Goal: Information Seeking & Learning: Compare options

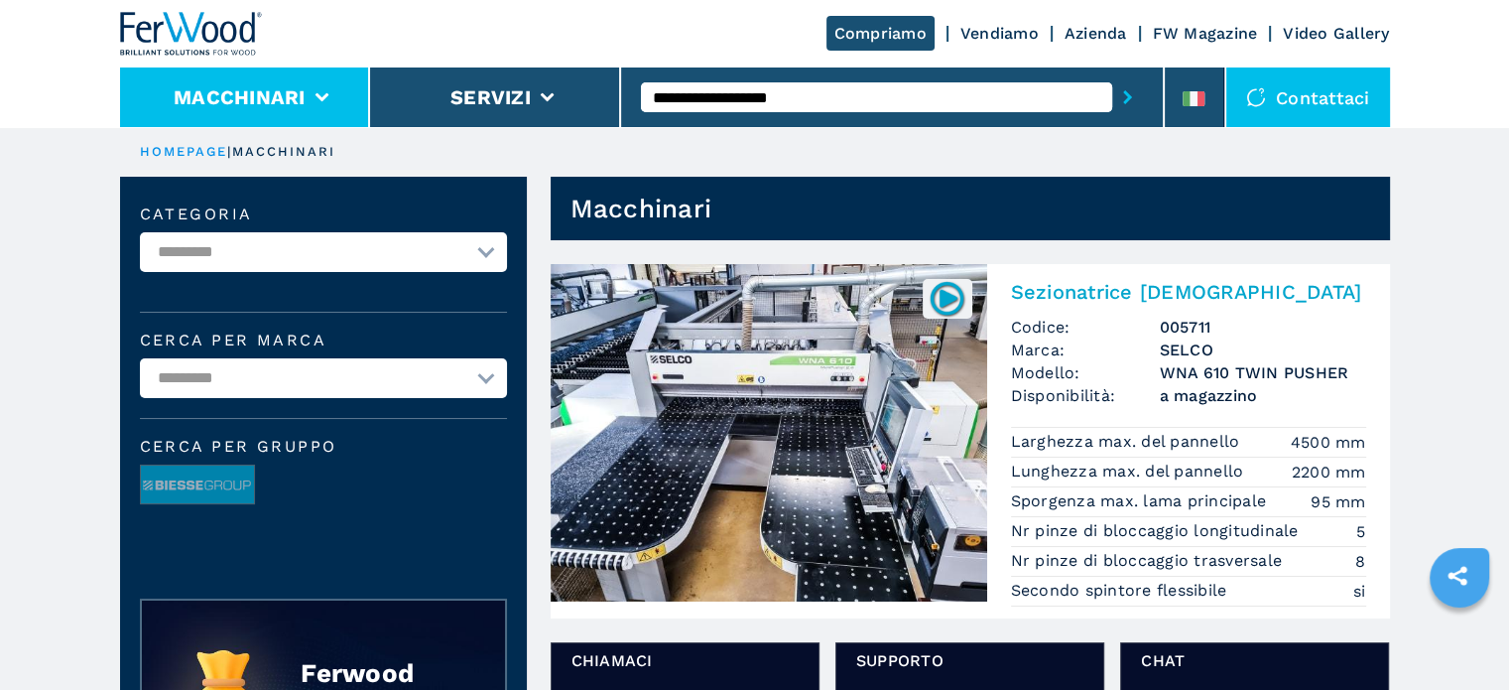
click at [290, 105] on button "Macchinari" at bounding box center [240, 97] width 132 height 24
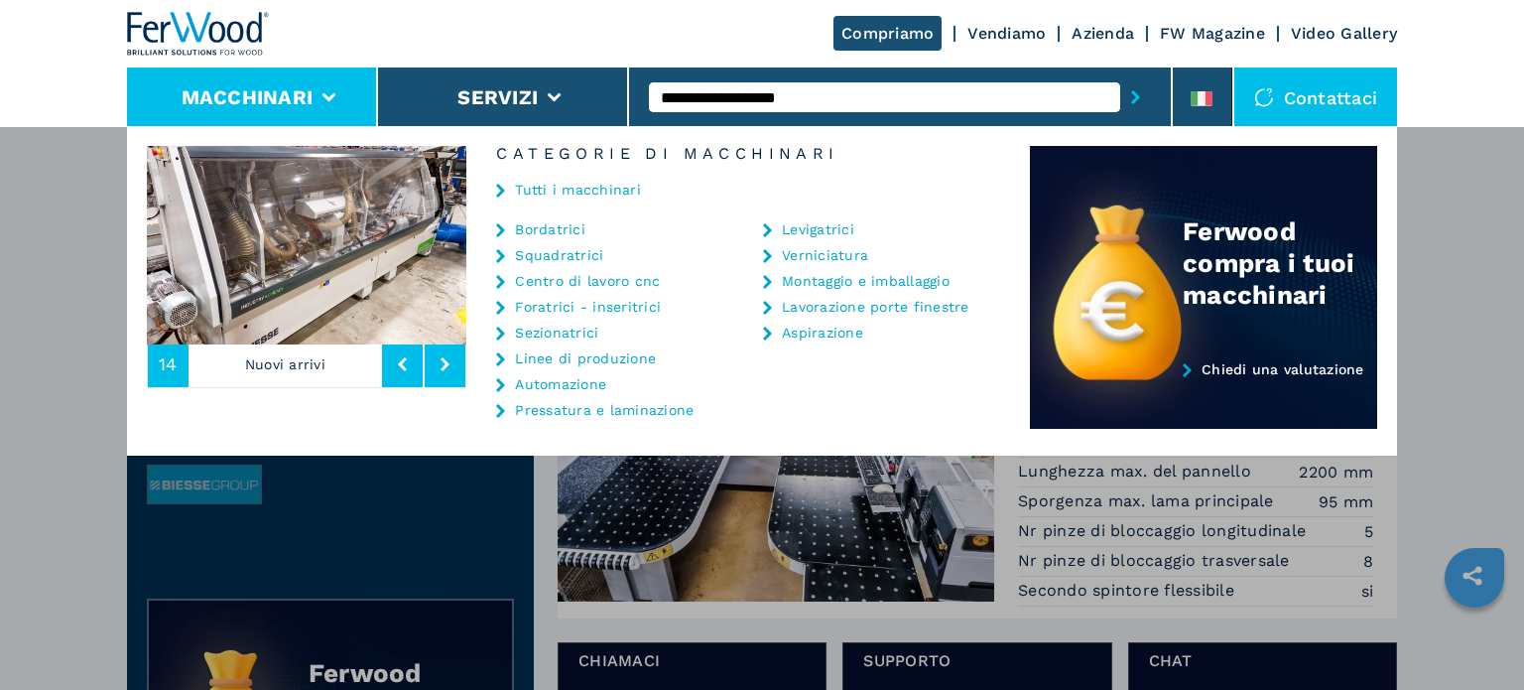
click at [552, 225] on link "Bordatrici" at bounding box center [550, 229] width 70 height 14
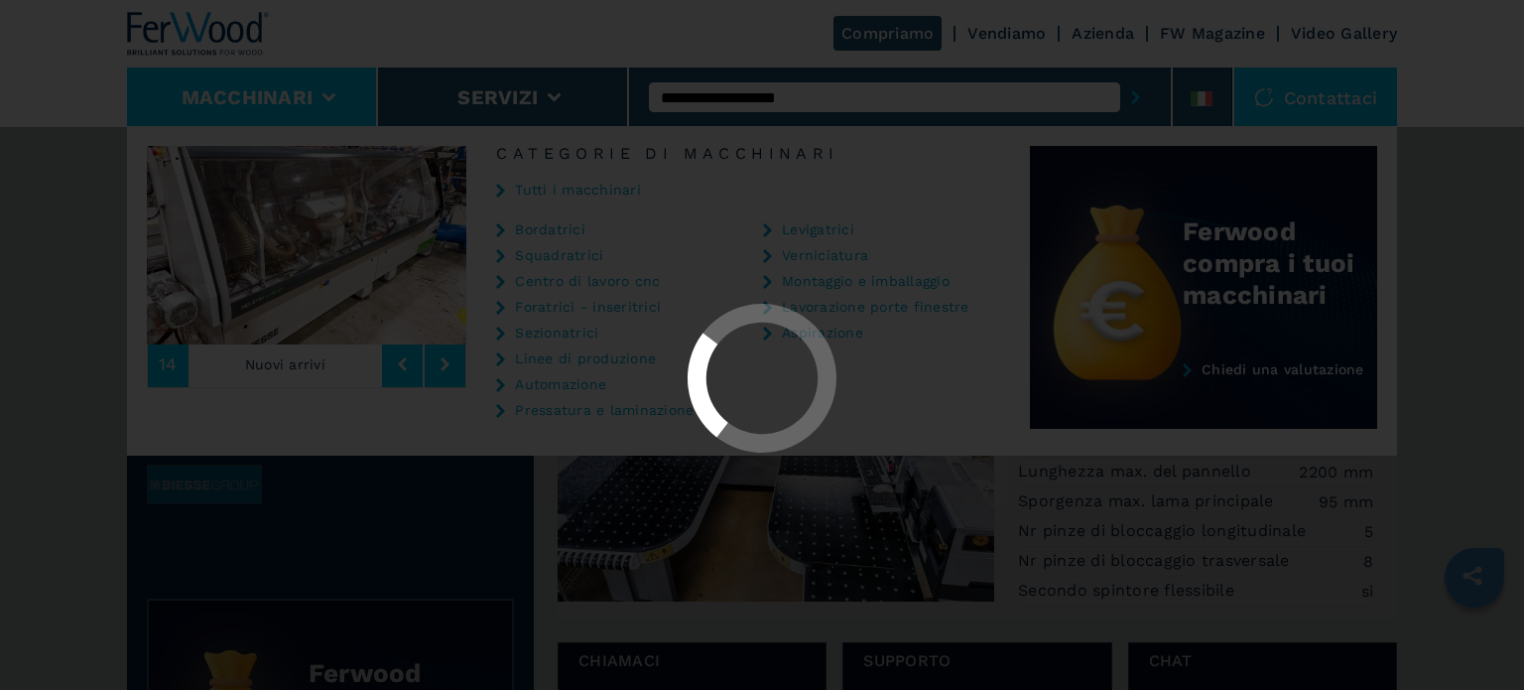
select select "**********"
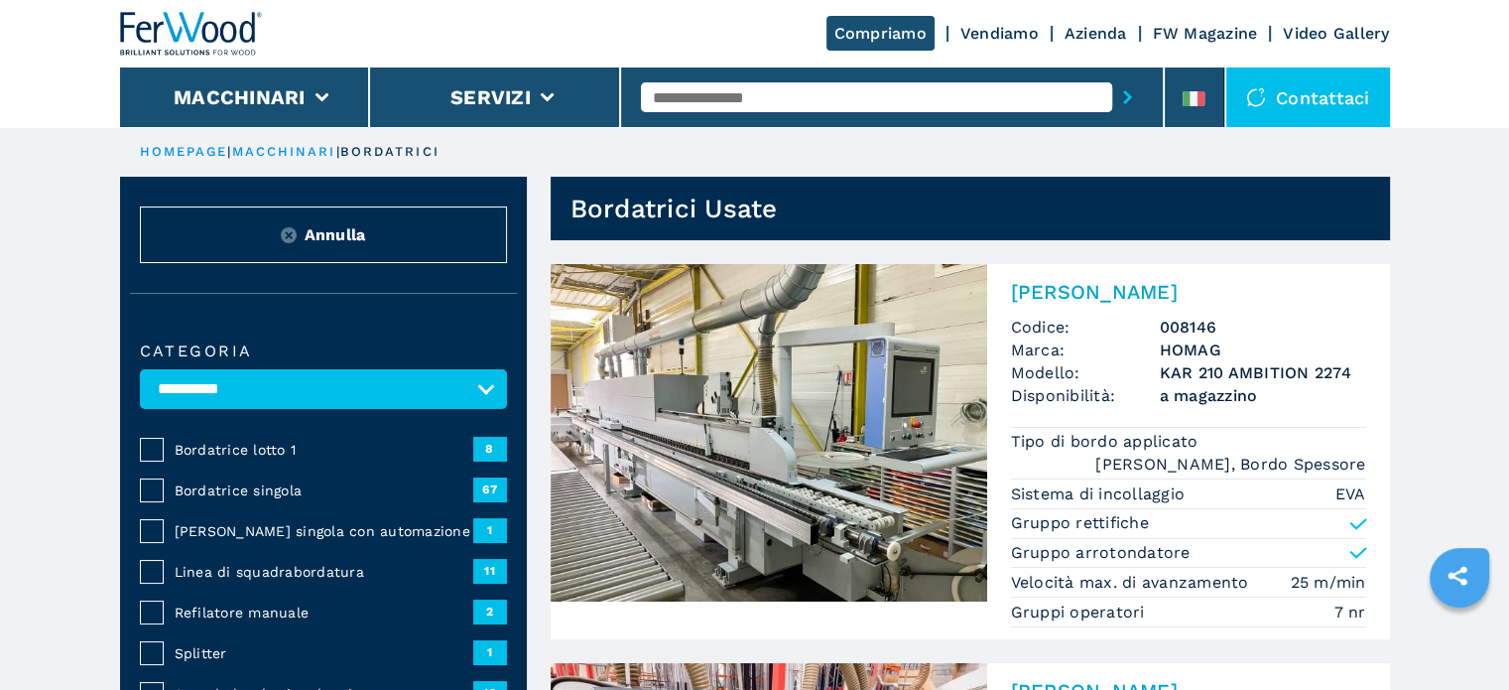
click at [226, 454] on span "Bordatrice lotto 1" at bounding box center [324, 450] width 299 height 20
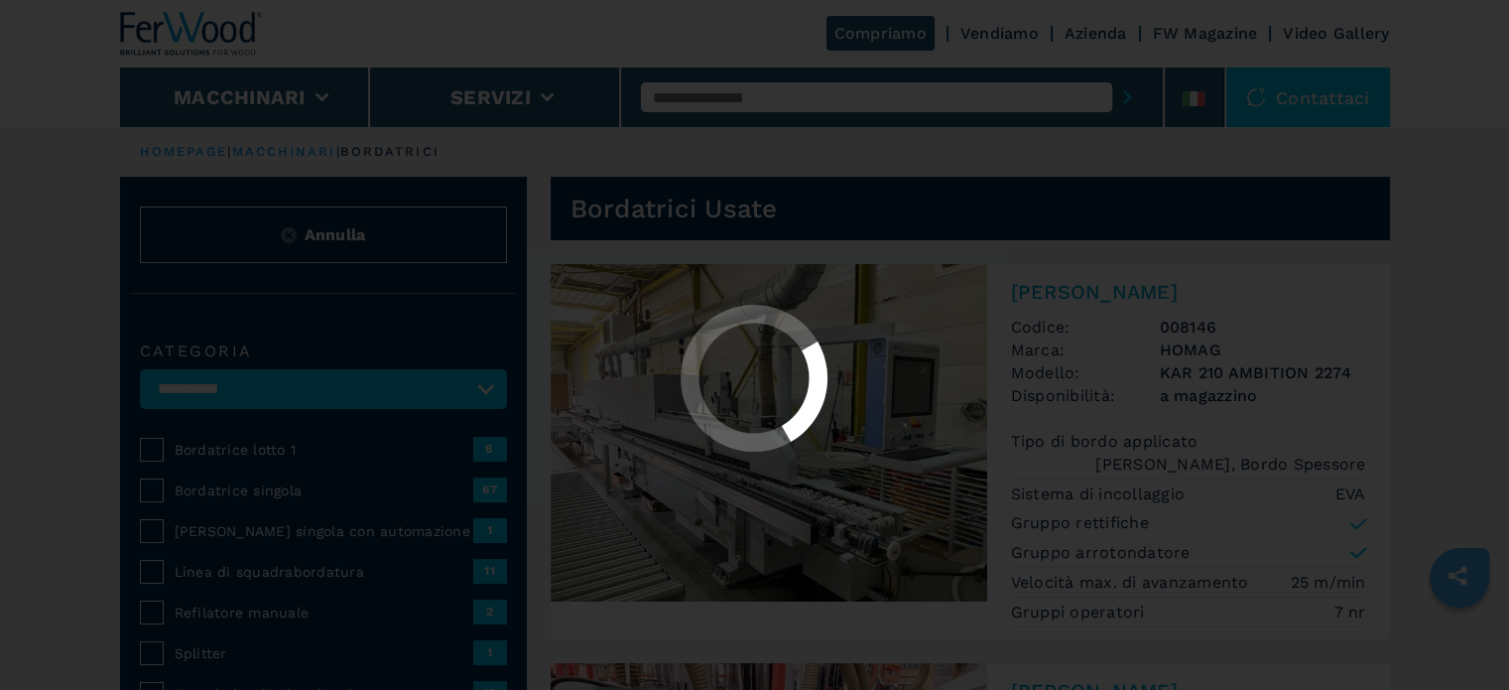
select select "**********"
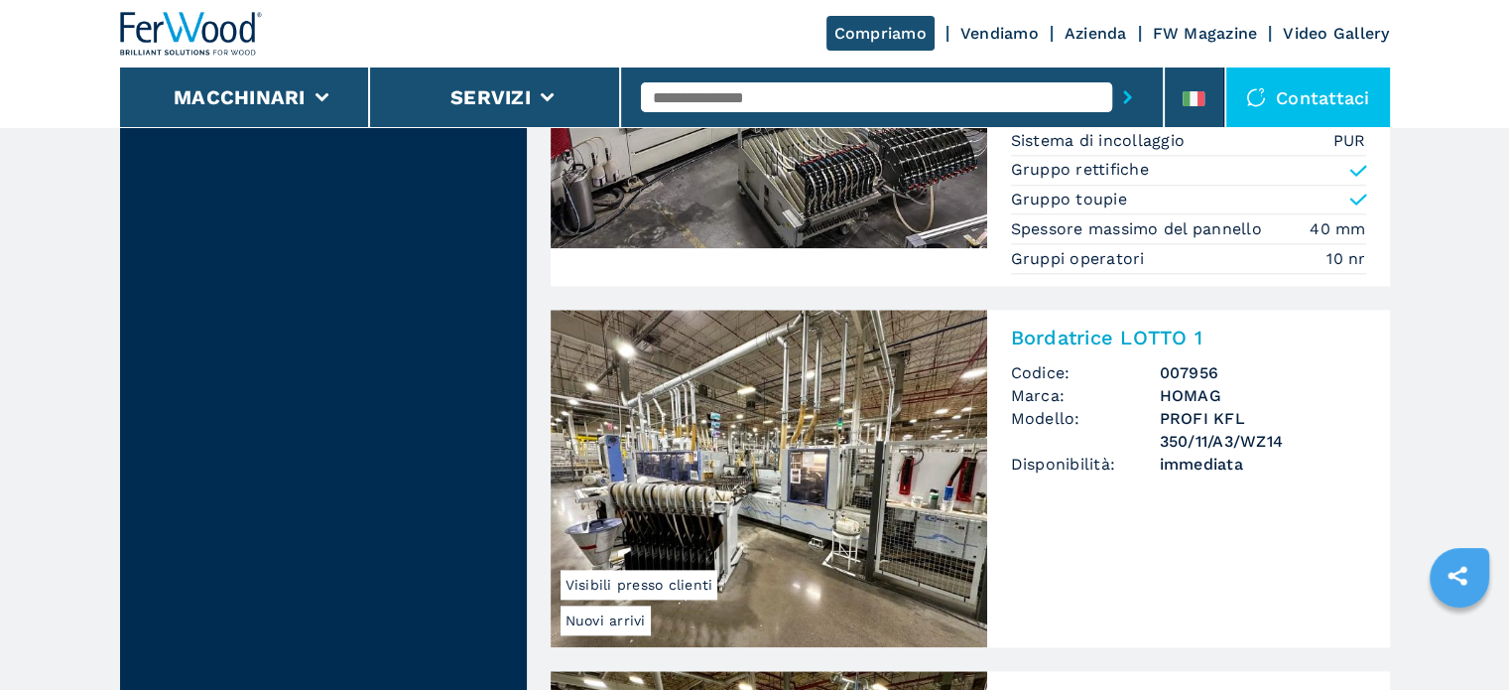
scroll to position [2183, 0]
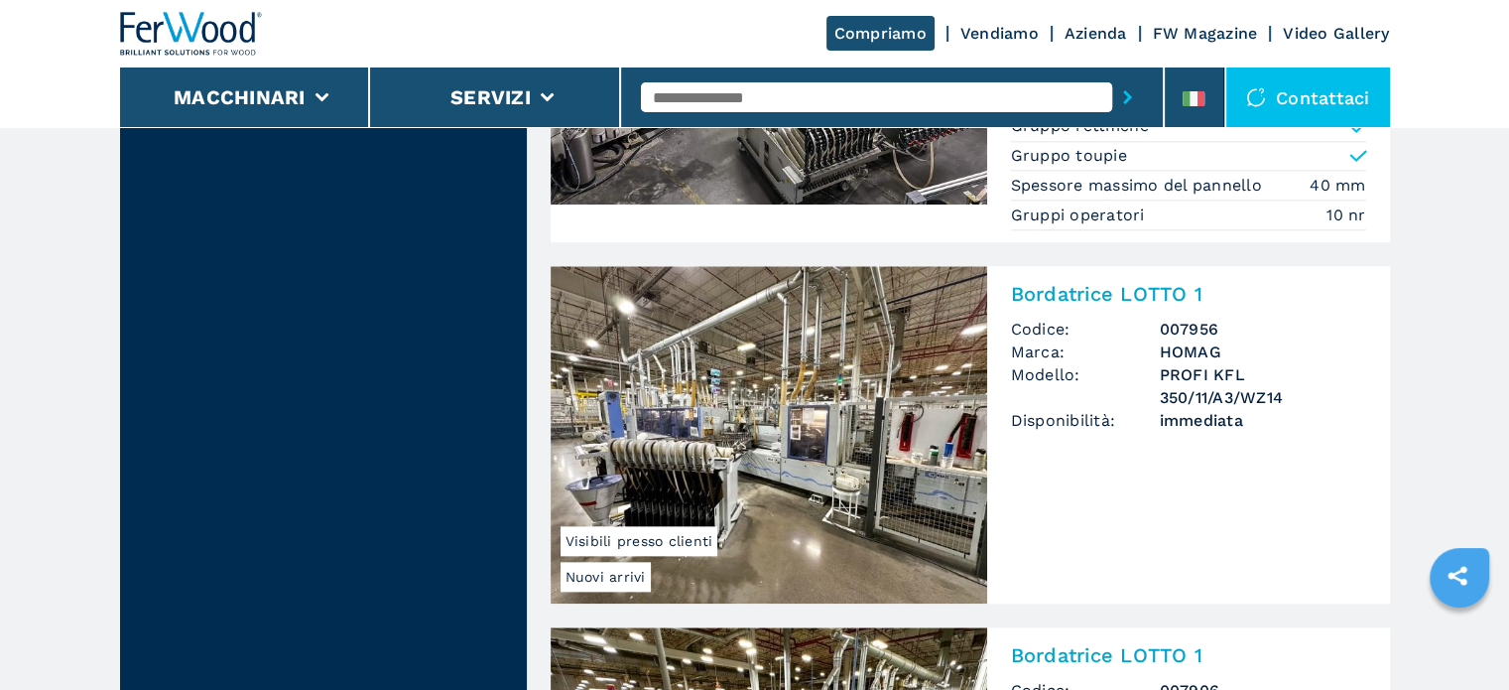
click at [1215, 389] on h3 "PROFI KFL 350/11/A3/WZ14" at bounding box center [1263, 386] width 206 height 46
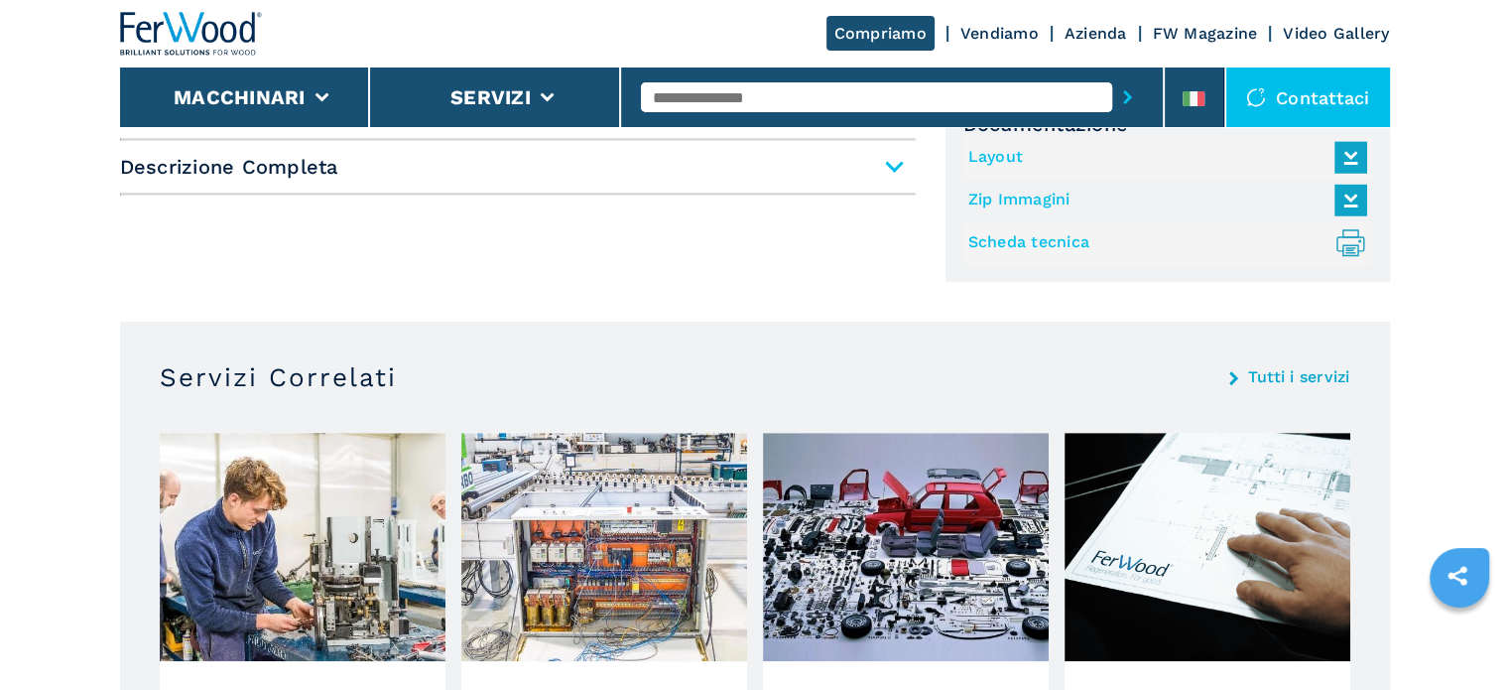
scroll to position [695, 0]
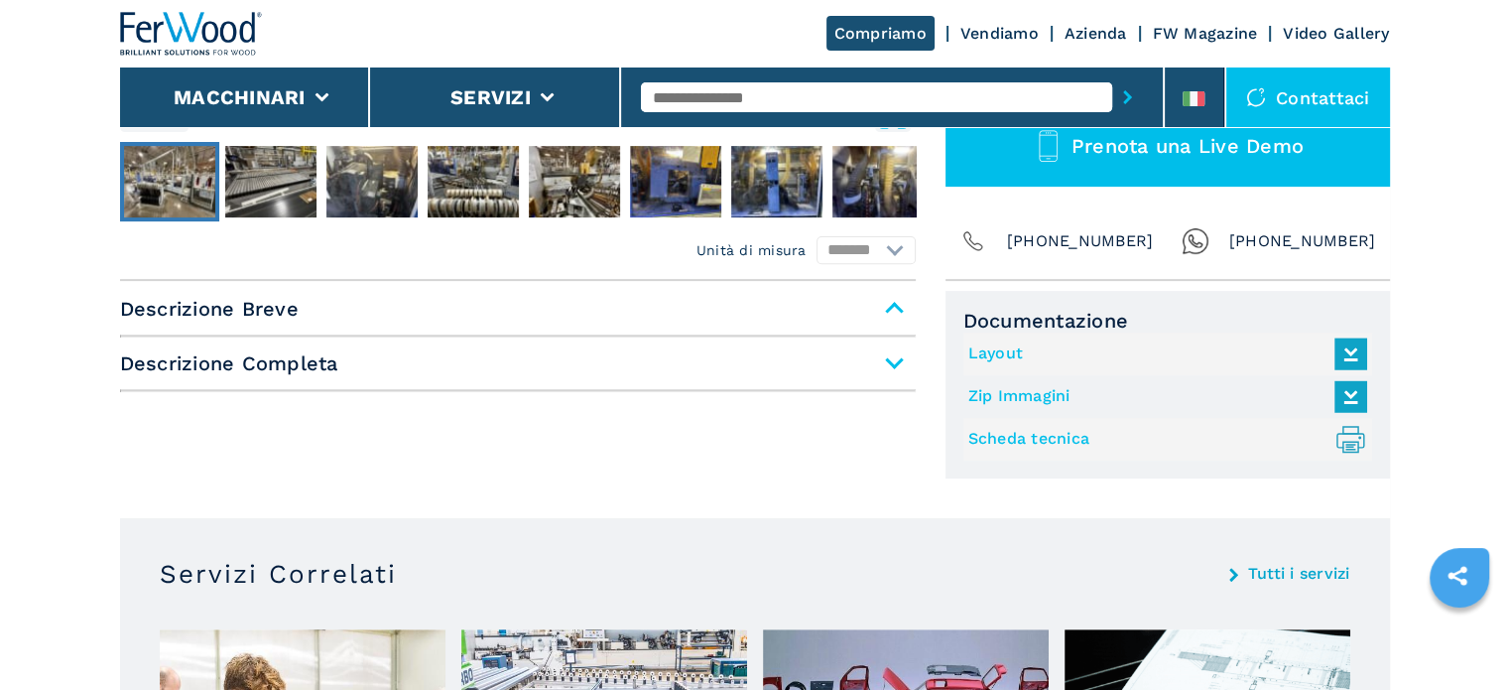
click at [904, 363] on span "Descrizione Completa" at bounding box center [518, 363] width 796 height 36
click at [890, 363] on span "Descrizione Completa" at bounding box center [518, 363] width 796 height 36
click at [893, 353] on span "Descrizione Completa" at bounding box center [518, 363] width 796 height 36
click at [894, 355] on span "Descrizione Completa" at bounding box center [518, 363] width 796 height 36
click at [241, 360] on span "Descrizione Completa" at bounding box center [518, 363] width 796 height 36
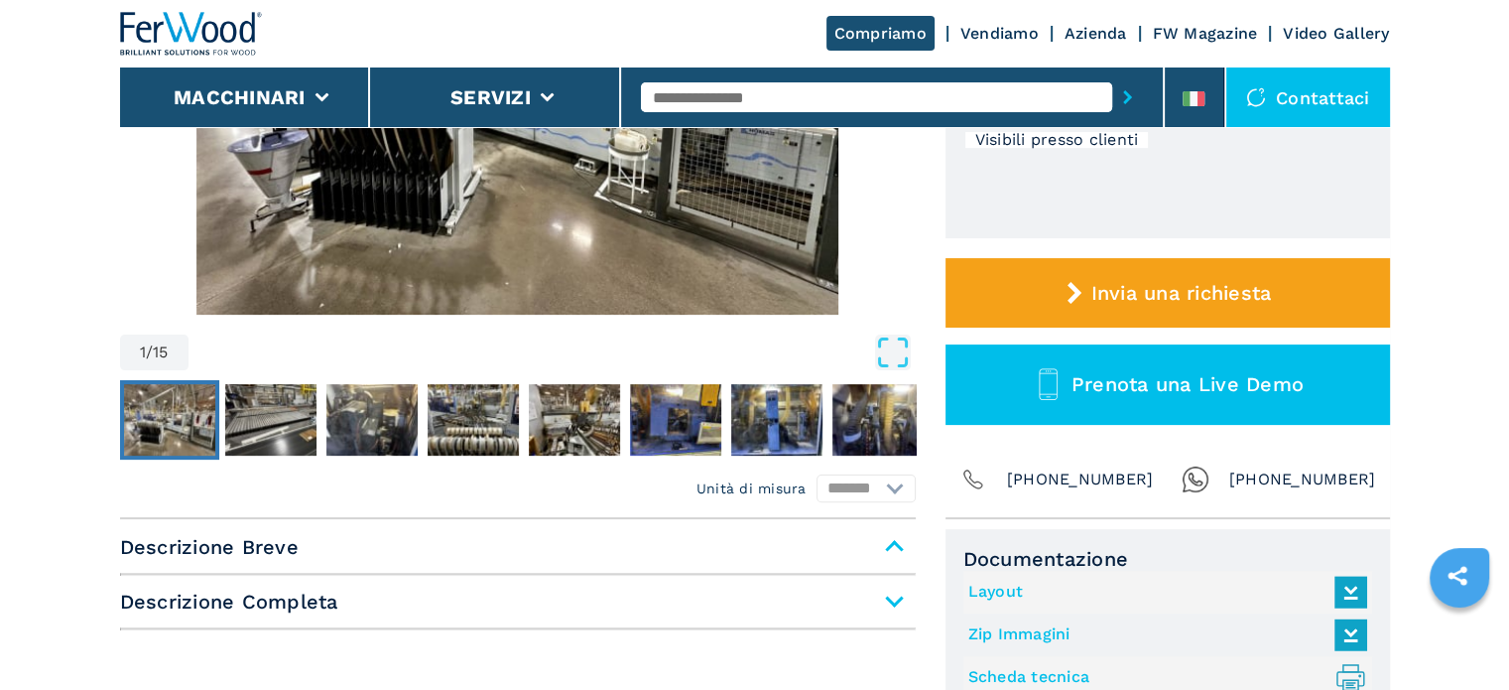
scroll to position [254, 0]
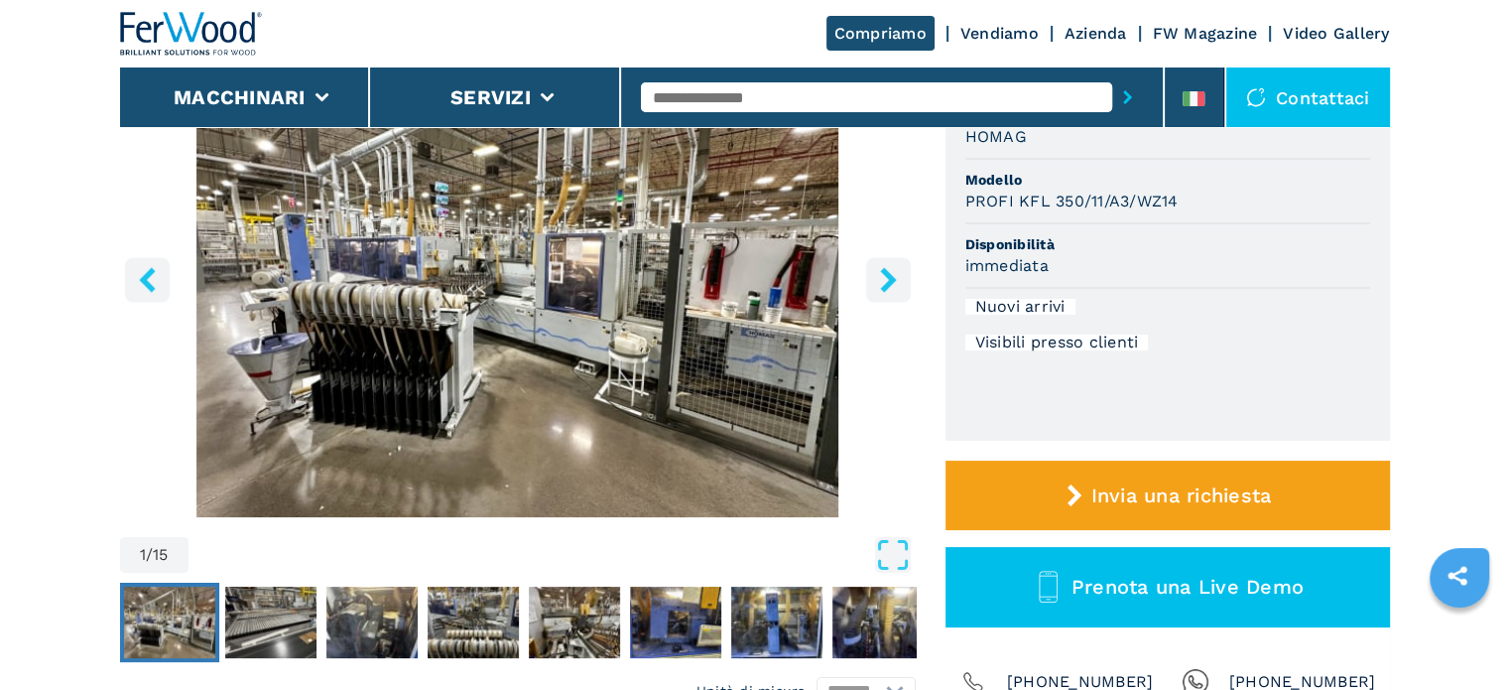
click at [891, 283] on icon "right-button" at bounding box center [888, 279] width 16 height 25
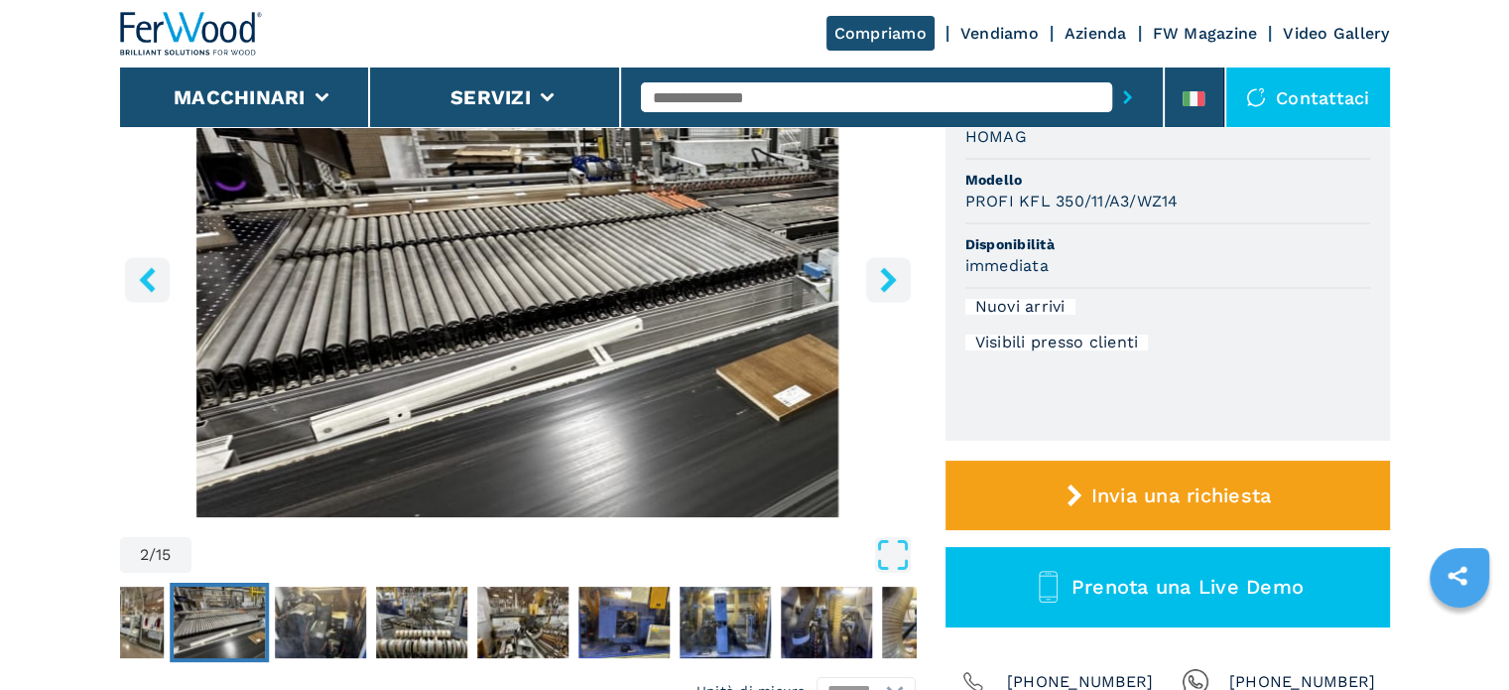
click at [883, 283] on icon "right-button" at bounding box center [888, 279] width 25 height 25
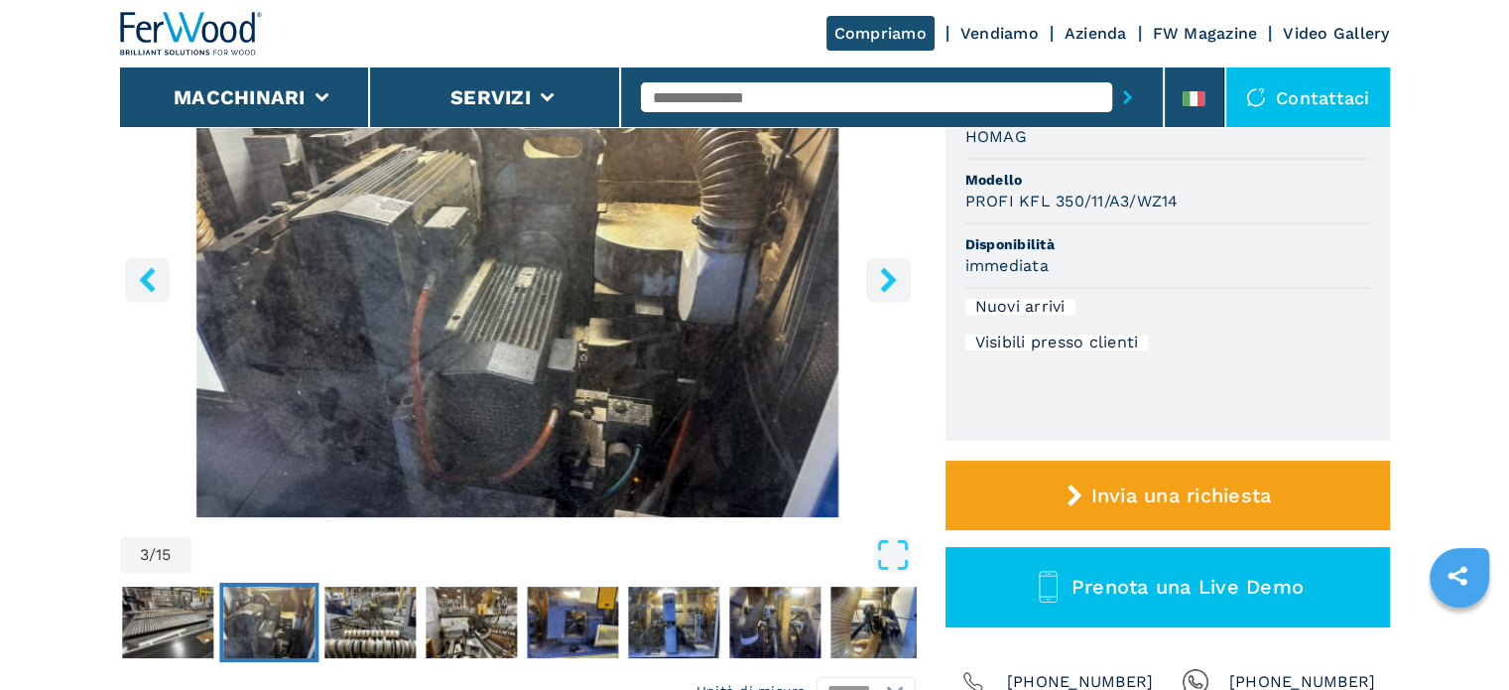
click at [882, 283] on icon "right-button" at bounding box center [888, 279] width 25 height 25
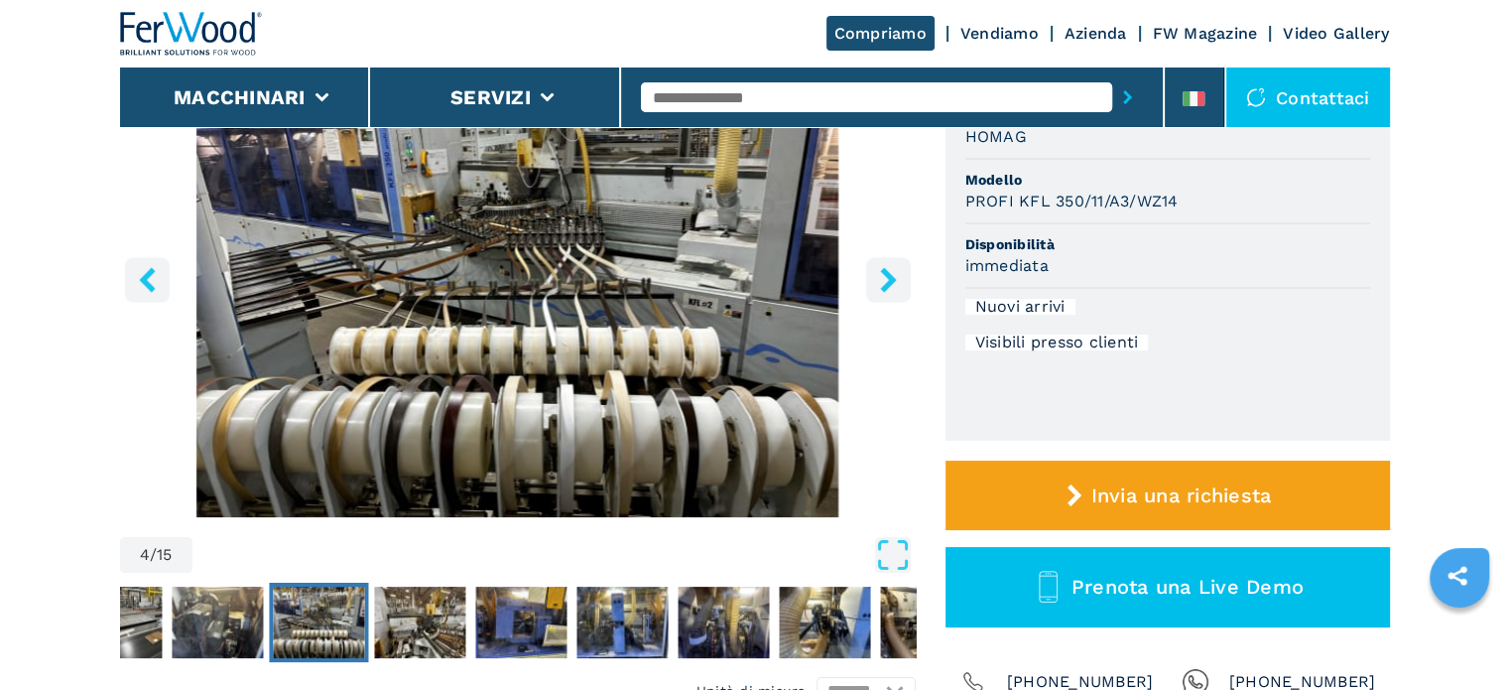
click at [882, 283] on icon "right-button" at bounding box center [888, 279] width 25 height 25
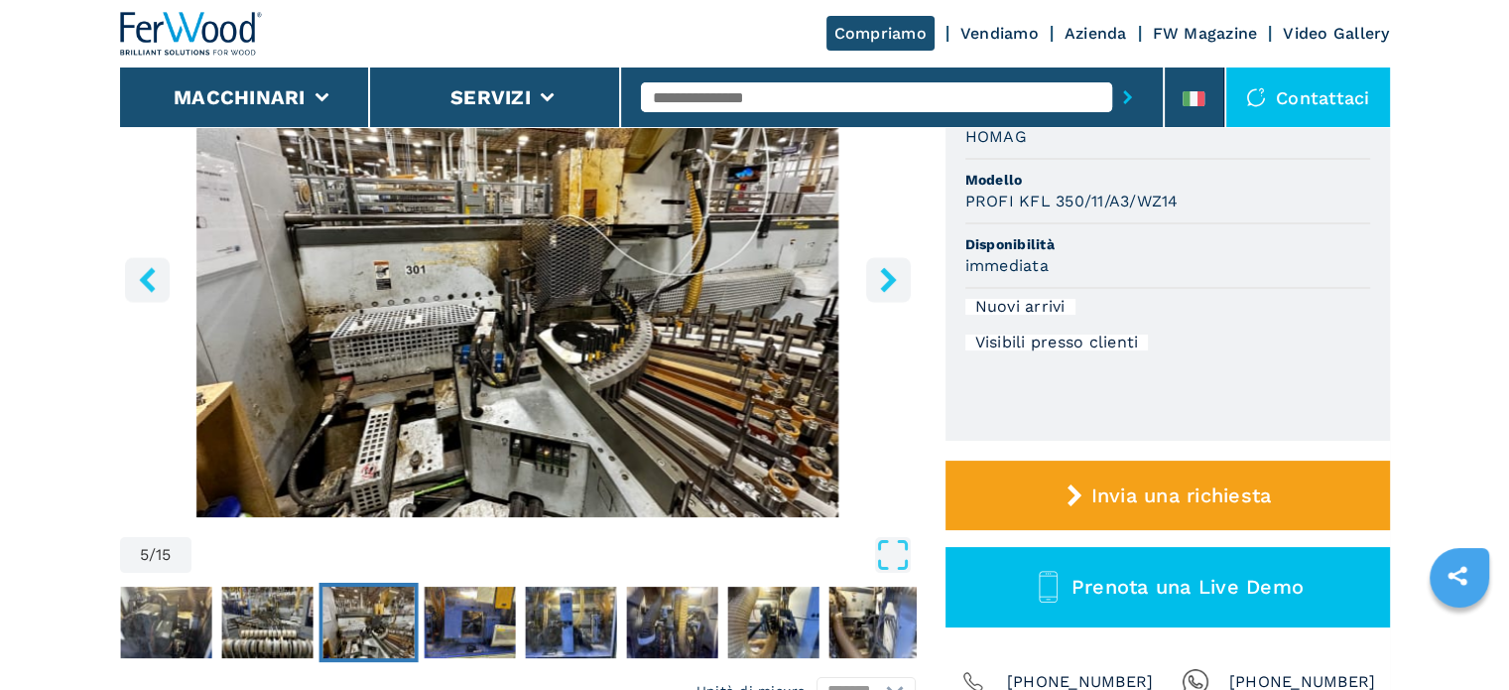
click at [882, 283] on icon "right-button" at bounding box center [888, 279] width 25 height 25
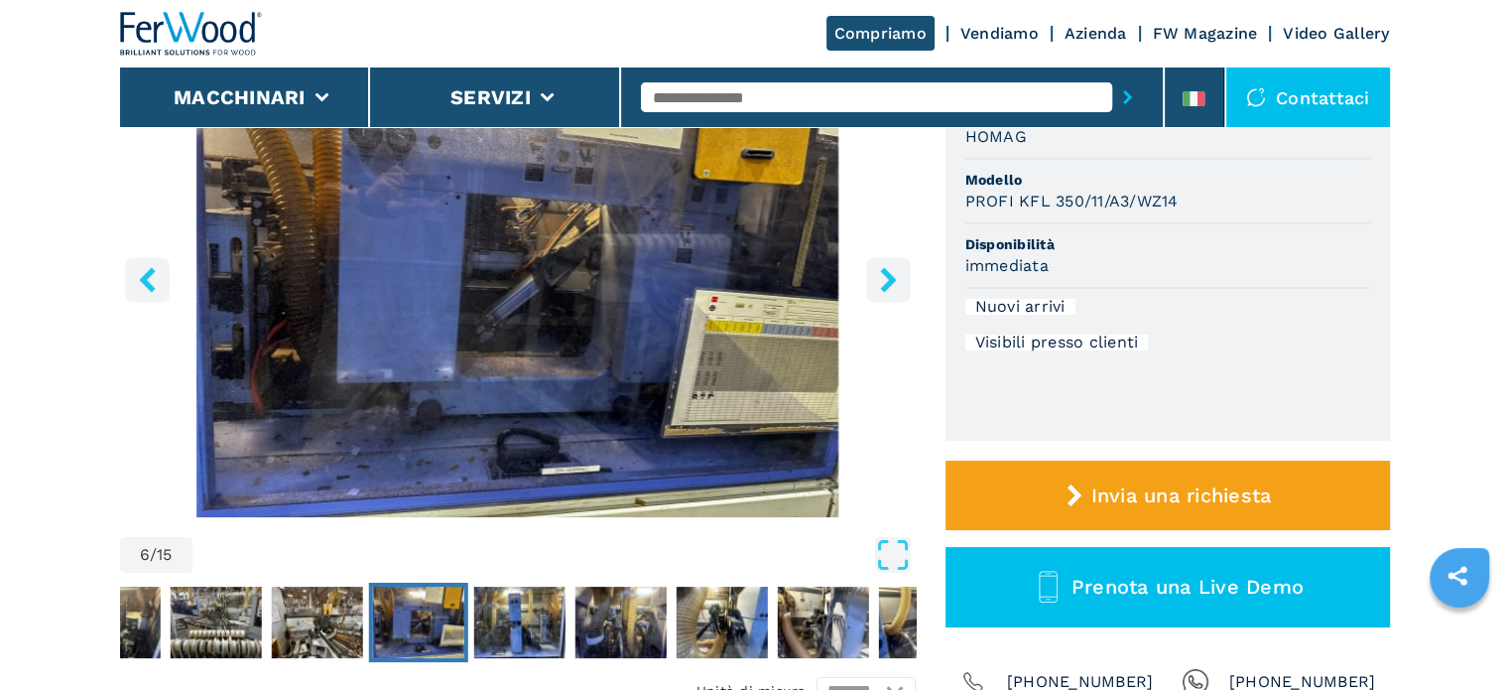
click at [882, 283] on icon "right-button" at bounding box center [888, 279] width 25 height 25
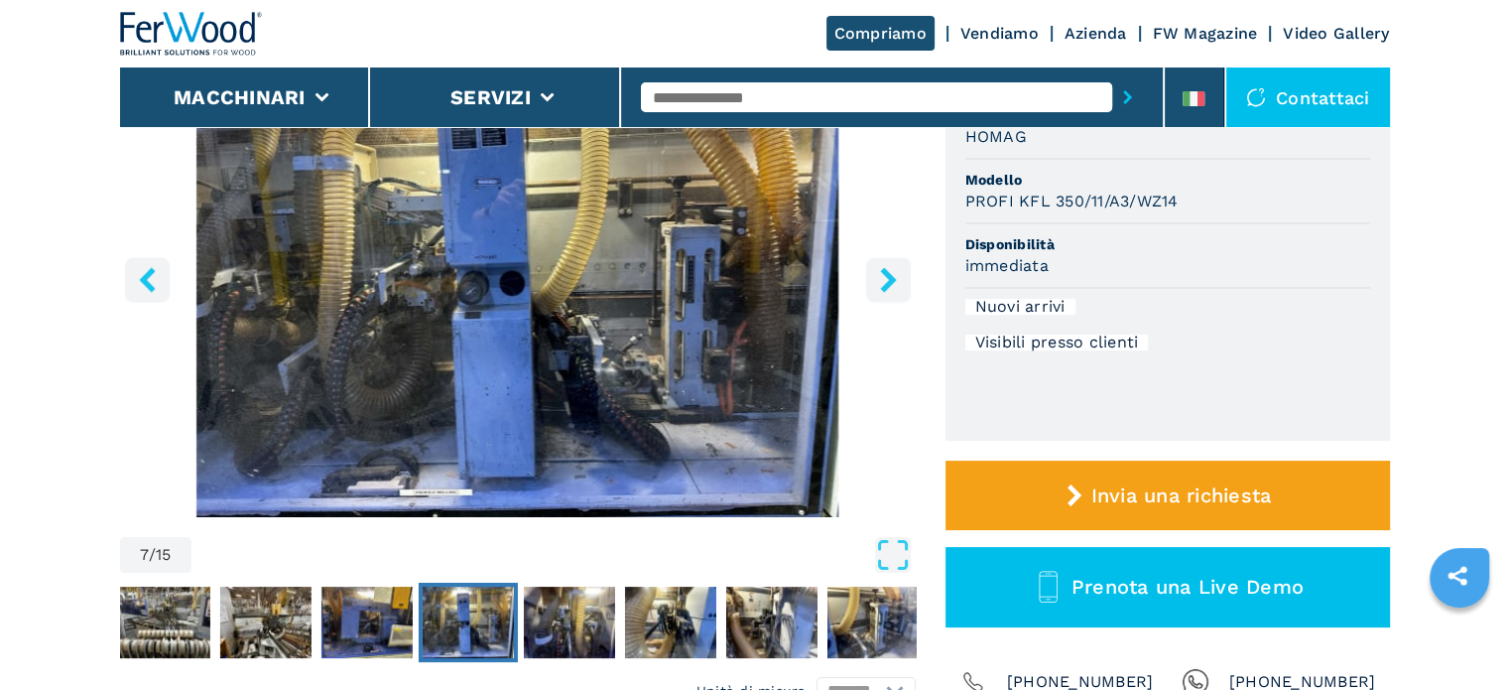
click at [882, 283] on icon "right-button" at bounding box center [888, 279] width 25 height 25
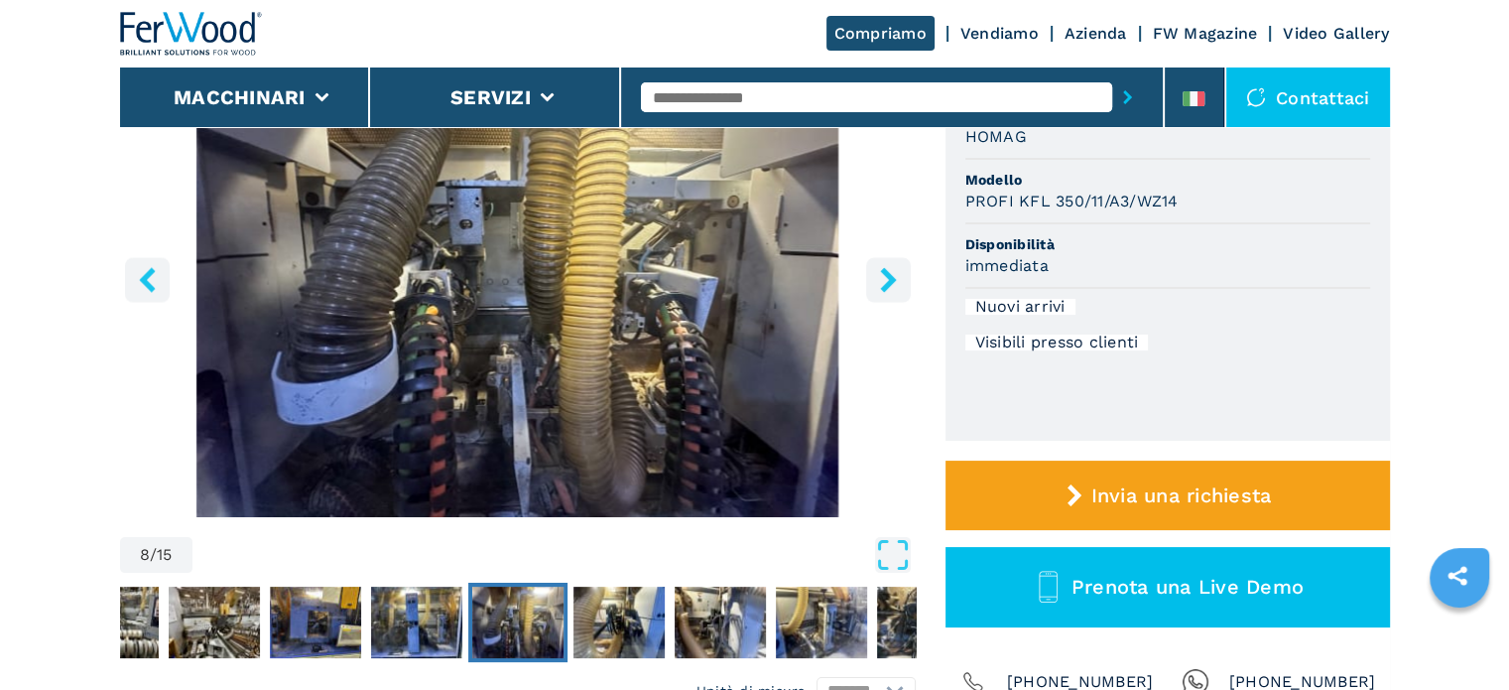
click at [882, 283] on icon "right-button" at bounding box center [888, 279] width 25 height 25
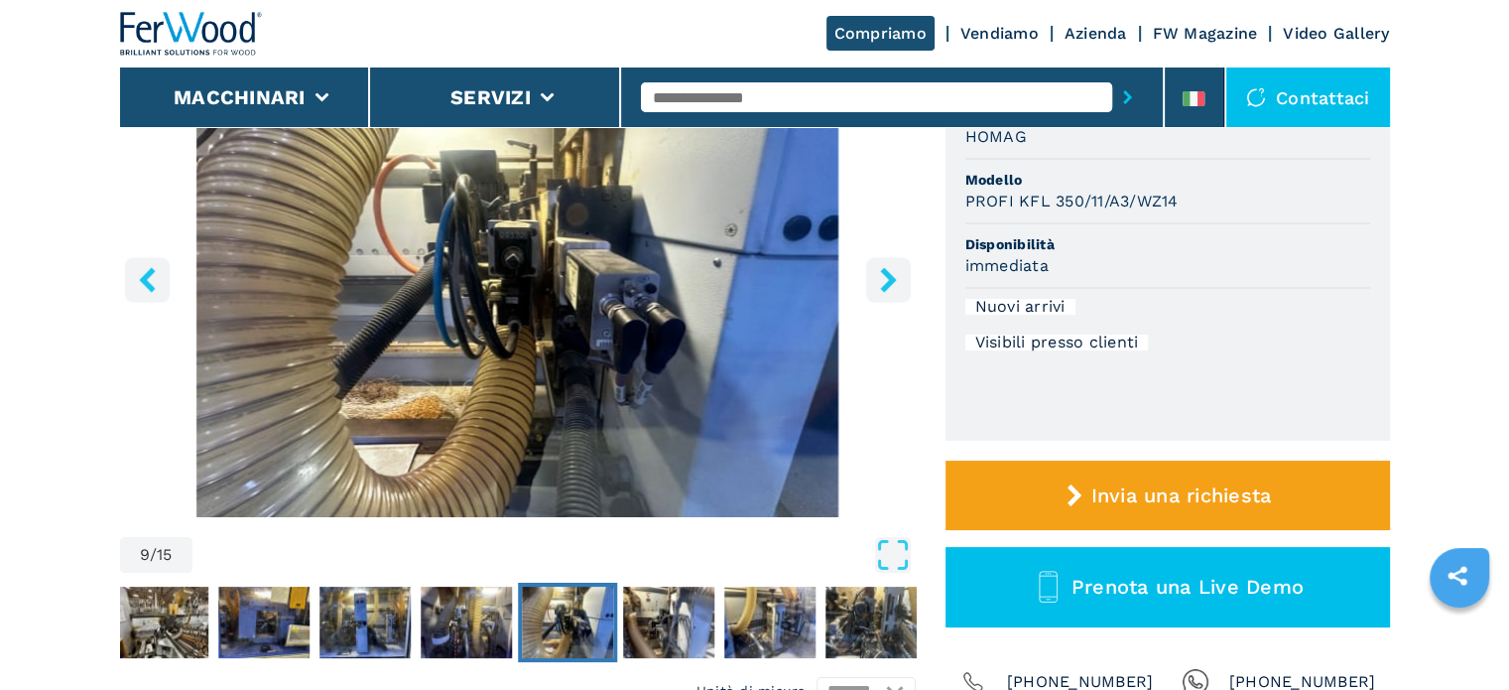
click at [882, 283] on icon "right-button" at bounding box center [888, 279] width 25 height 25
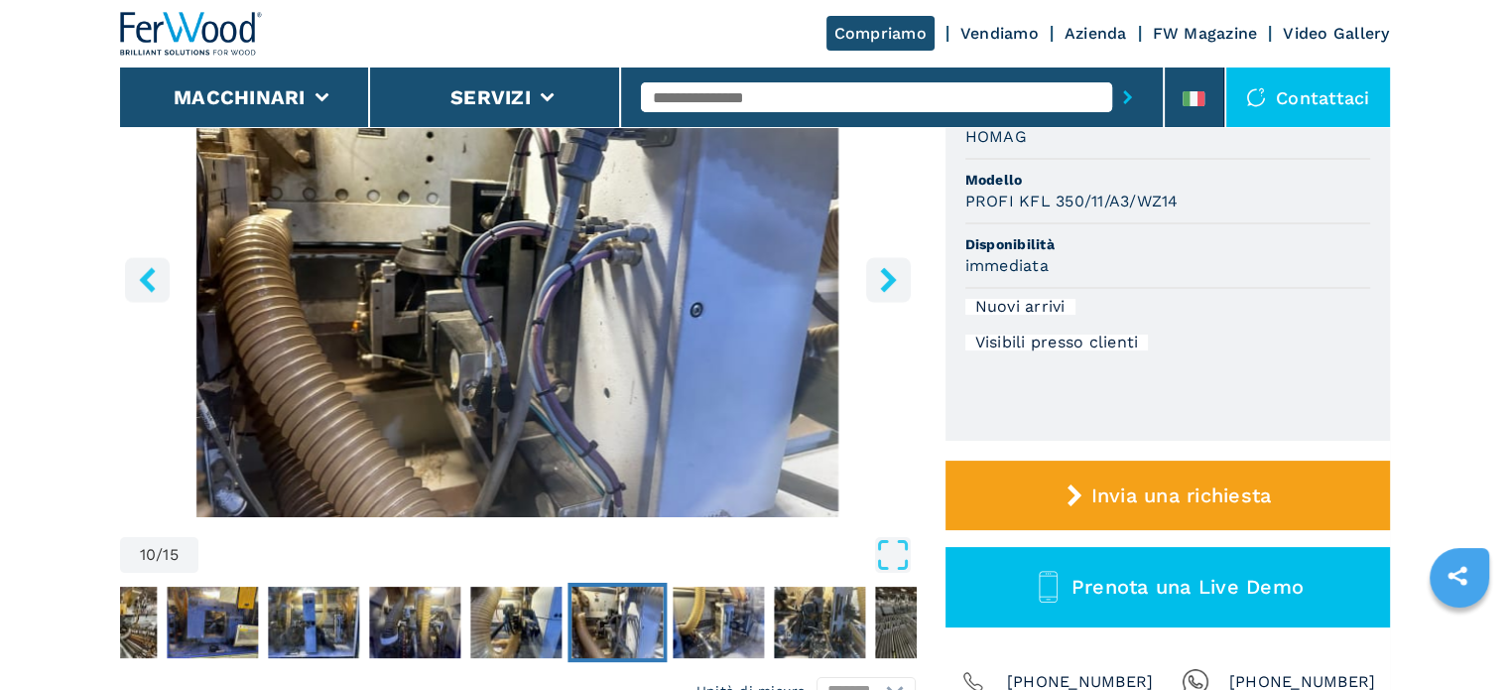
click at [882, 283] on icon "right-button" at bounding box center [888, 279] width 25 height 25
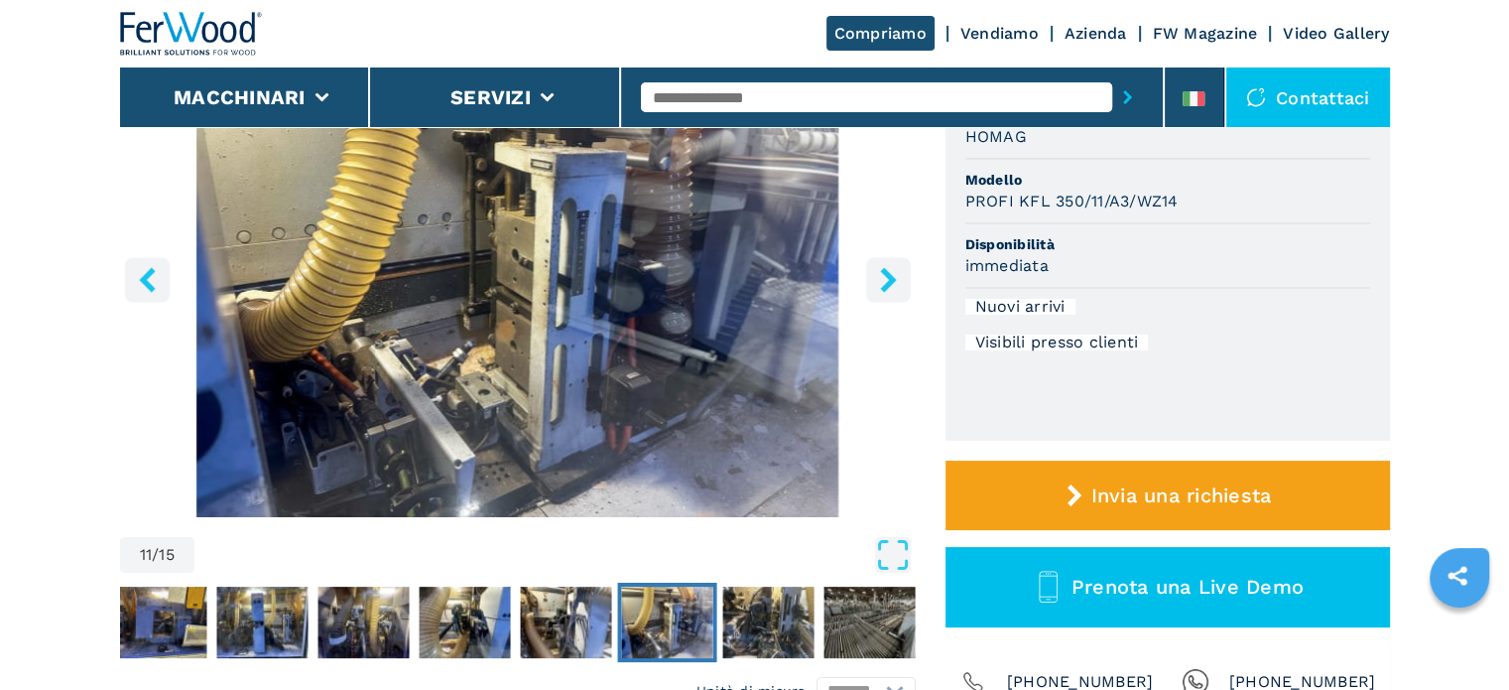
click at [882, 283] on icon "right-button" at bounding box center [888, 279] width 25 height 25
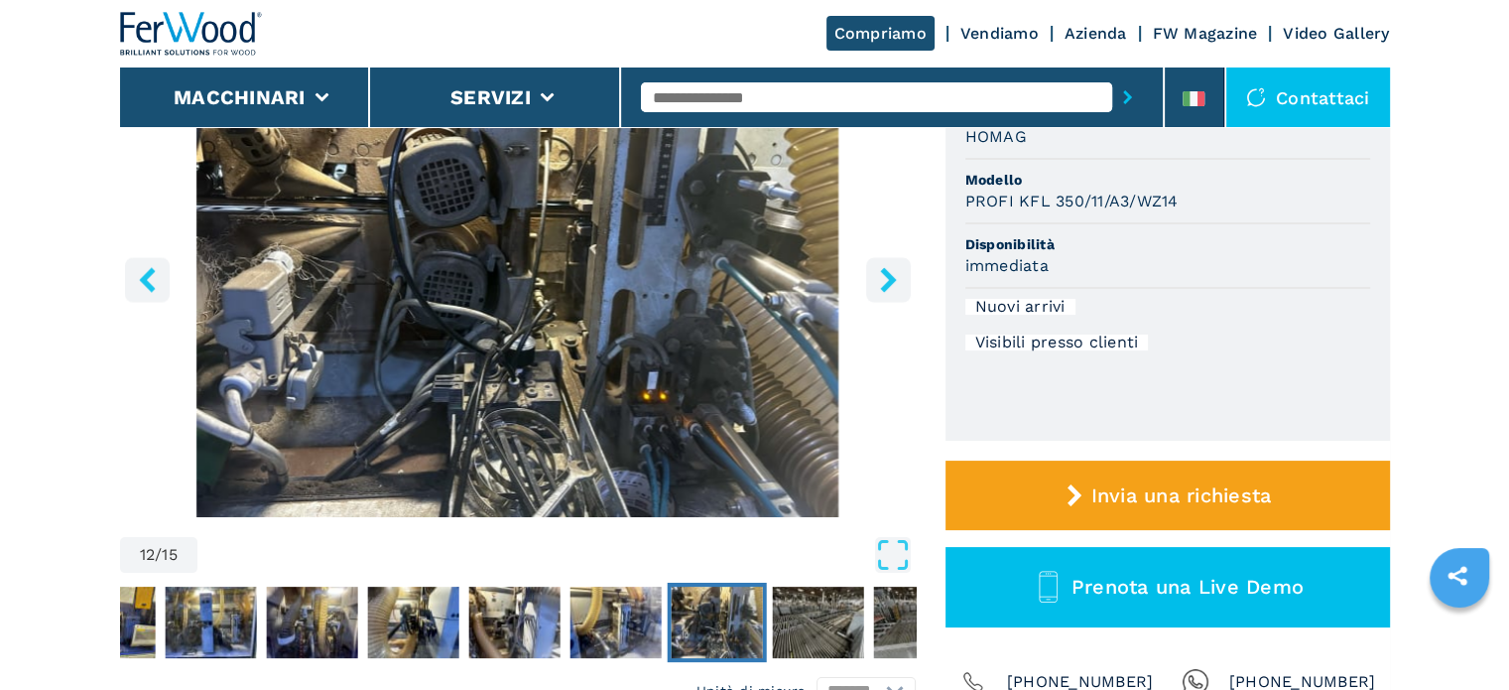
click at [882, 283] on icon "right-button" at bounding box center [888, 279] width 25 height 25
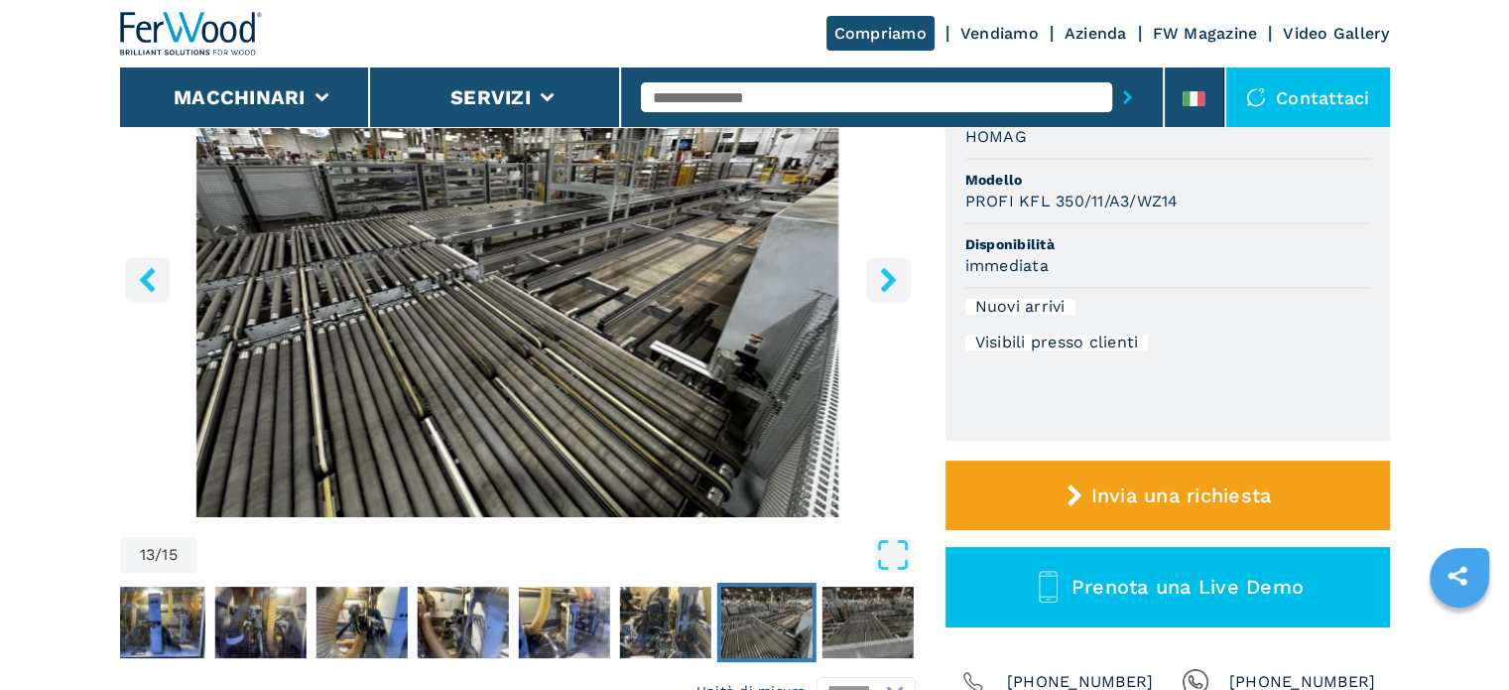
click at [882, 283] on icon "right-button" at bounding box center [888, 279] width 25 height 25
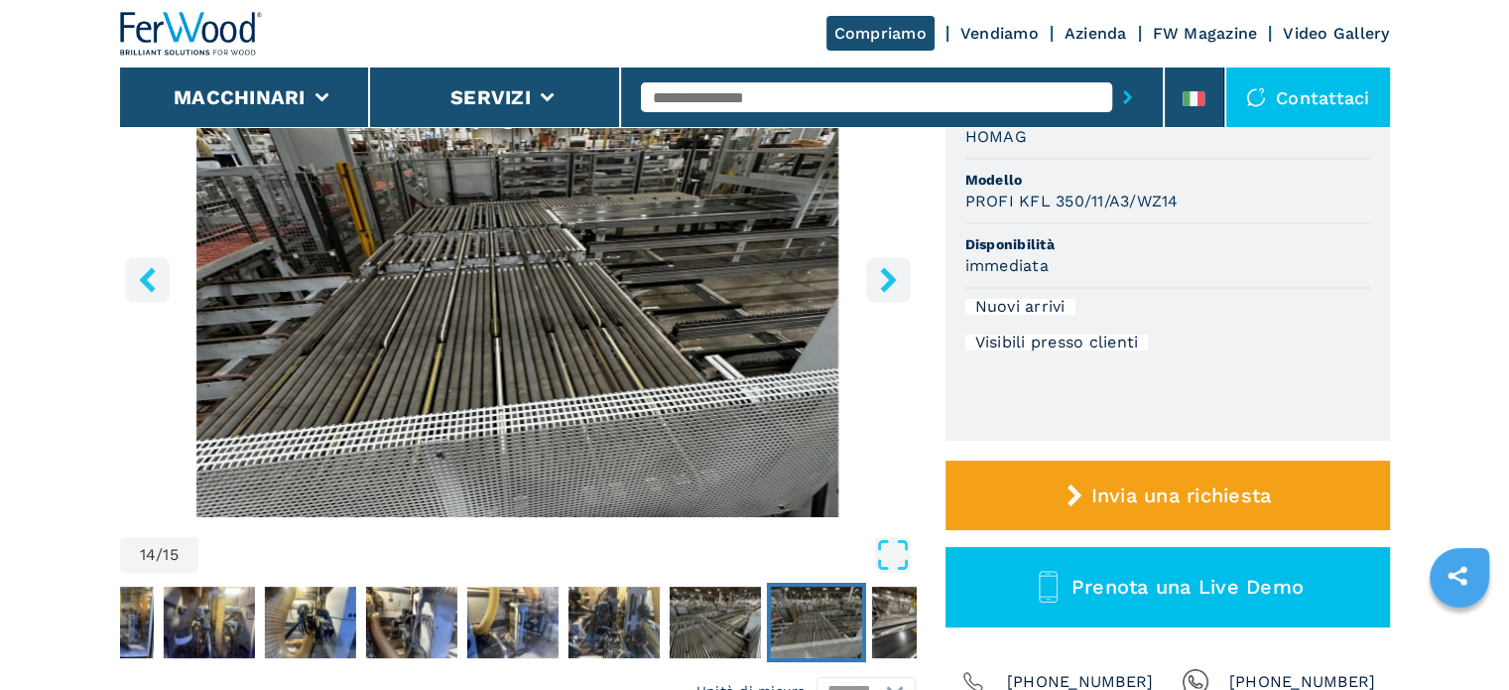
click at [882, 283] on icon "right-button" at bounding box center [888, 279] width 25 height 25
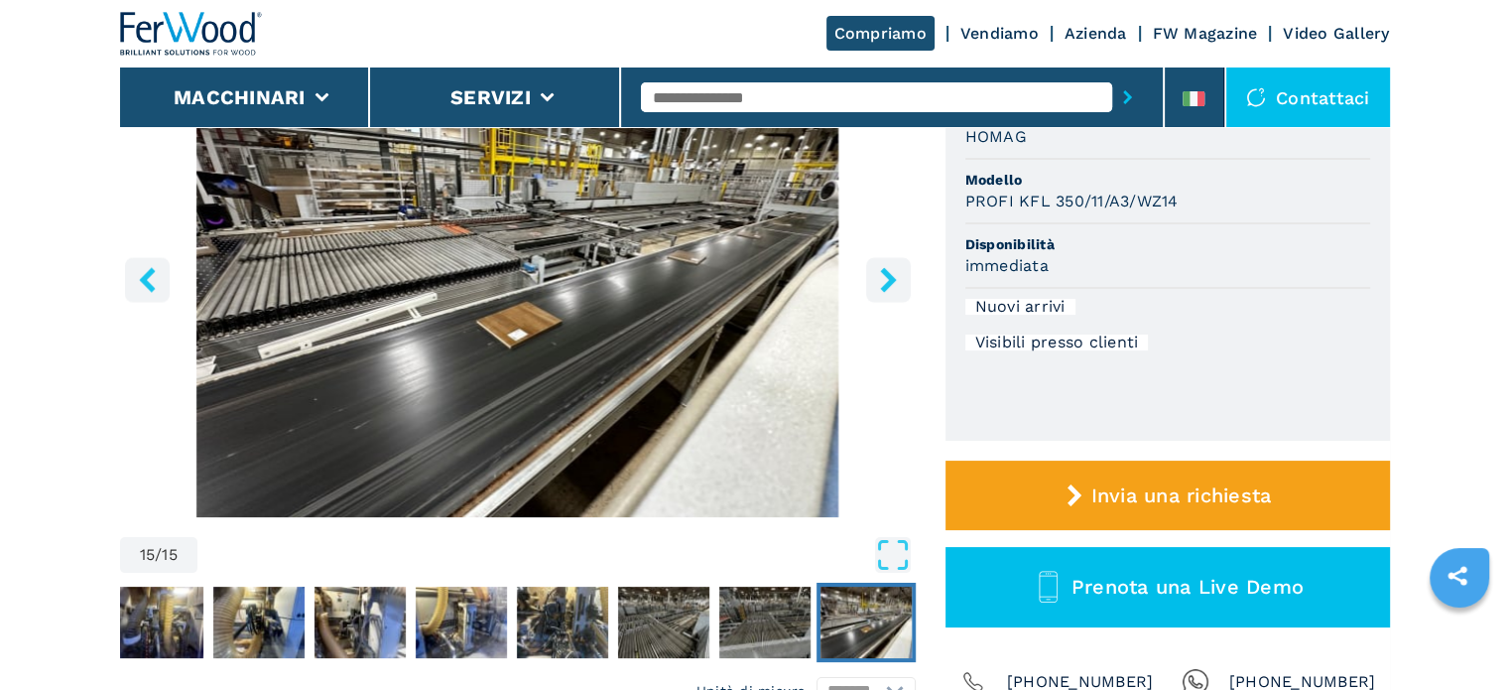
click at [882, 283] on icon "right-button" at bounding box center [888, 279] width 25 height 25
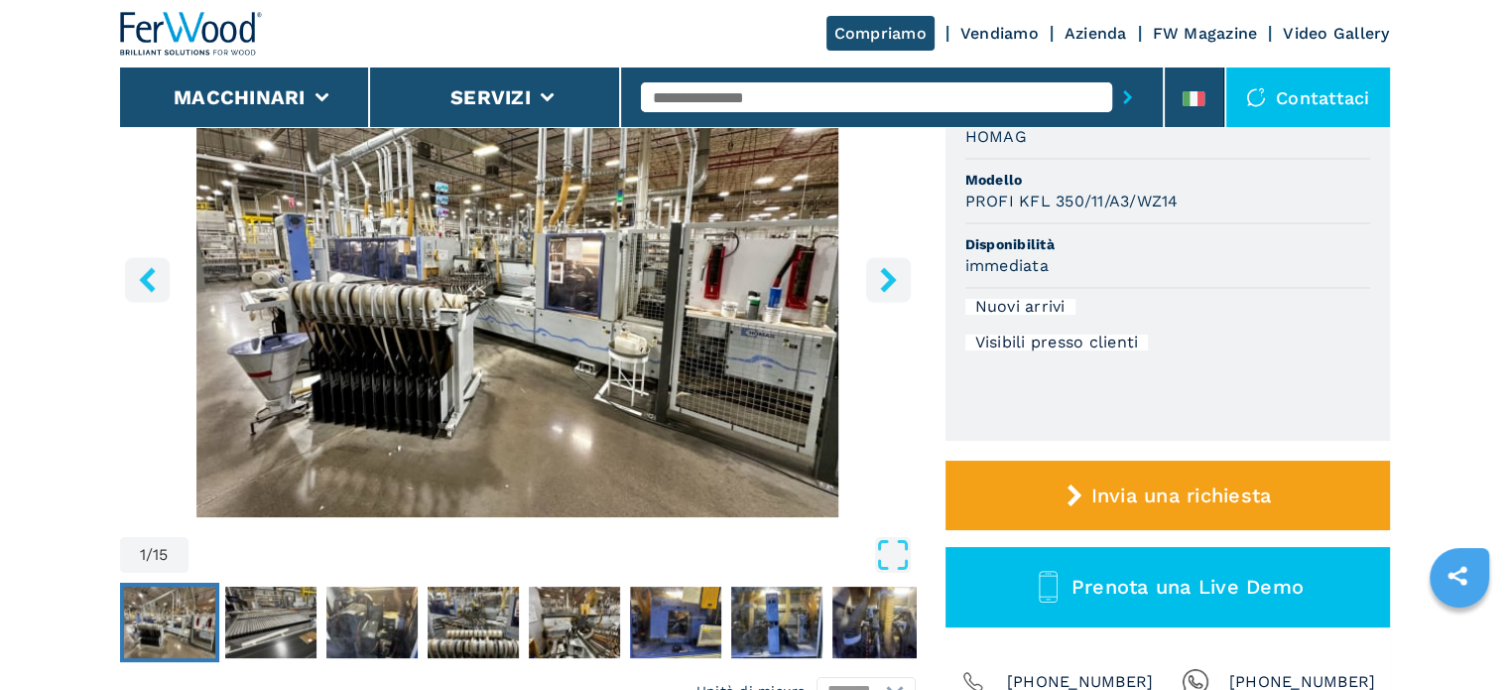
click at [882, 283] on icon "right-button" at bounding box center [888, 279] width 25 height 25
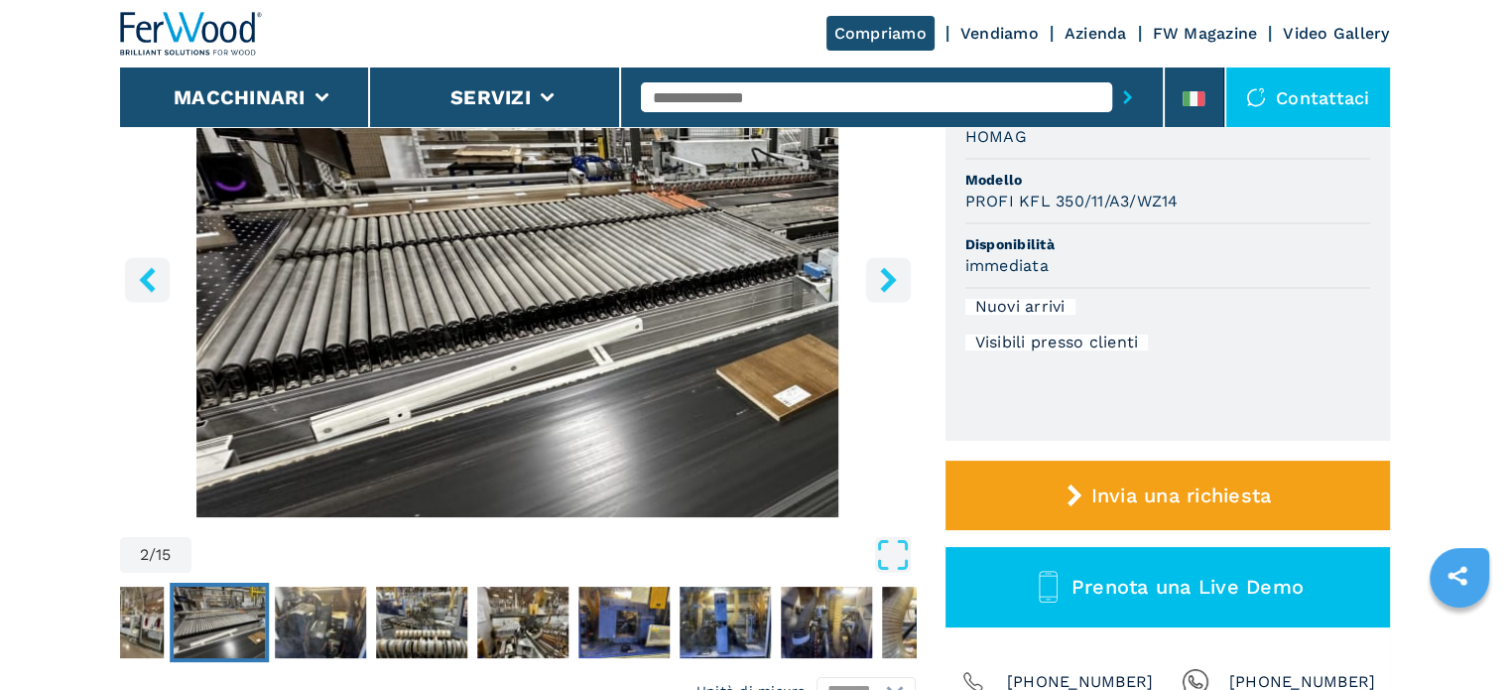
click at [882, 283] on icon "right-button" at bounding box center [888, 279] width 25 height 25
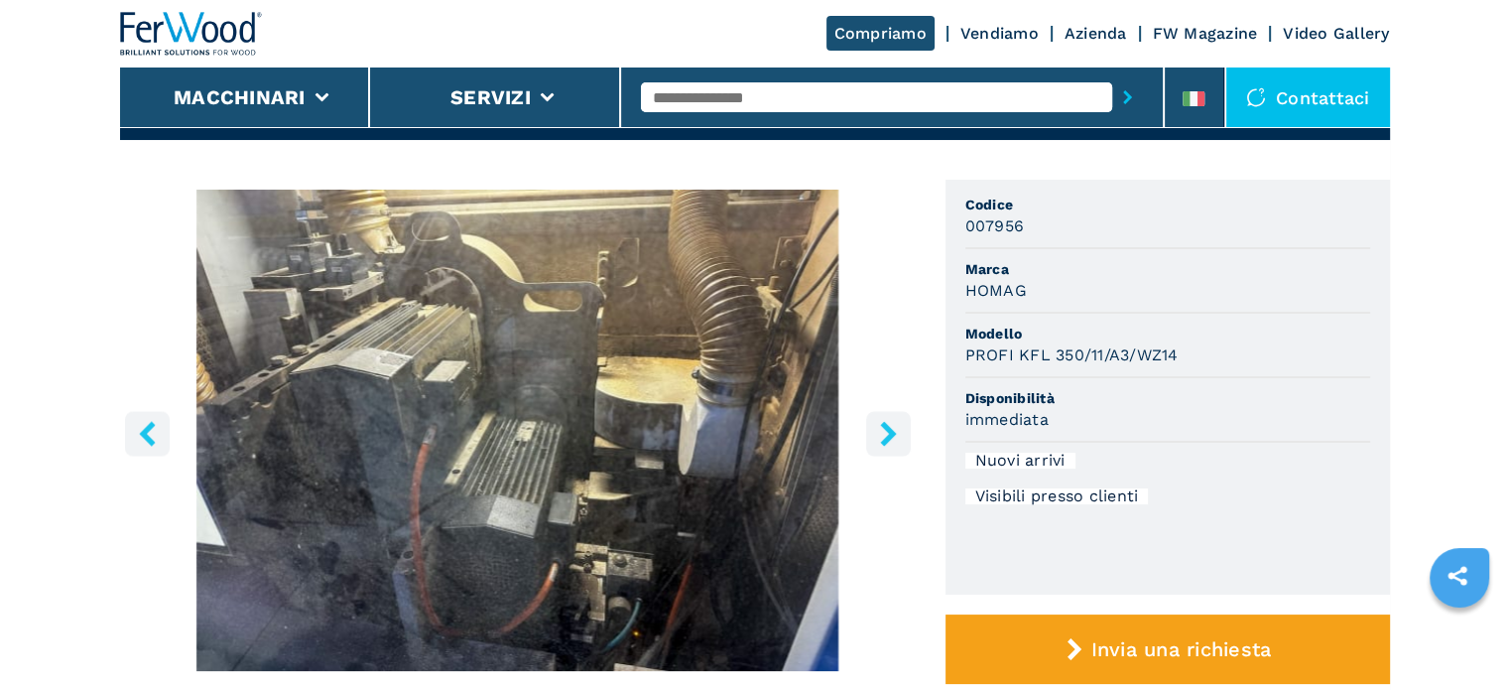
scroll to position [0, 0]
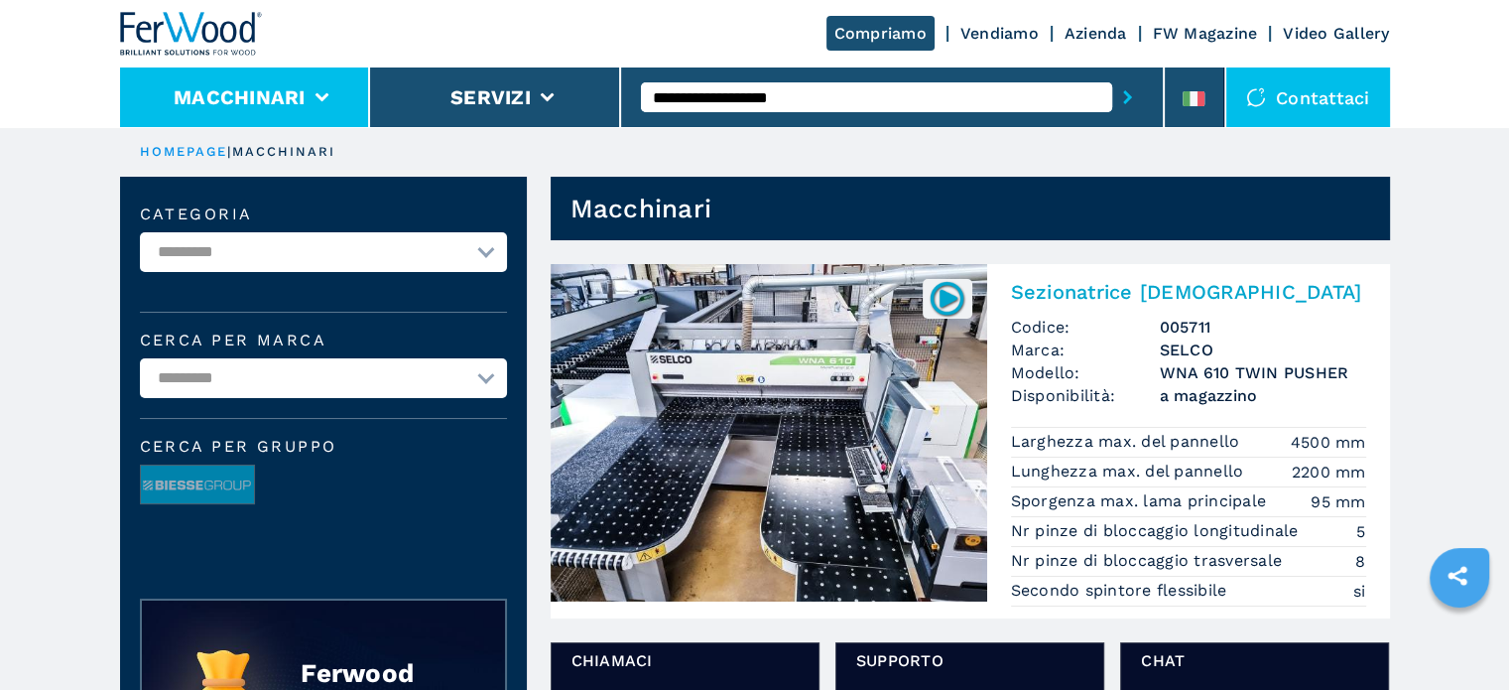
click at [251, 94] on button "Macchinari" at bounding box center [240, 97] width 132 height 24
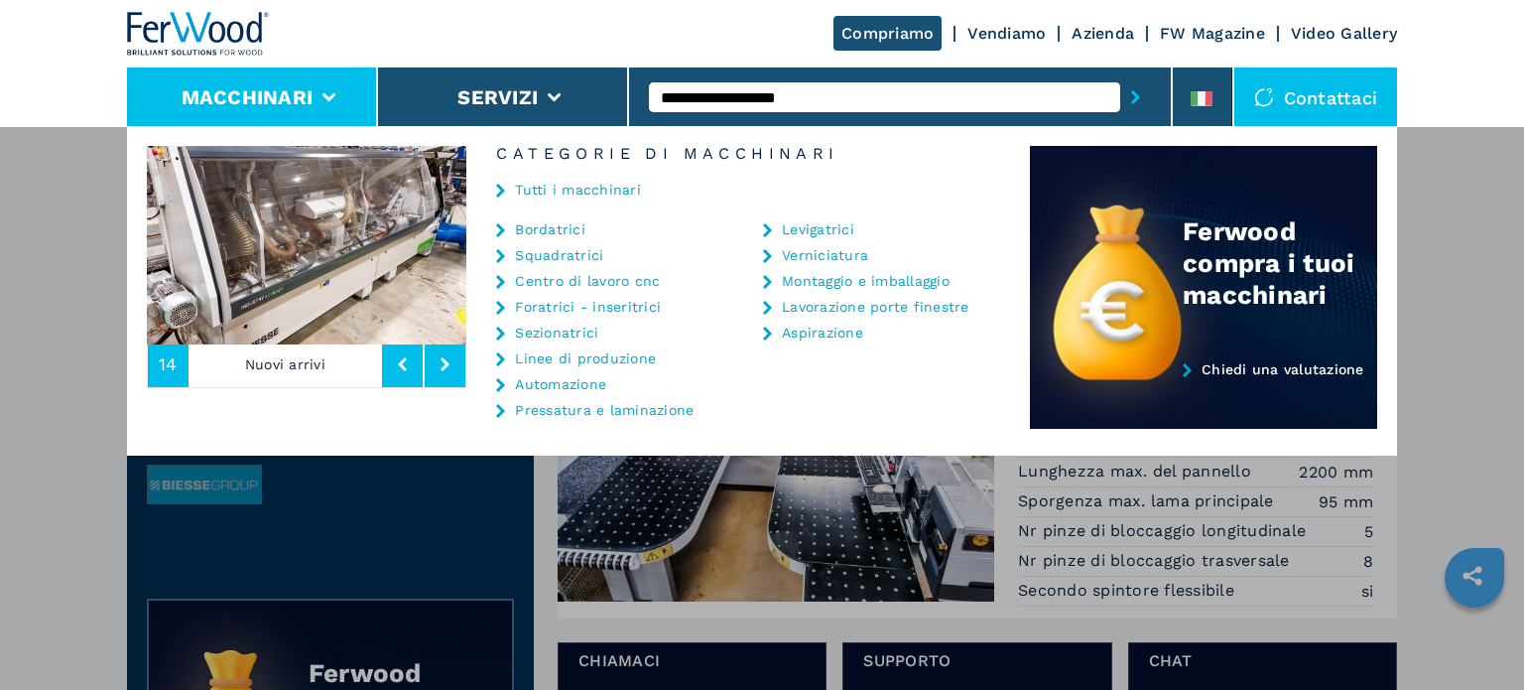
click at [537, 227] on link "Bordatrici" at bounding box center [550, 229] width 70 height 14
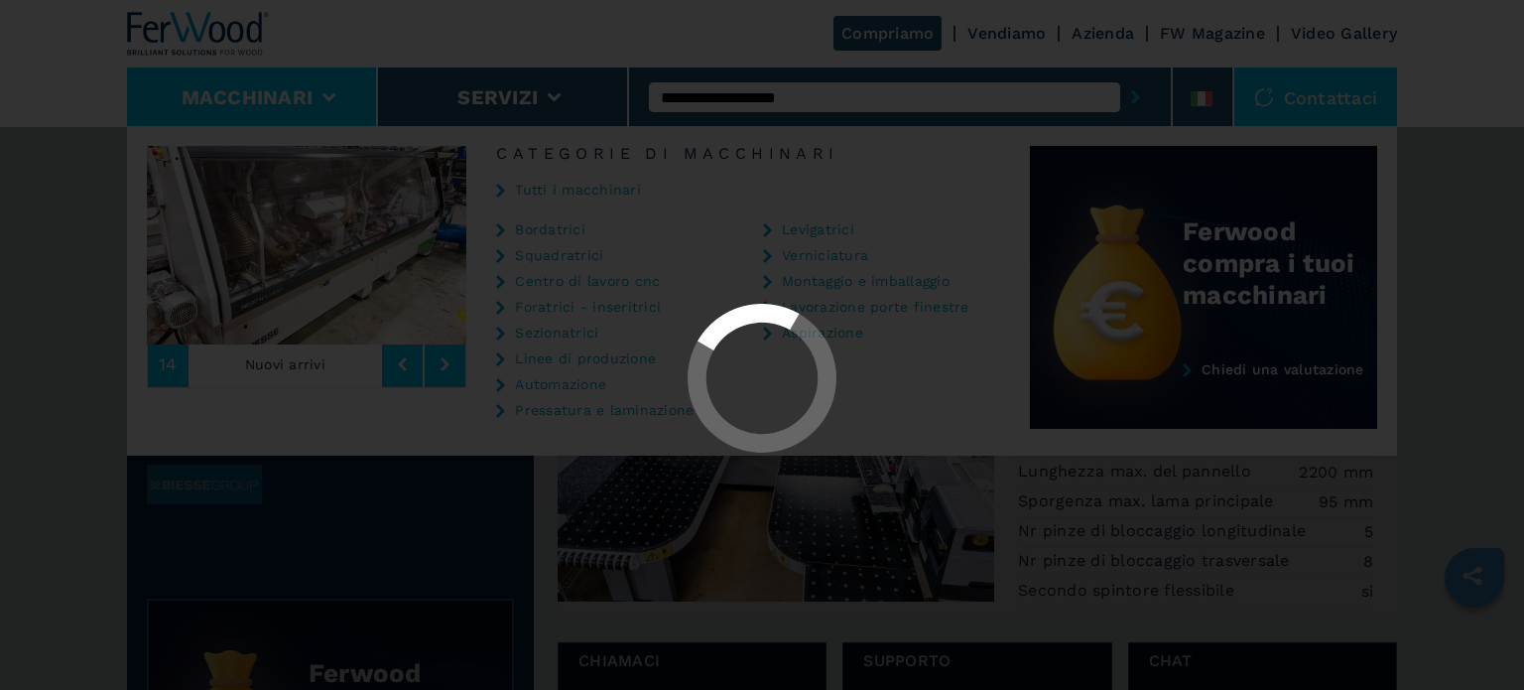
select select "**********"
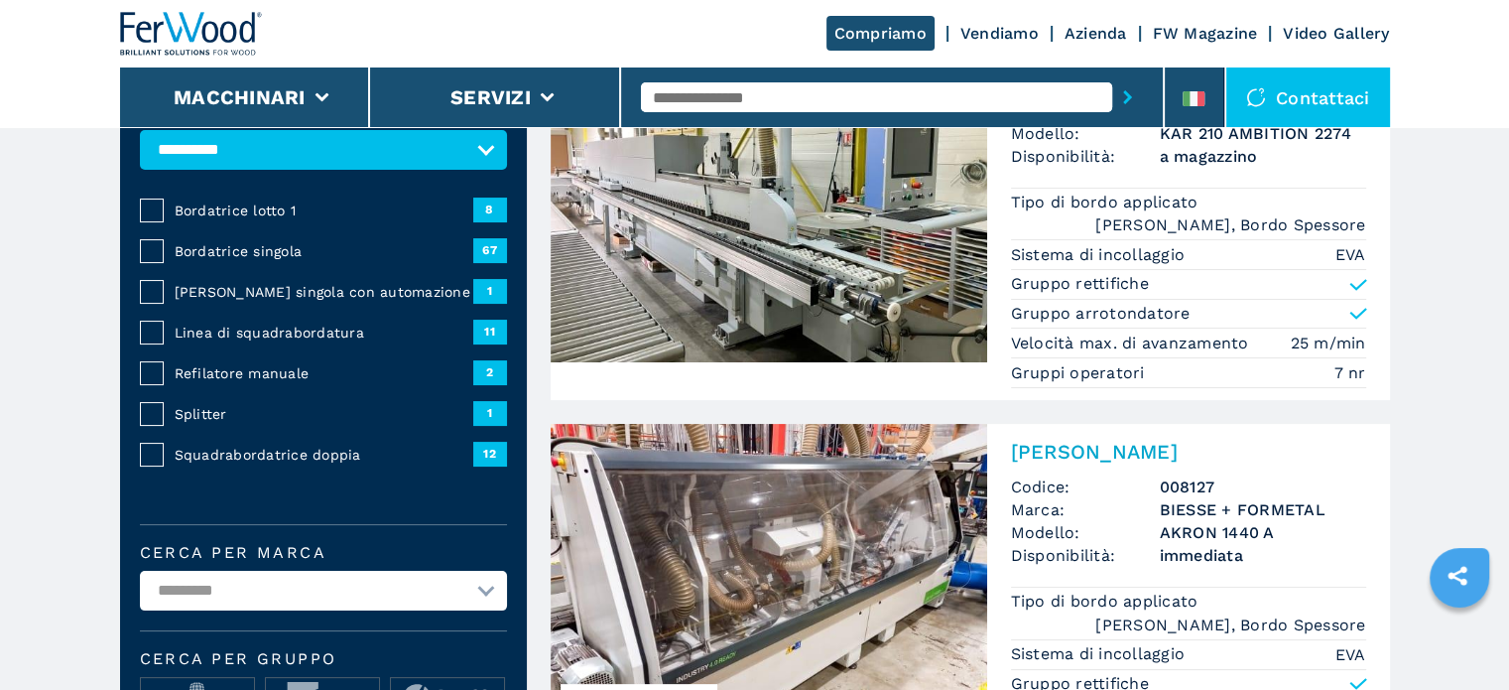
scroll to position [198, 0]
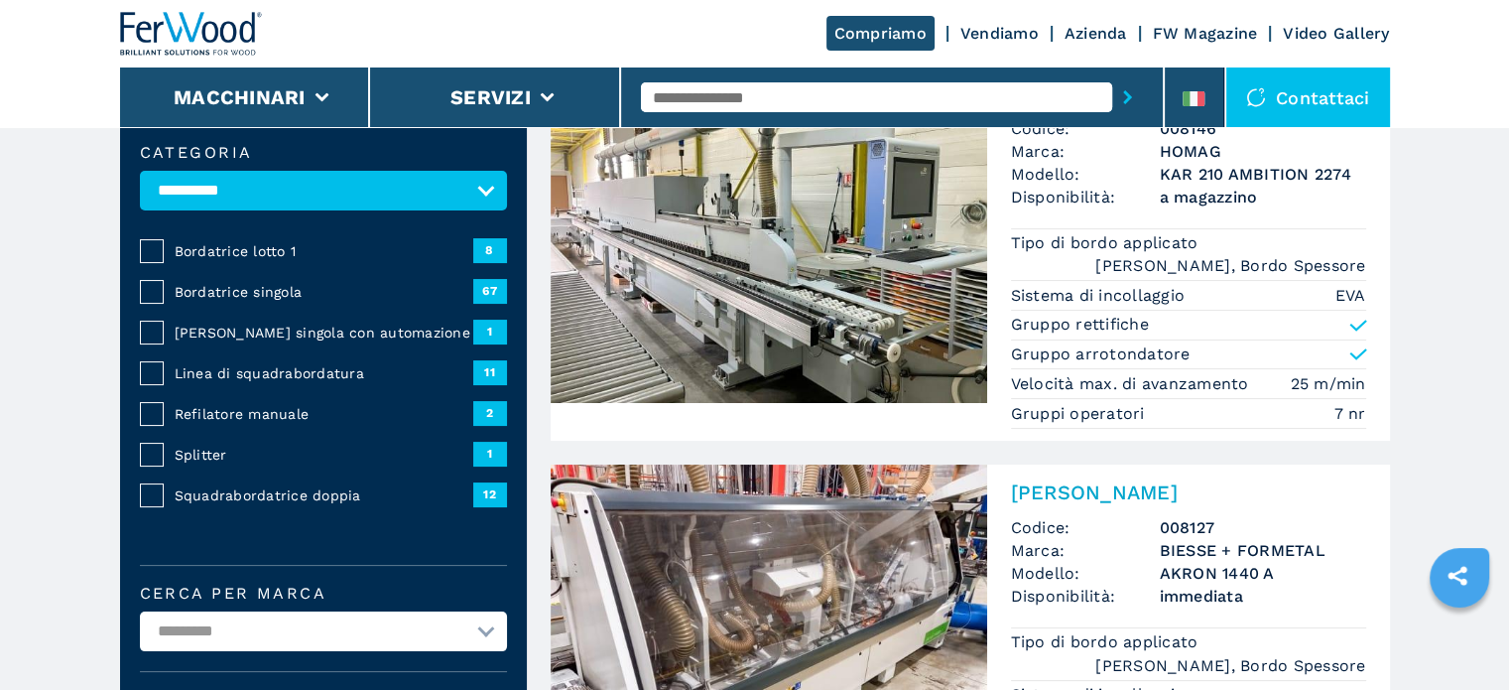
click at [257, 491] on span "Squadrabordatrice doppia" at bounding box center [324, 495] width 299 height 20
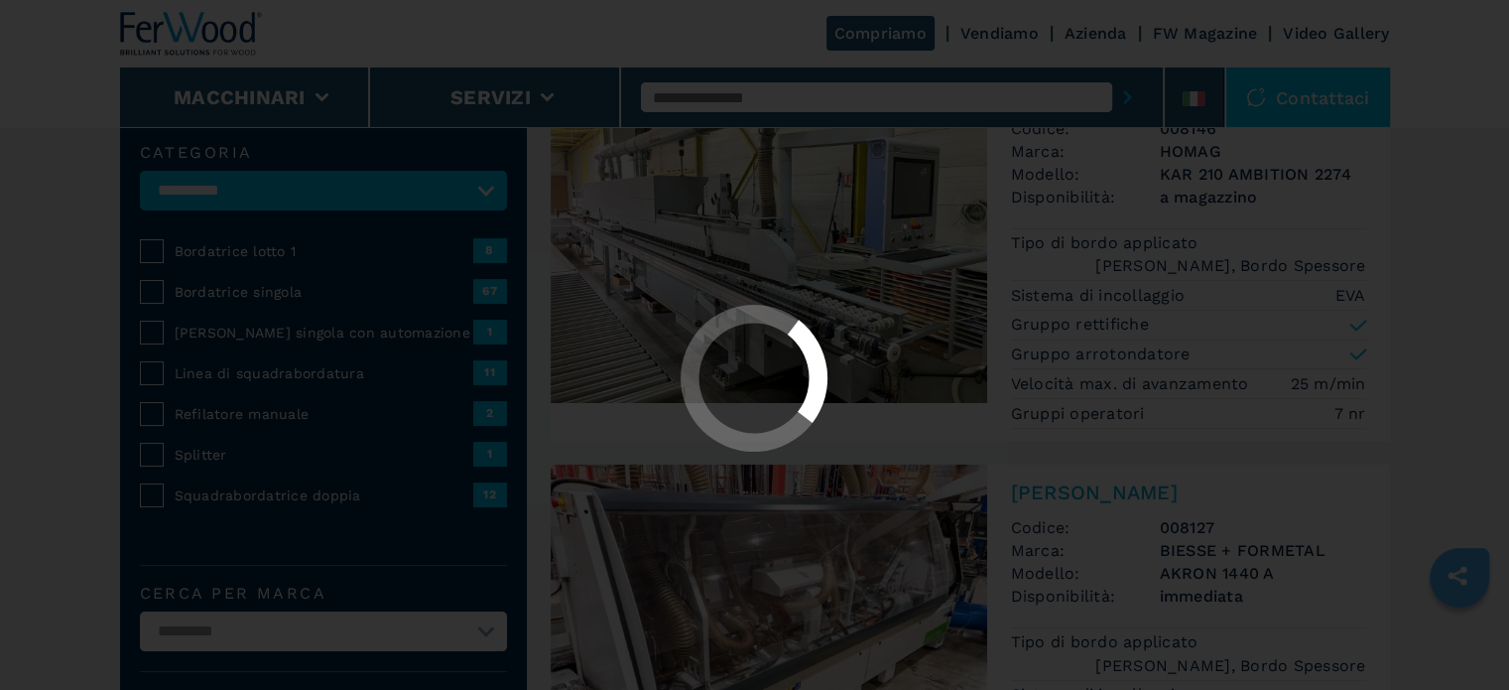
select select "**********"
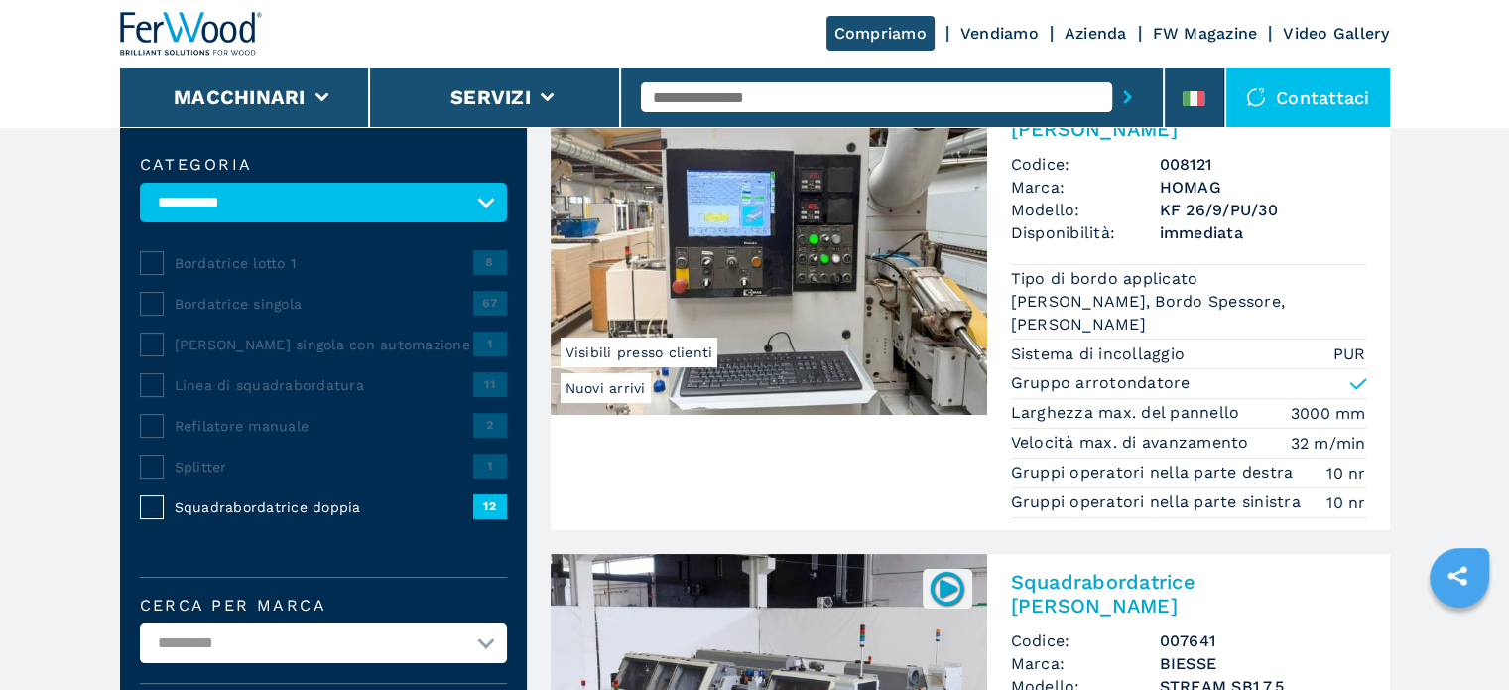
scroll to position [198, 0]
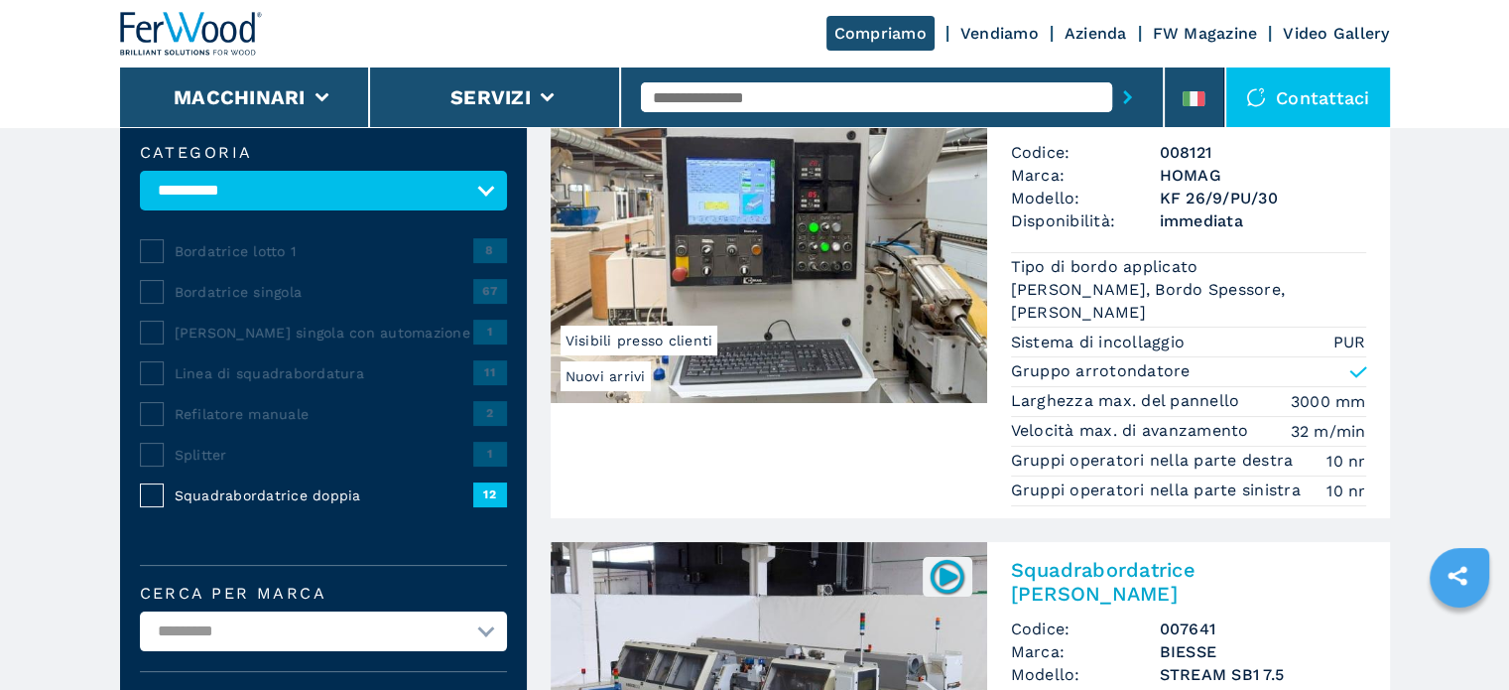
click at [303, 368] on span "Linea di squadrabordatura" at bounding box center [324, 373] width 299 height 20
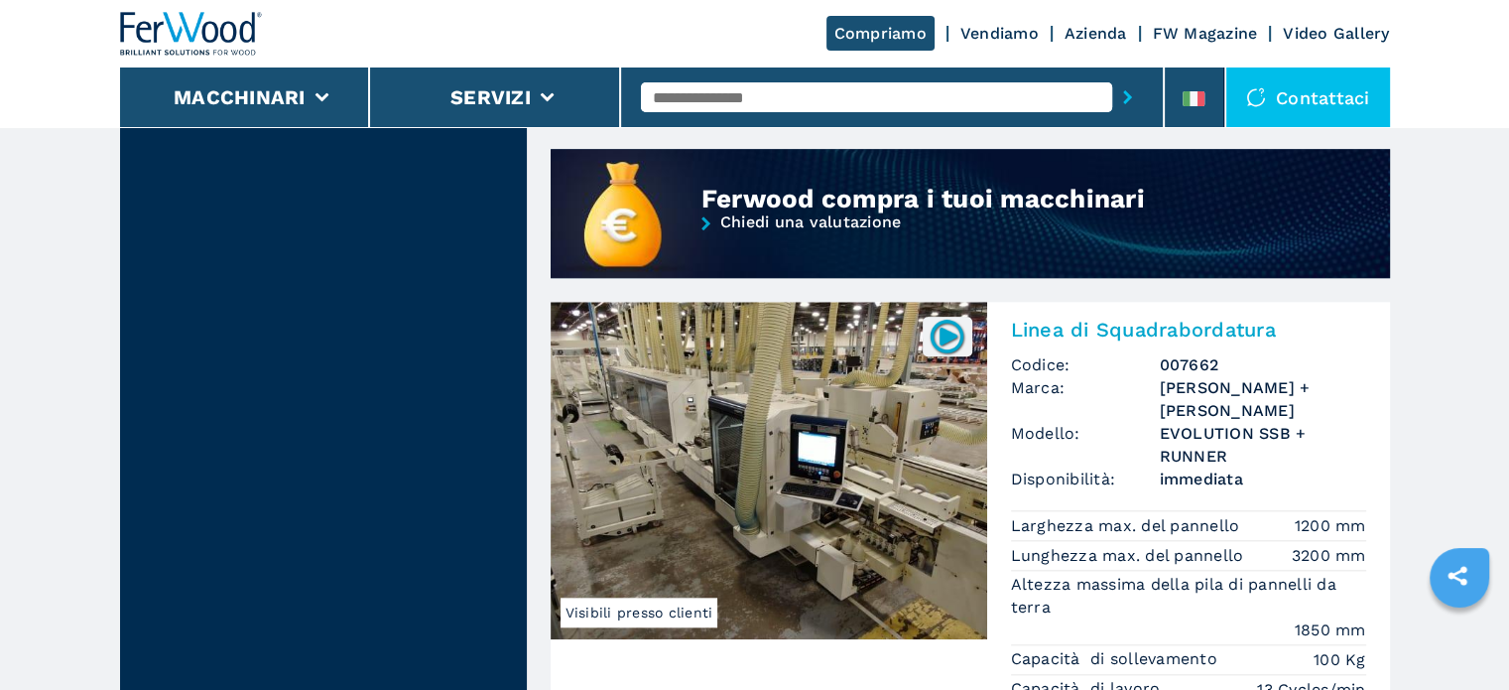
scroll to position [1985, 0]
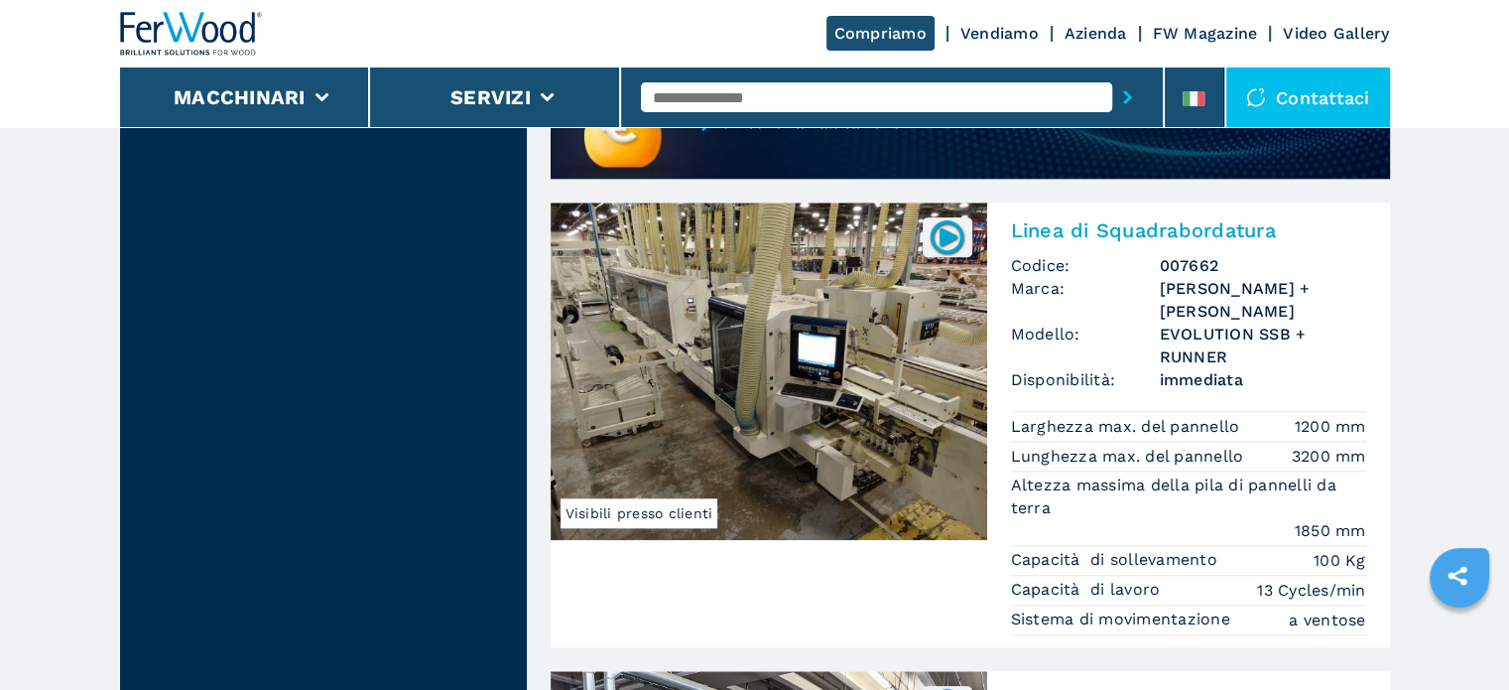
click at [1211, 322] on h3 "EVOLUTION SSB + RUNNER" at bounding box center [1263, 345] width 206 height 46
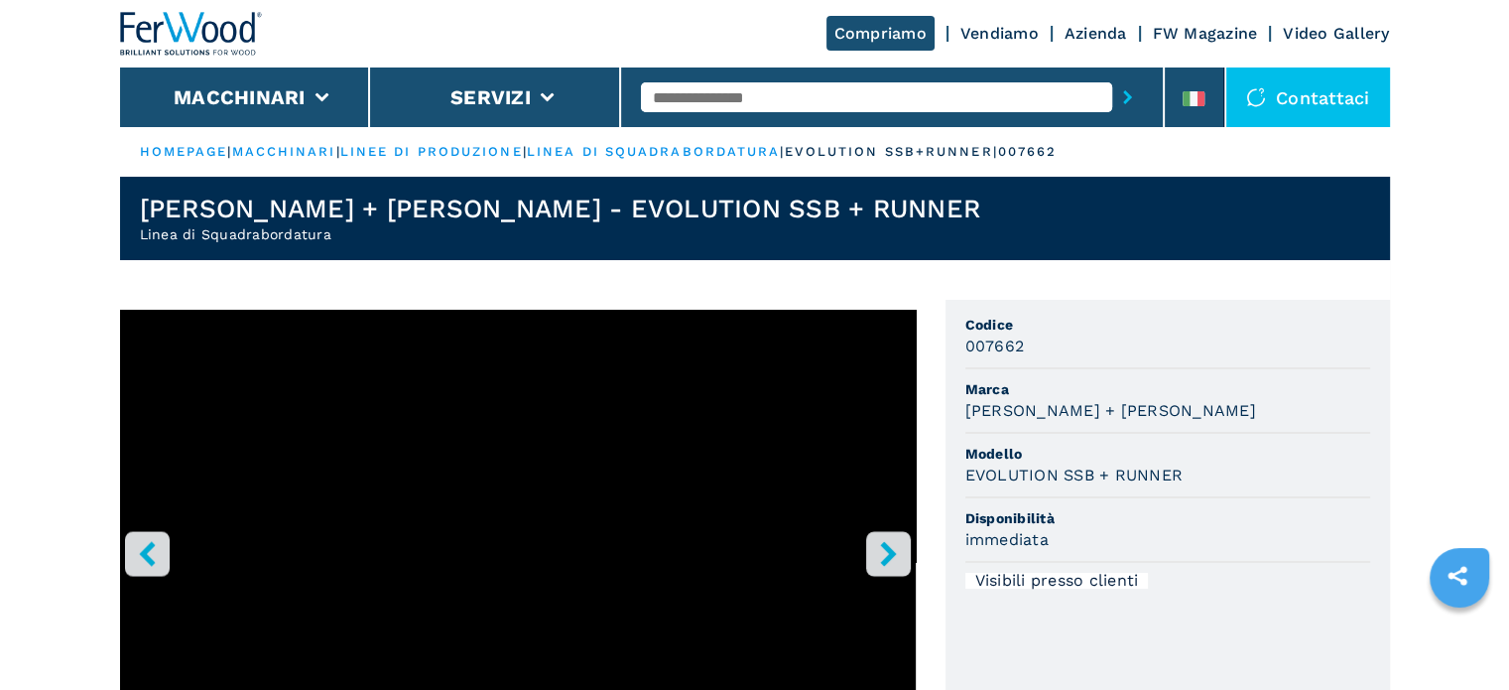
click at [881, 554] on icon "right-button" at bounding box center [888, 553] width 25 height 25
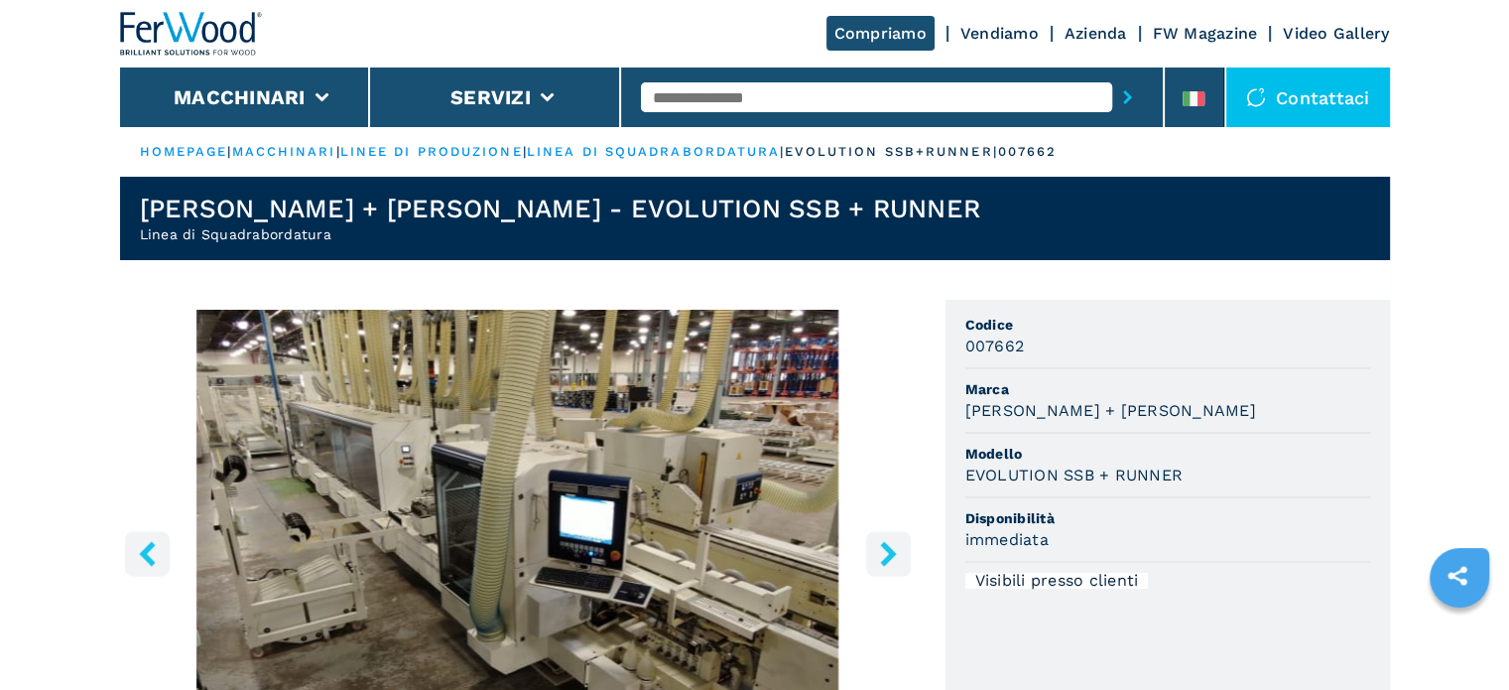
click at [881, 554] on icon "right-button" at bounding box center [888, 553] width 25 height 25
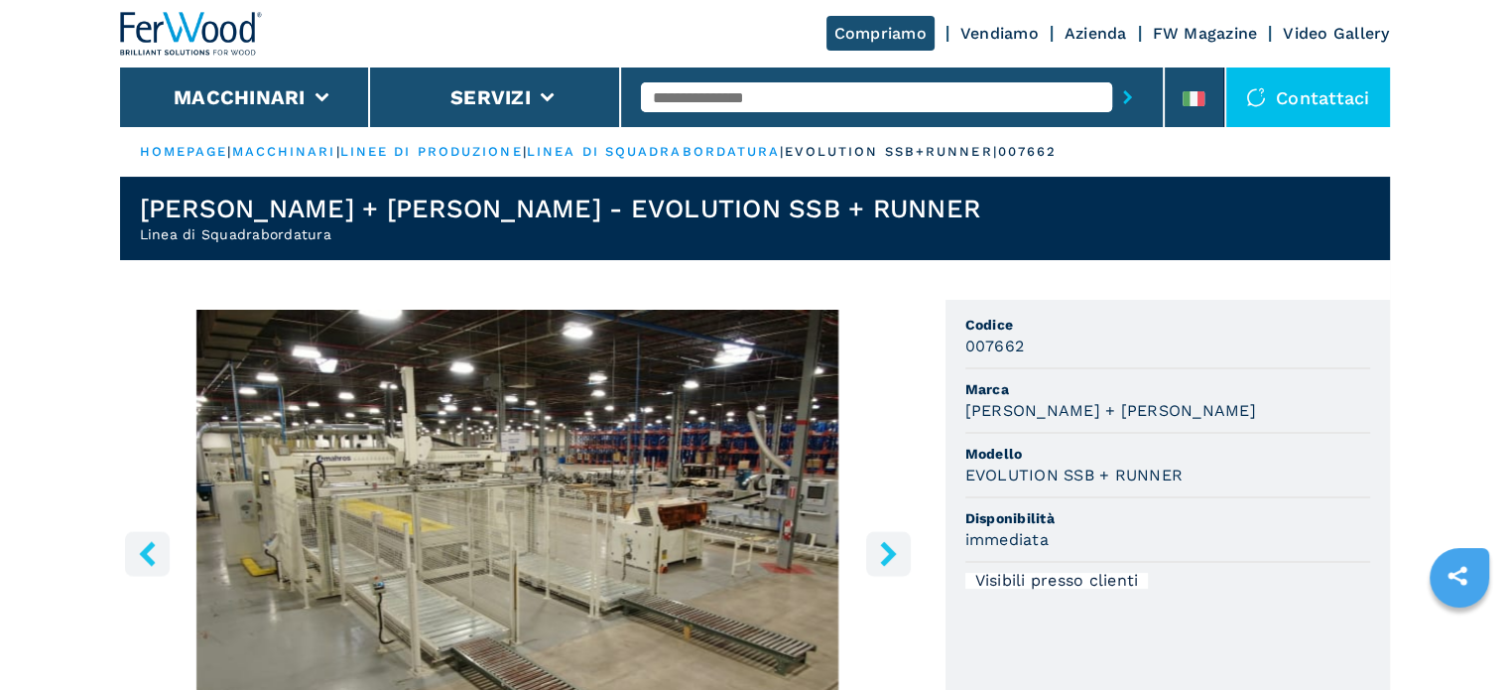
click at [881, 554] on icon "right-button" at bounding box center [888, 553] width 25 height 25
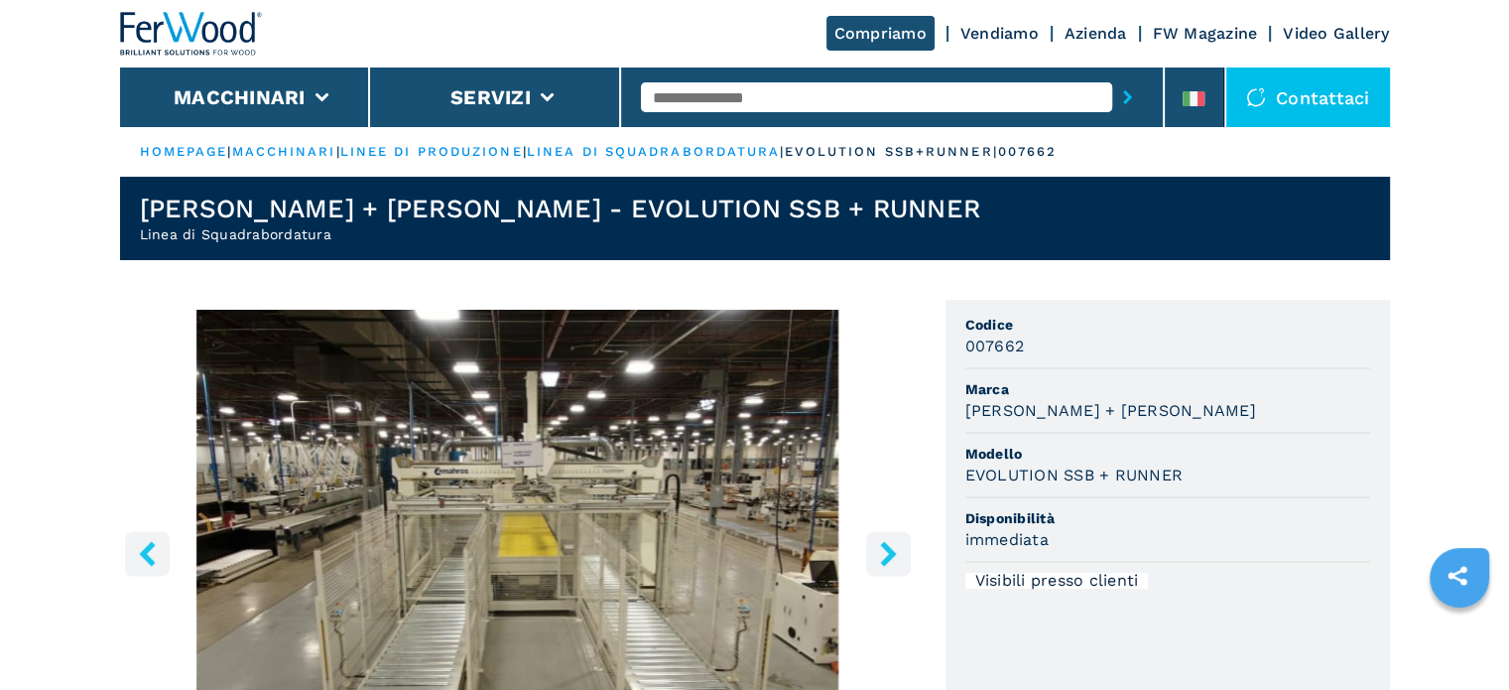
click at [881, 554] on icon "right-button" at bounding box center [888, 553] width 25 height 25
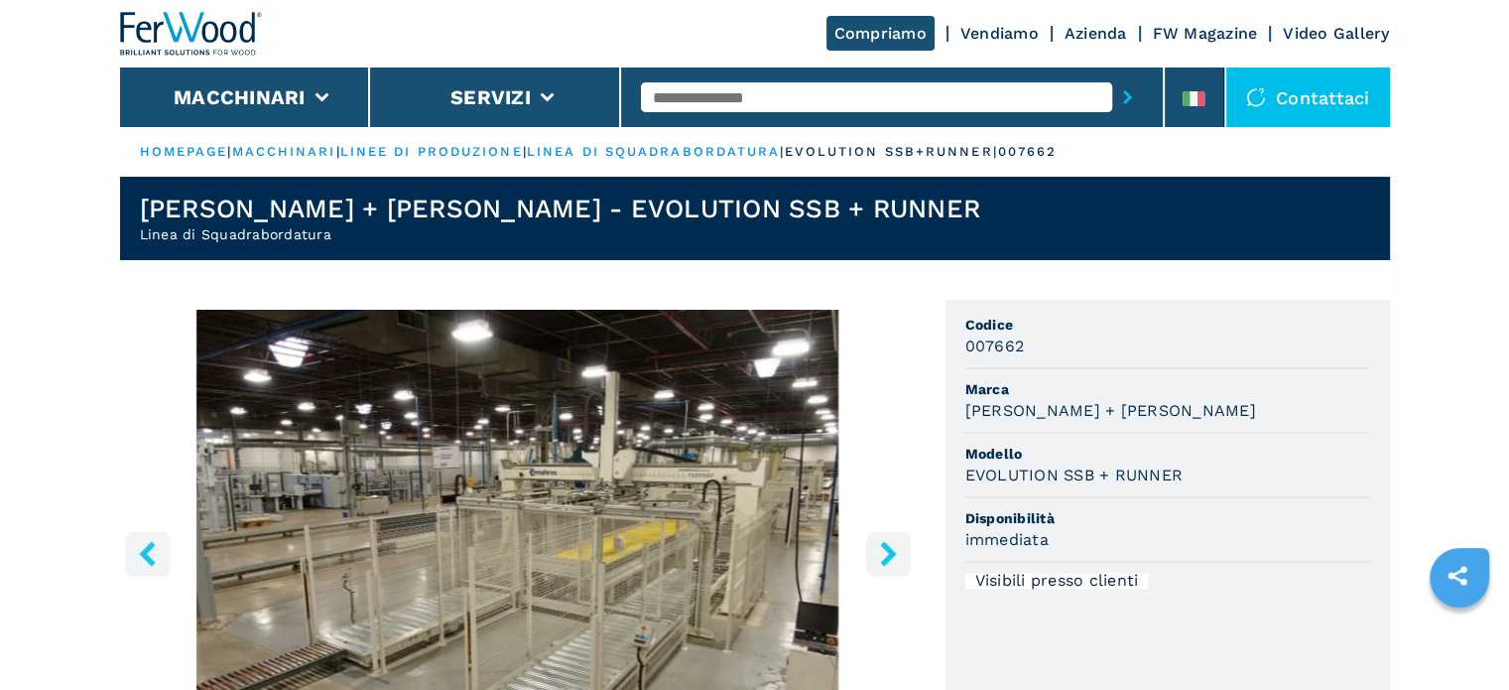
click at [881, 554] on icon "right-button" at bounding box center [888, 553] width 25 height 25
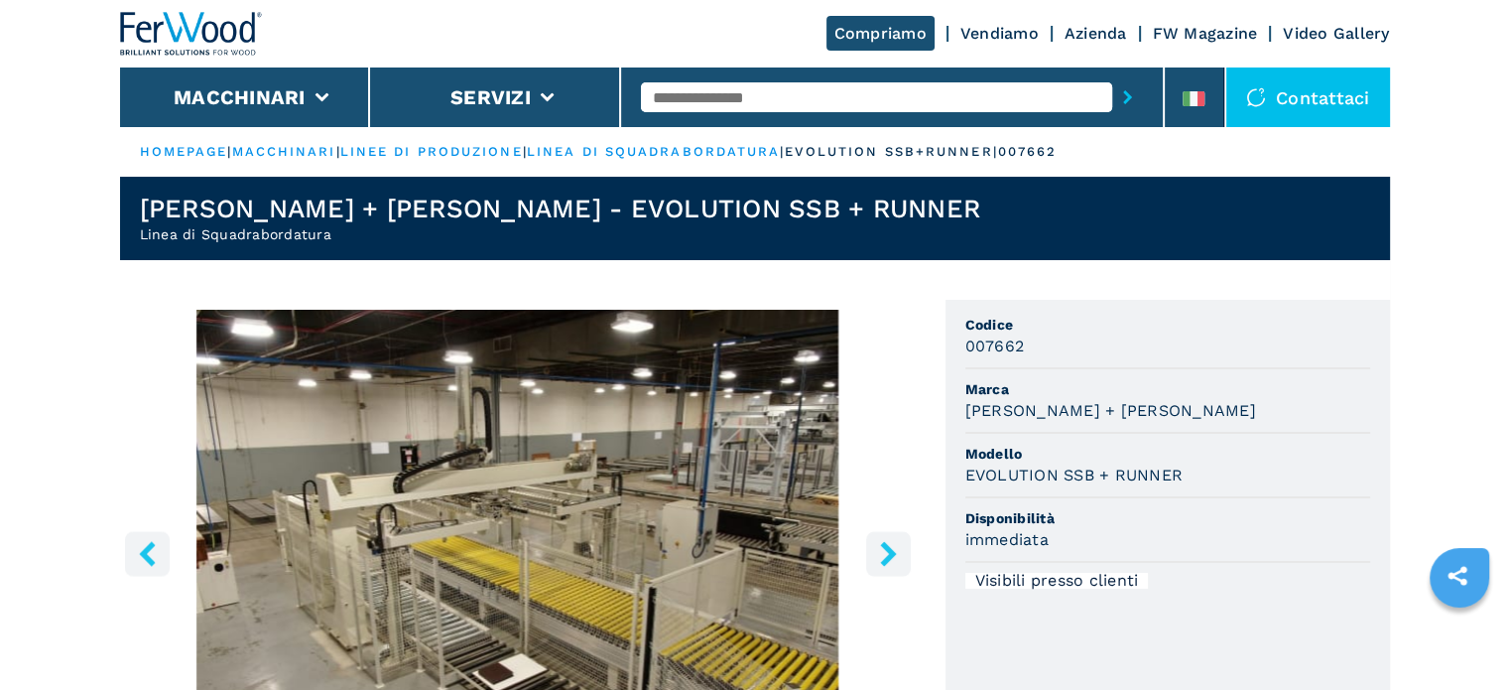
click at [881, 554] on icon "right-button" at bounding box center [888, 553] width 25 height 25
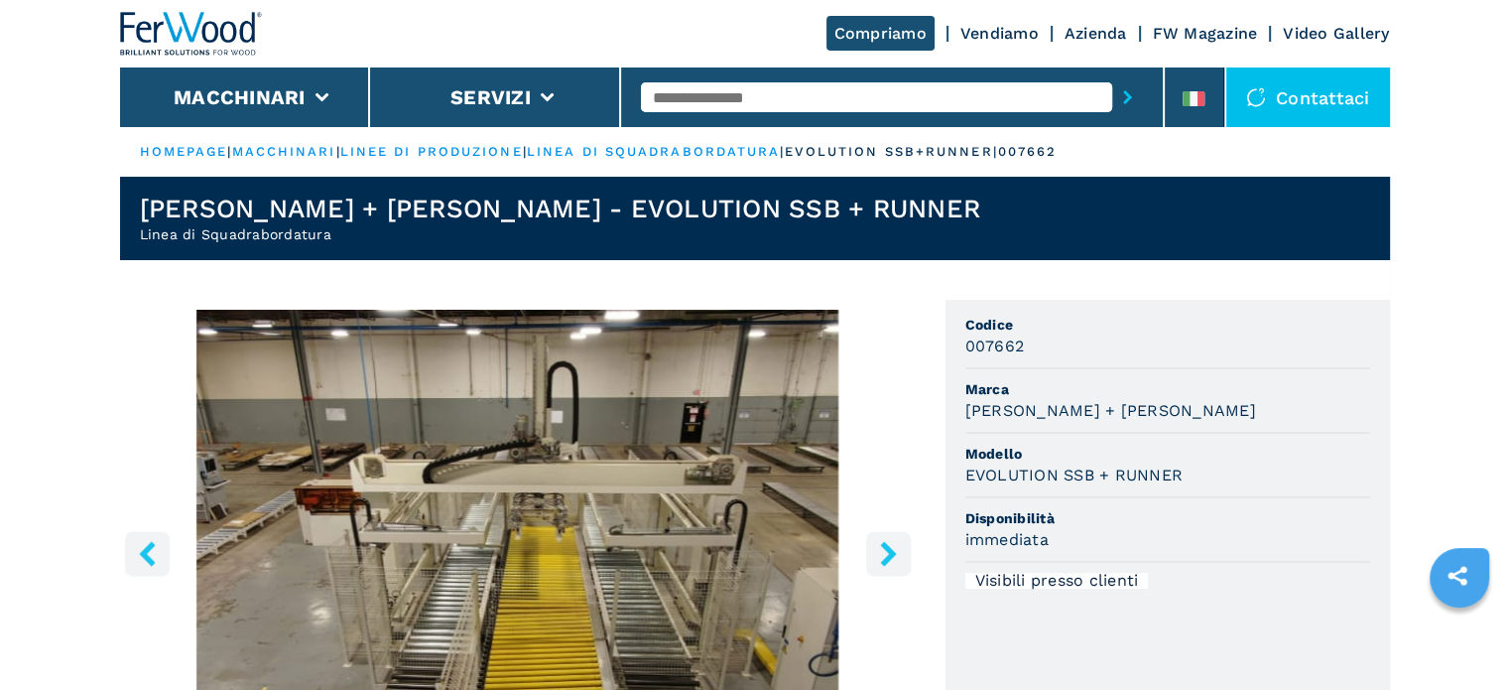
click at [881, 554] on icon "right-button" at bounding box center [888, 553] width 25 height 25
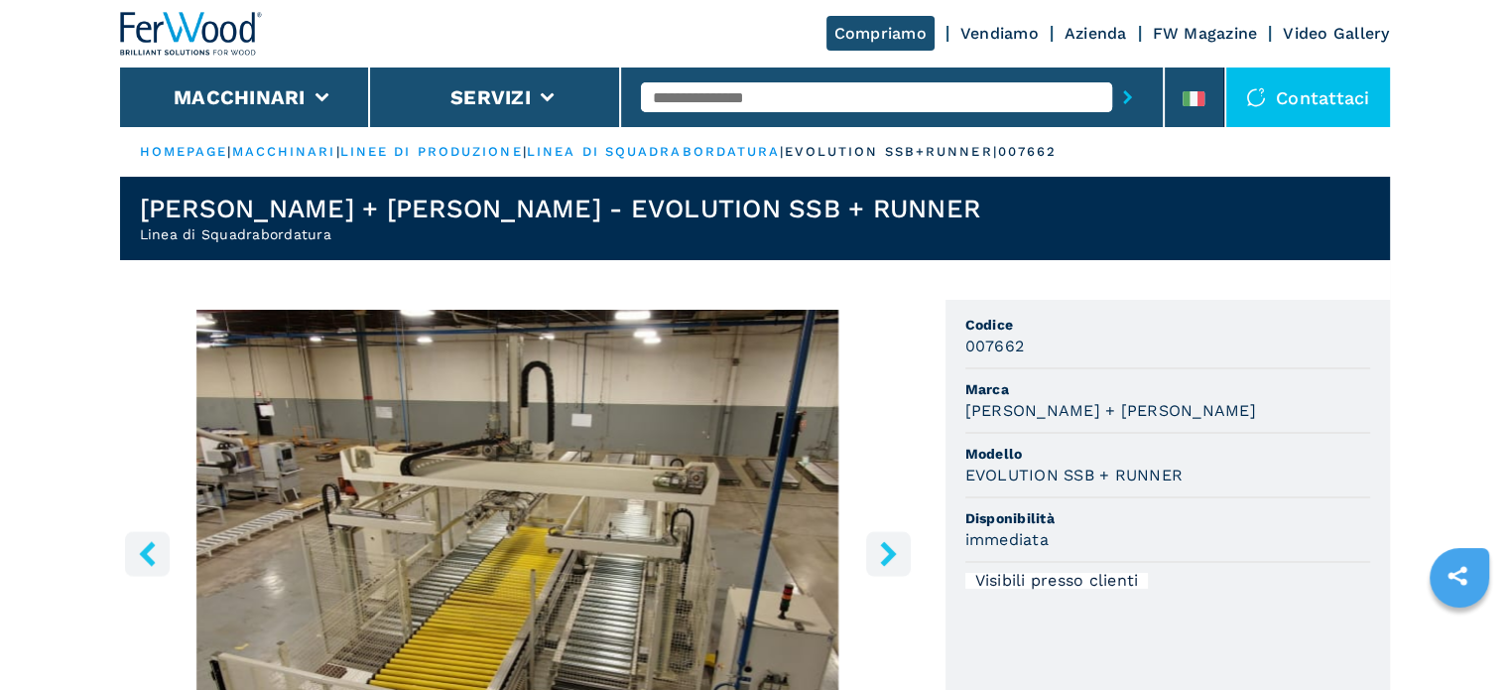
click at [881, 554] on icon "right-button" at bounding box center [888, 553] width 25 height 25
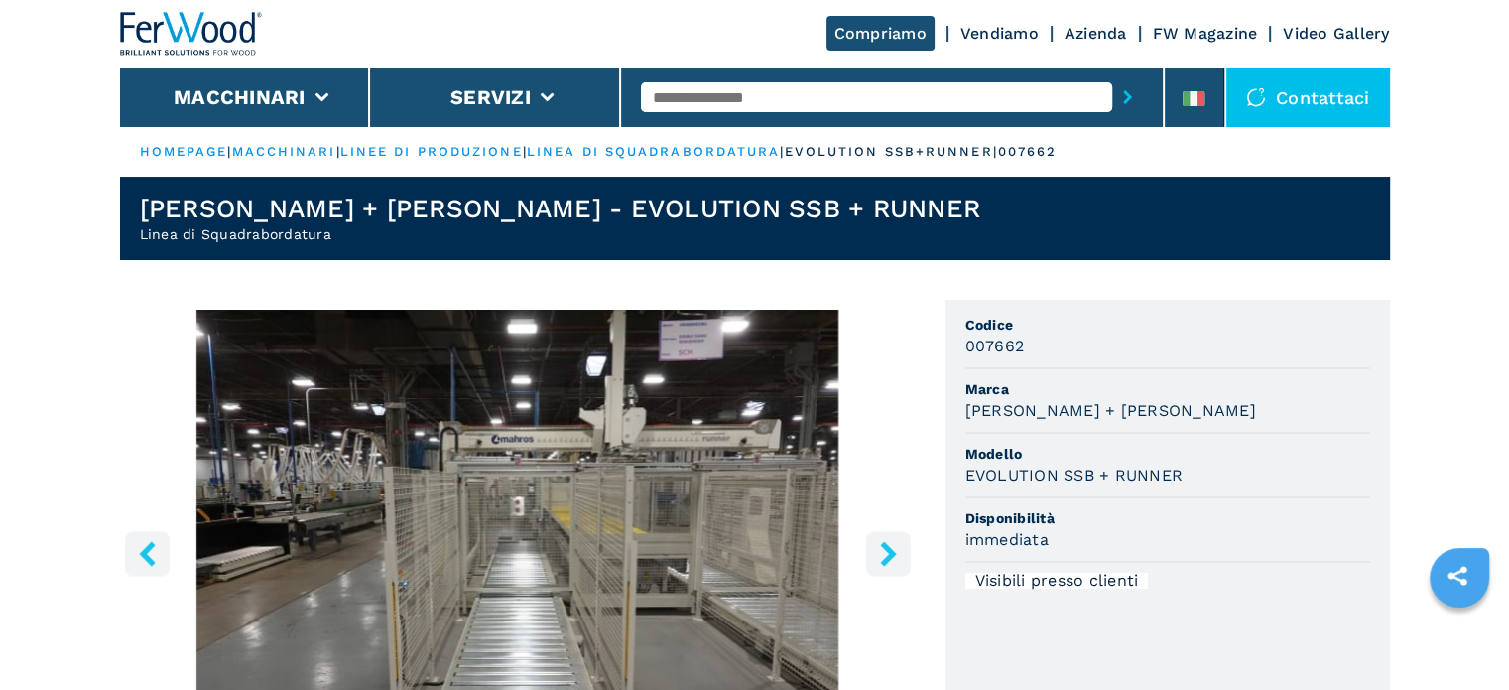
click at [881, 554] on icon "right-button" at bounding box center [888, 553] width 25 height 25
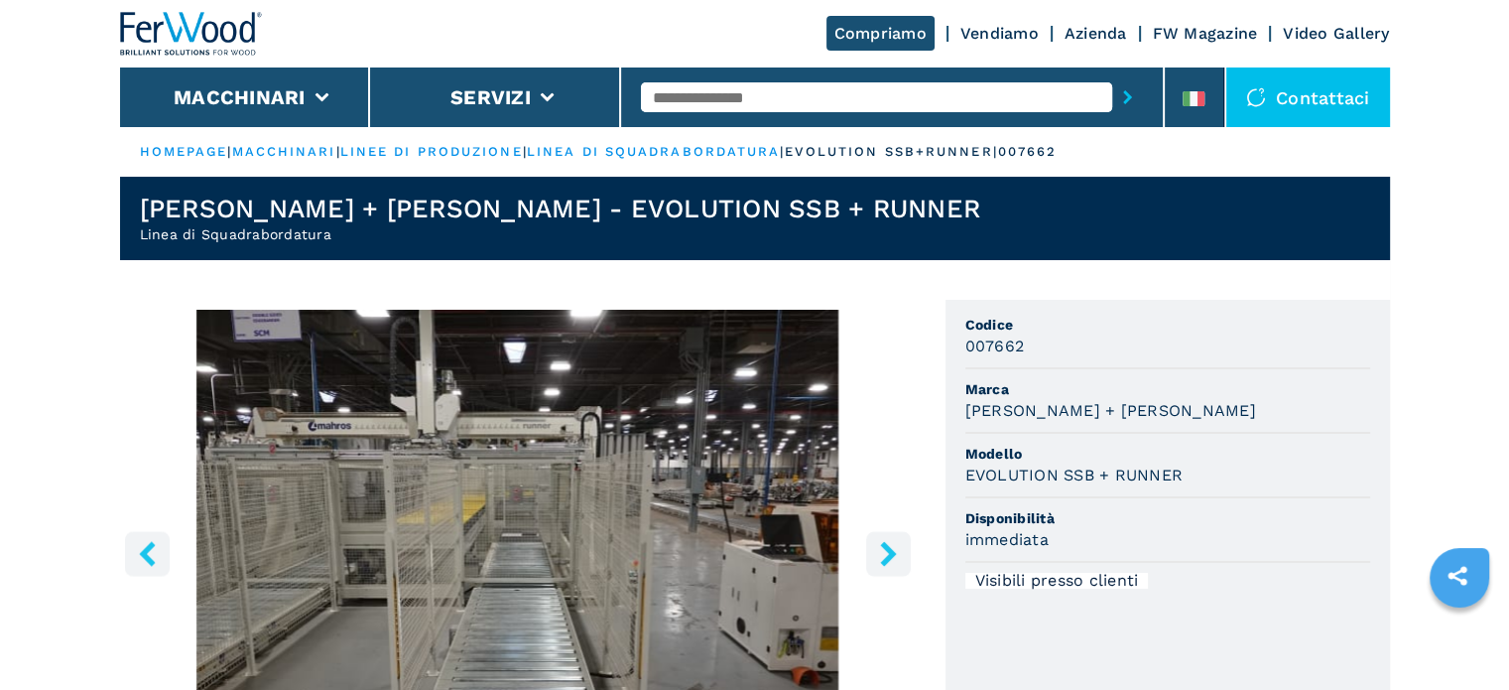
click at [881, 554] on icon "right-button" at bounding box center [888, 553] width 25 height 25
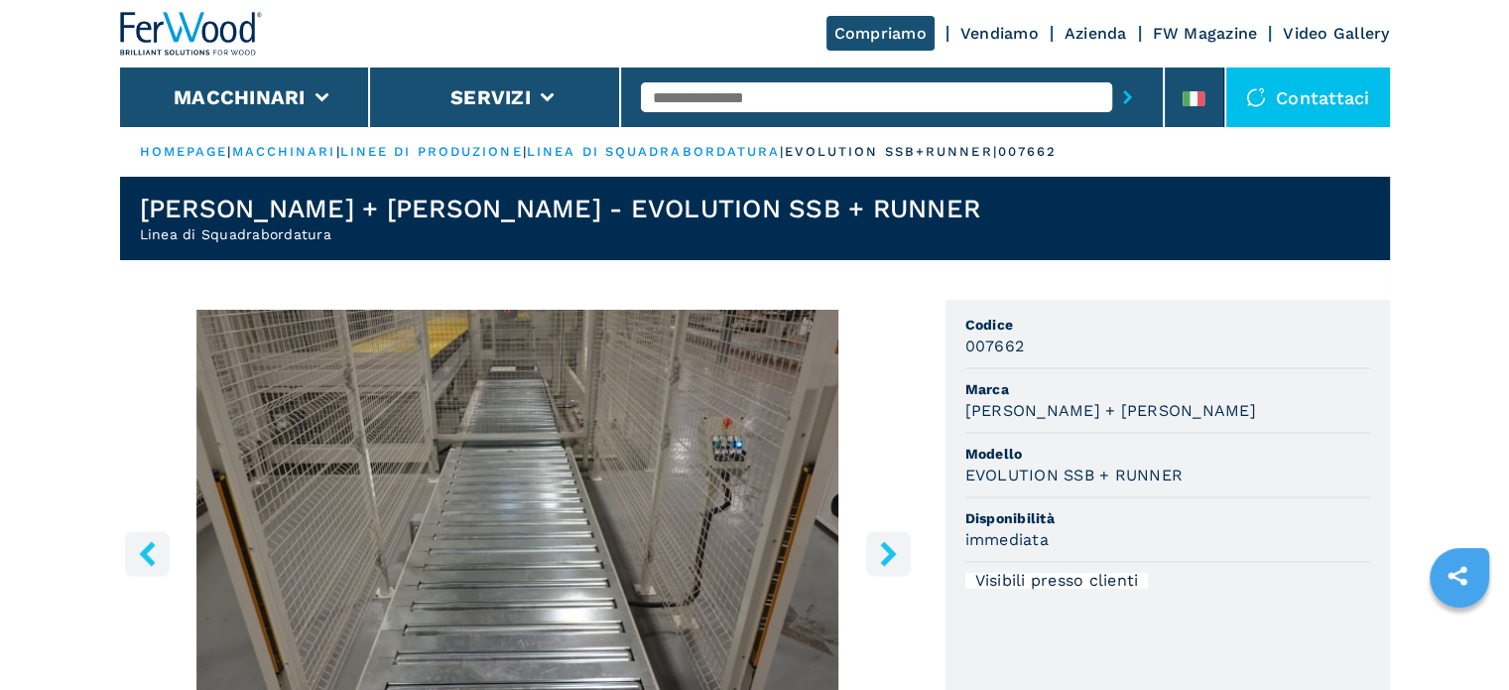
click at [881, 554] on icon "right-button" at bounding box center [888, 553] width 25 height 25
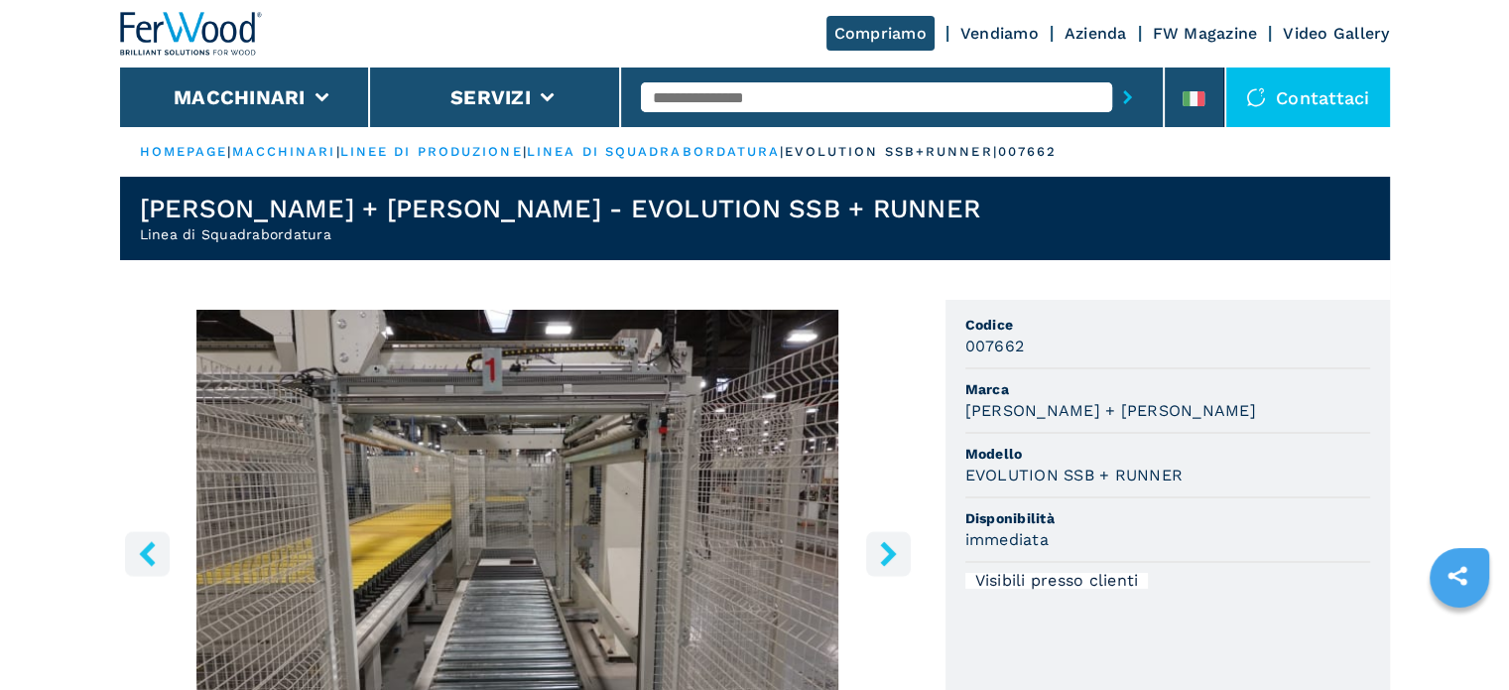
click at [881, 554] on icon "right-button" at bounding box center [888, 553] width 25 height 25
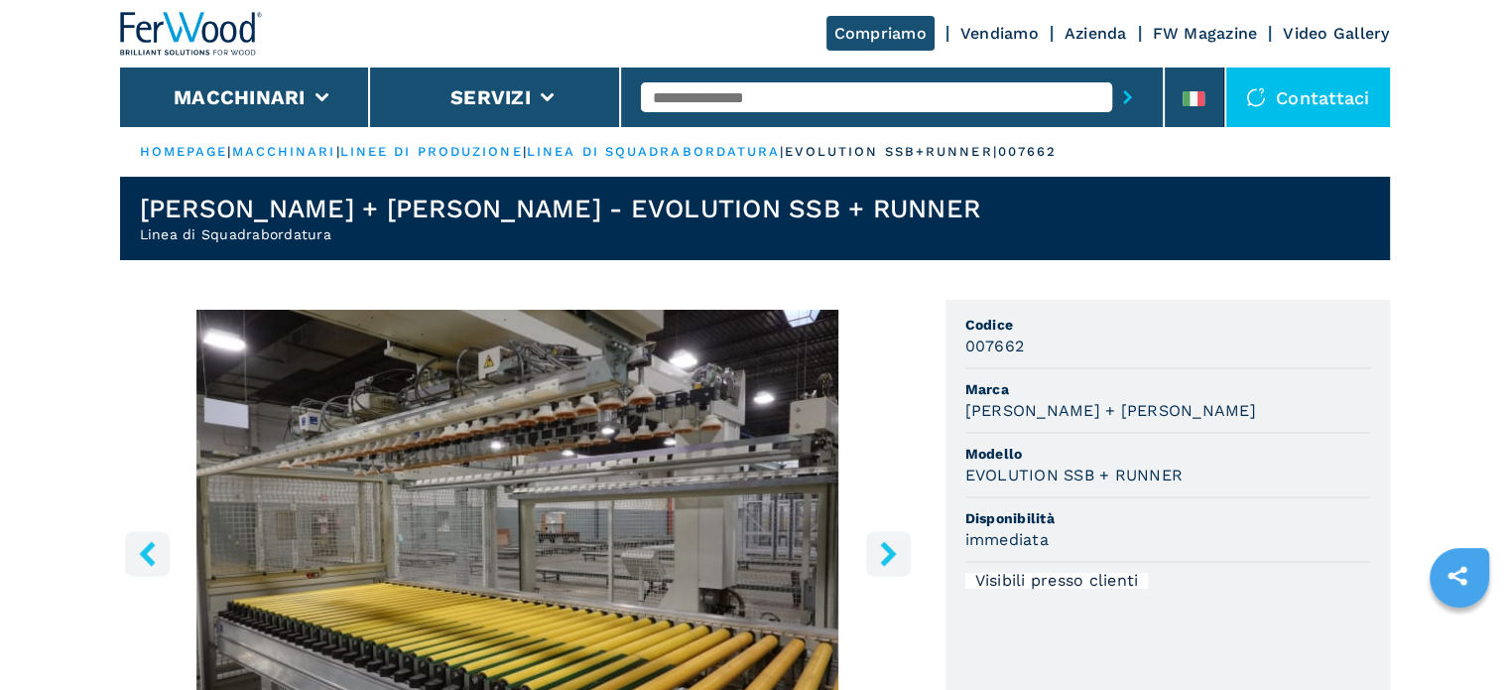
click at [881, 554] on icon "right-button" at bounding box center [888, 553] width 25 height 25
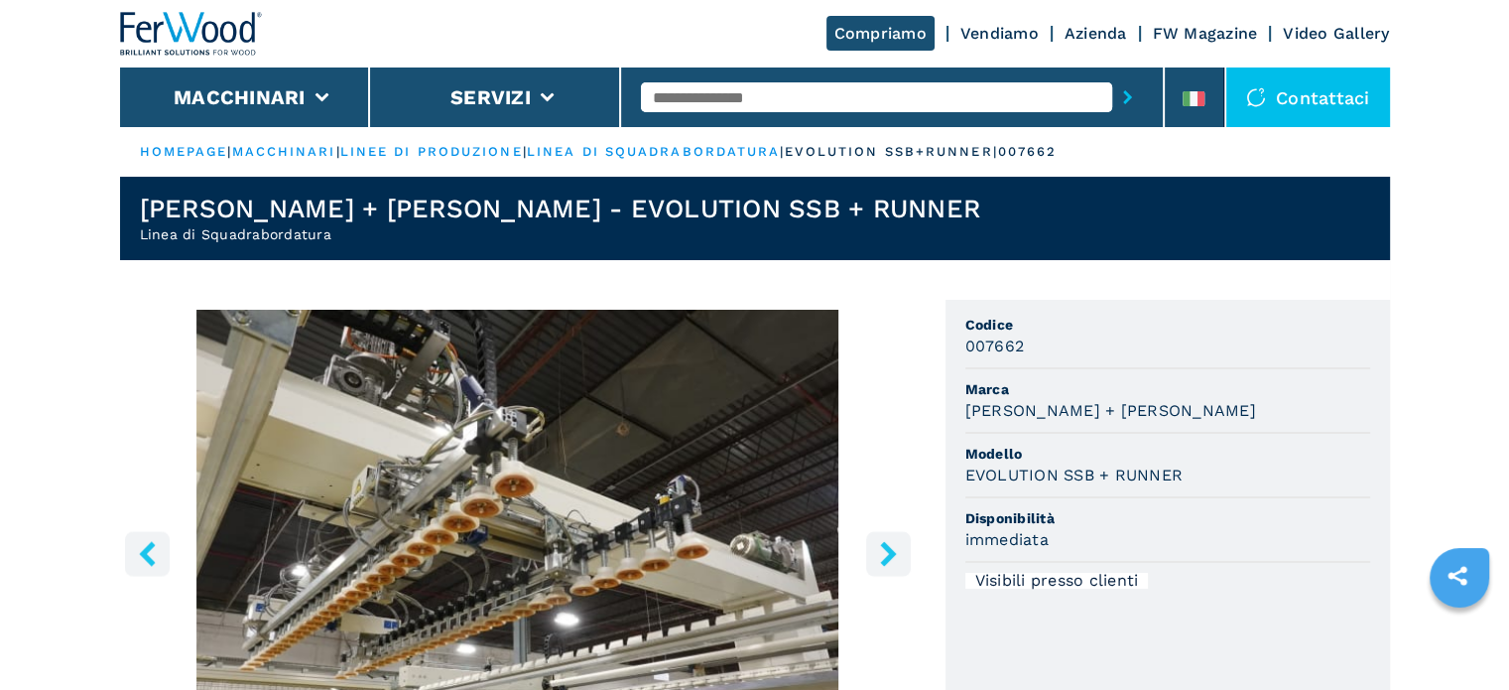
click at [881, 554] on icon "right-button" at bounding box center [888, 553] width 25 height 25
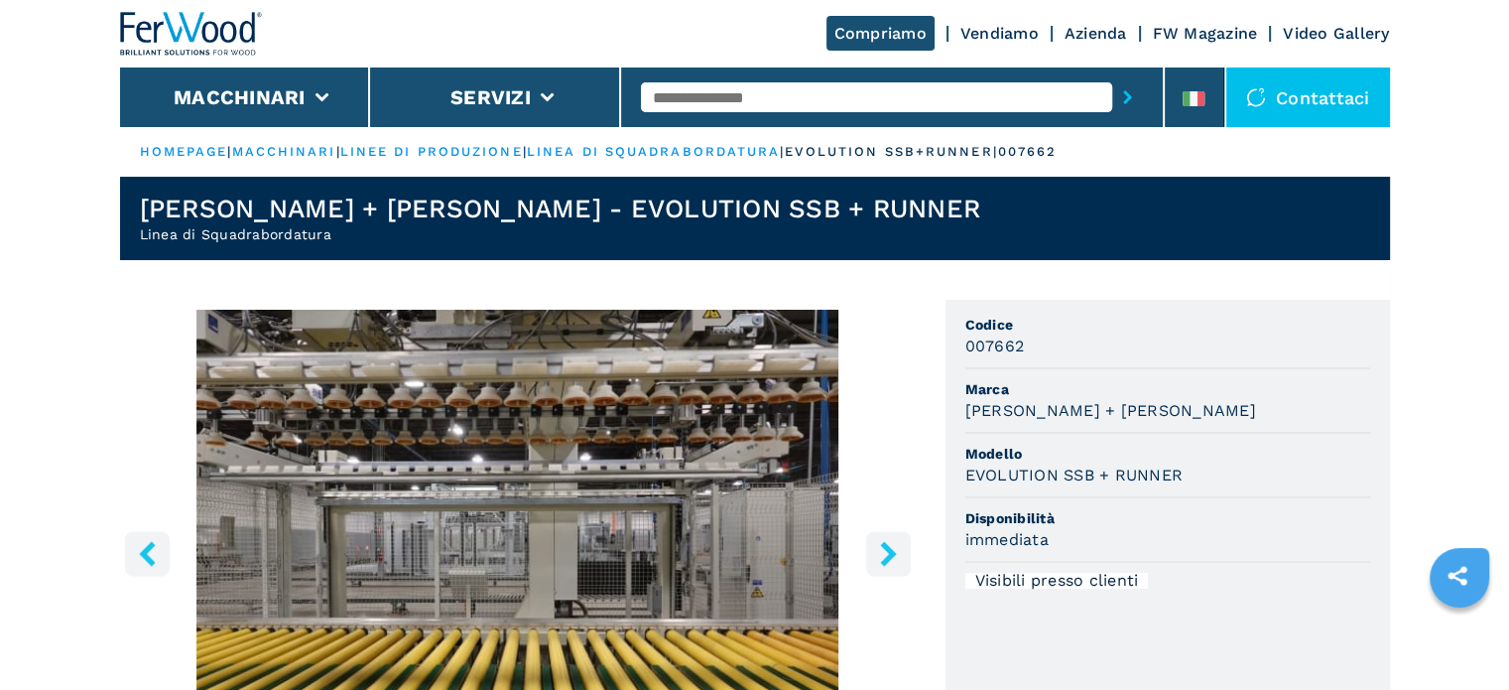
click at [881, 554] on icon "right-button" at bounding box center [888, 553] width 25 height 25
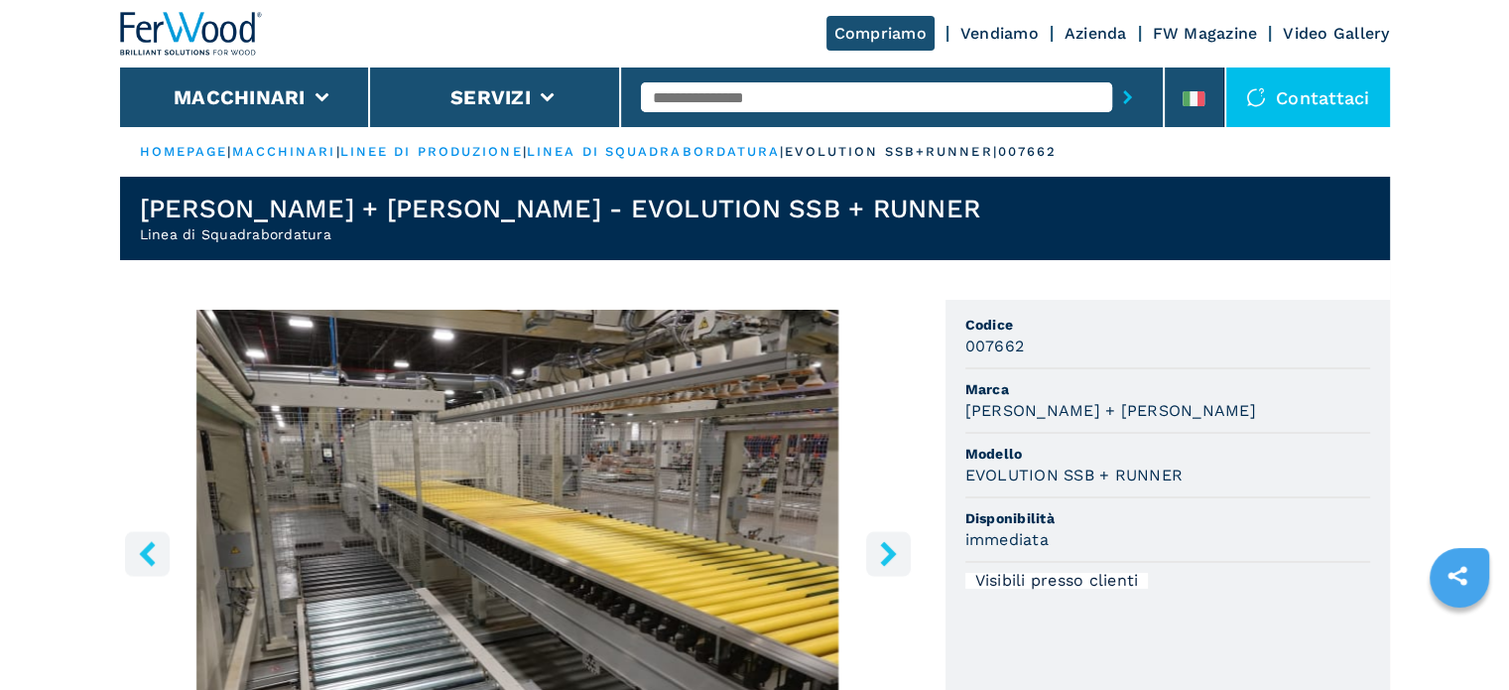
click at [881, 554] on icon "right-button" at bounding box center [888, 553] width 25 height 25
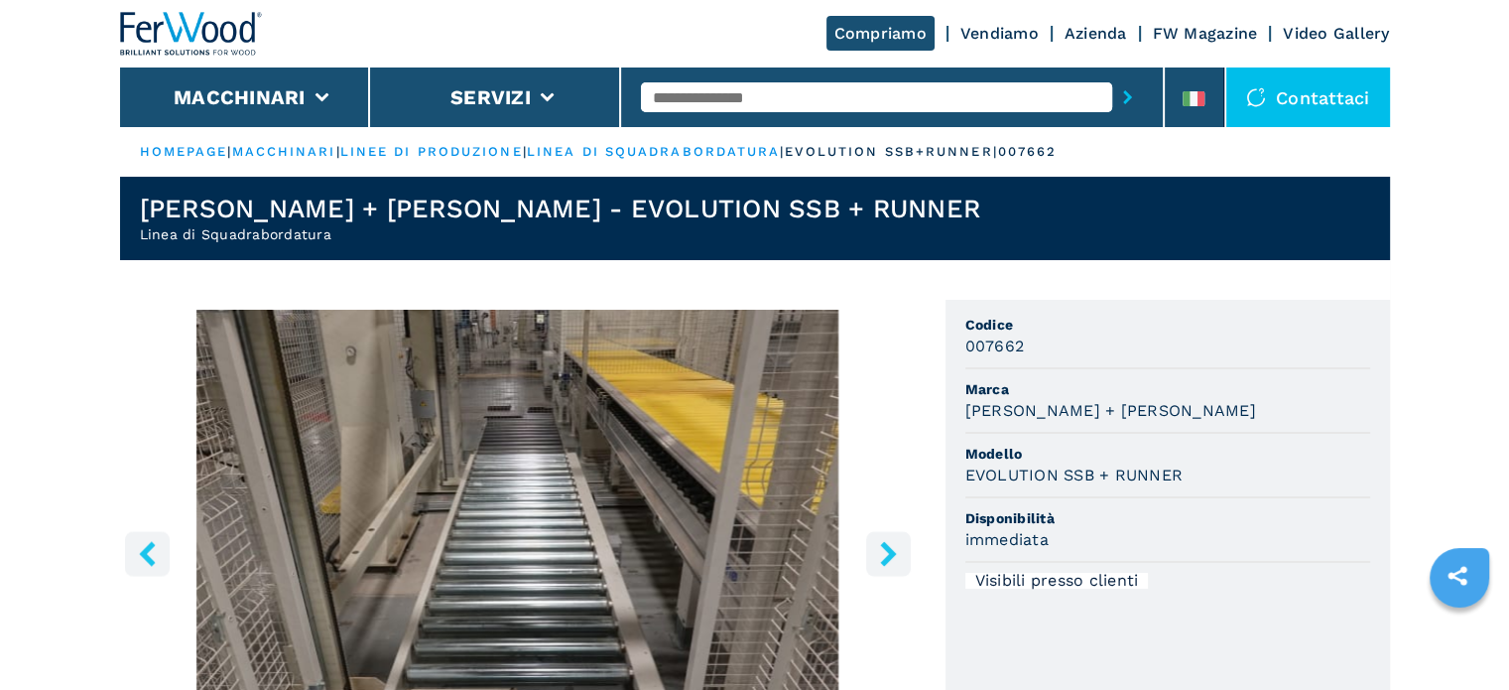
click at [881, 554] on icon "right-button" at bounding box center [888, 553] width 25 height 25
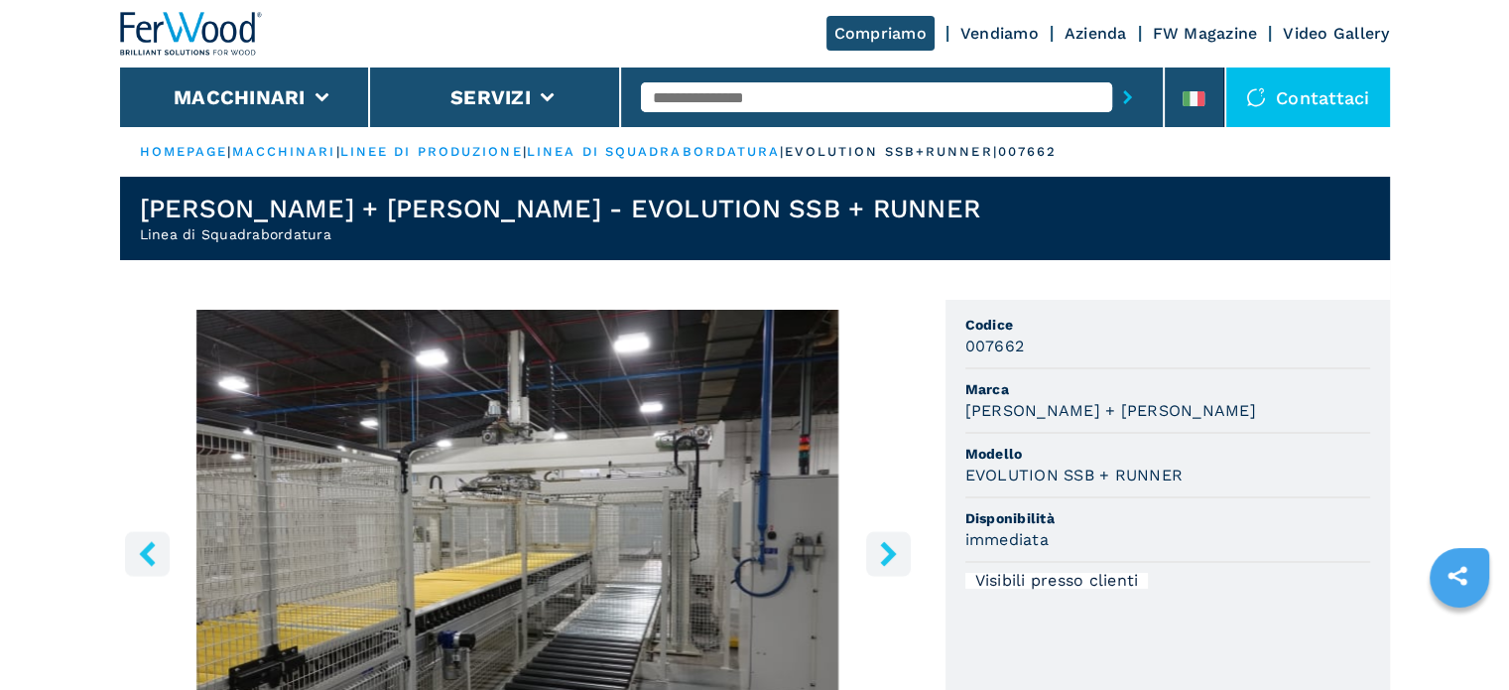
click at [881, 554] on icon "right-button" at bounding box center [888, 553] width 25 height 25
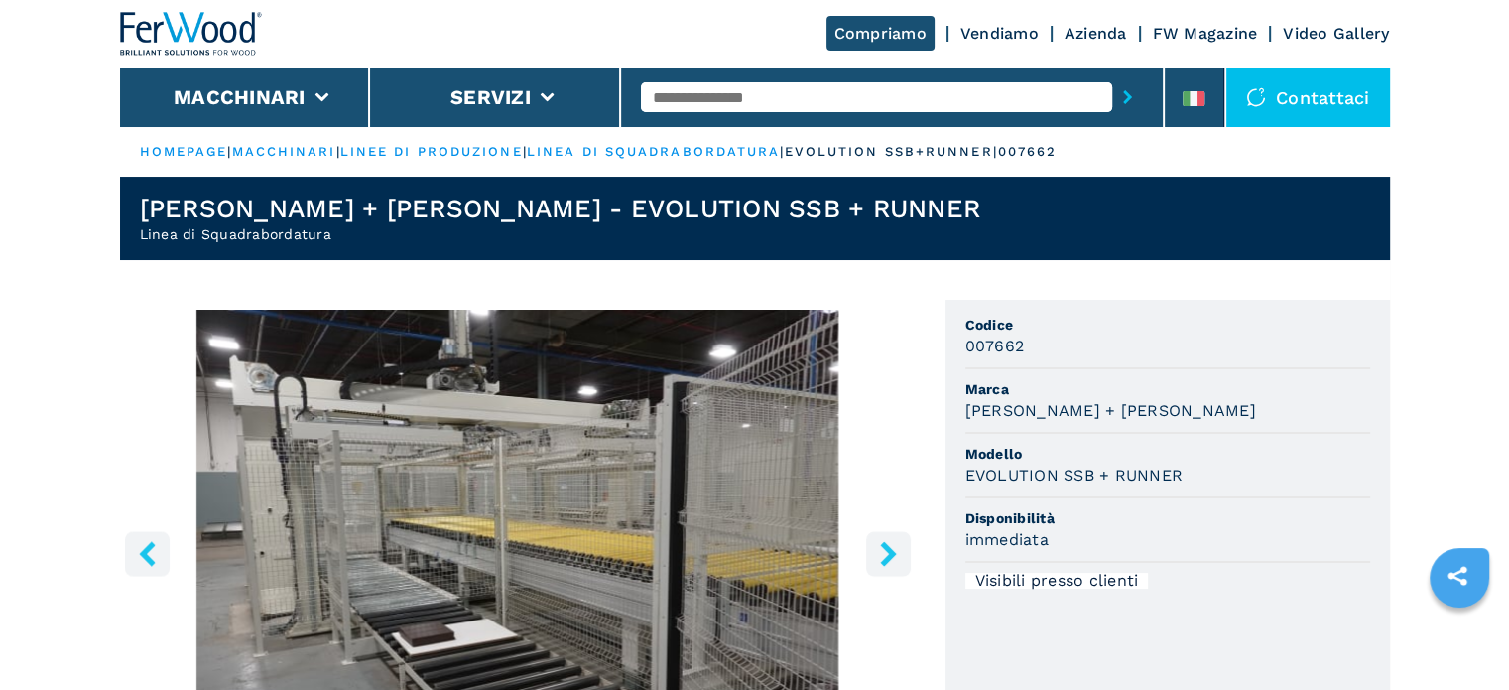
click at [881, 554] on icon "right-button" at bounding box center [888, 553] width 25 height 25
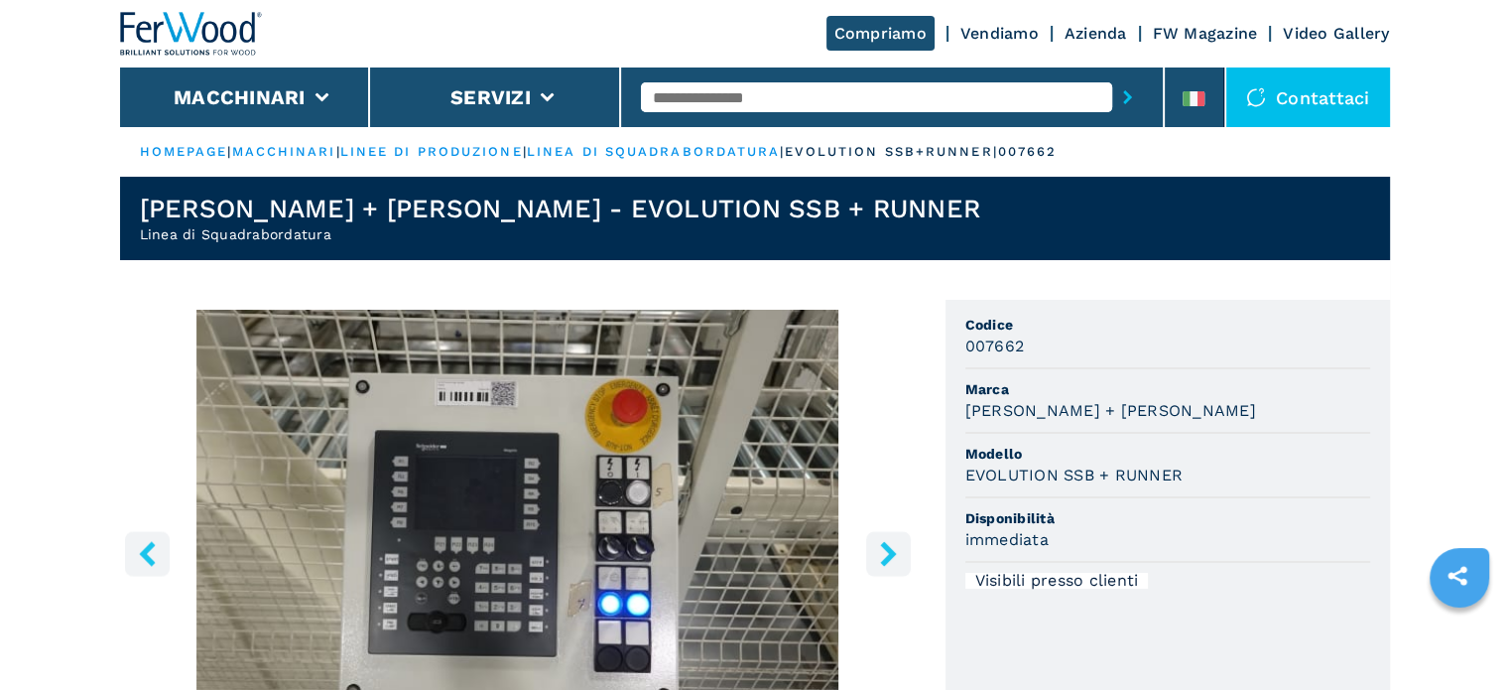
click at [881, 554] on icon "right-button" at bounding box center [888, 553] width 25 height 25
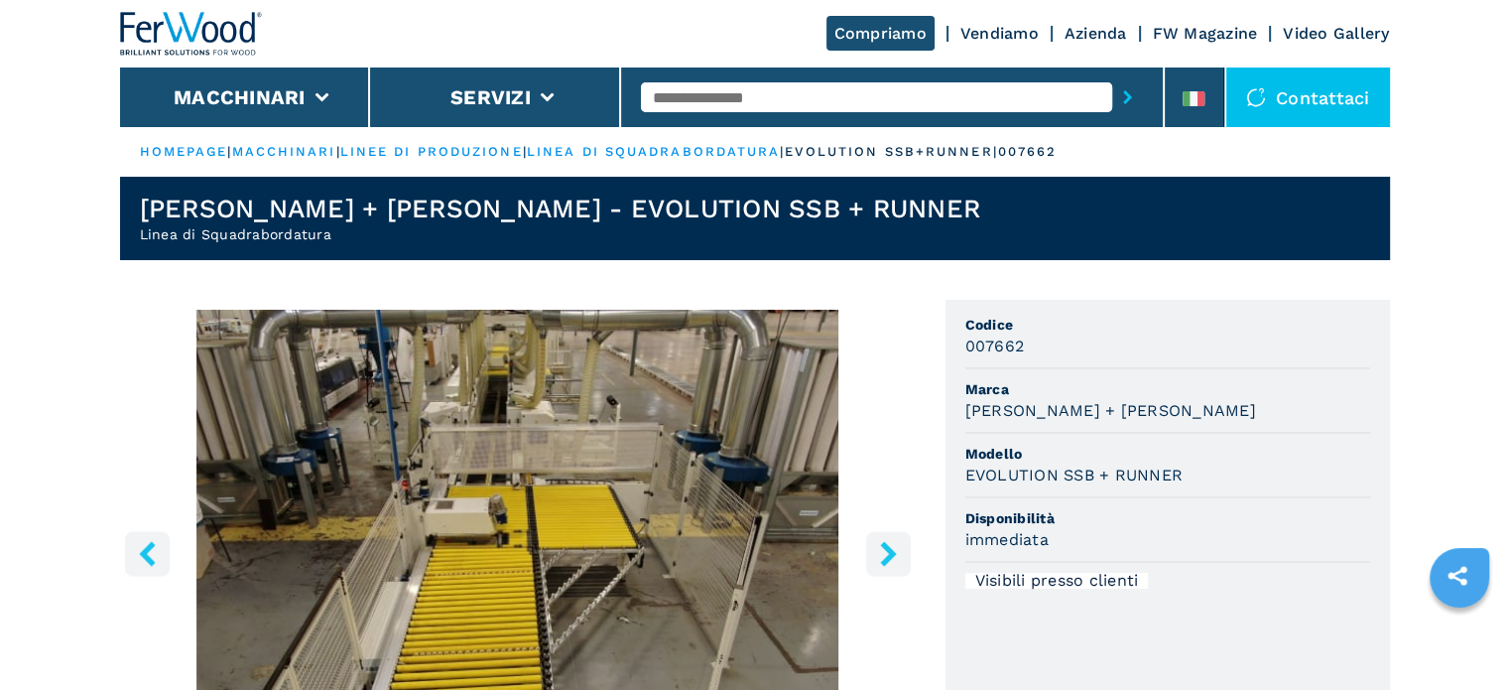
click at [881, 554] on icon "right-button" at bounding box center [888, 553] width 25 height 25
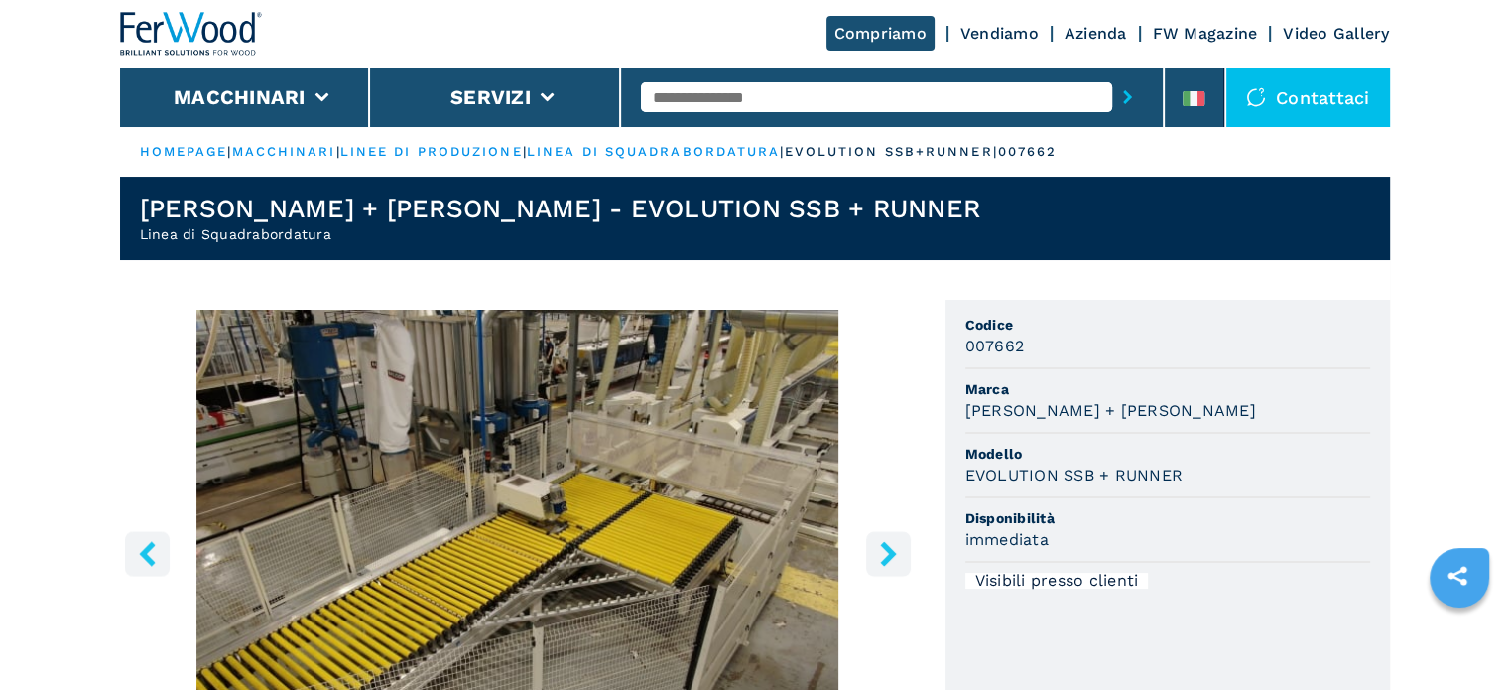
click at [881, 554] on icon "right-button" at bounding box center [888, 553] width 25 height 25
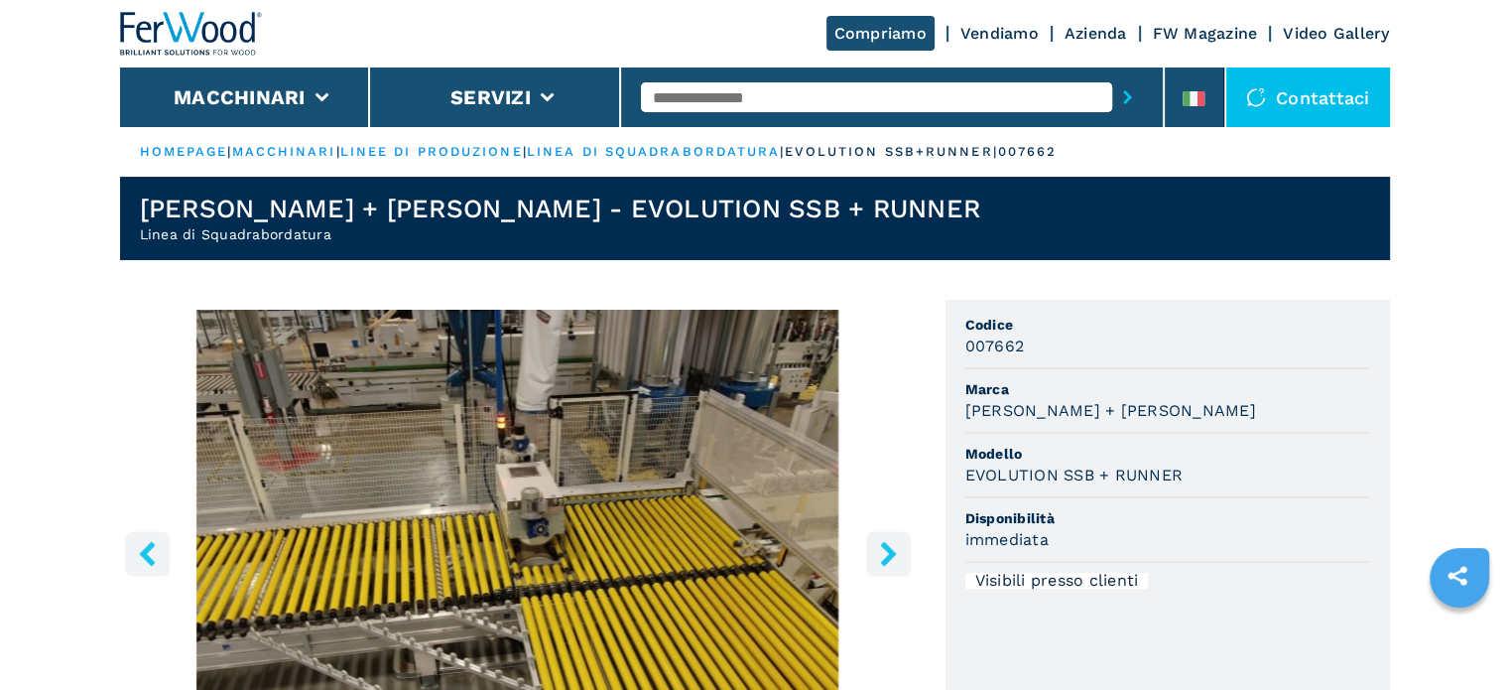
click at [881, 554] on icon "right-button" at bounding box center [888, 553] width 25 height 25
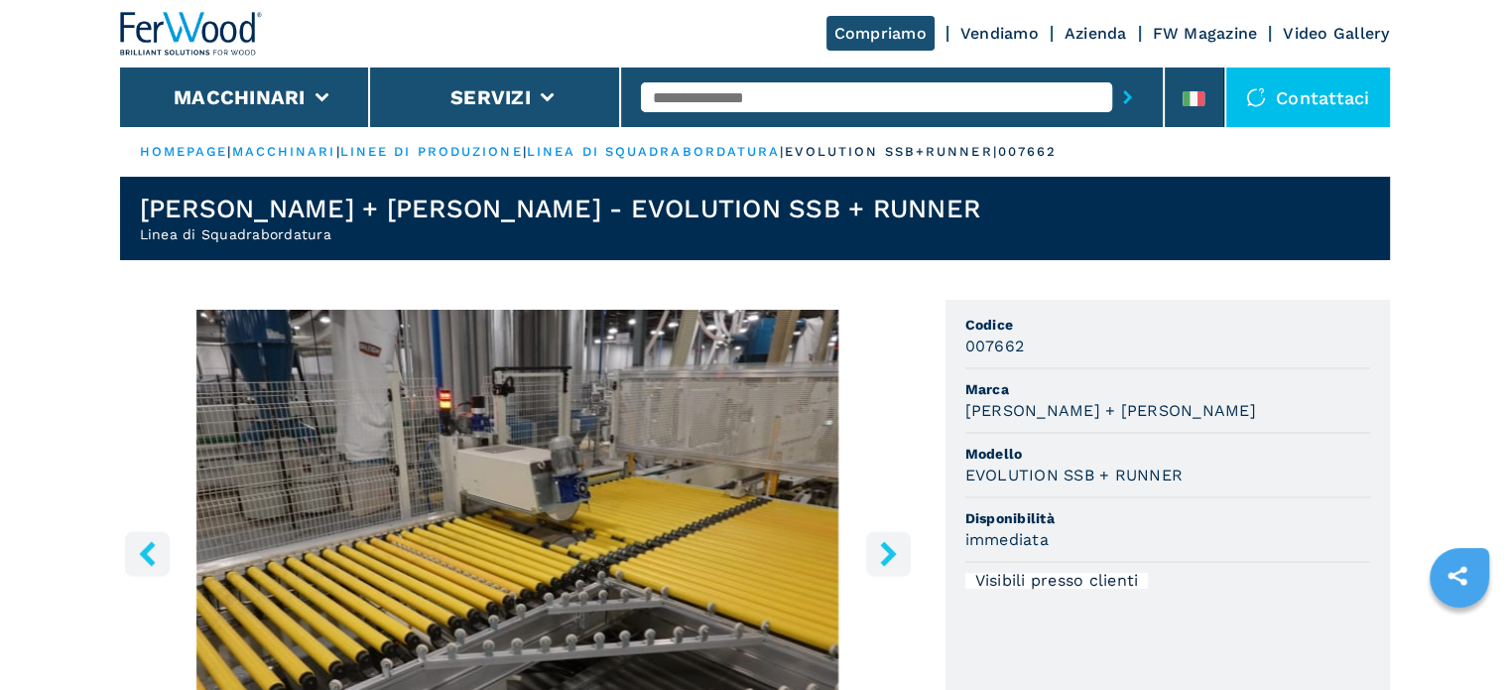
click at [881, 554] on icon "right-button" at bounding box center [888, 553] width 25 height 25
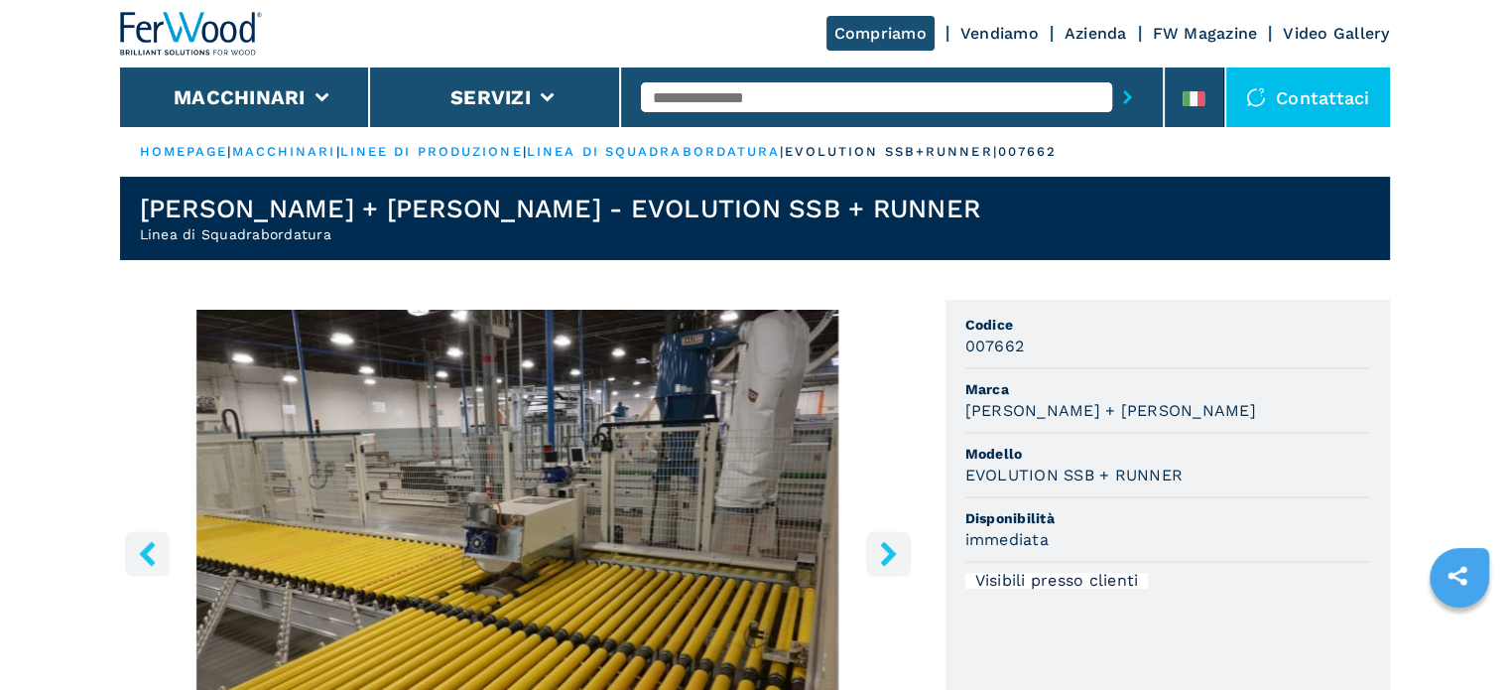
click at [881, 554] on icon "right-button" at bounding box center [888, 553] width 25 height 25
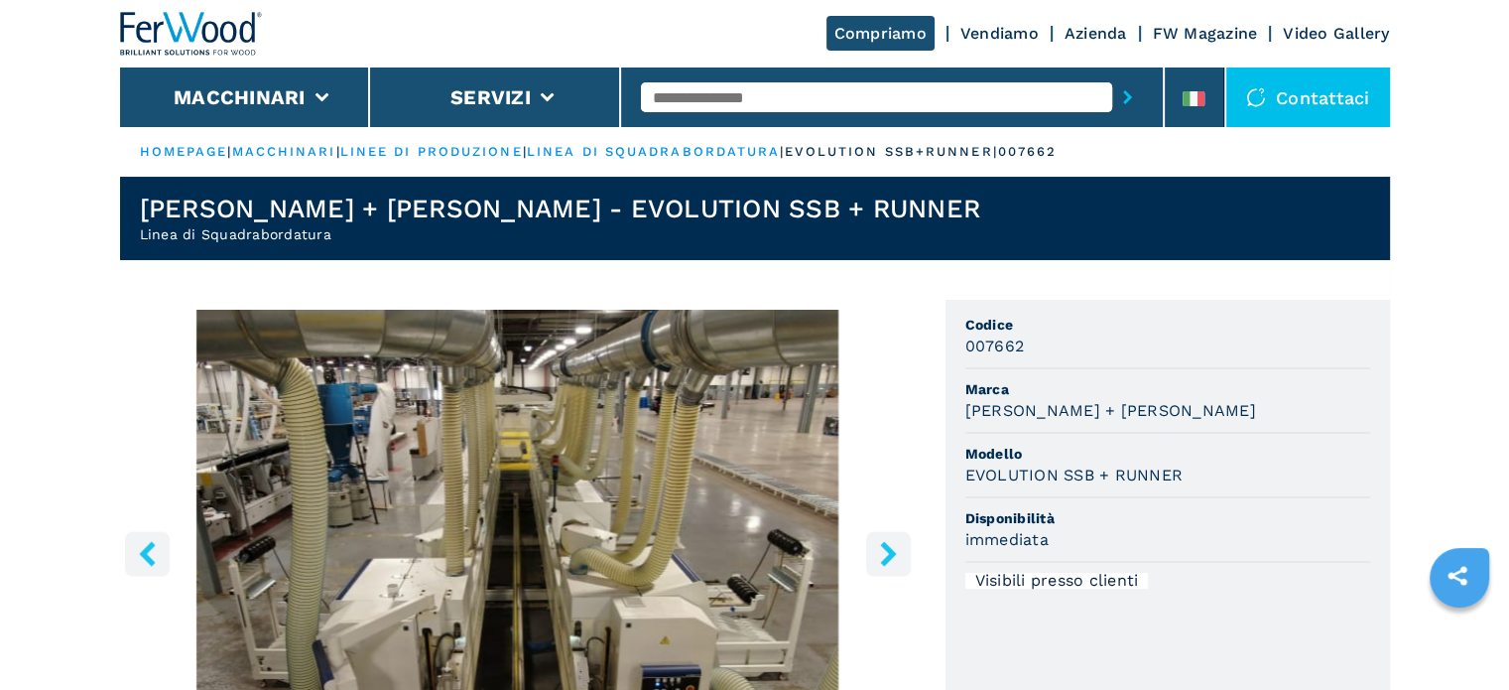
click at [881, 554] on icon "right-button" at bounding box center [888, 553] width 25 height 25
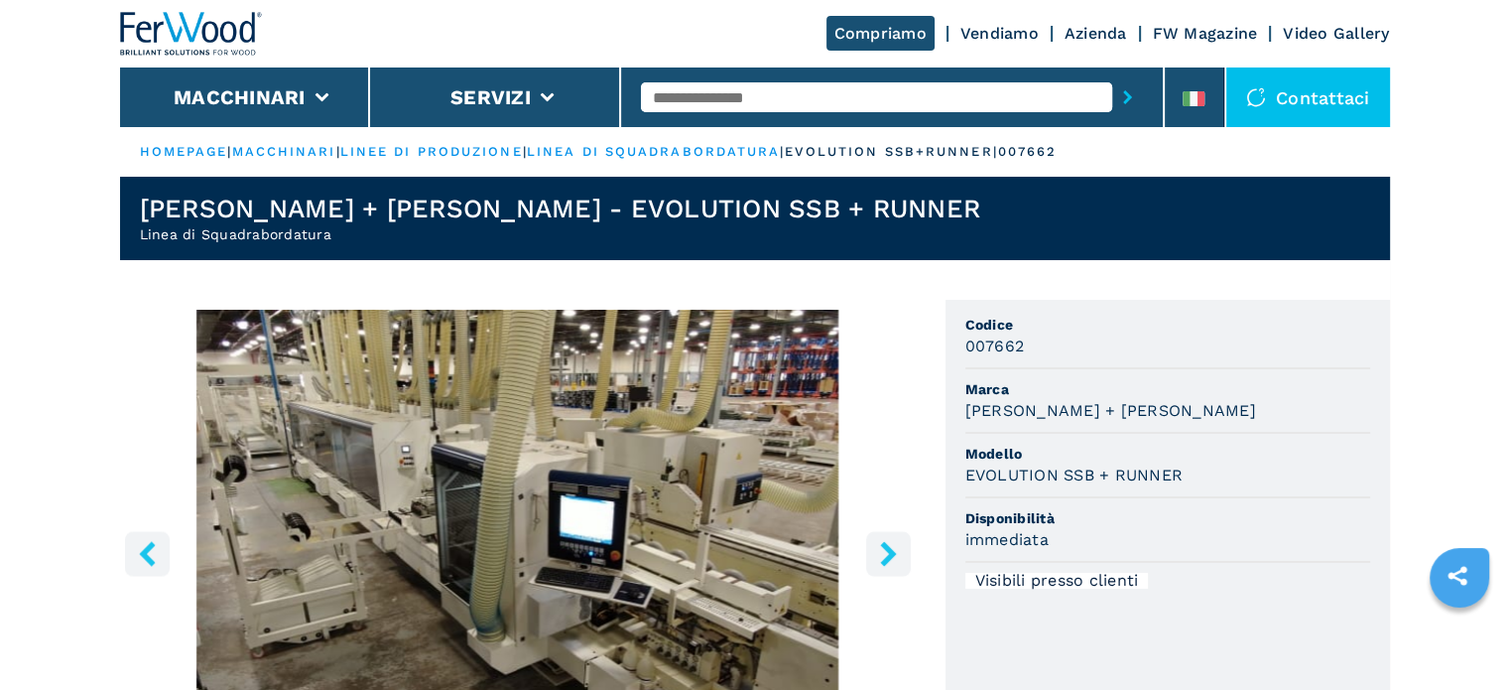
click at [881, 553] on icon "right-button" at bounding box center [888, 553] width 25 height 25
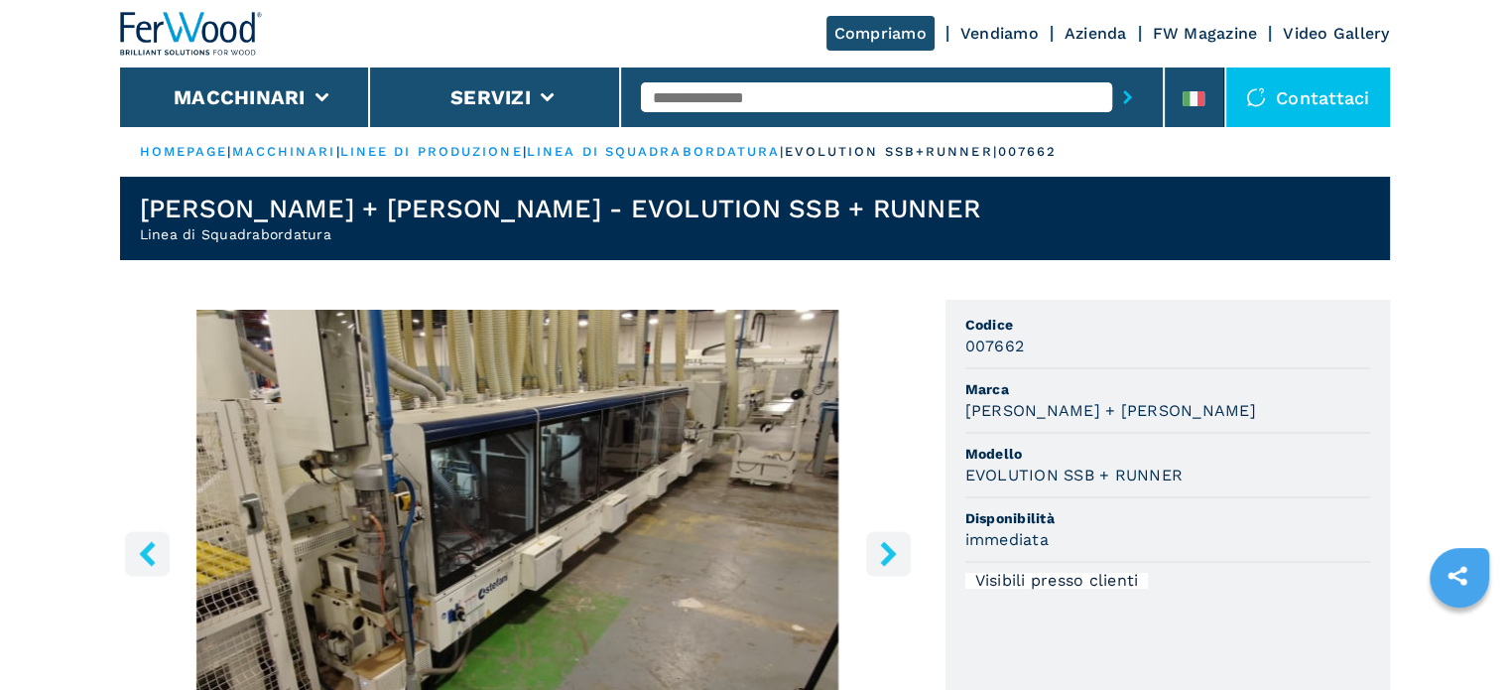
click at [881, 553] on icon "right-button" at bounding box center [888, 553] width 25 height 25
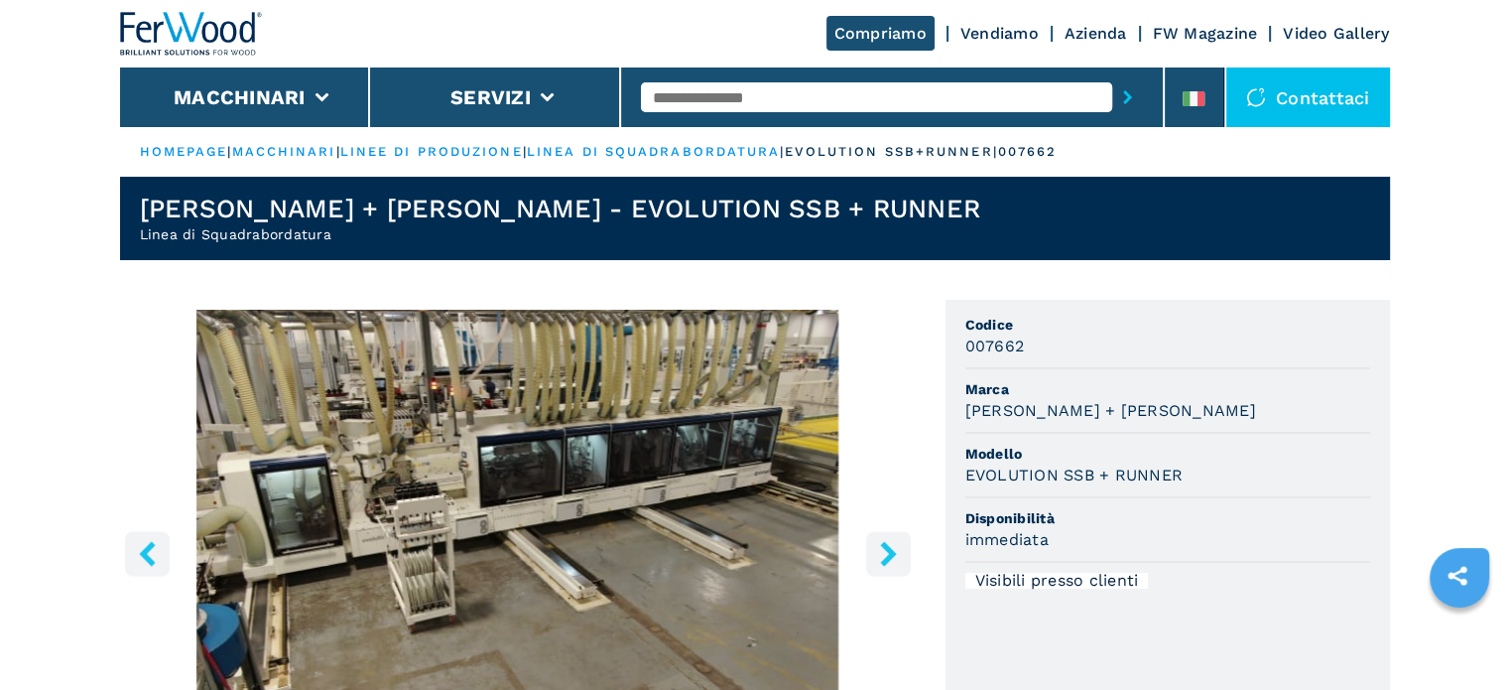
click at [881, 553] on icon "right-button" at bounding box center [888, 553] width 25 height 25
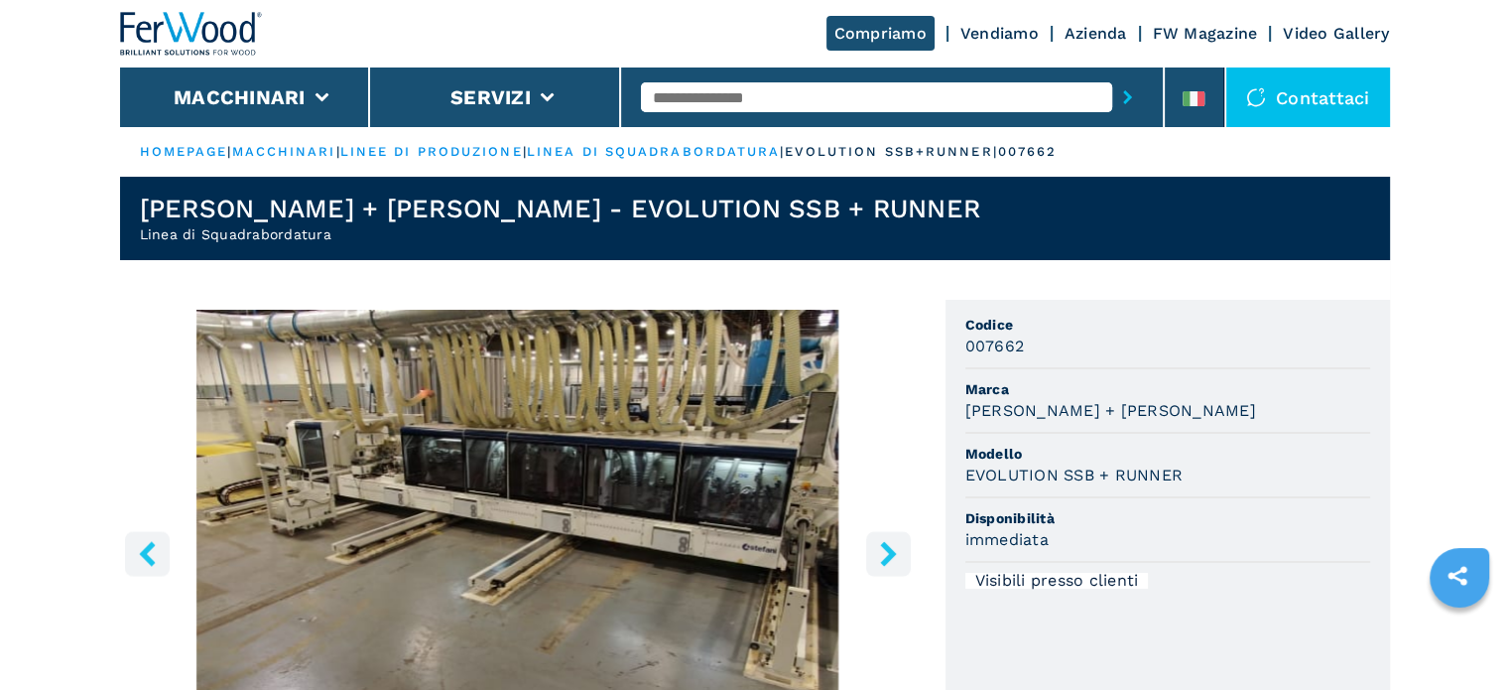
click at [881, 553] on icon "right-button" at bounding box center [888, 553] width 25 height 25
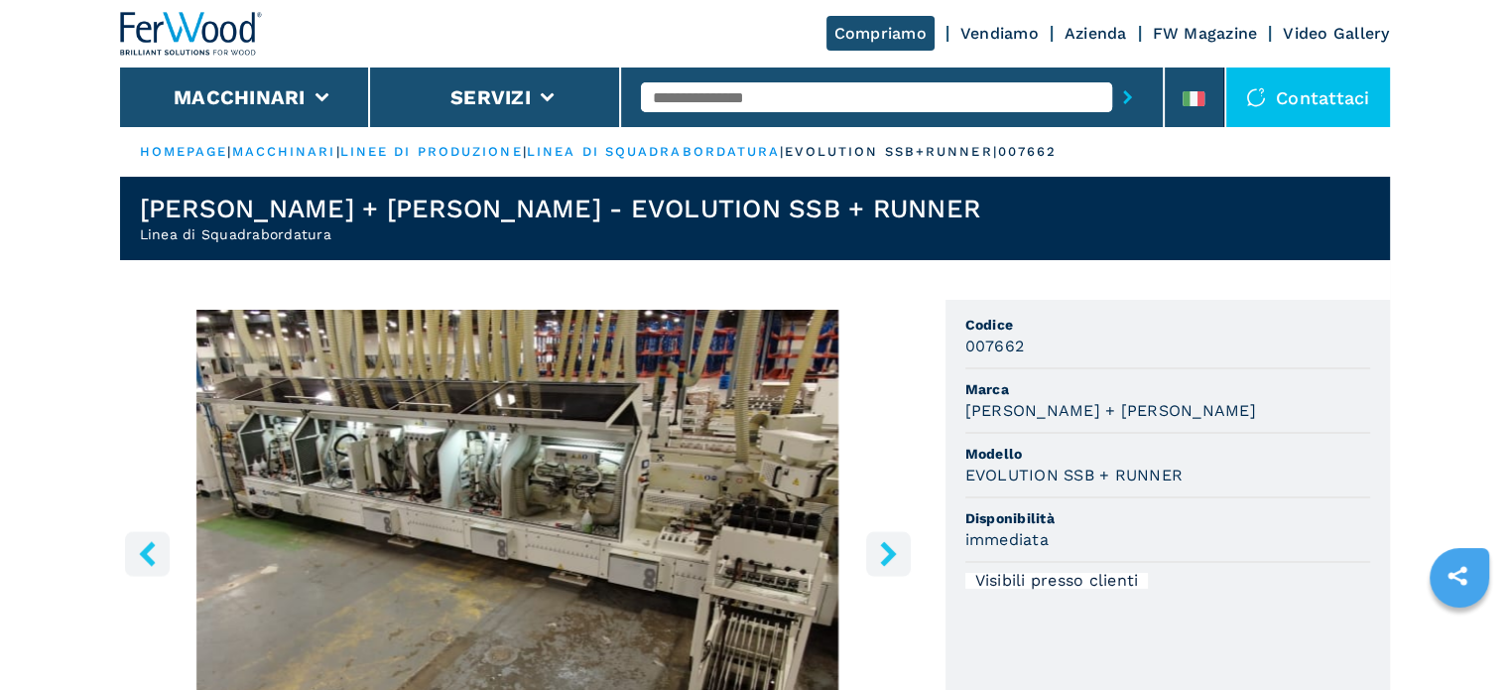
click at [881, 553] on icon "right-button" at bounding box center [888, 553] width 25 height 25
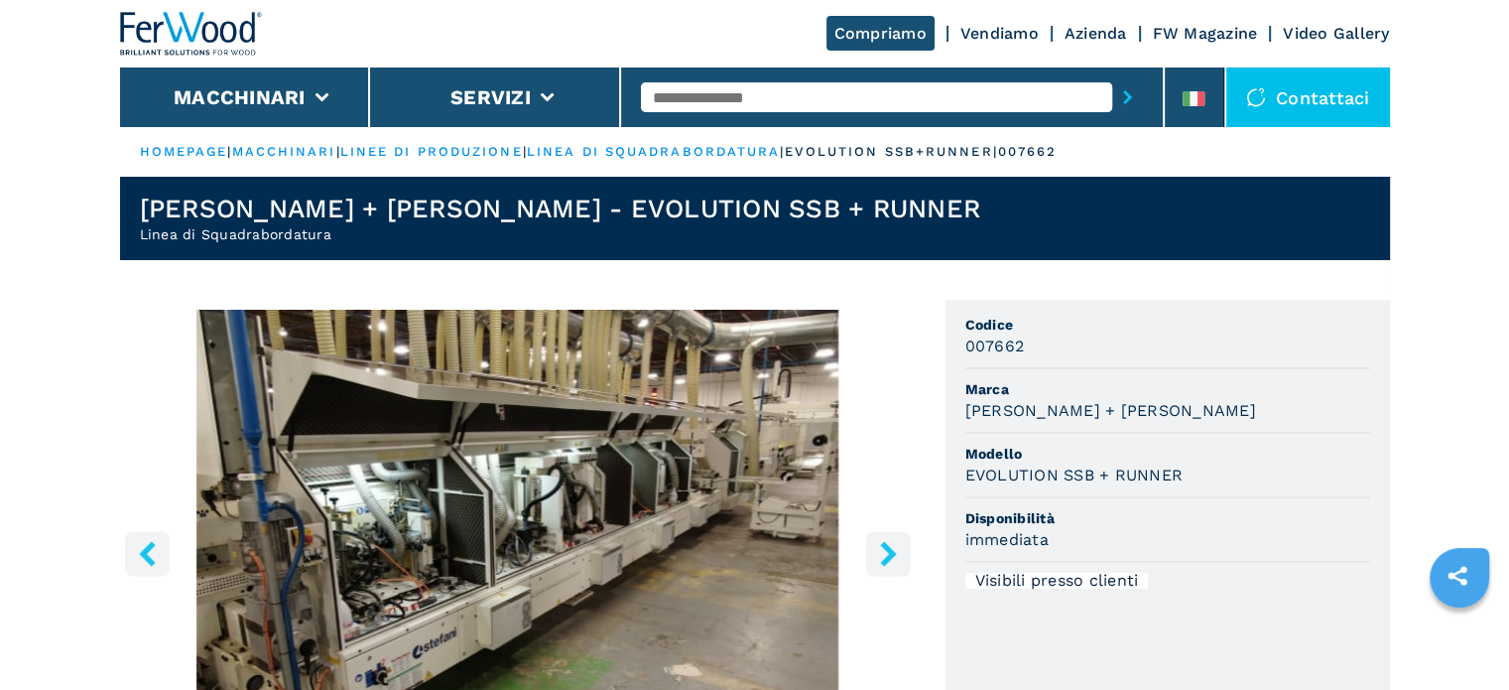
click at [881, 553] on icon "right-button" at bounding box center [888, 553] width 25 height 25
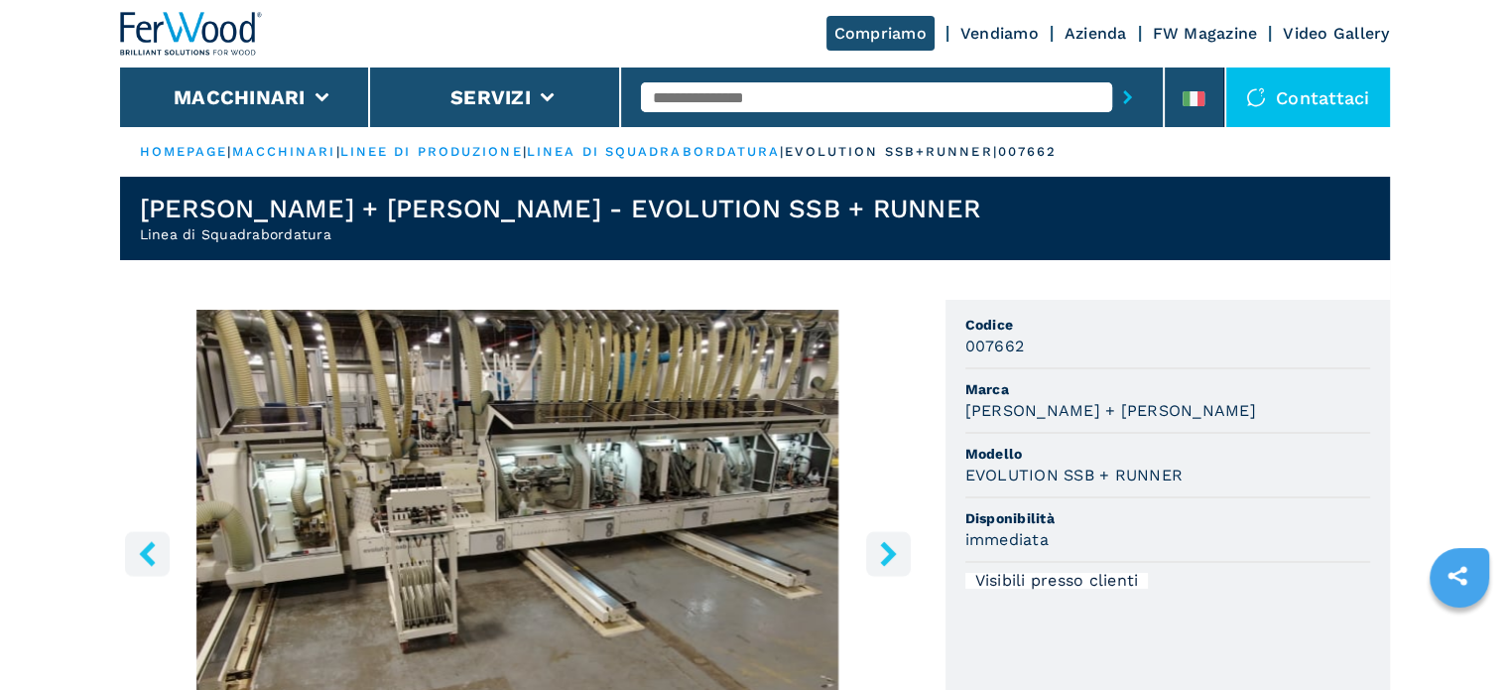
click at [881, 553] on icon "right-button" at bounding box center [888, 553] width 25 height 25
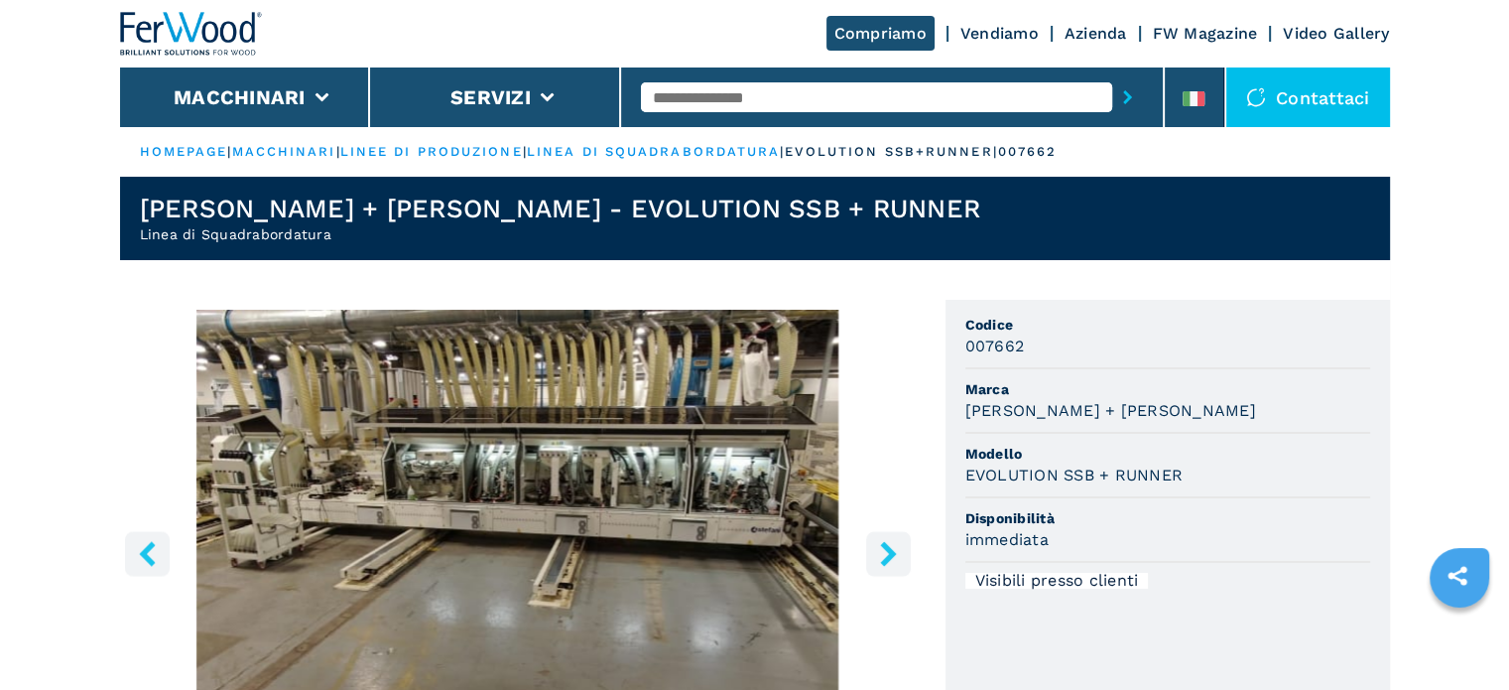
click at [881, 553] on icon "right-button" at bounding box center [888, 553] width 25 height 25
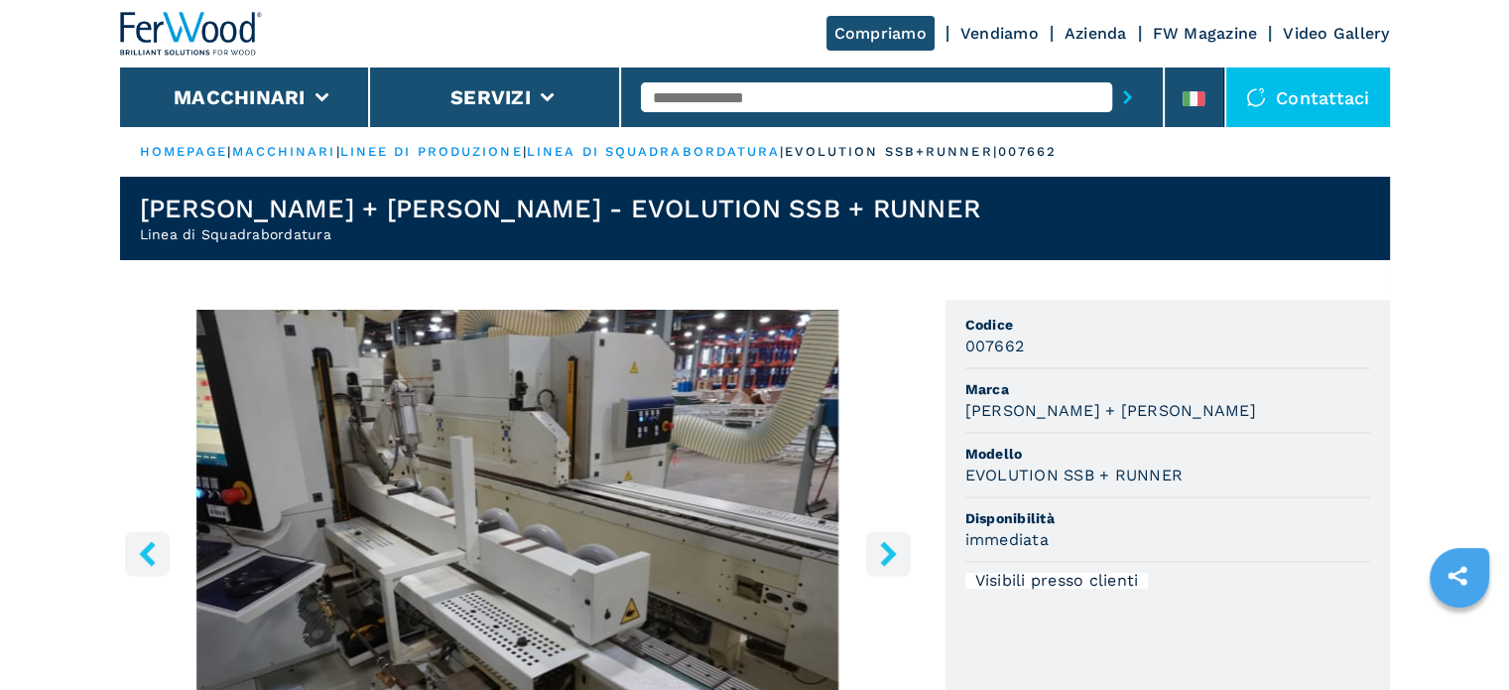
click at [881, 553] on icon "right-button" at bounding box center [888, 553] width 25 height 25
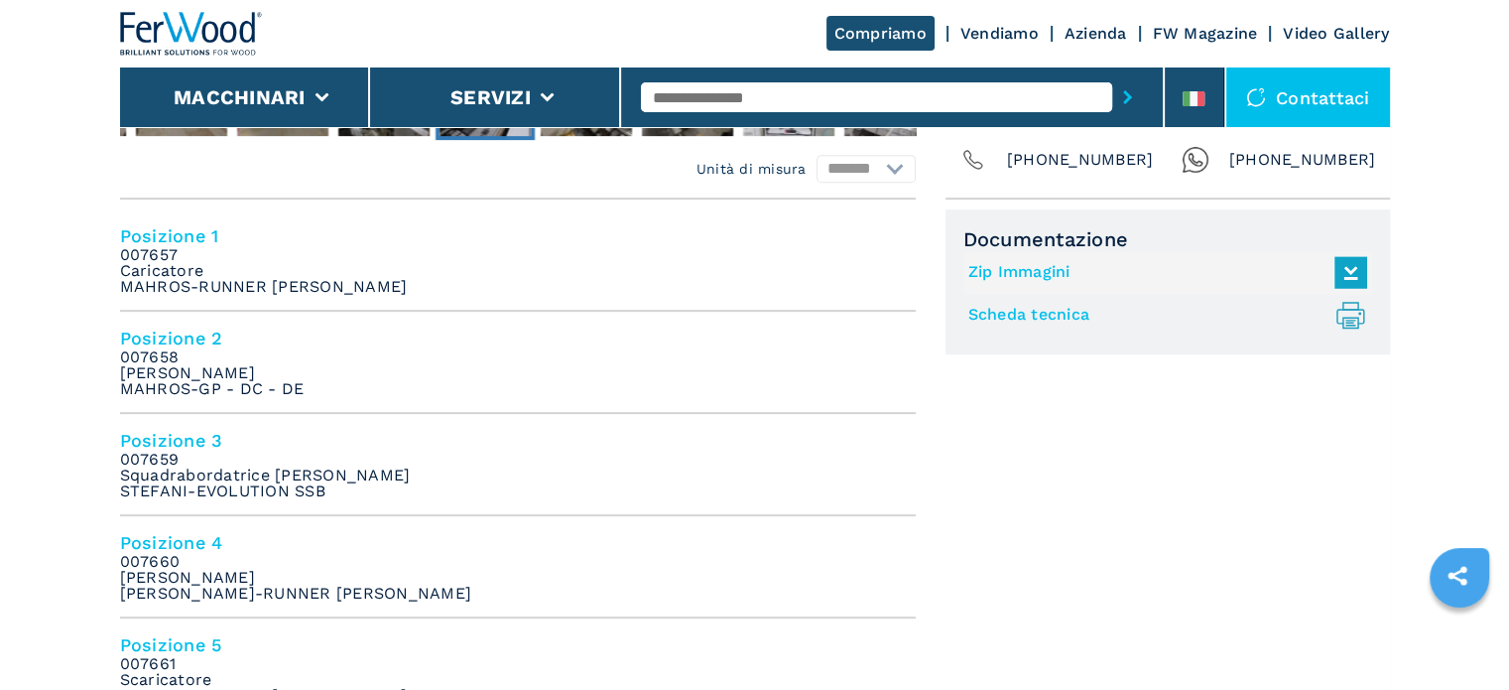
scroll to position [794, 0]
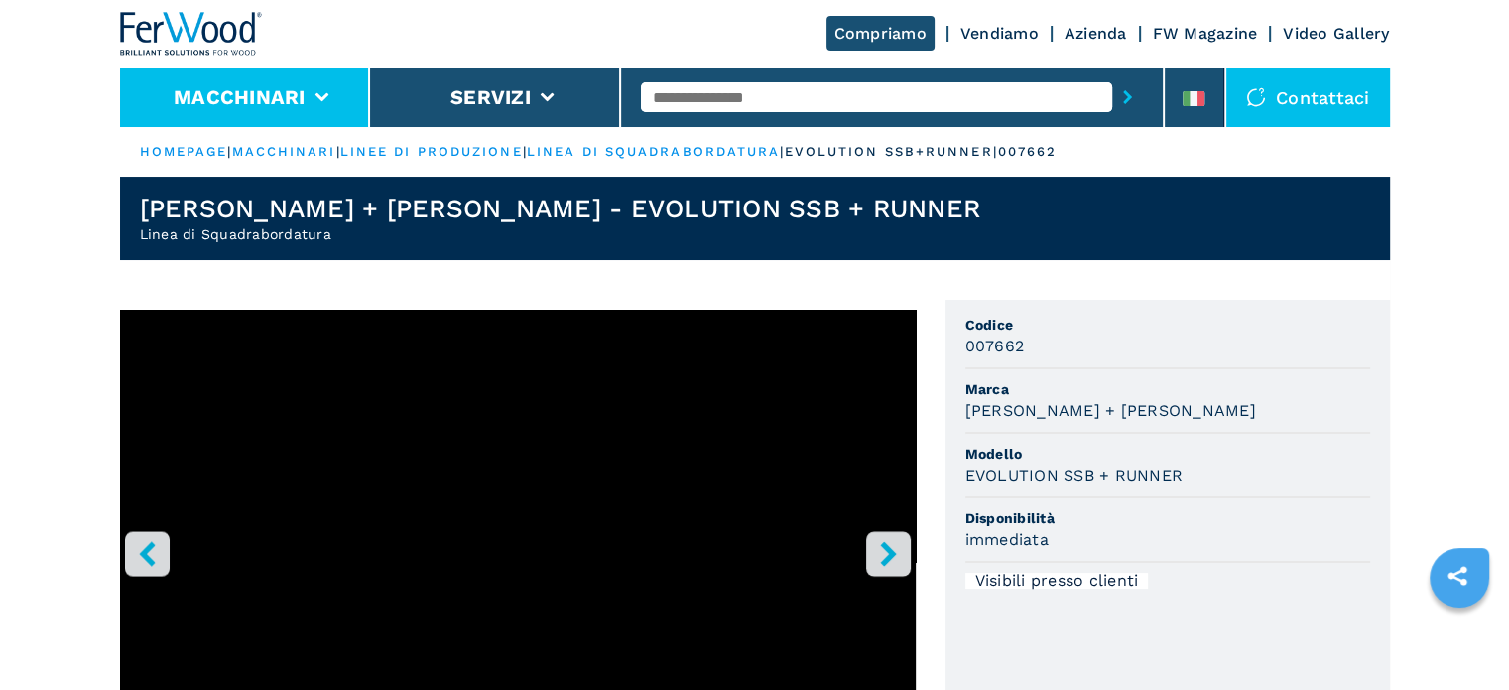
select select "**********"
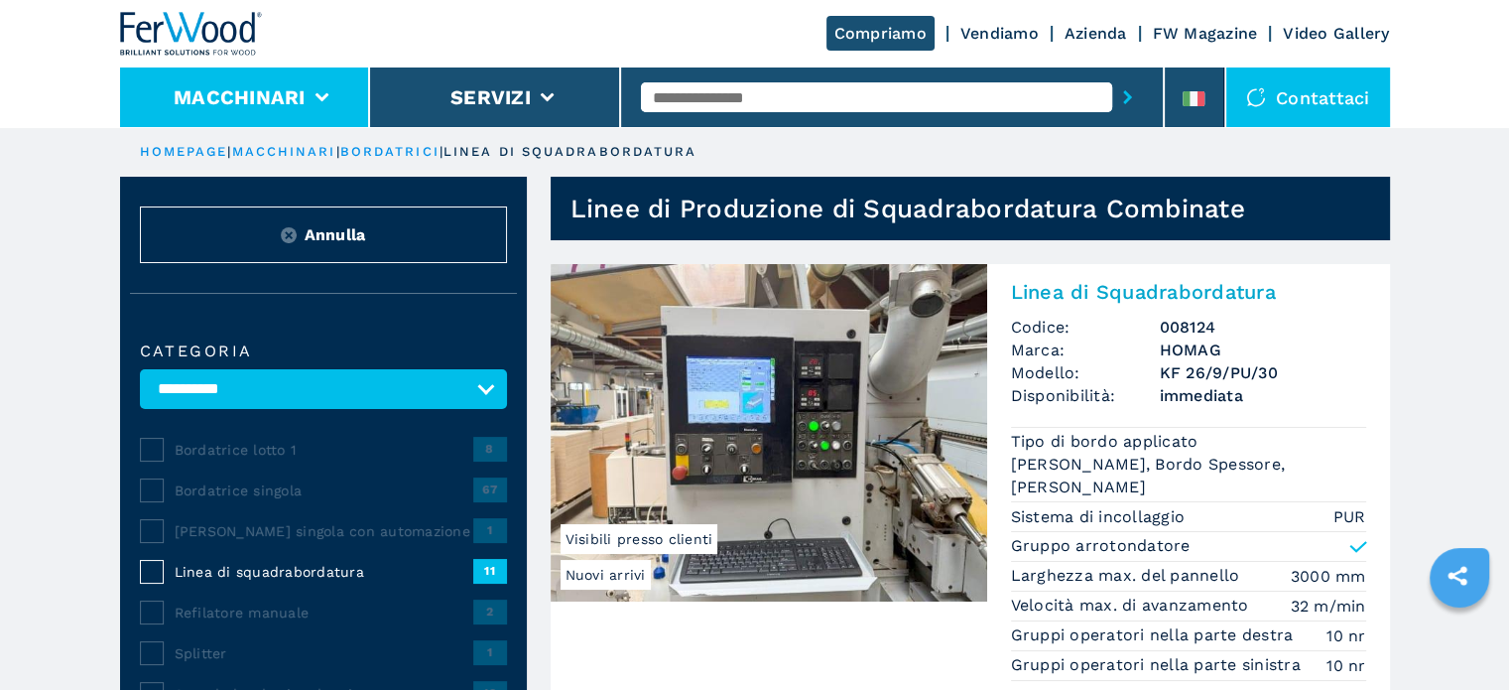
click at [187, 82] on li "Macchinari" at bounding box center [245, 97] width 251 height 60
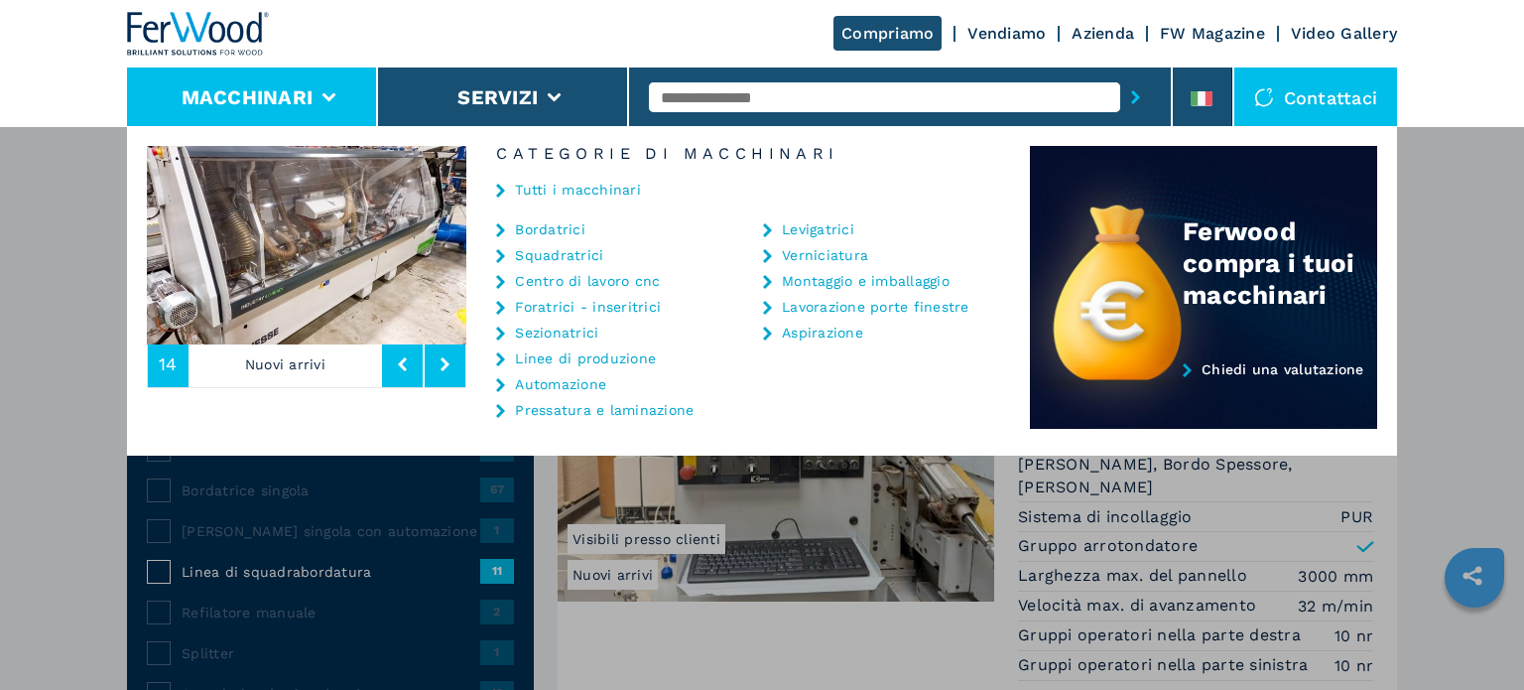
click at [523, 228] on link "Bordatrici" at bounding box center [550, 229] width 70 height 14
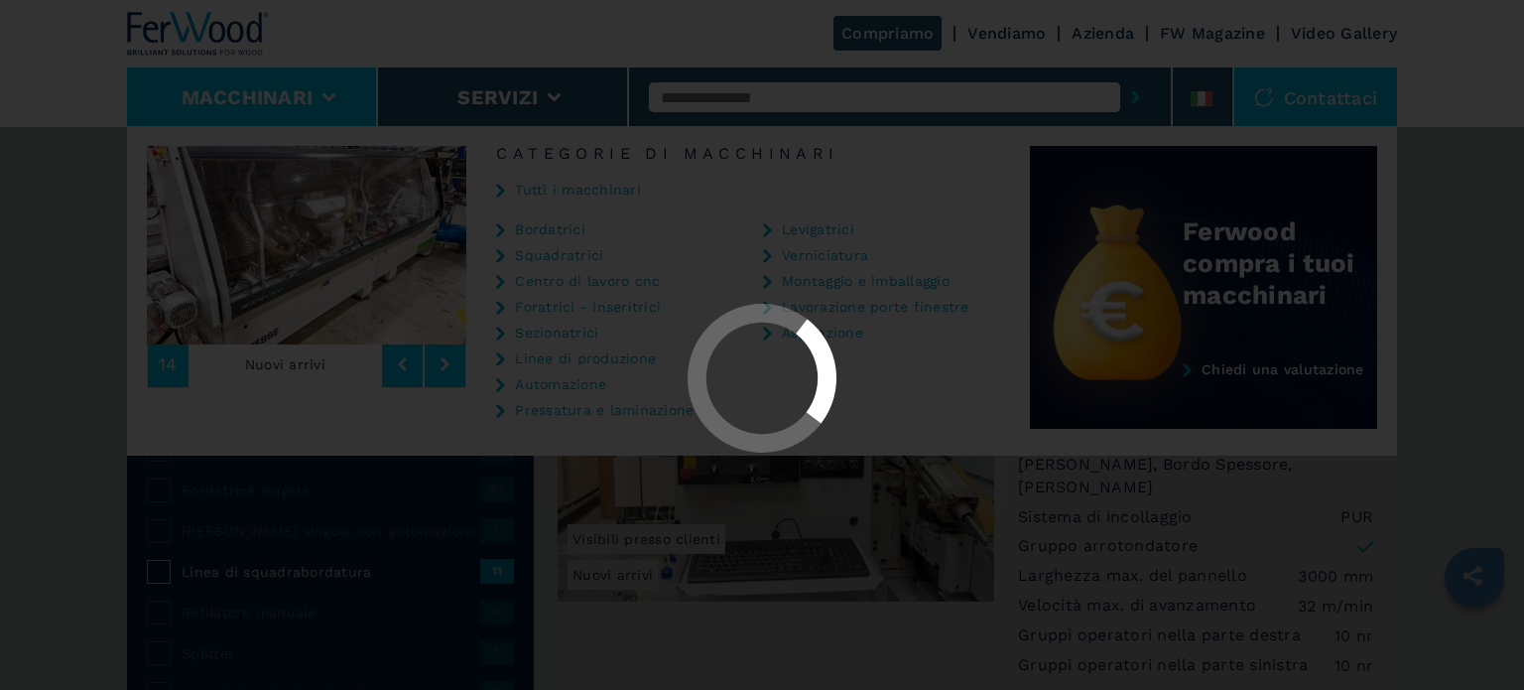
select select "**********"
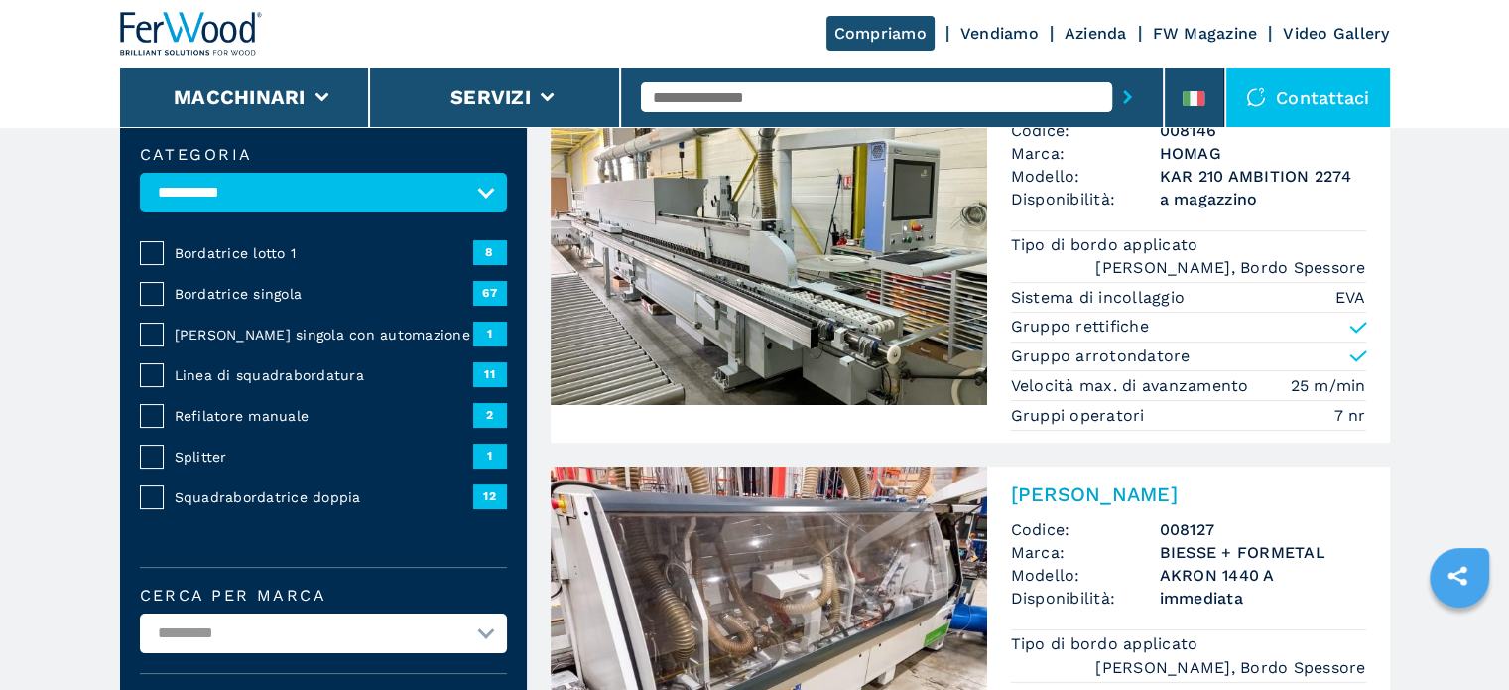
scroll to position [198, 0]
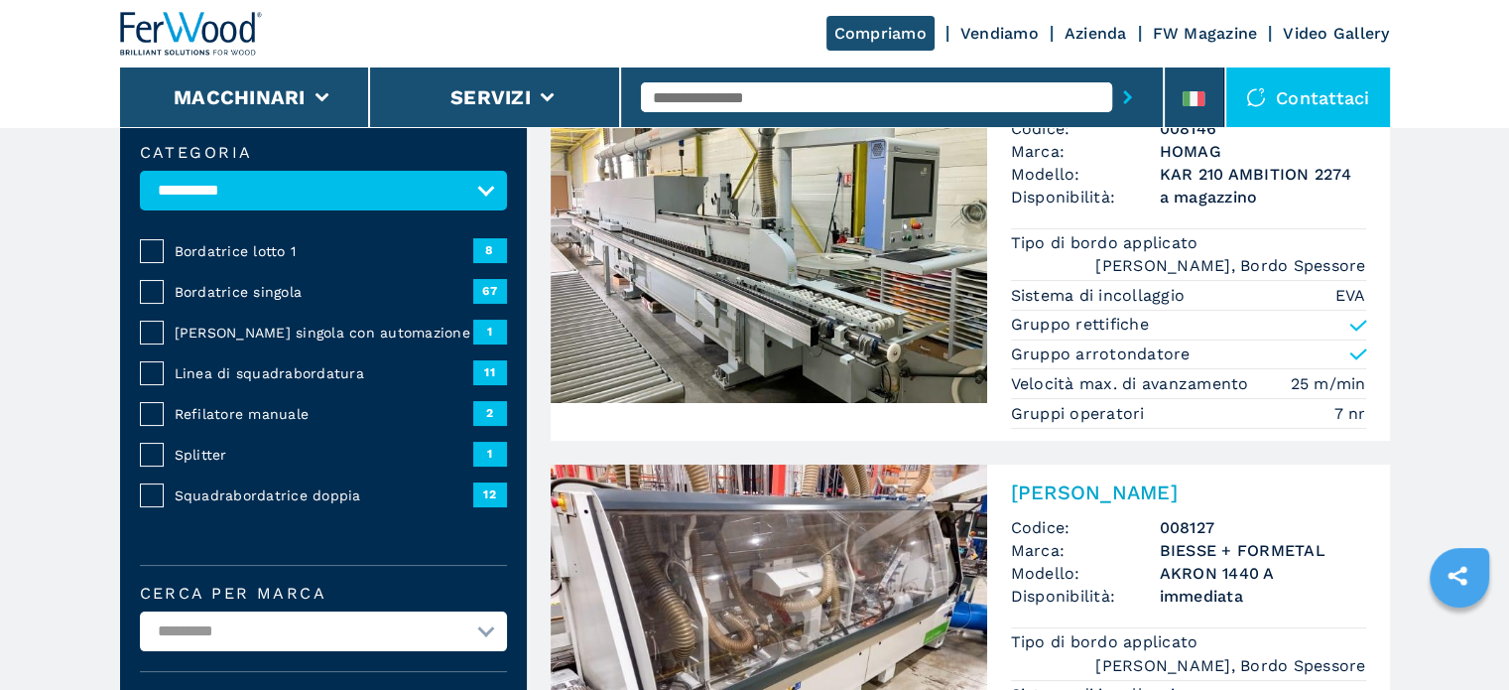
click at [273, 293] on span "Bordatrice singola" at bounding box center [324, 292] width 299 height 20
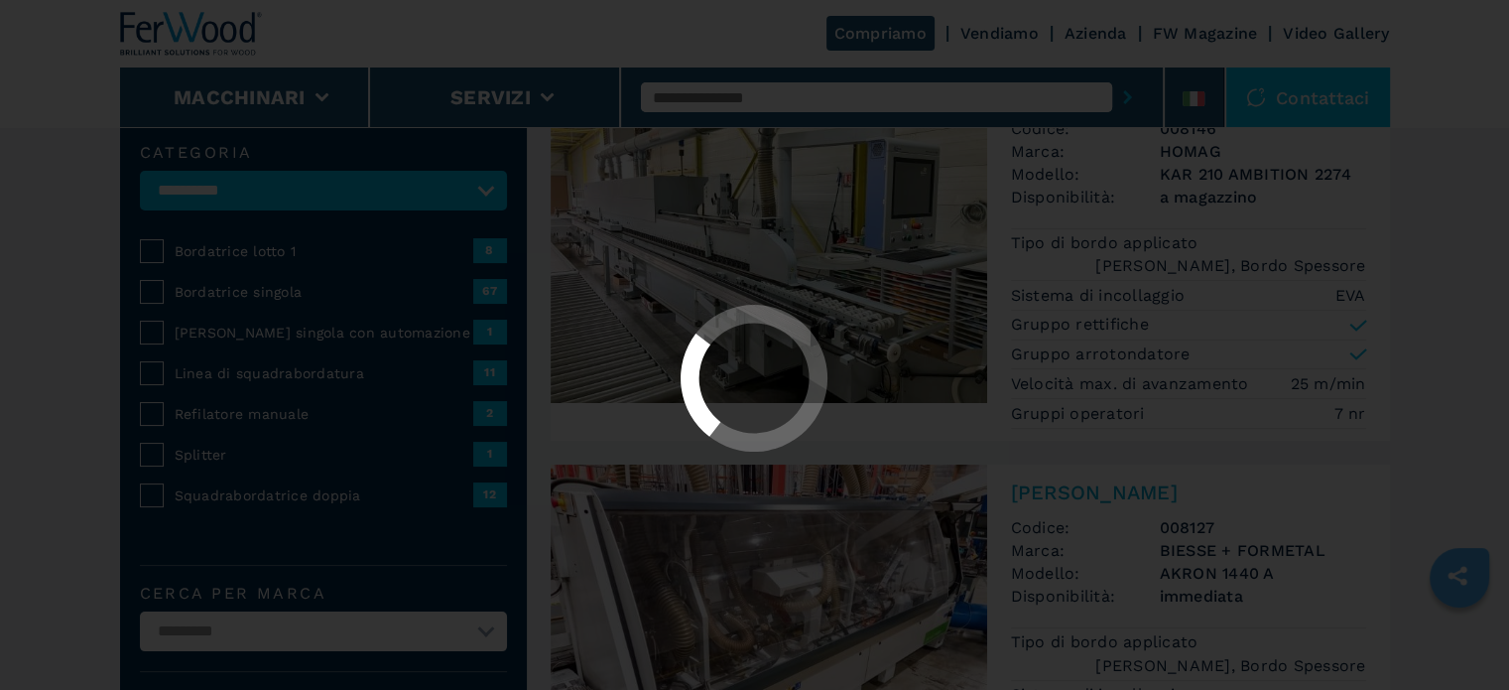
select select "**********"
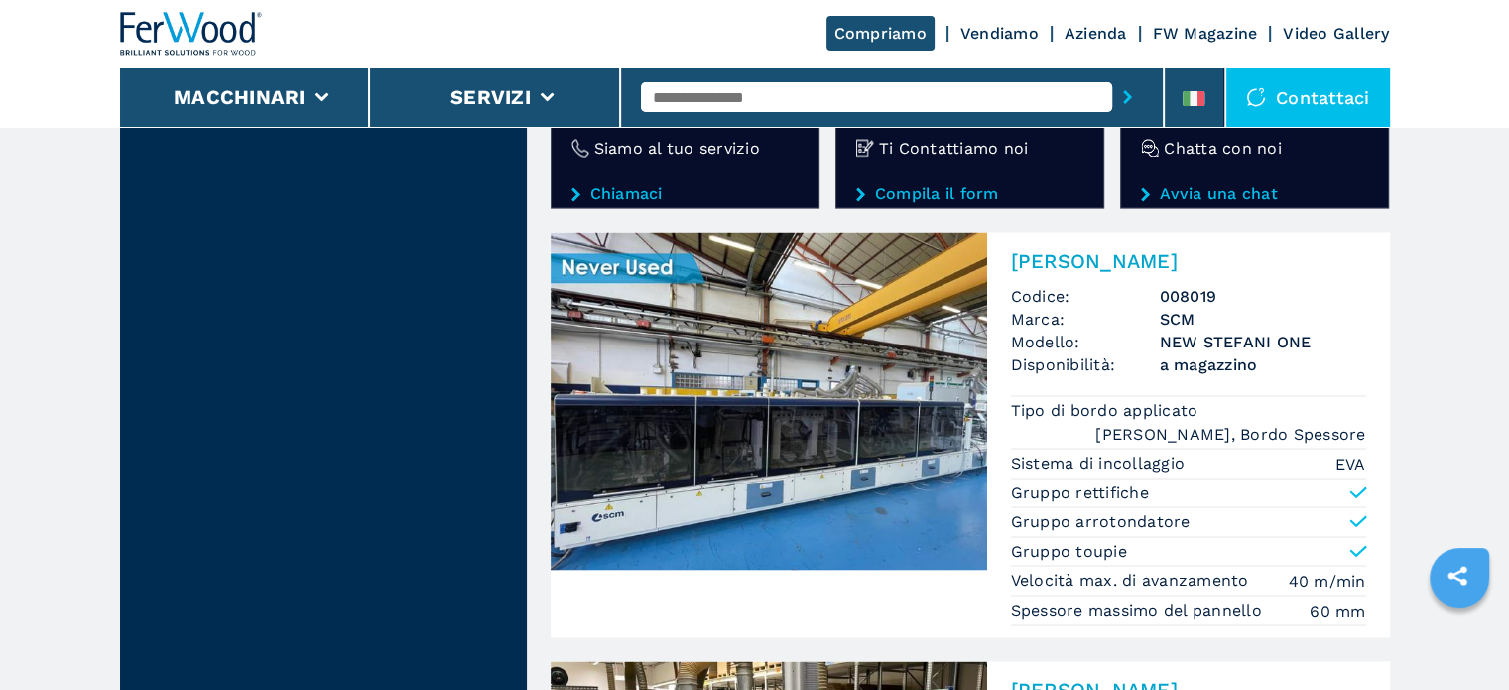
scroll to position [3608, 0]
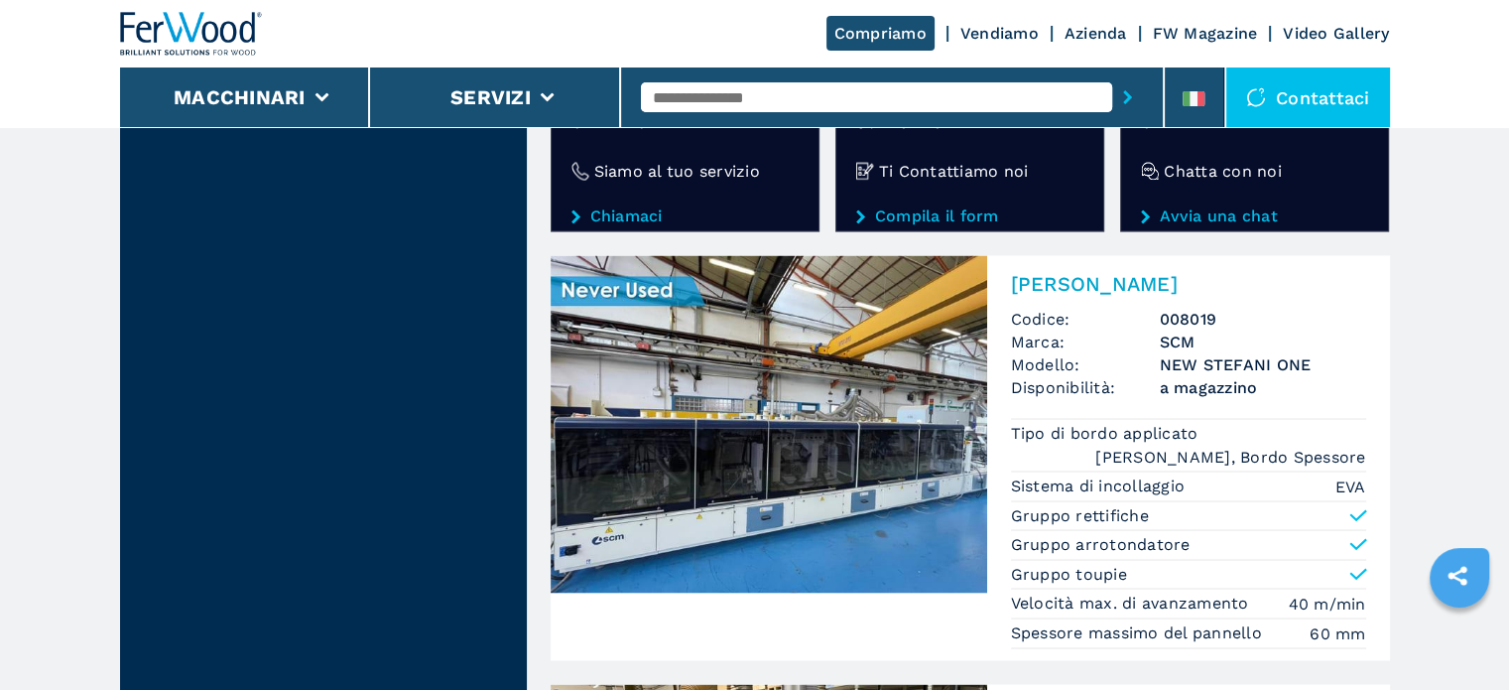
click at [1186, 329] on h3 "SCM" at bounding box center [1263, 340] width 206 height 23
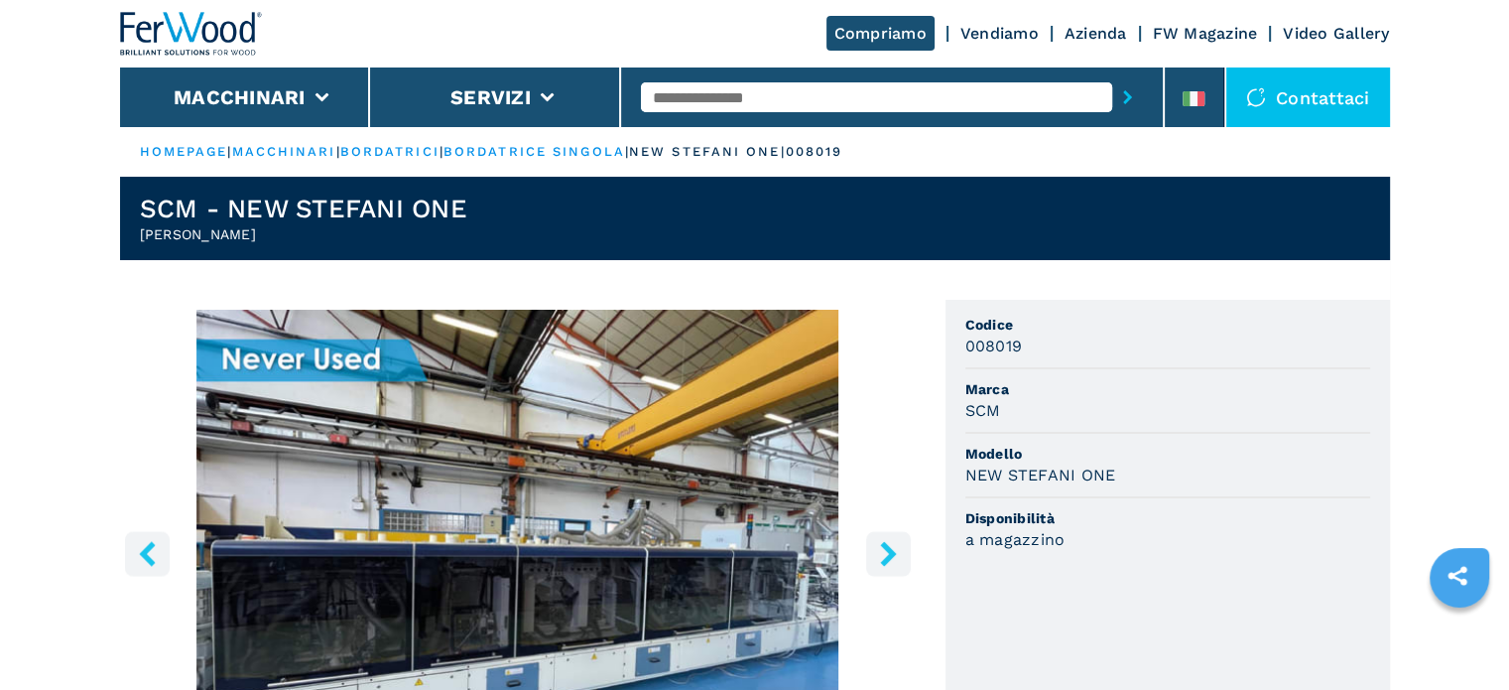
click at [881, 548] on icon "right-button" at bounding box center [888, 553] width 25 height 25
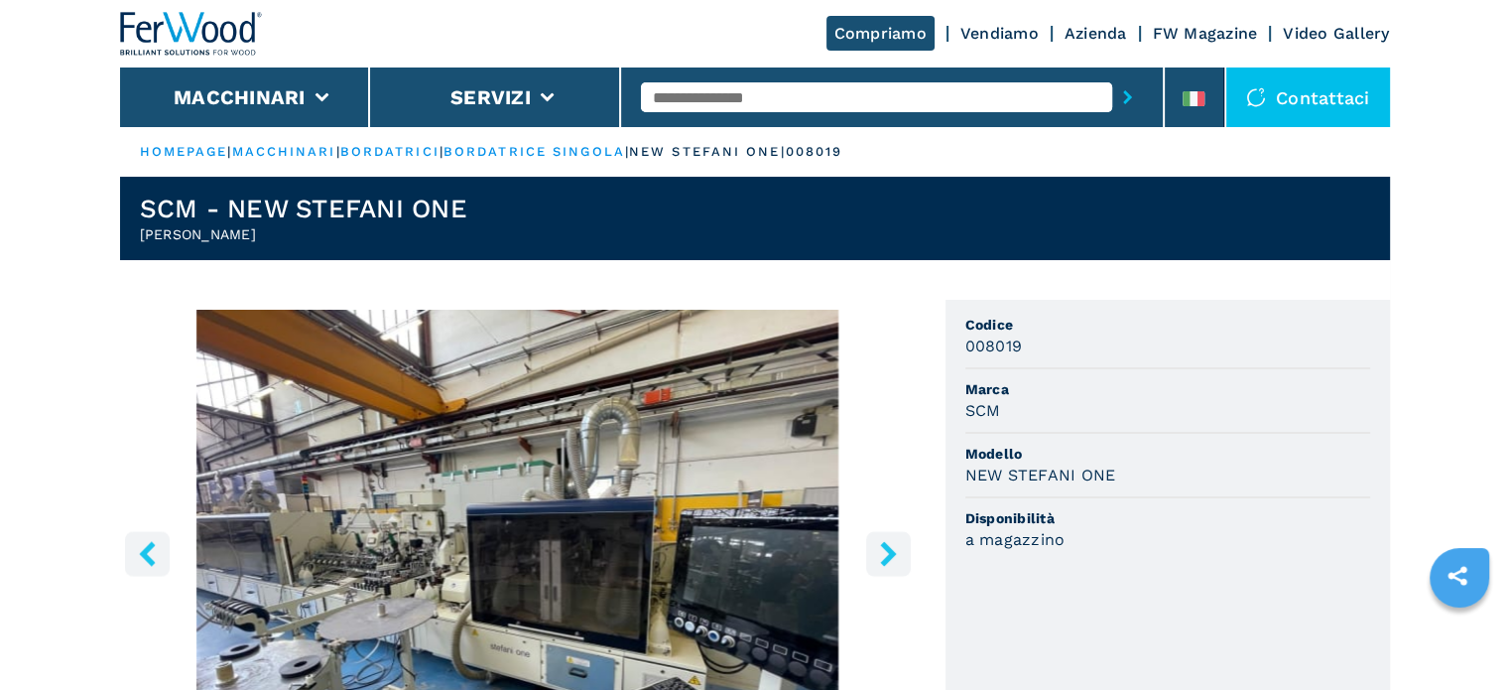
click at [881, 548] on icon "right-button" at bounding box center [888, 553] width 25 height 25
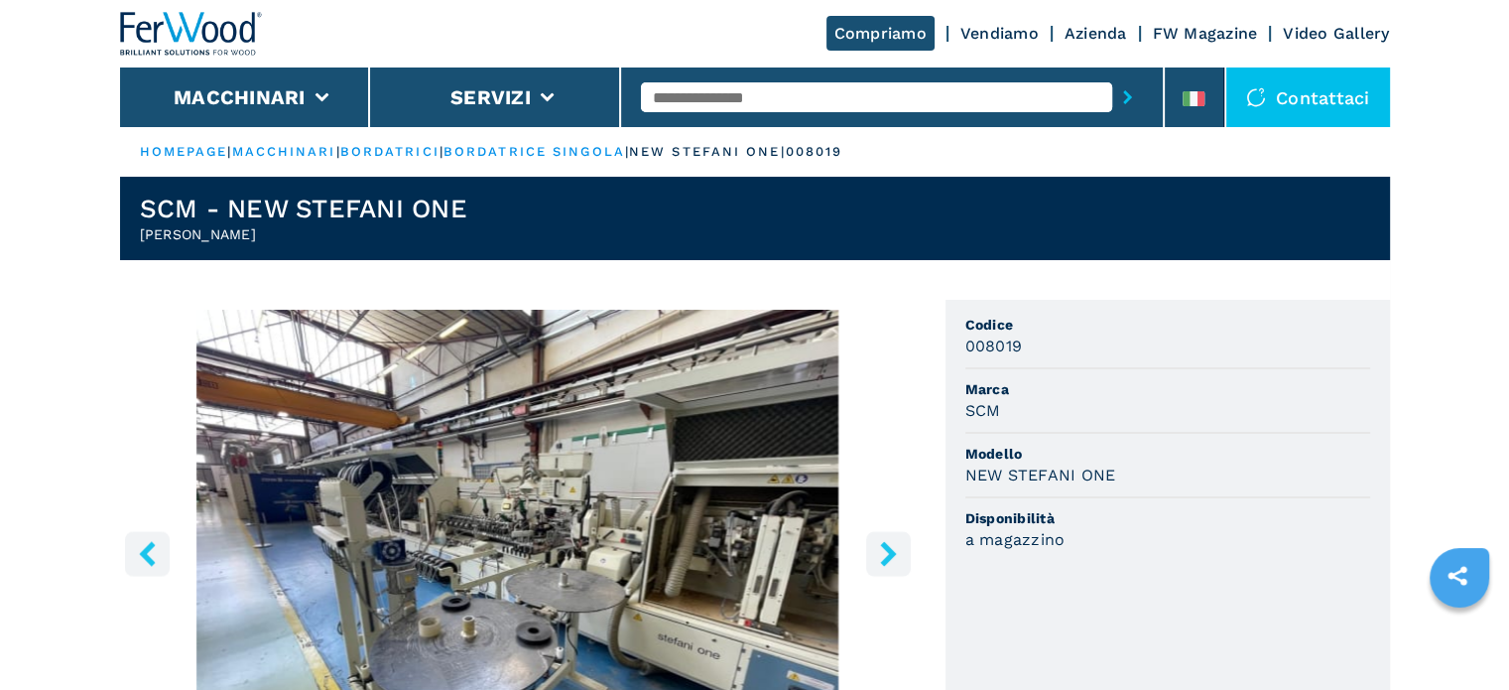
click at [882, 548] on icon "right-button" at bounding box center [888, 553] width 25 height 25
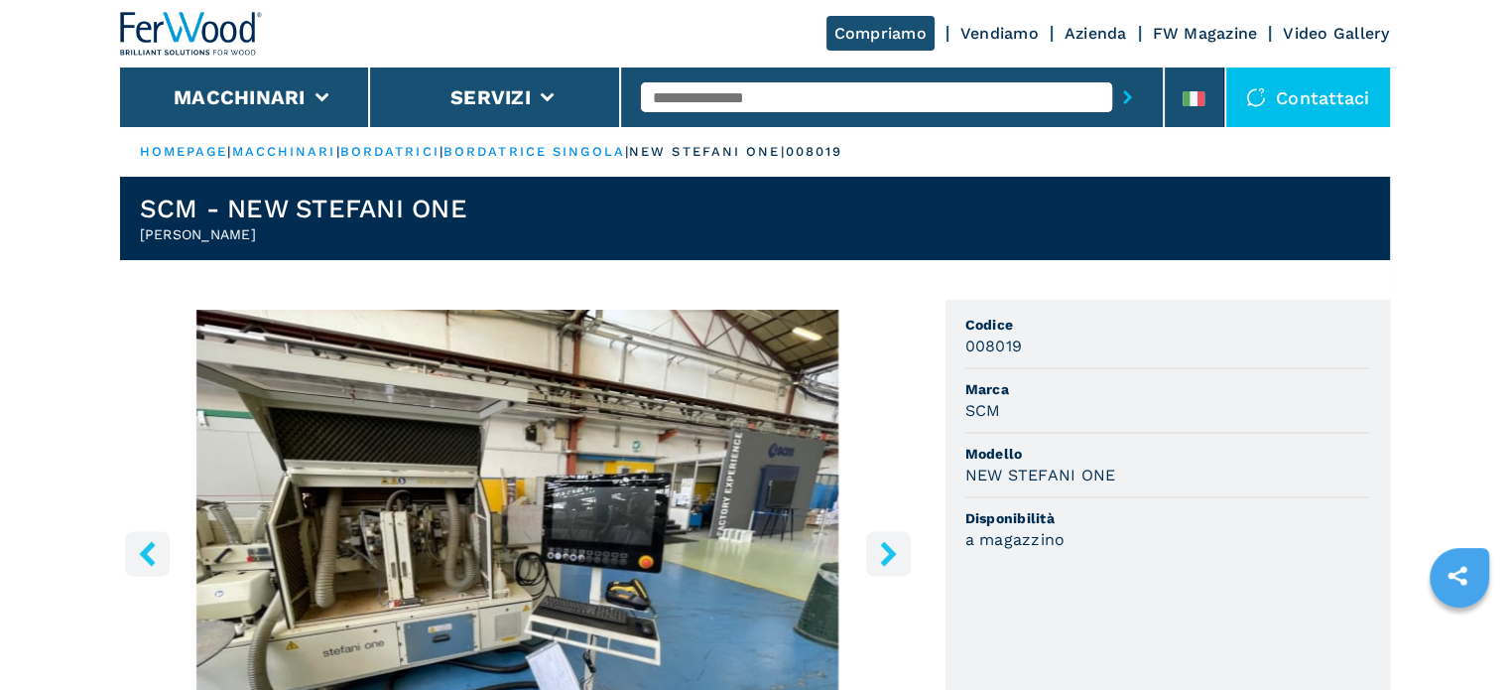
click at [882, 548] on icon "right-button" at bounding box center [888, 553] width 25 height 25
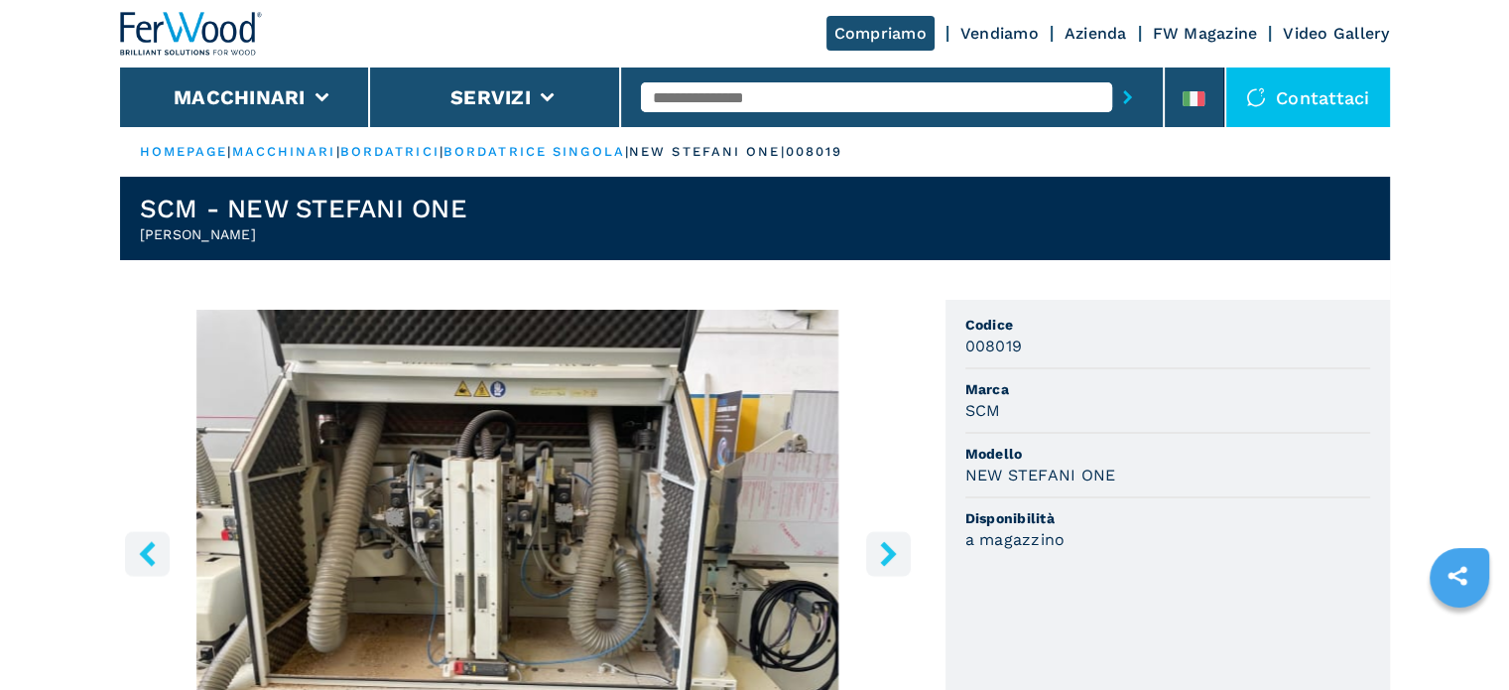
click at [882, 548] on icon "right-button" at bounding box center [888, 553] width 25 height 25
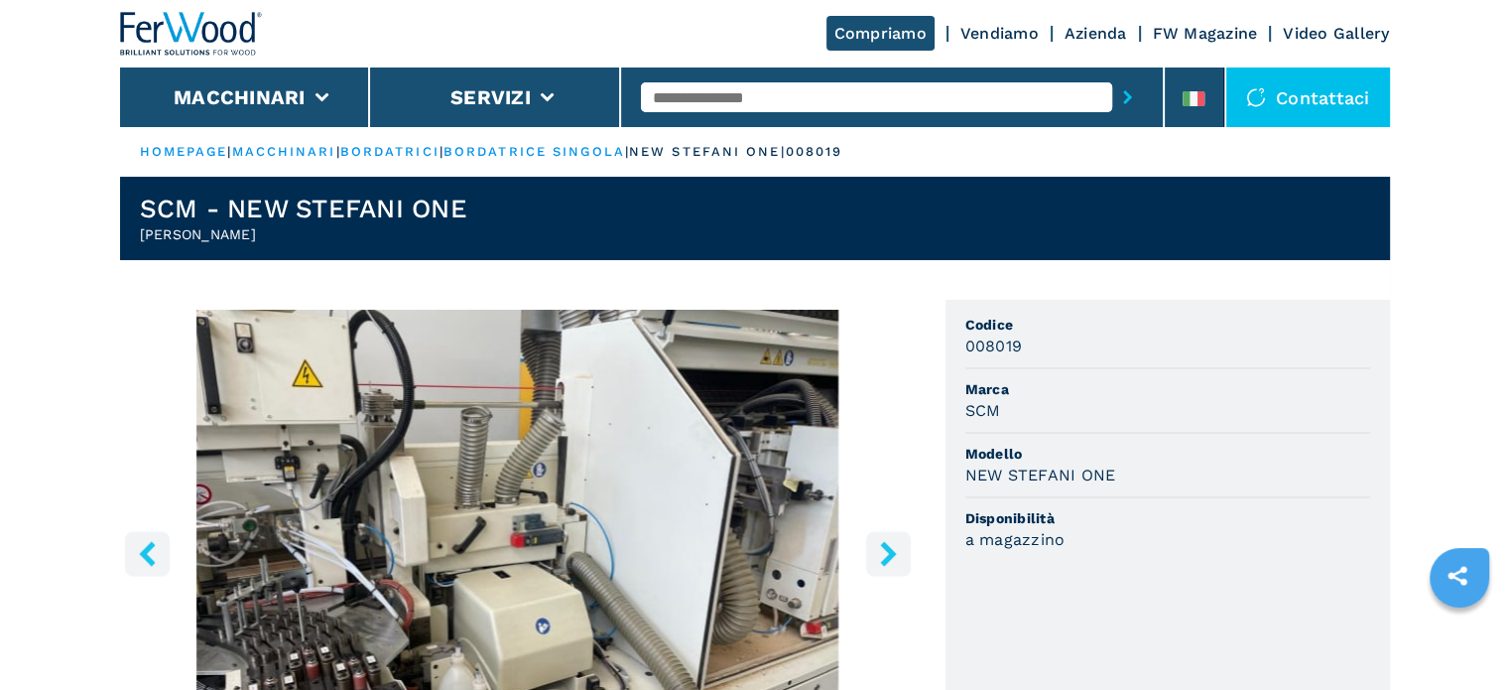
click at [882, 548] on icon "right-button" at bounding box center [888, 553] width 25 height 25
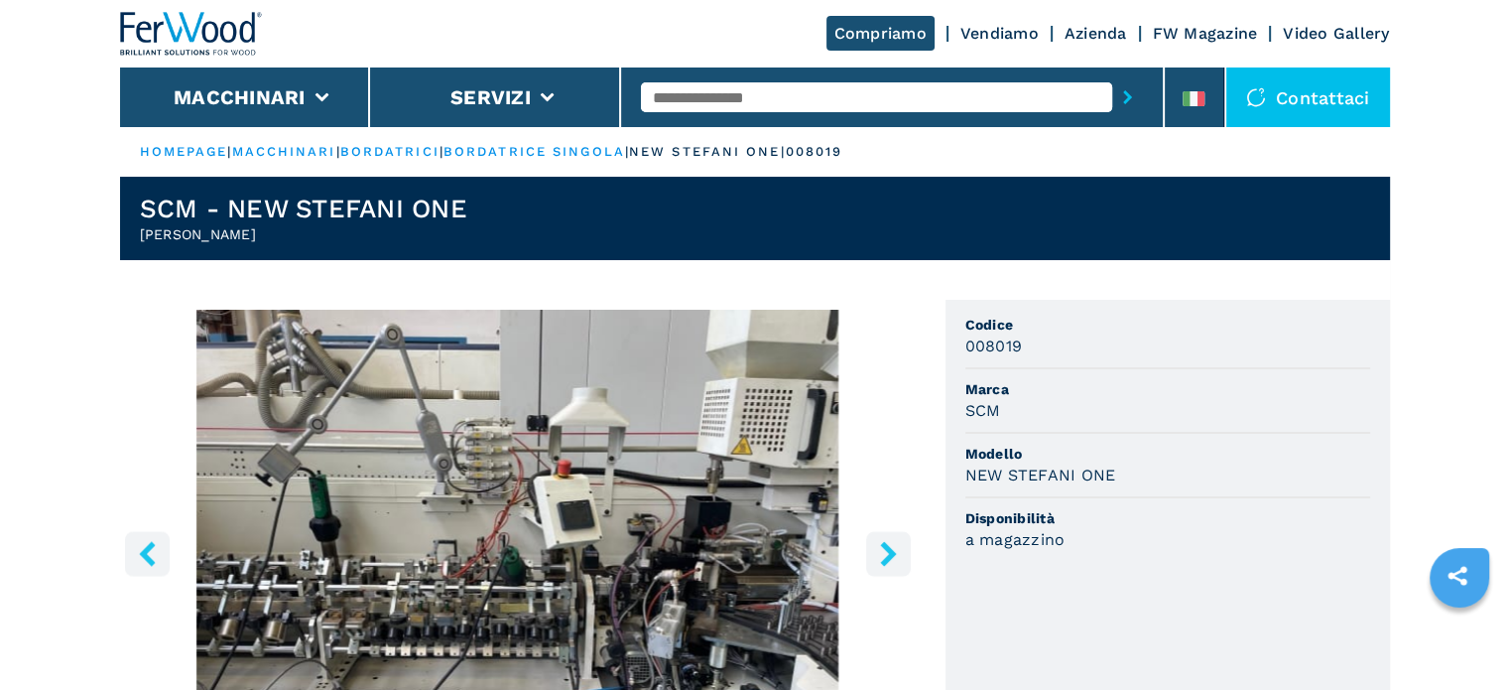
click at [882, 548] on icon "right-button" at bounding box center [888, 553] width 25 height 25
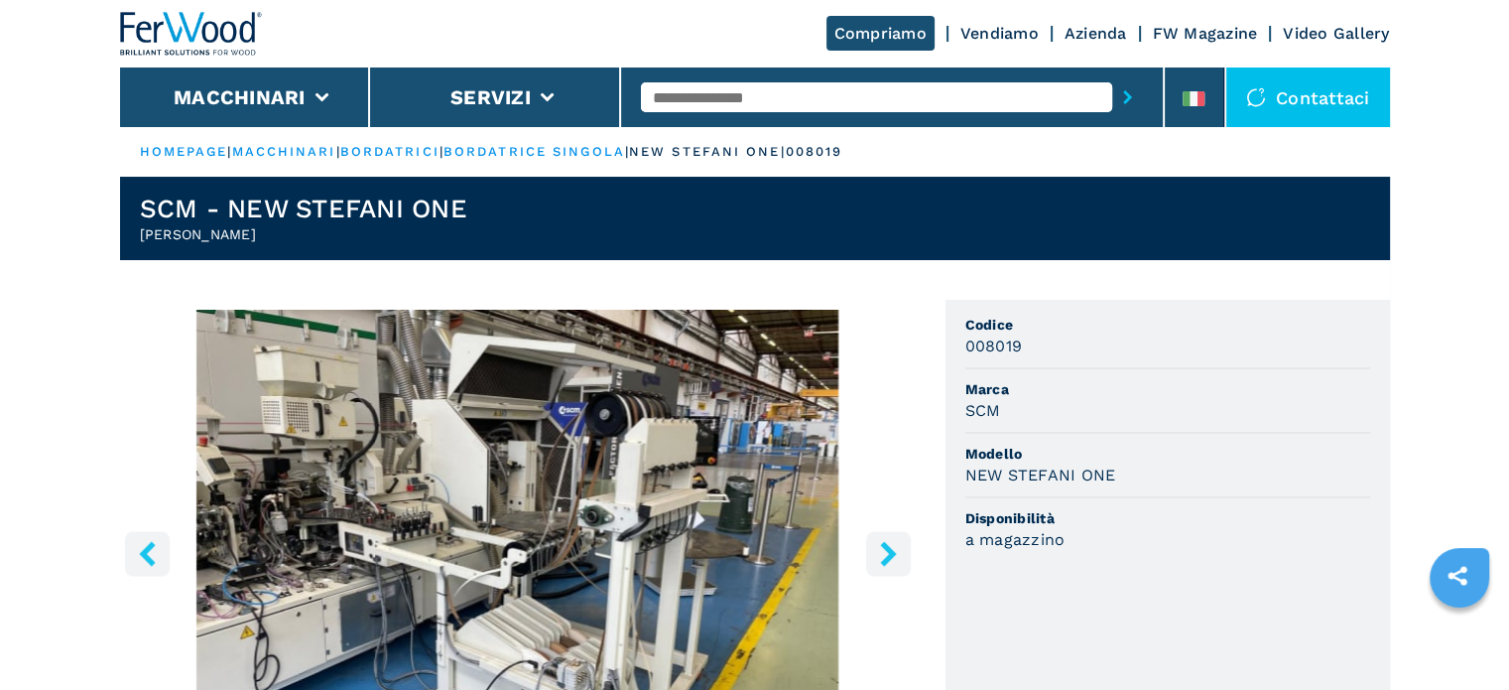
click at [882, 548] on icon "right-button" at bounding box center [888, 553] width 25 height 25
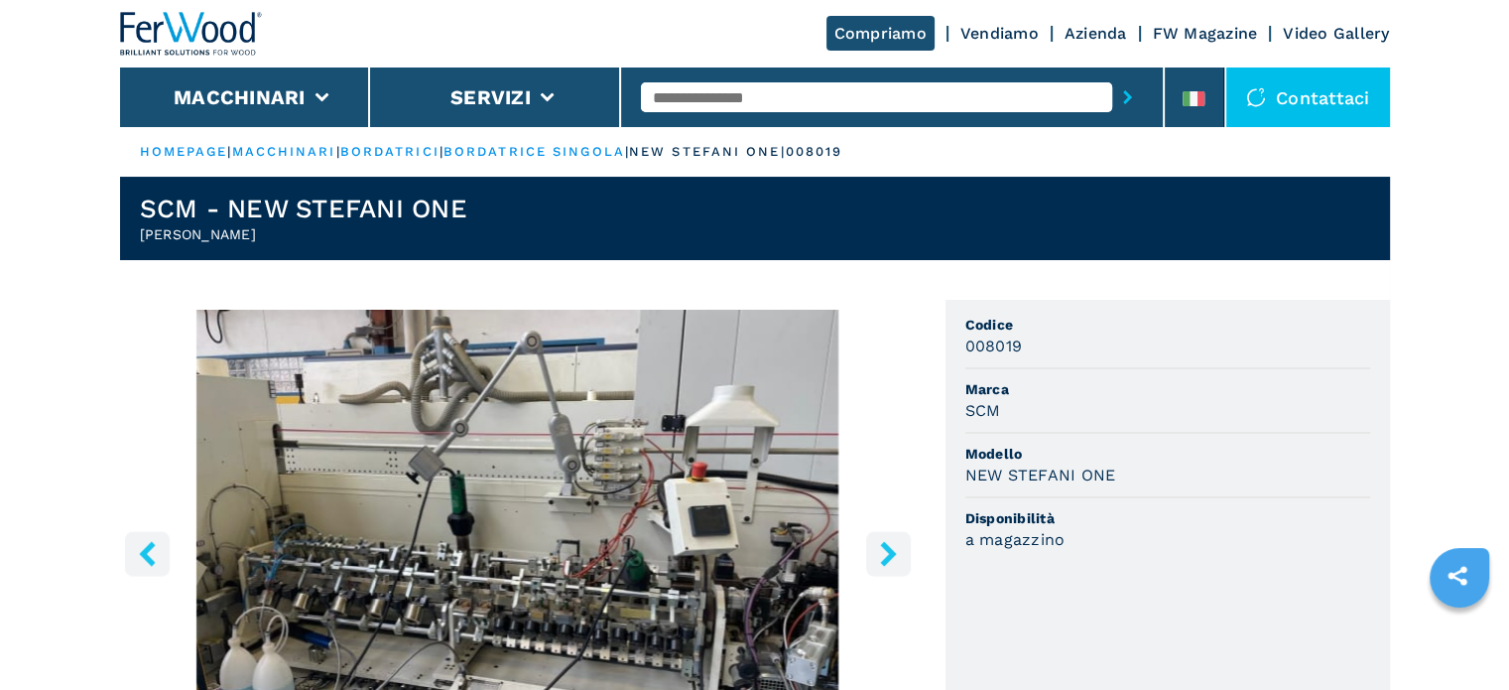
click at [882, 548] on icon "right-button" at bounding box center [888, 553] width 25 height 25
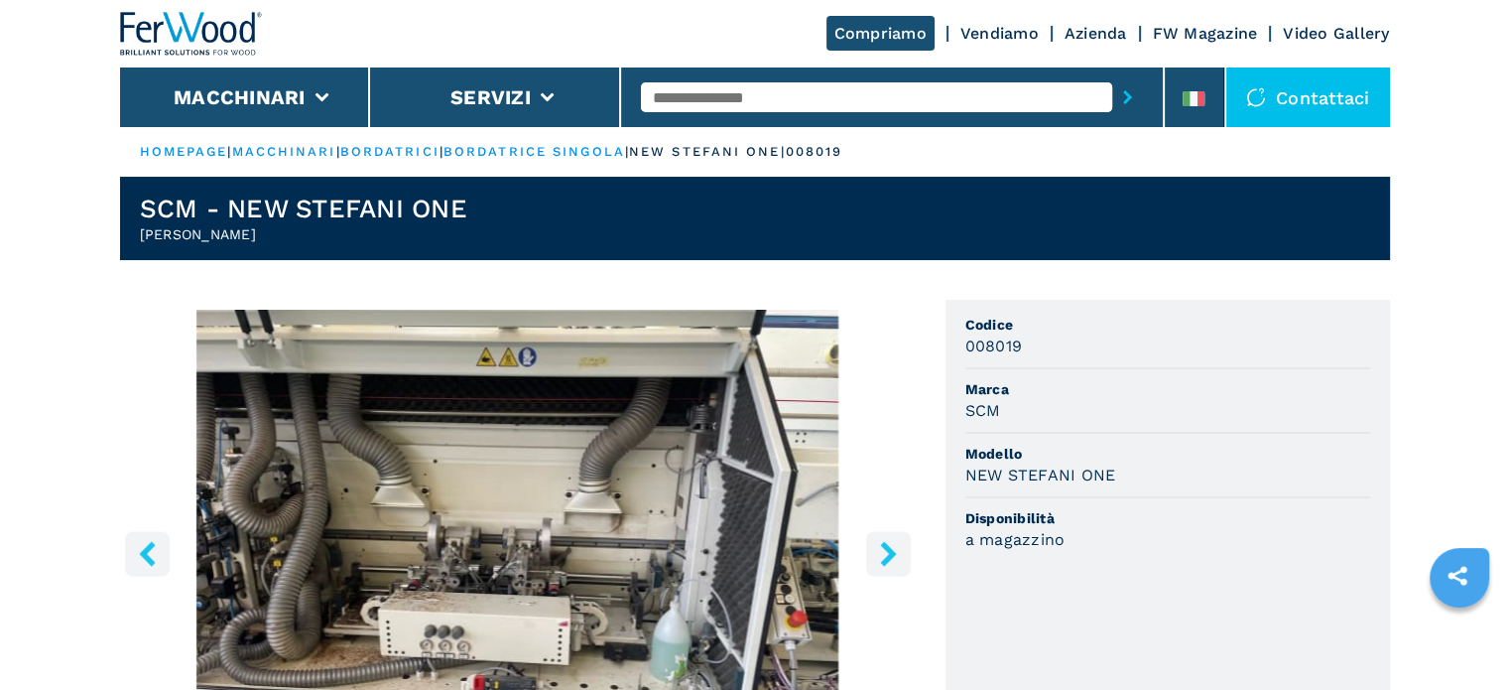
click at [882, 548] on icon "right-button" at bounding box center [888, 553] width 25 height 25
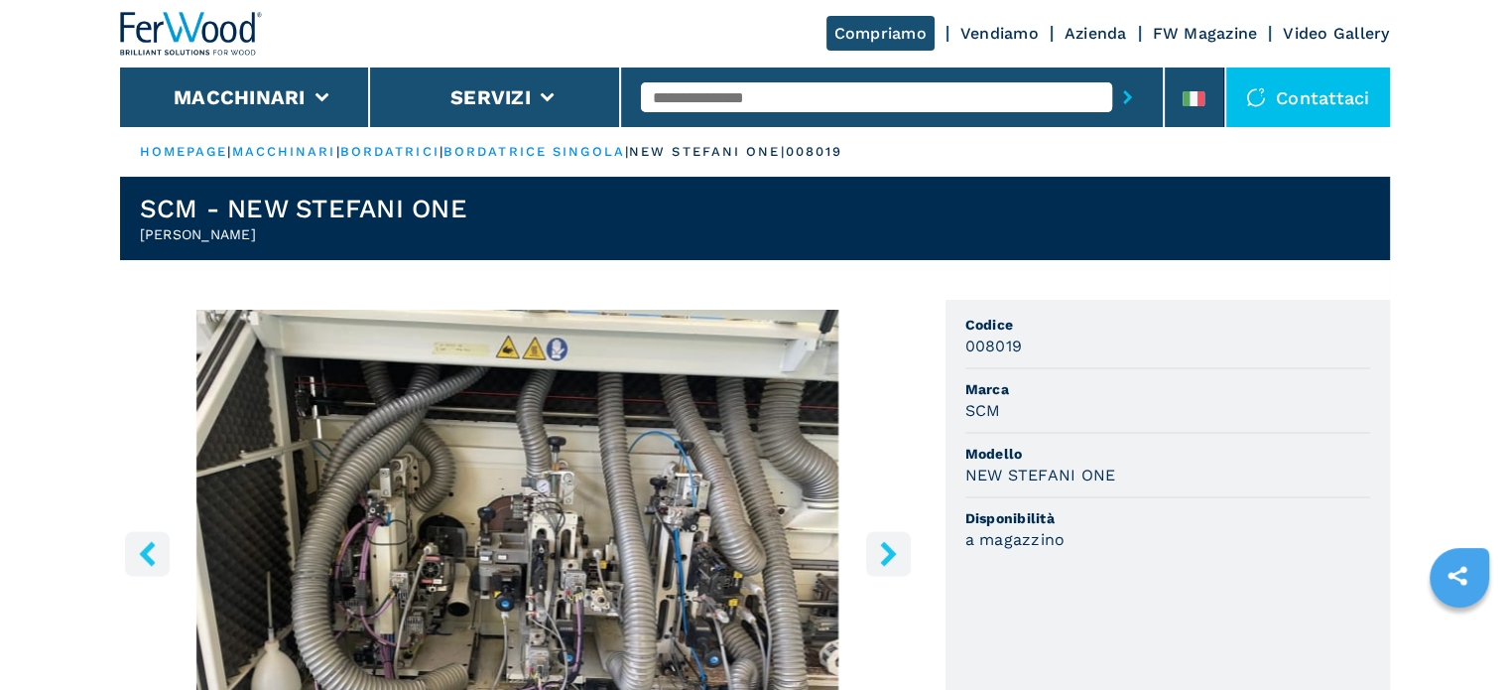
click at [882, 548] on icon "right-button" at bounding box center [888, 553] width 25 height 25
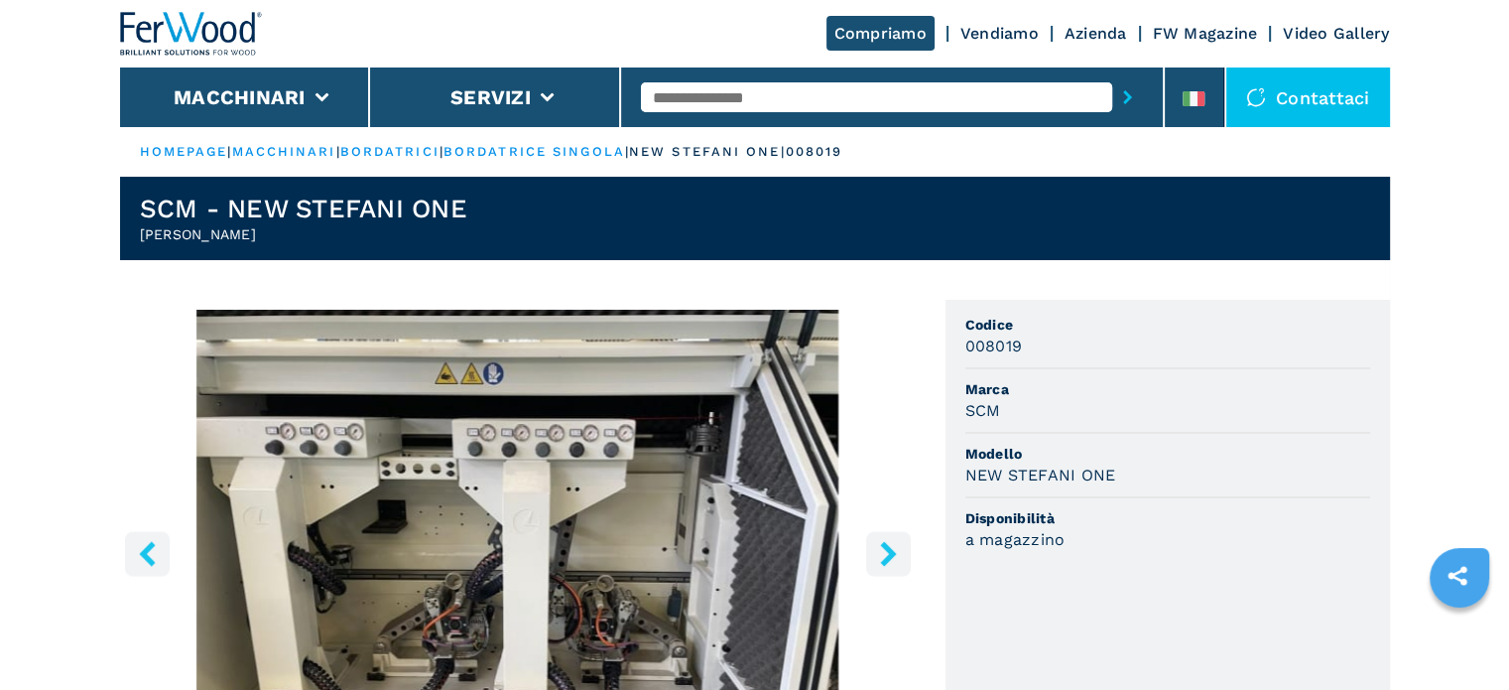
click at [882, 548] on icon "right-button" at bounding box center [888, 553] width 25 height 25
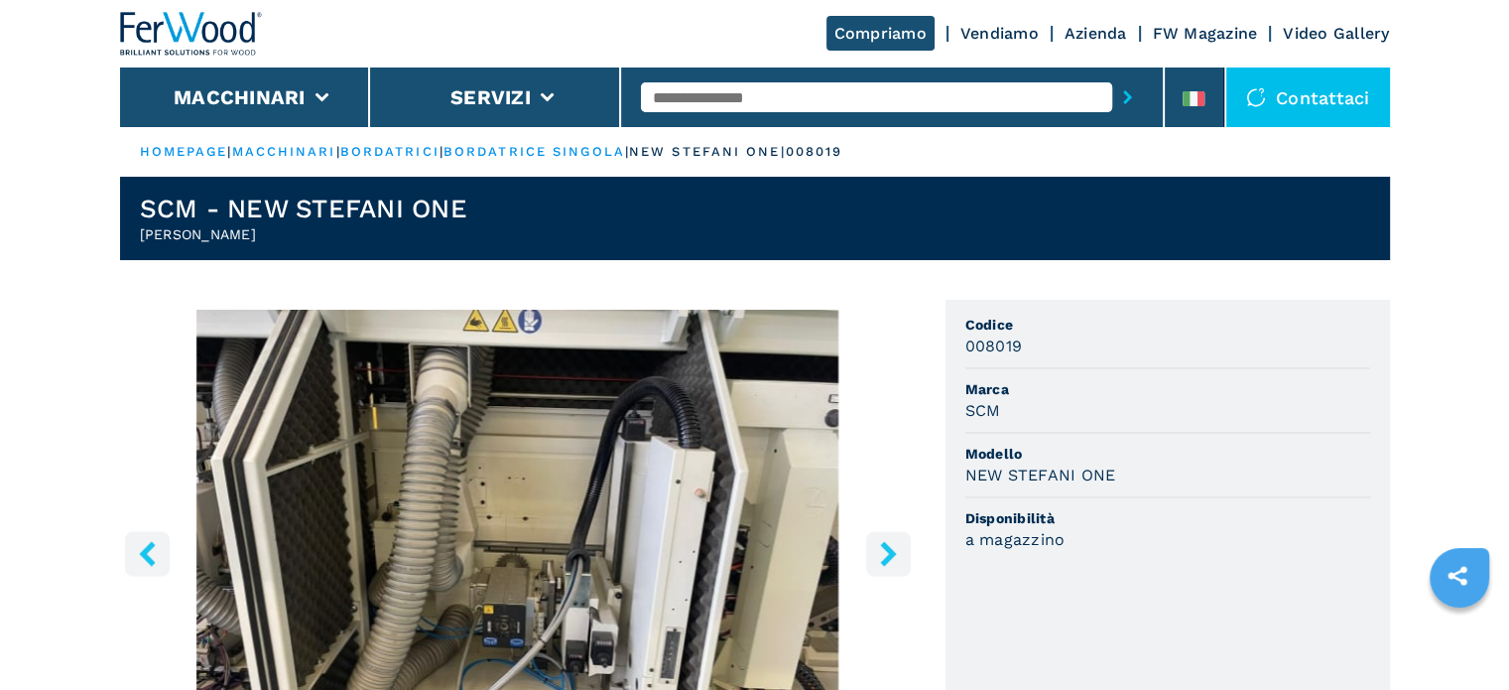
click at [882, 548] on icon "right-button" at bounding box center [888, 553] width 25 height 25
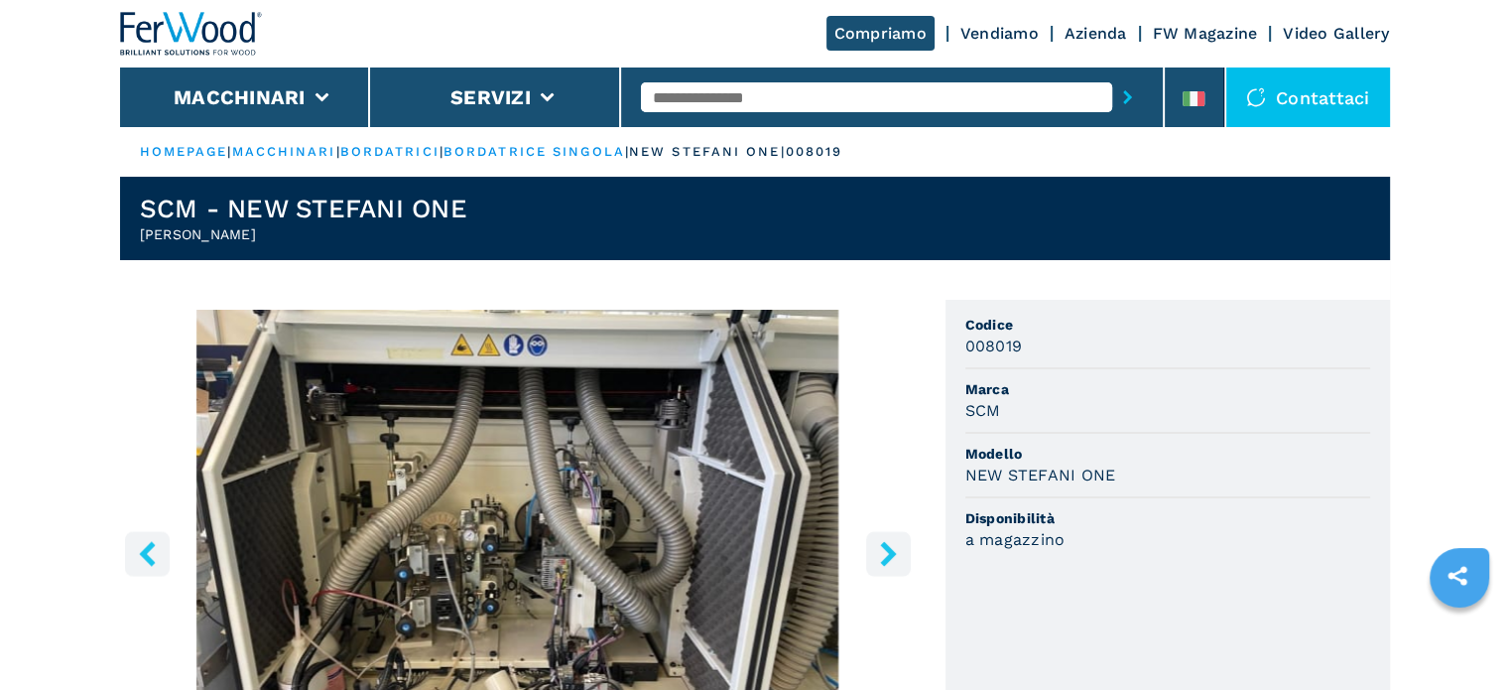
click at [882, 548] on icon "right-button" at bounding box center [888, 553] width 25 height 25
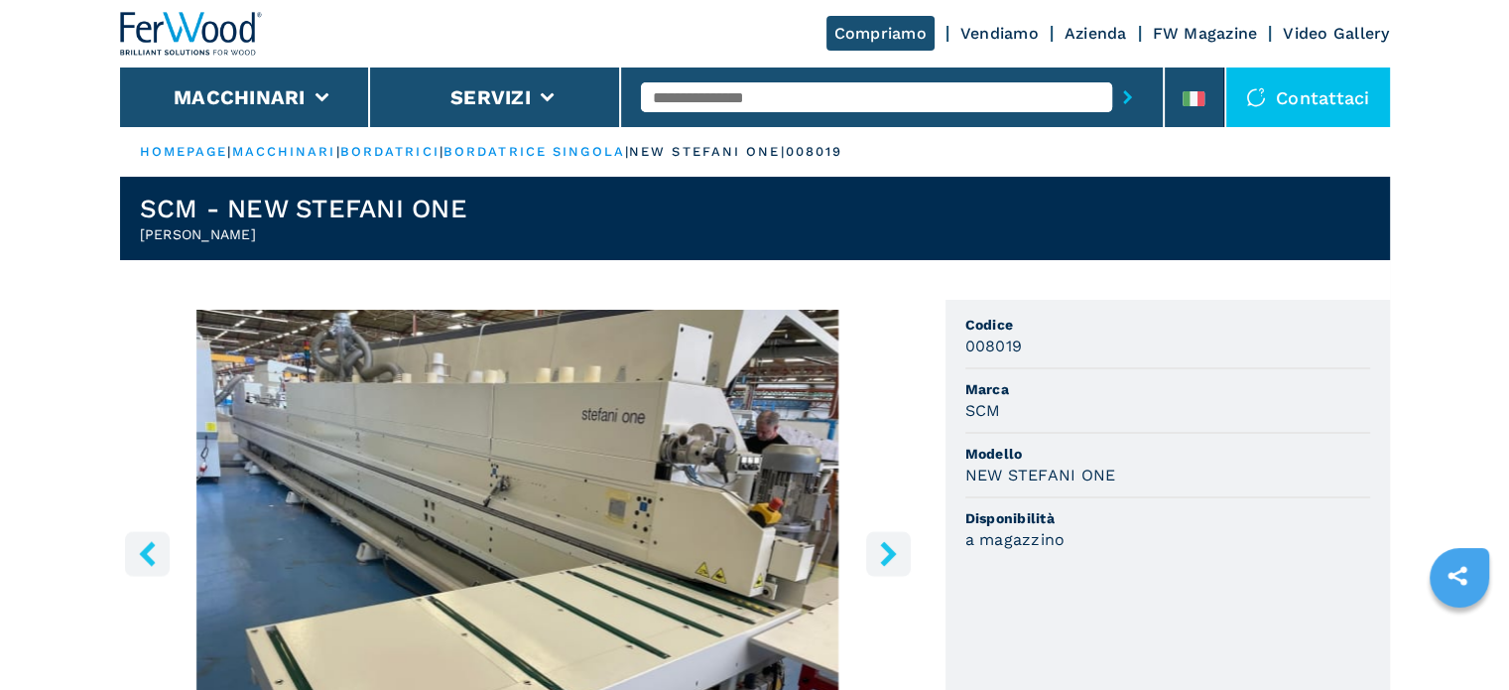
click at [882, 548] on icon "right-button" at bounding box center [888, 553] width 25 height 25
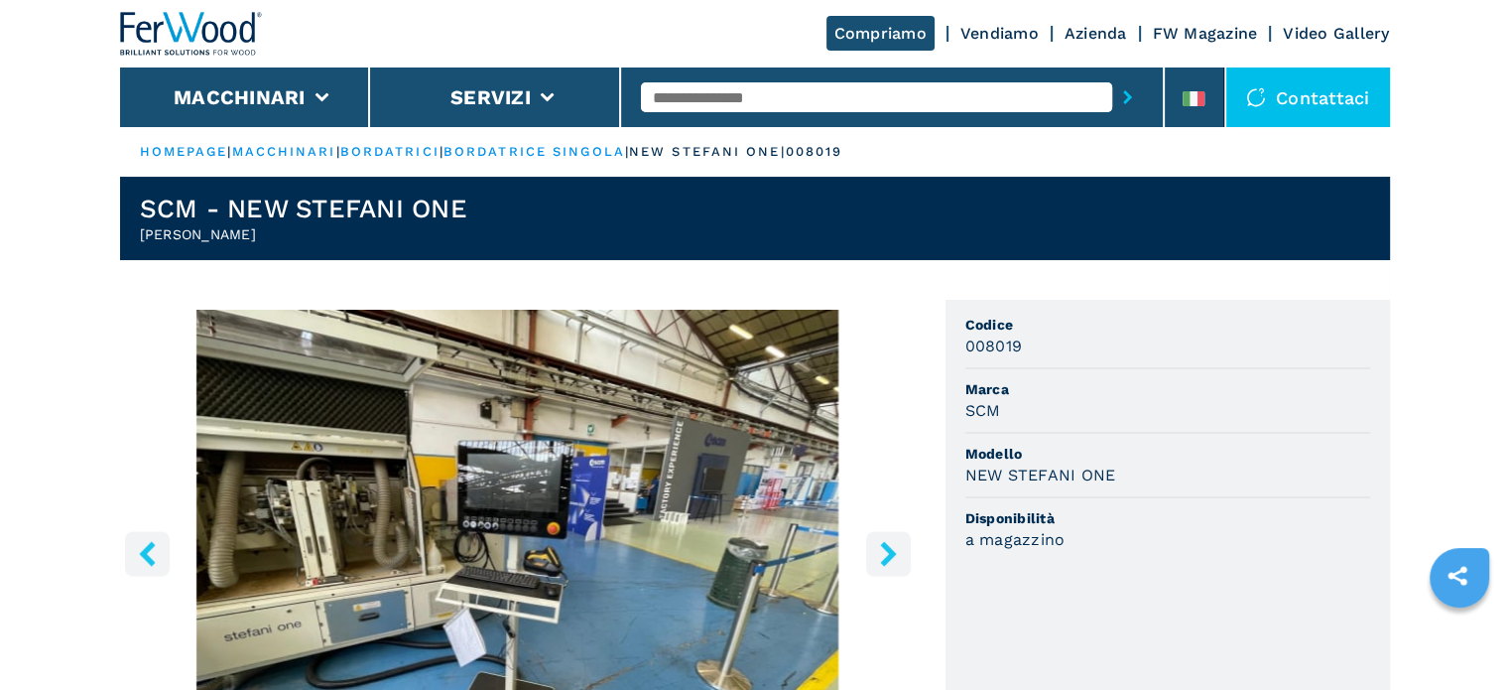
click at [882, 548] on icon "right-button" at bounding box center [888, 553] width 25 height 25
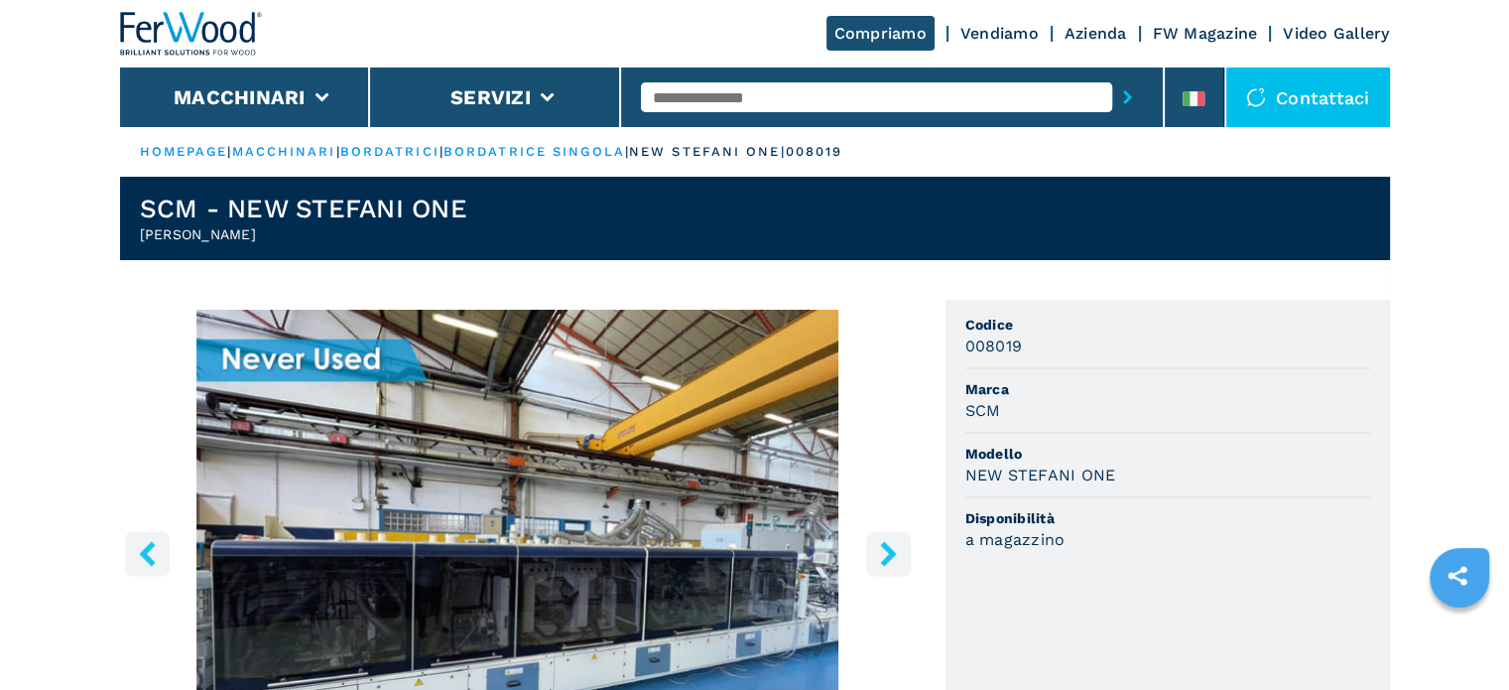
click at [882, 548] on icon "right-button" at bounding box center [888, 553] width 25 height 25
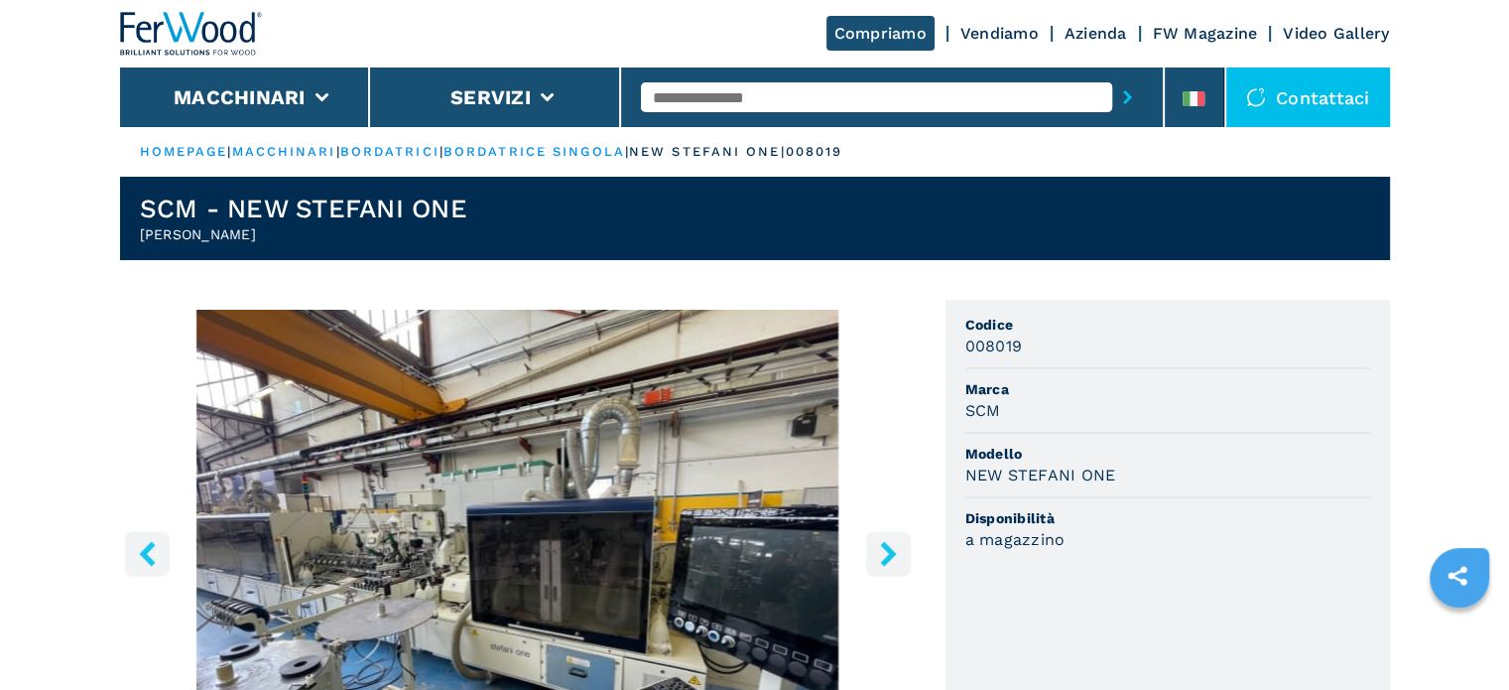
click at [882, 548] on icon "right-button" at bounding box center [888, 553] width 25 height 25
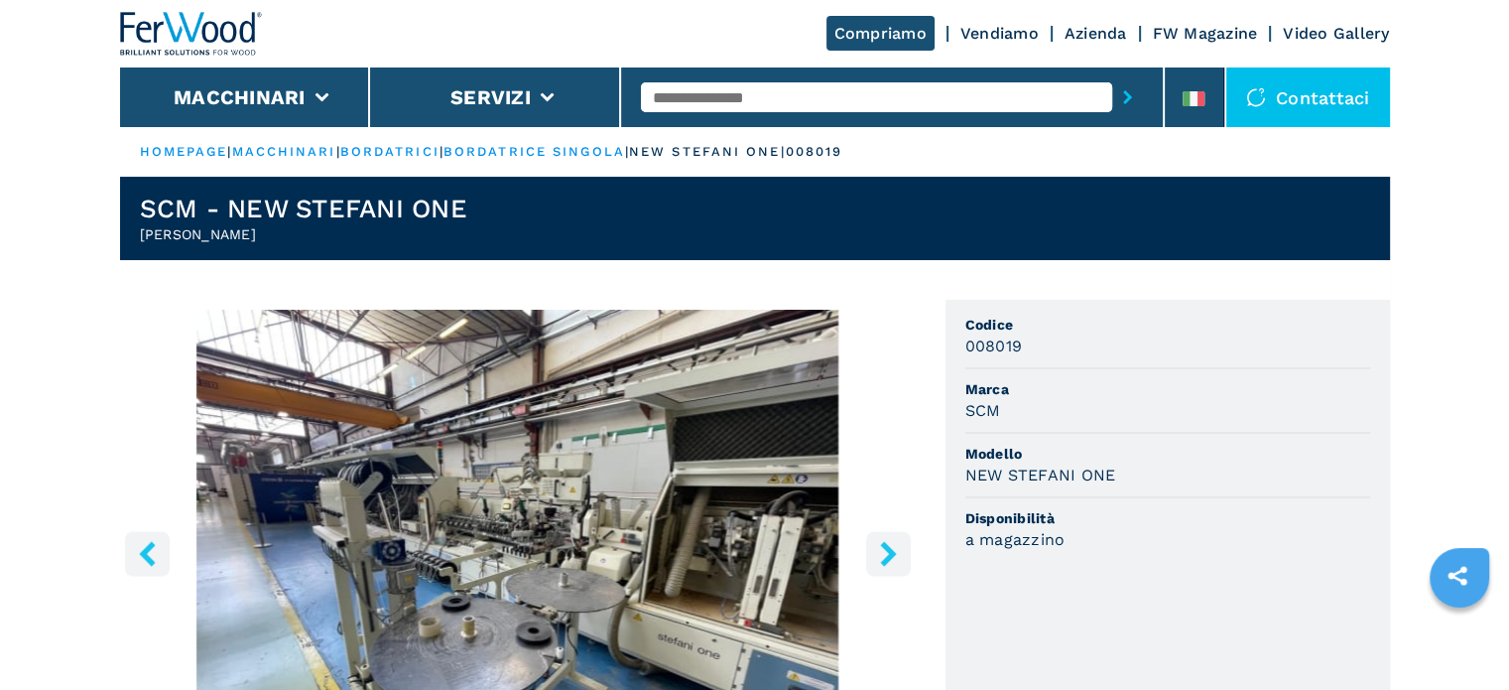
click at [882, 548] on icon "right-button" at bounding box center [888, 553] width 25 height 25
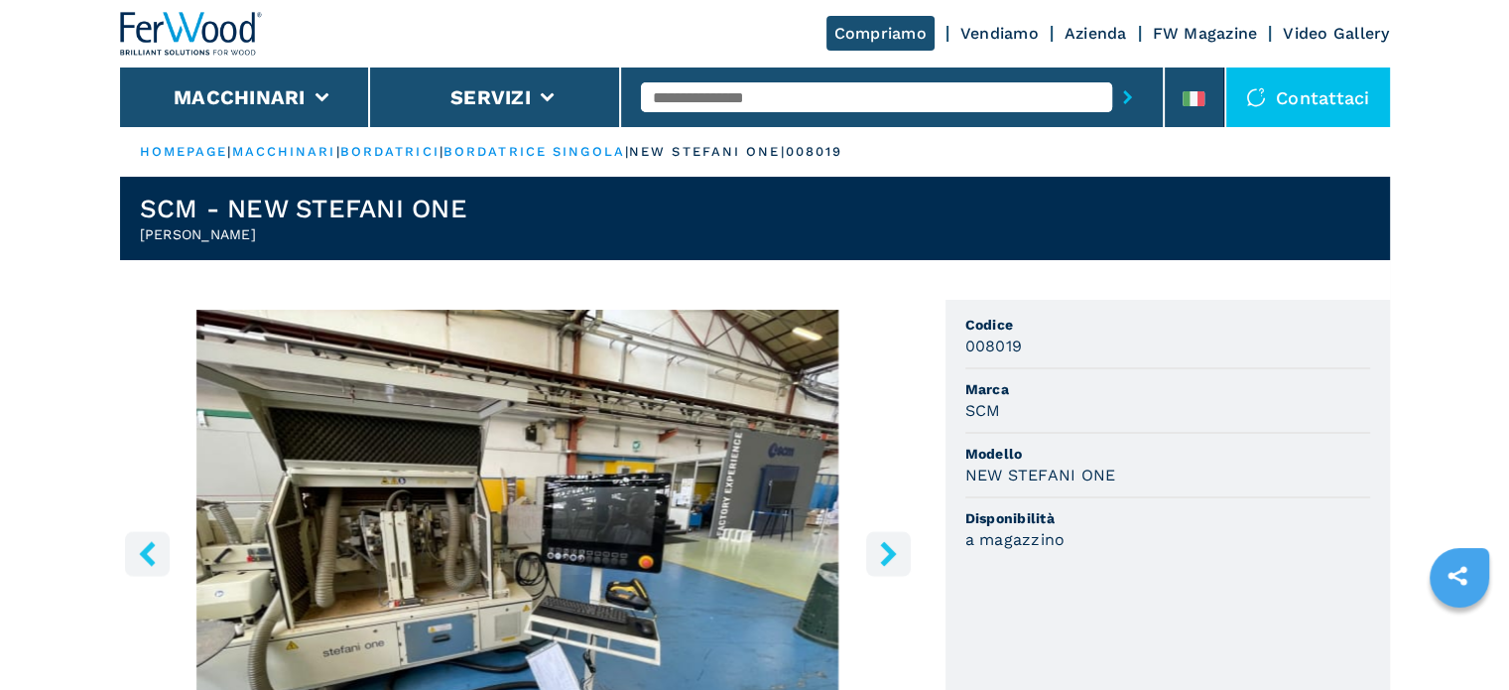
click at [882, 548] on icon "right-button" at bounding box center [888, 553] width 25 height 25
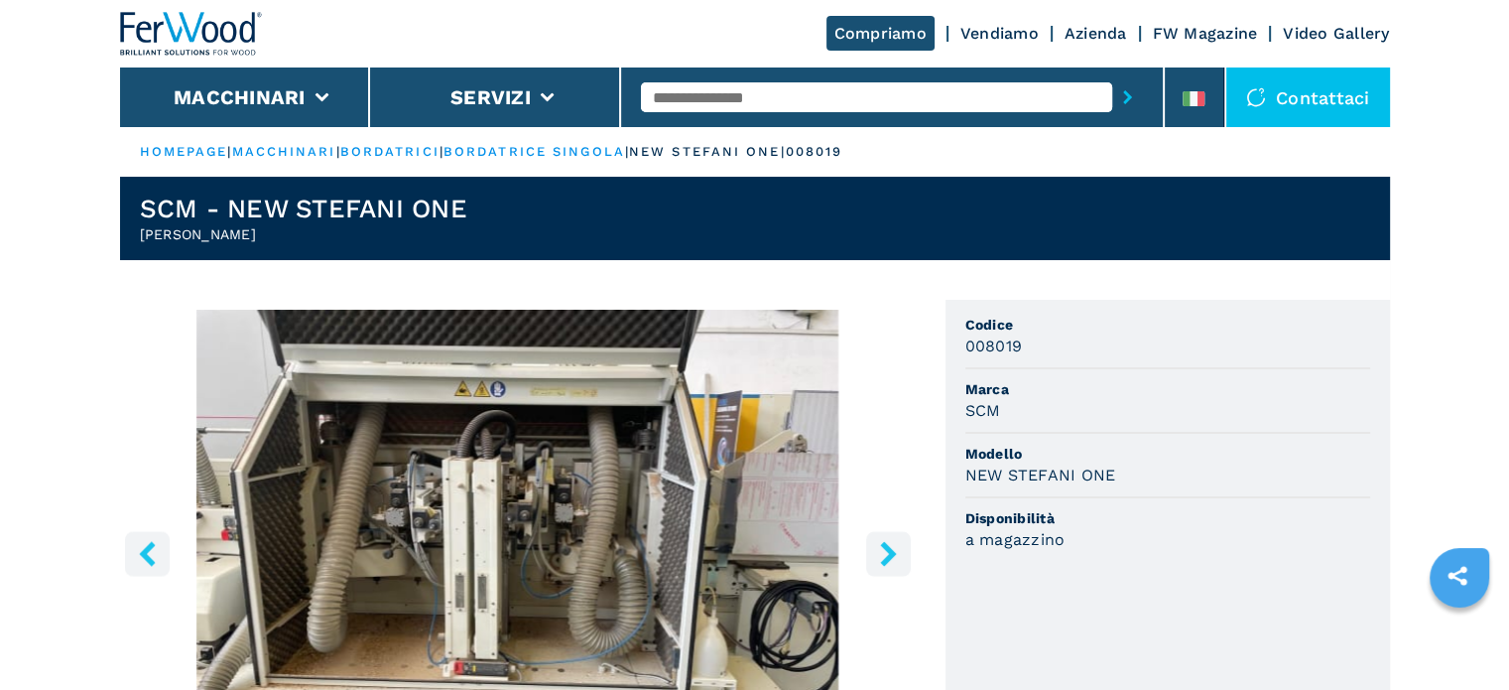
click at [887, 549] on icon "right-button" at bounding box center [888, 553] width 16 height 25
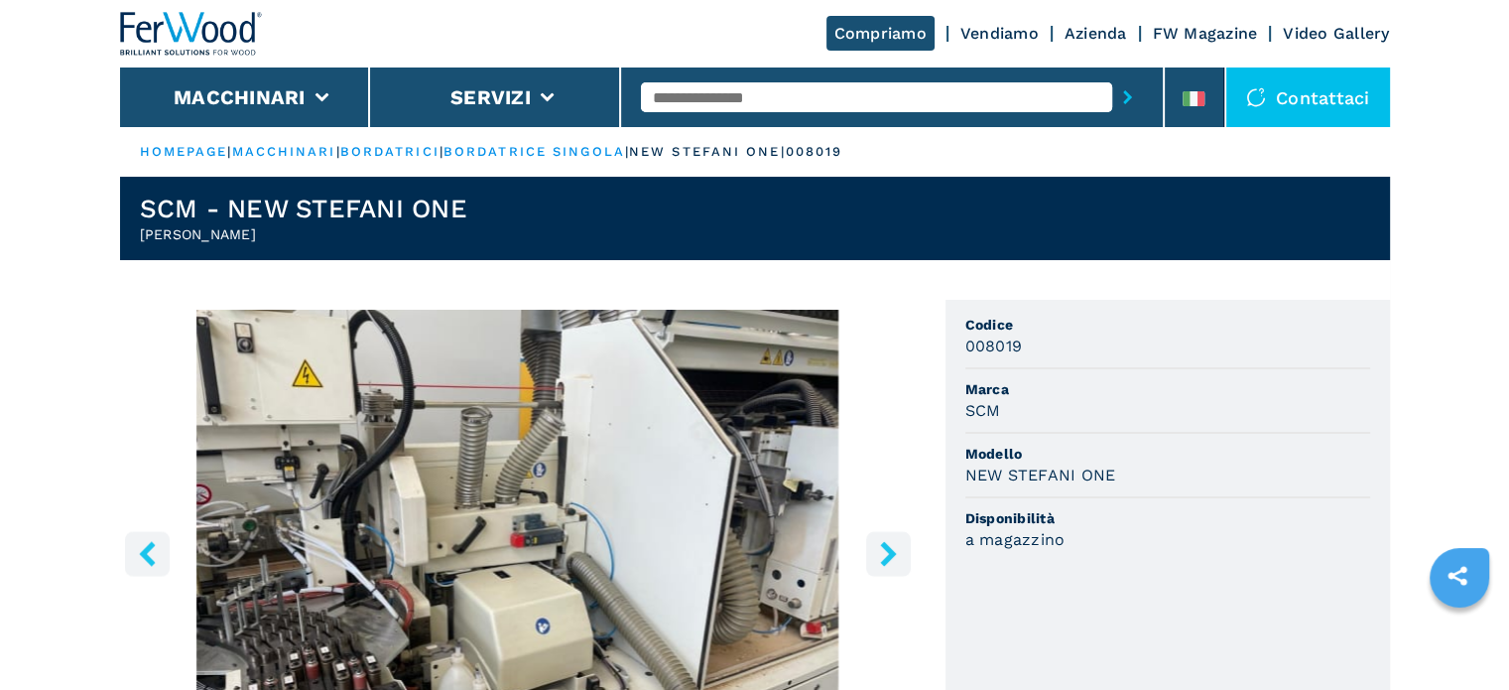
click at [887, 549] on icon "right-button" at bounding box center [888, 553] width 16 height 25
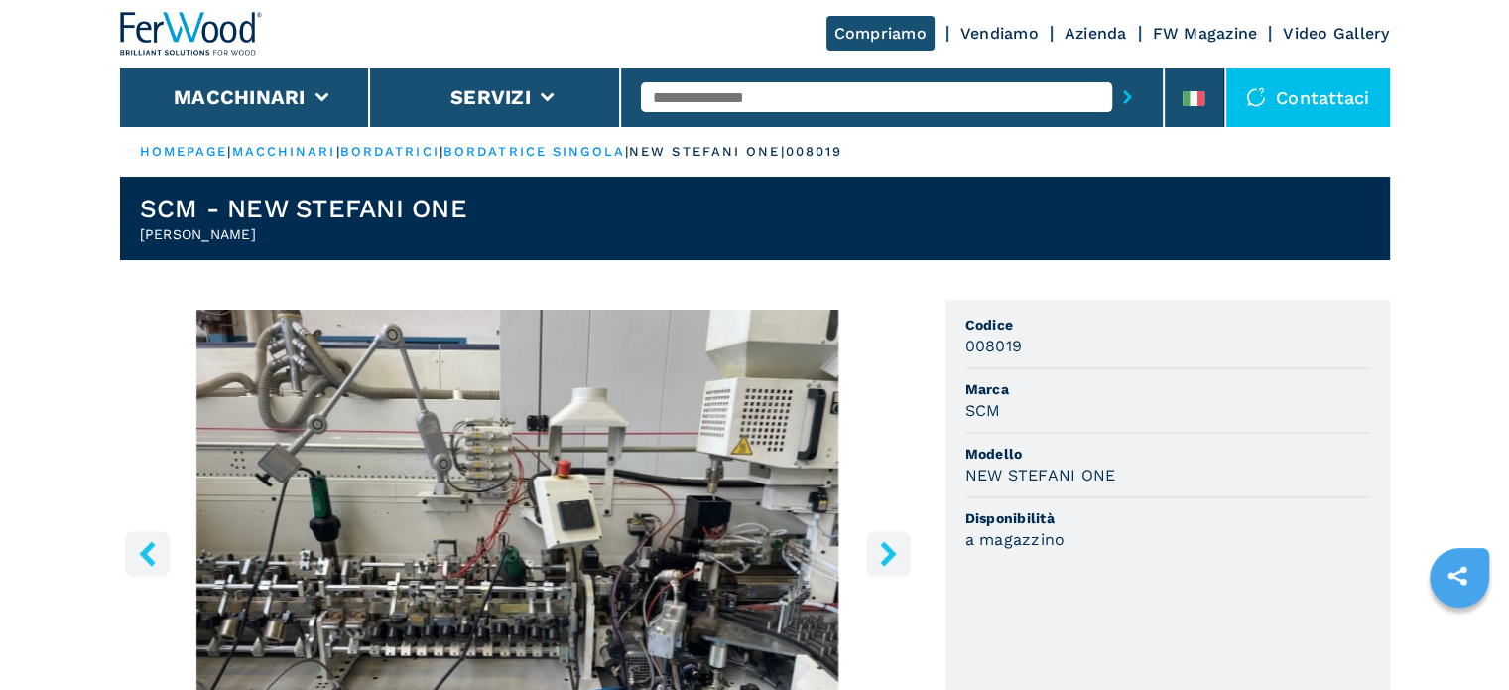
click at [887, 549] on icon "right-button" at bounding box center [888, 553] width 16 height 25
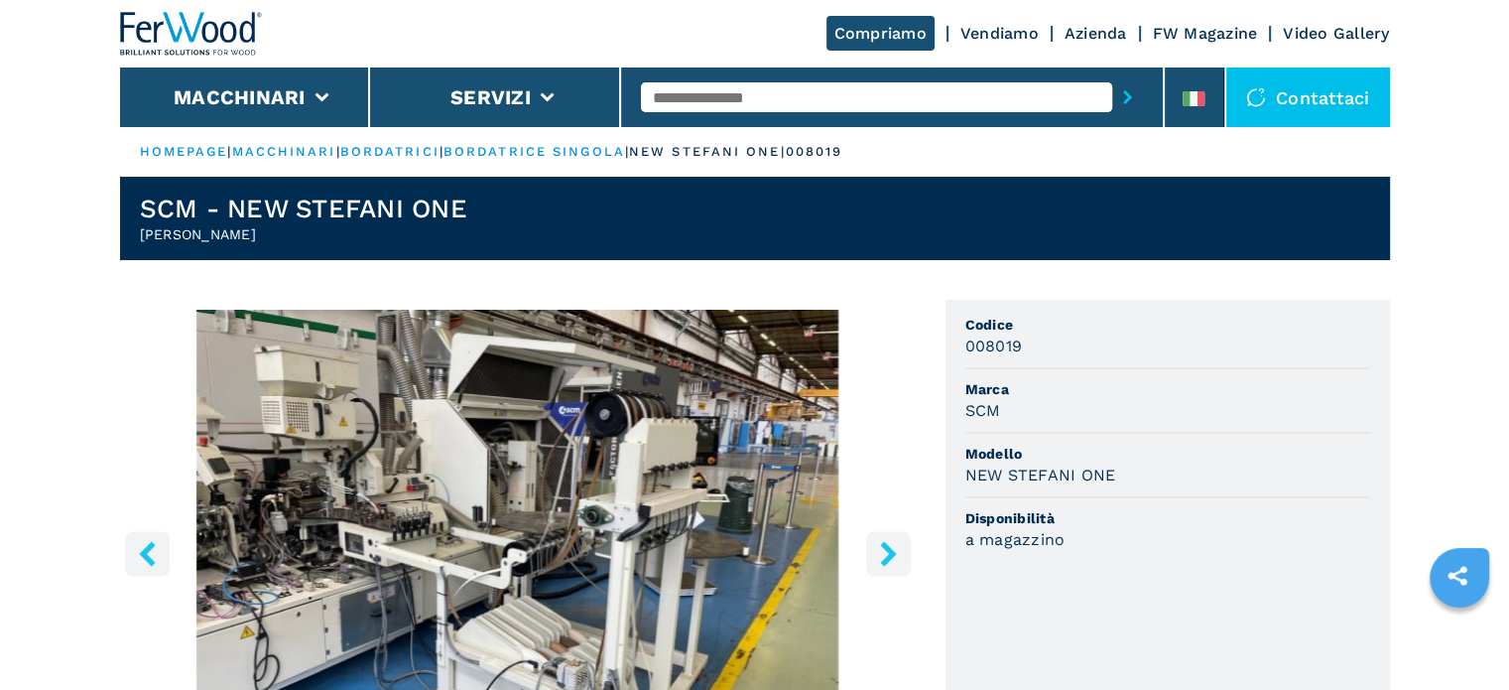
click at [887, 549] on icon "right-button" at bounding box center [888, 553] width 16 height 25
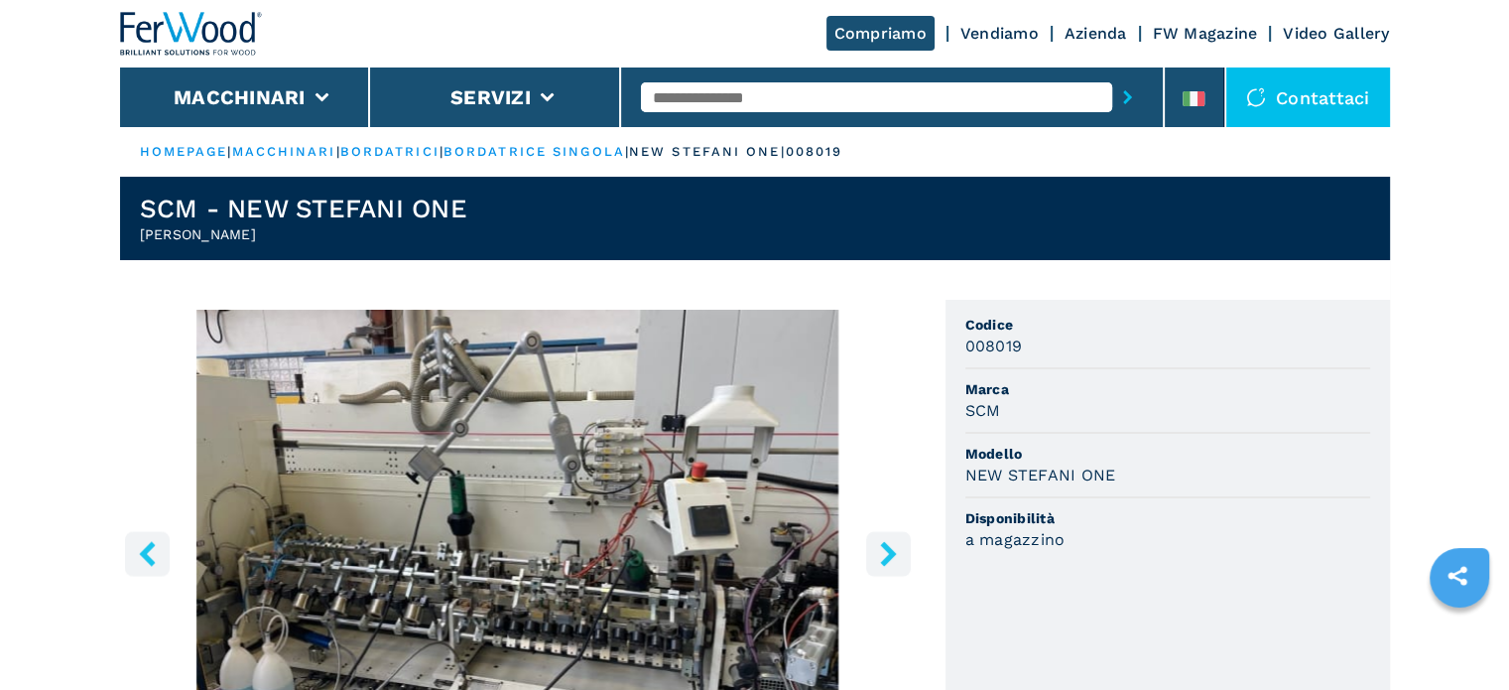
click at [887, 549] on icon "right-button" at bounding box center [888, 553] width 16 height 25
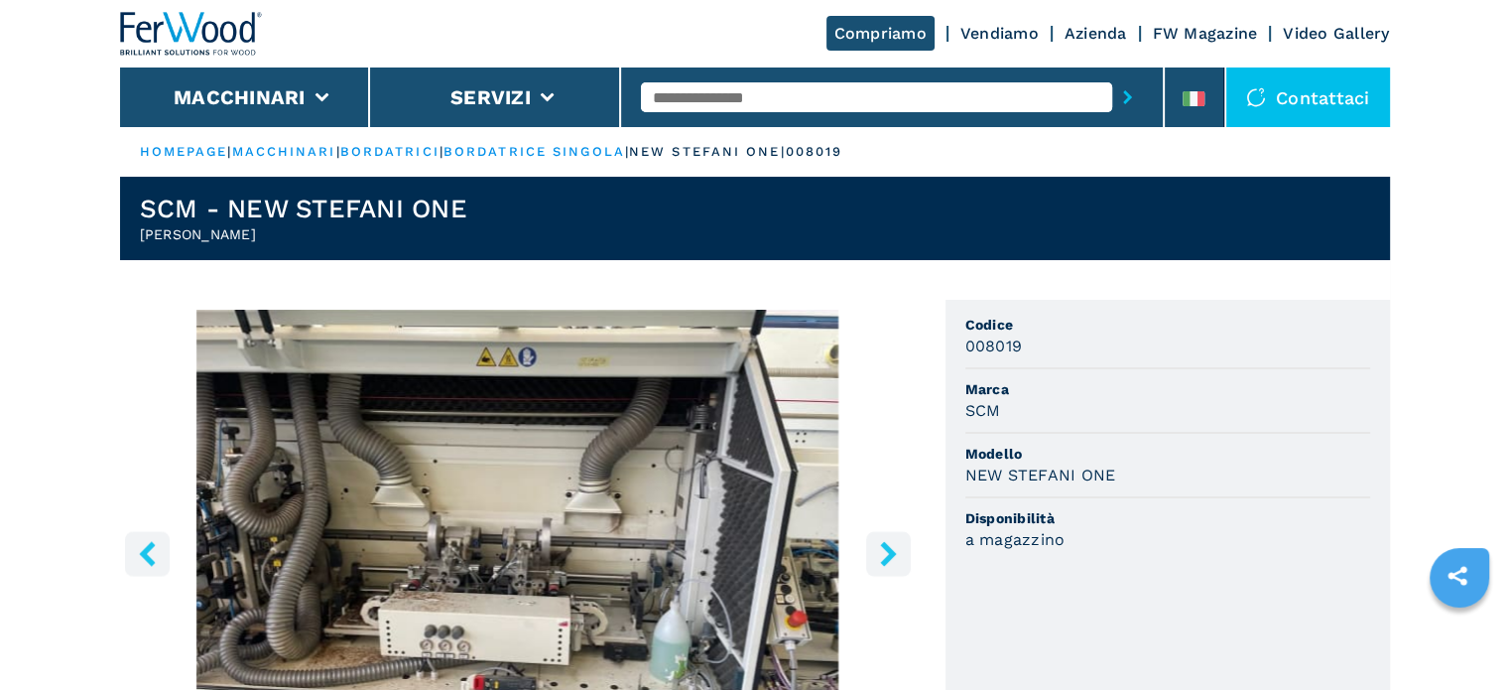
click at [887, 549] on icon "right-button" at bounding box center [888, 553] width 16 height 25
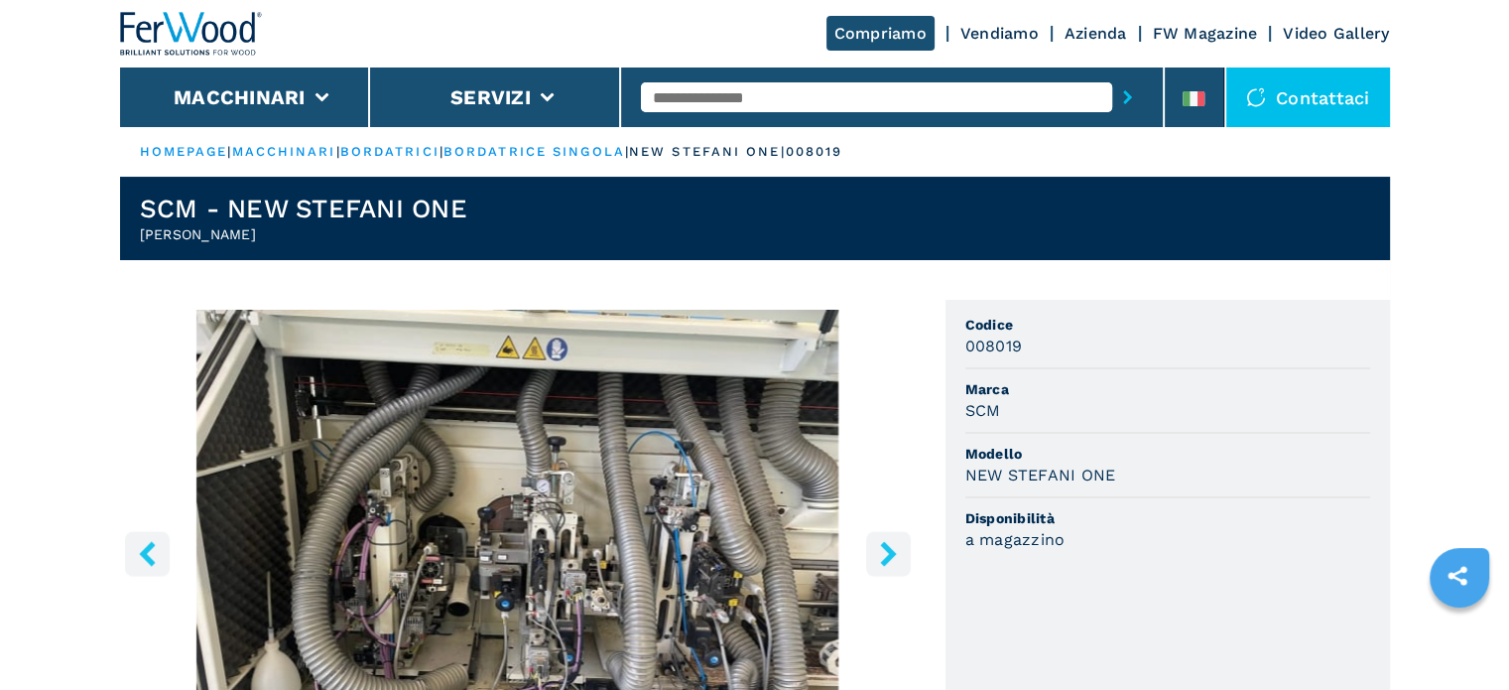
click at [887, 549] on icon "right-button" at bounding box center [888, 553] width 16 height 25
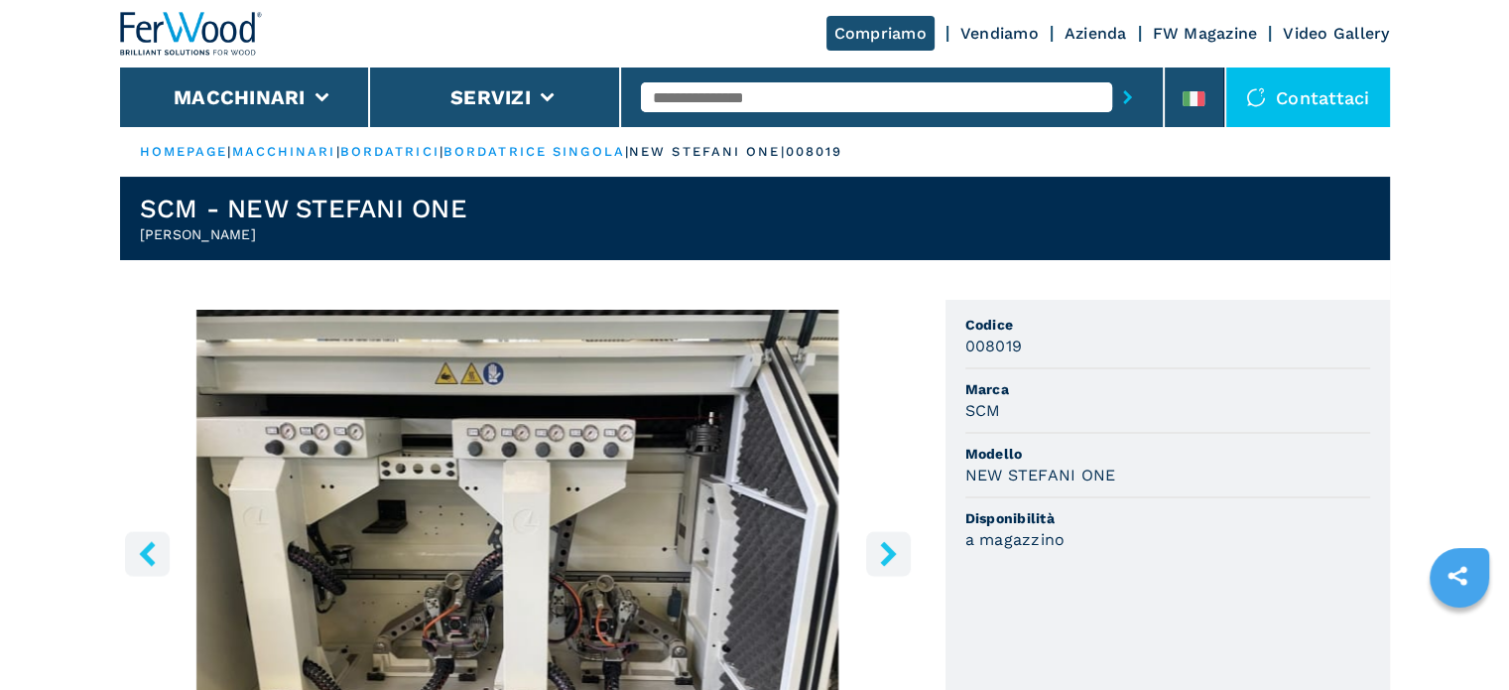
click at [887, 549] on icon "right-button" at bounding box center [888, 553] width 16 height 25
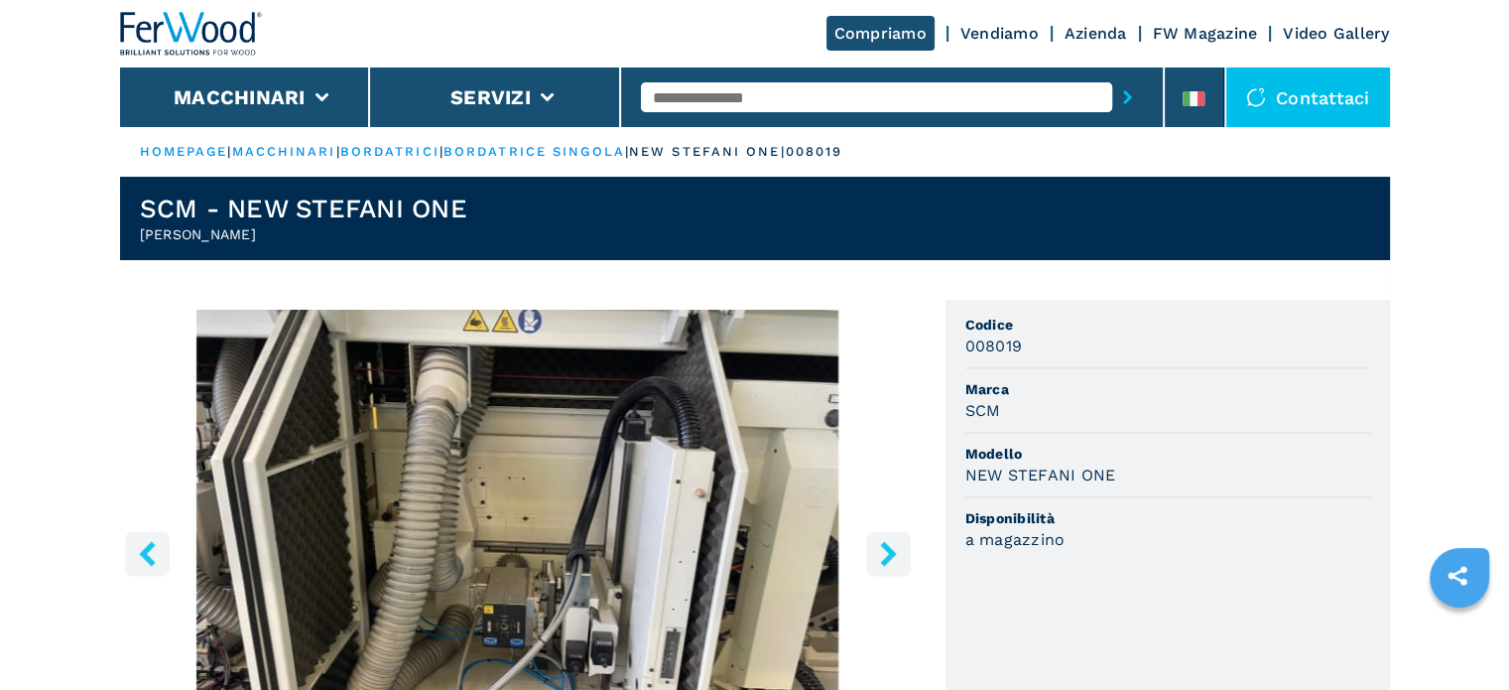
click at [887, 549] on icon "right-button" at bounding box center [888, 553] width 16 height 25
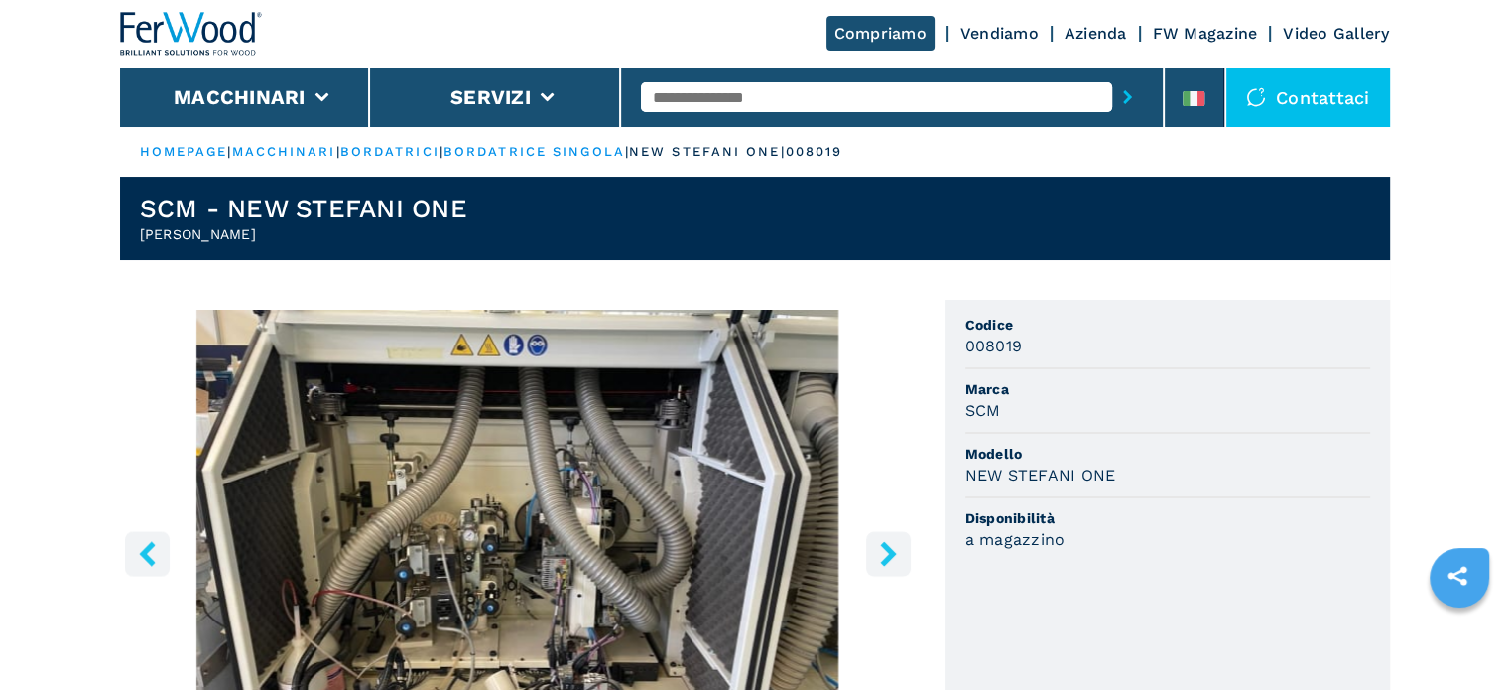
click at [887, 549] on icon "right-button" at bounding box center [888, 553] width 16 height 25
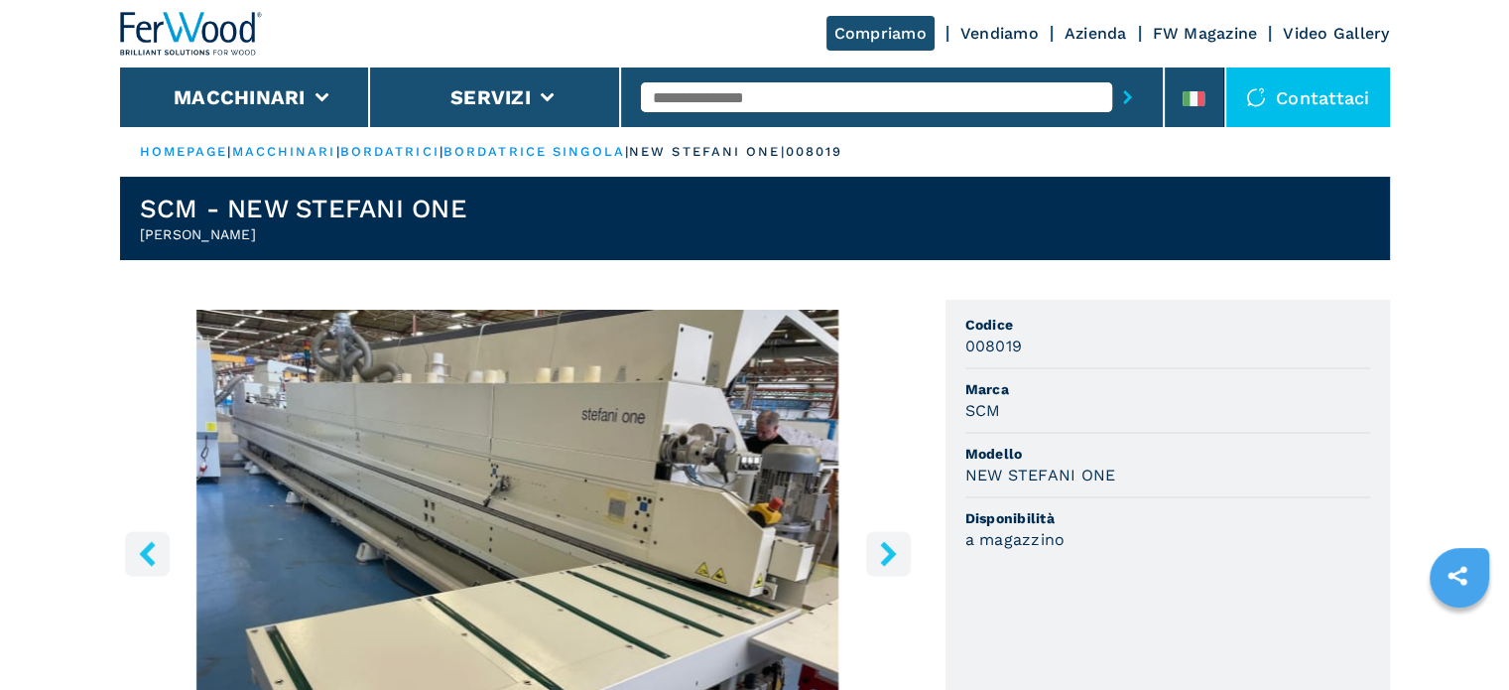
click at [887, 549] on icon "right-button" at bounding box center [888, 553] width 16 height 25
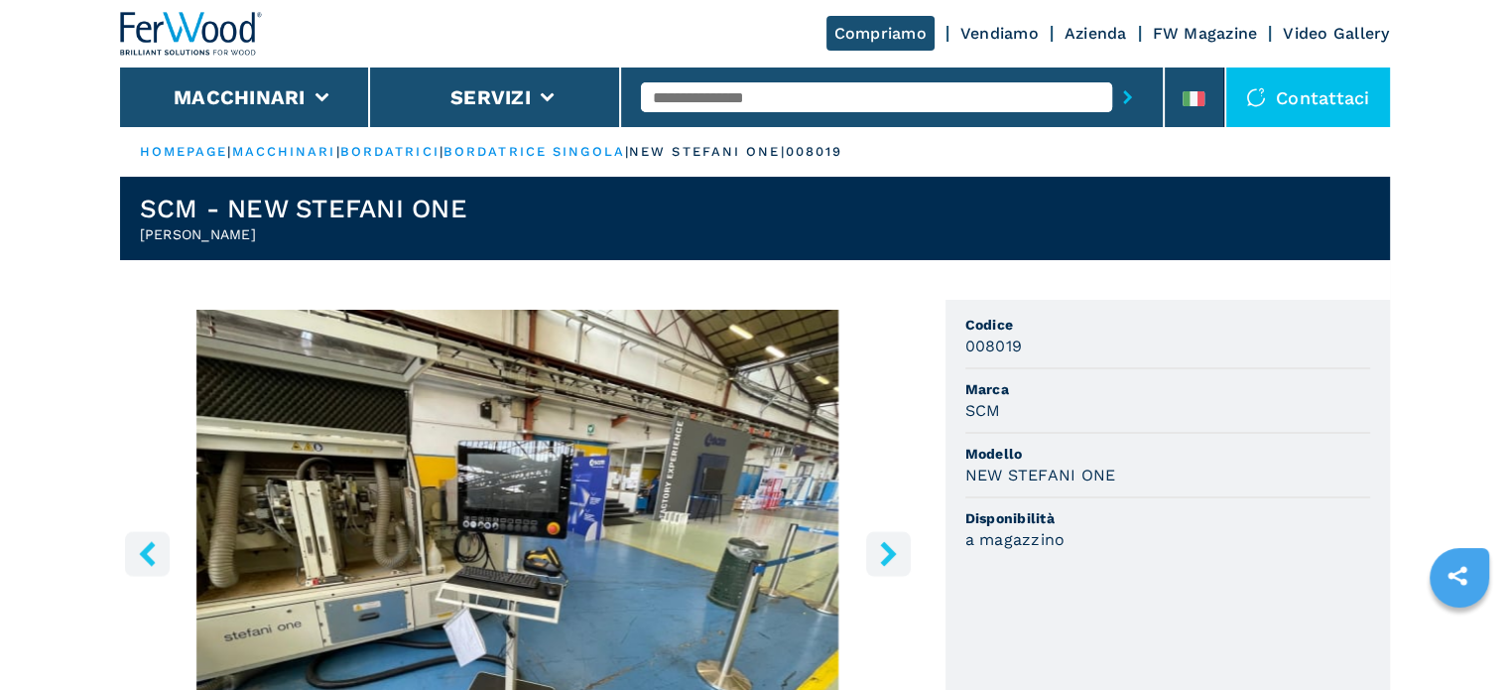
click at [895, 547] on icon "right-button" at bounding box center [888, 553] width 25 height 25
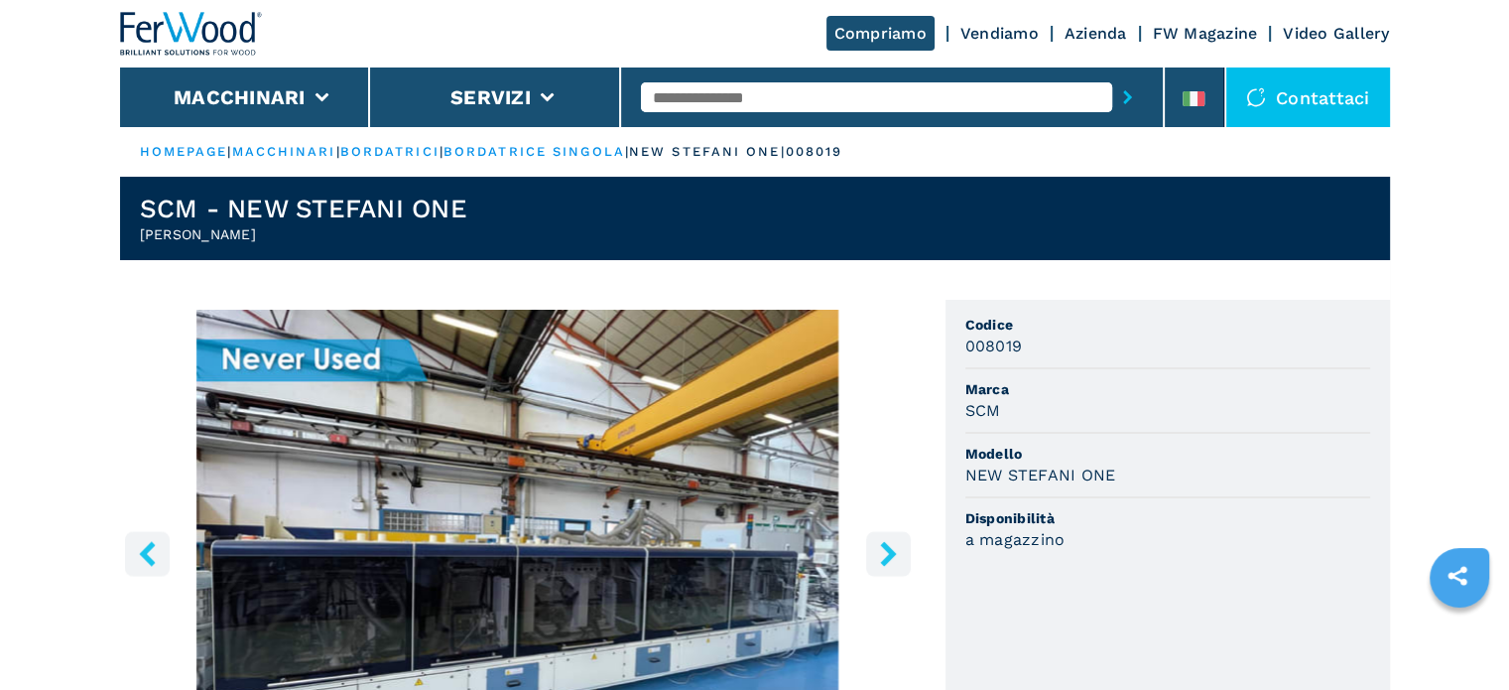
click at [895, 547] on icon "right-button" at bounding box center [888, 553] width 25 height 25
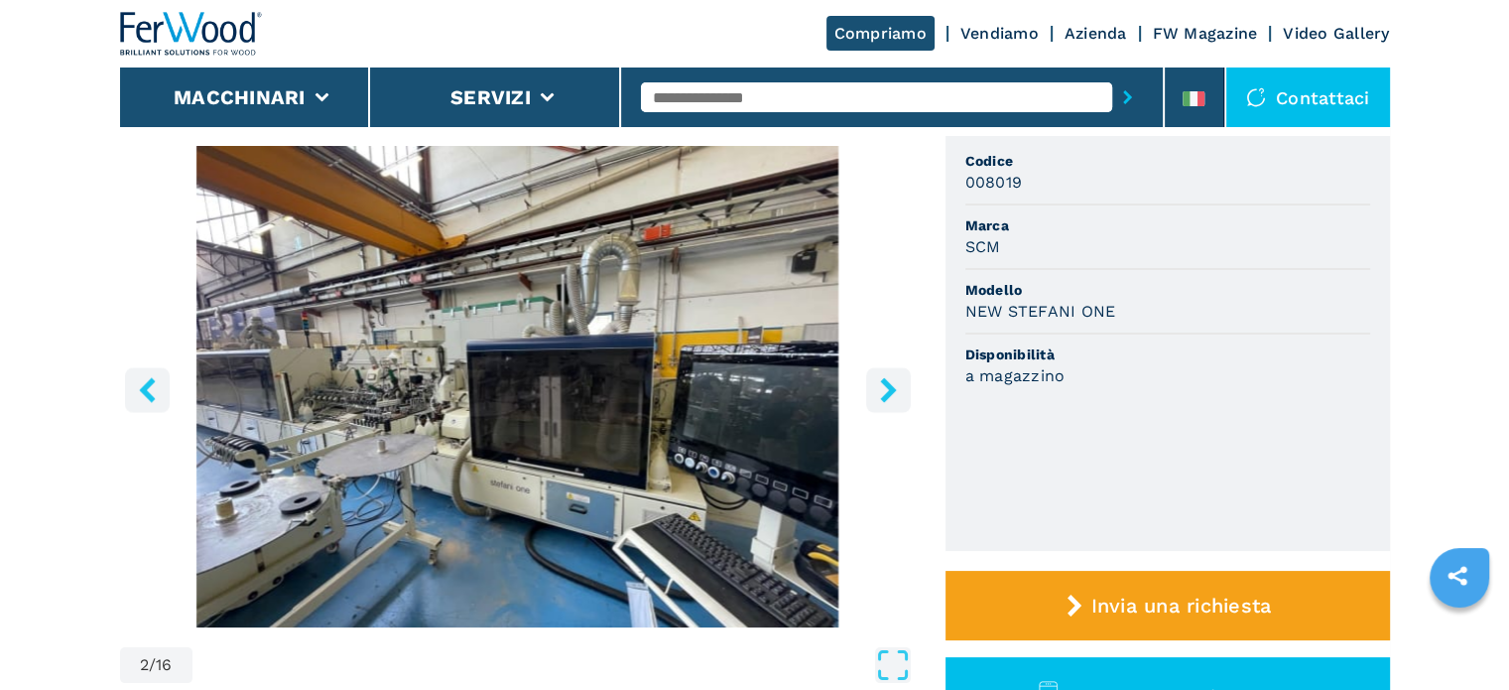
scroll to position [695, 0]
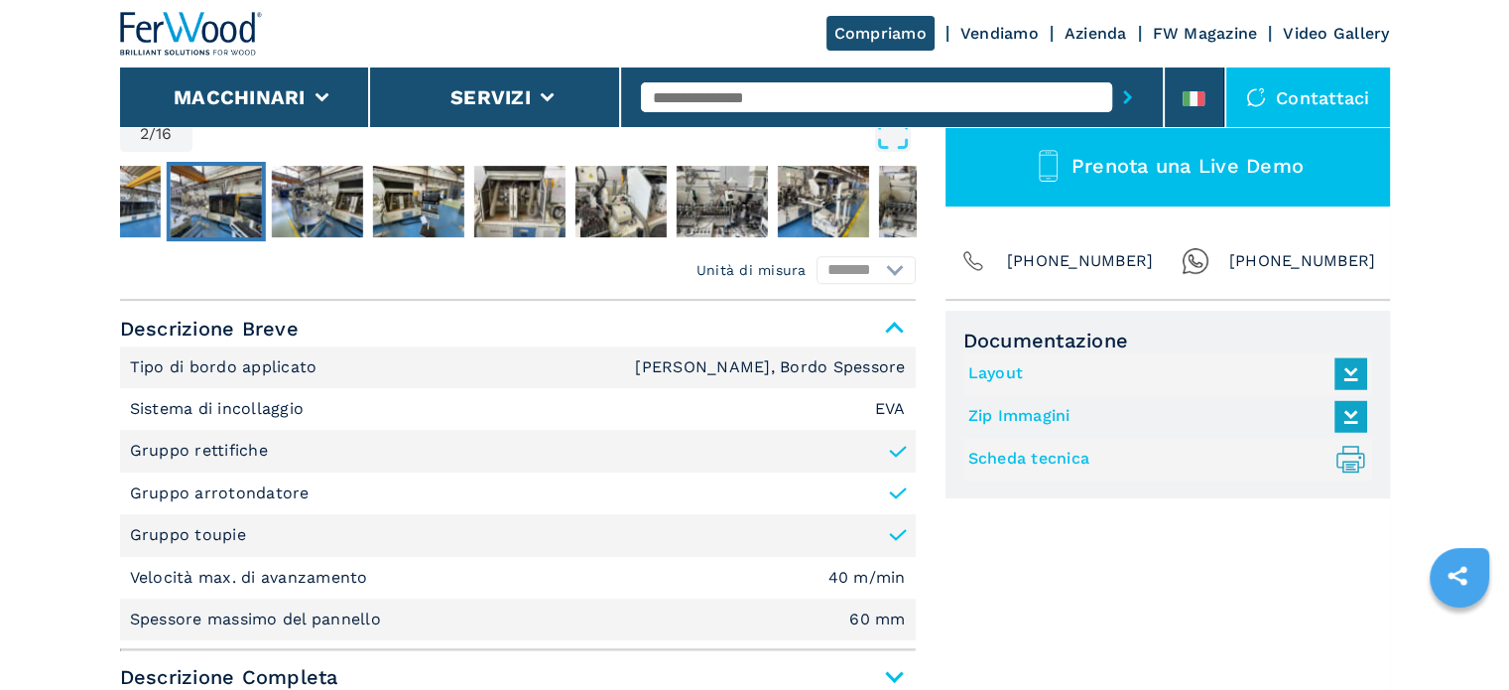
click at [999, 376] on link "Layout" at bounding box center [1162, 373] width 389 height 33
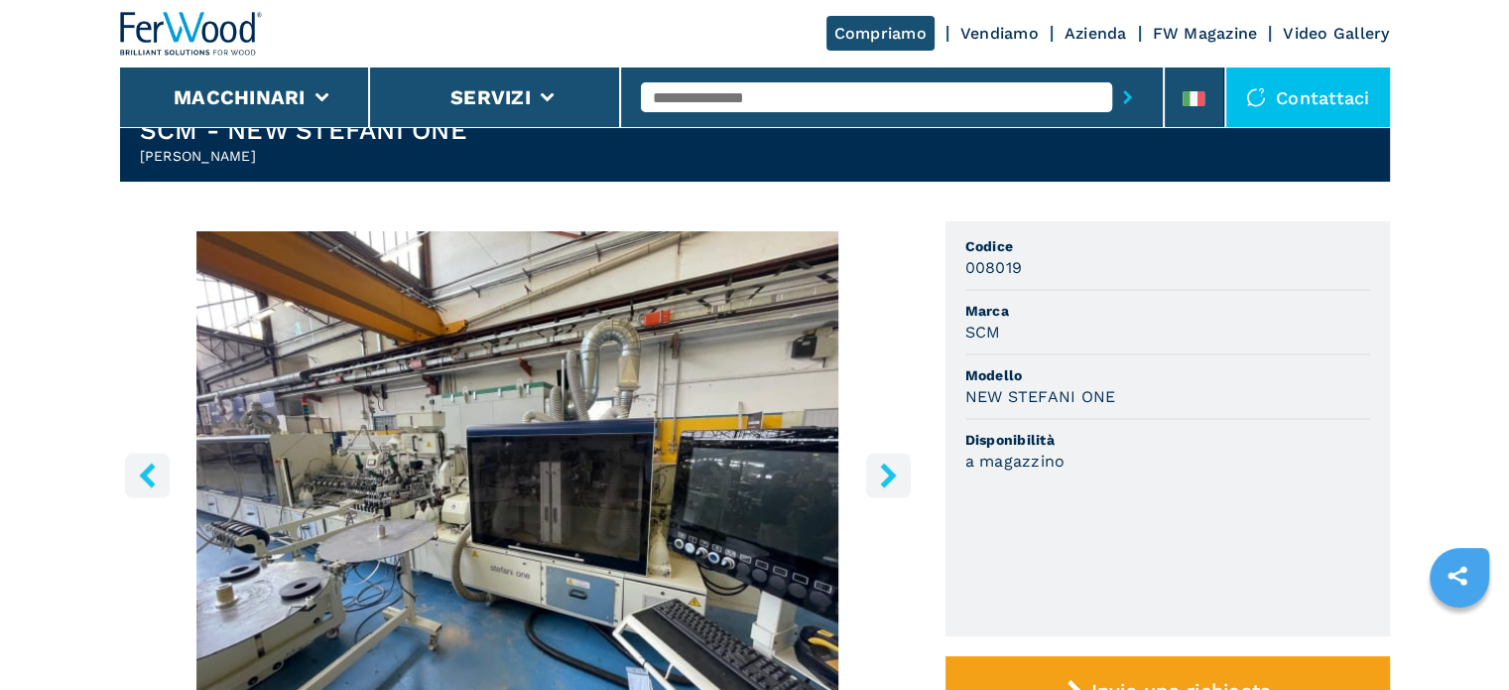
scroll to position [0, 0]
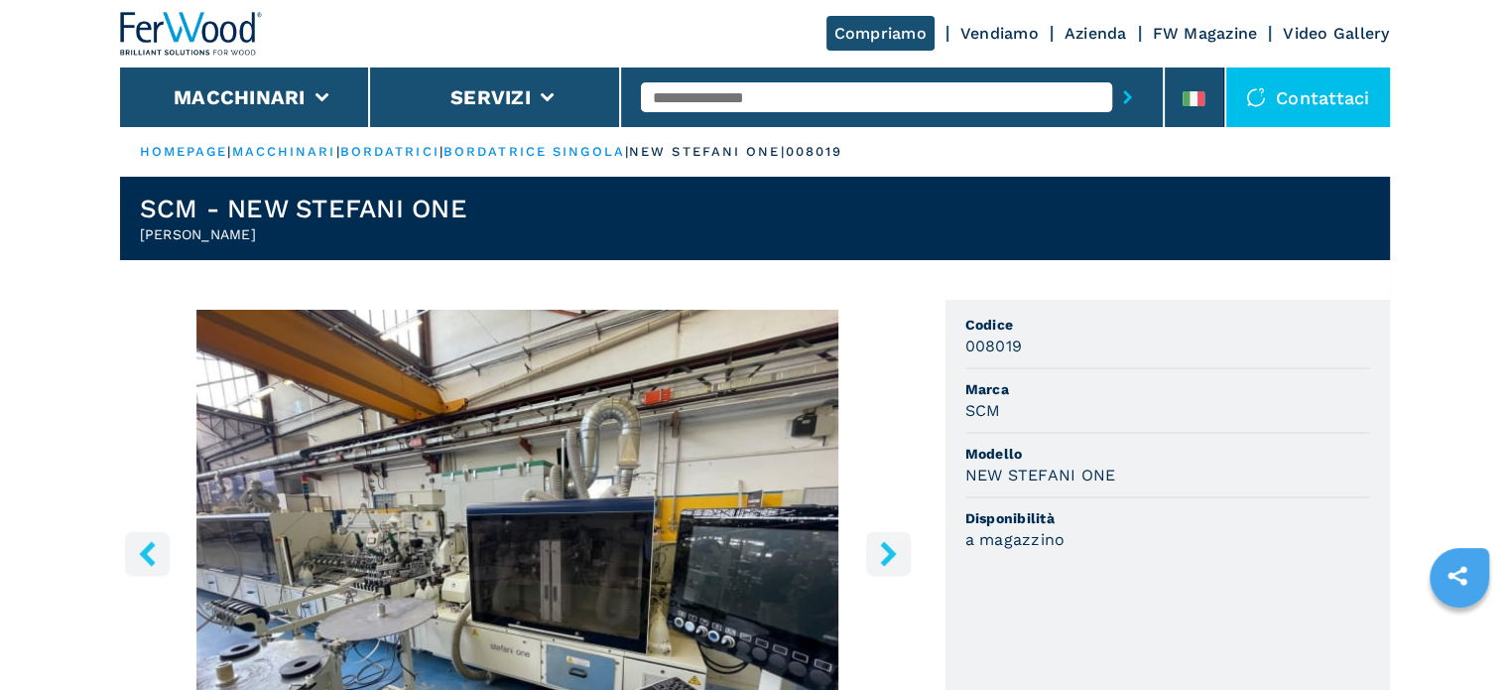
click at [707, 89] on input "text" at bounding box center [876, 97] width 471 height 30
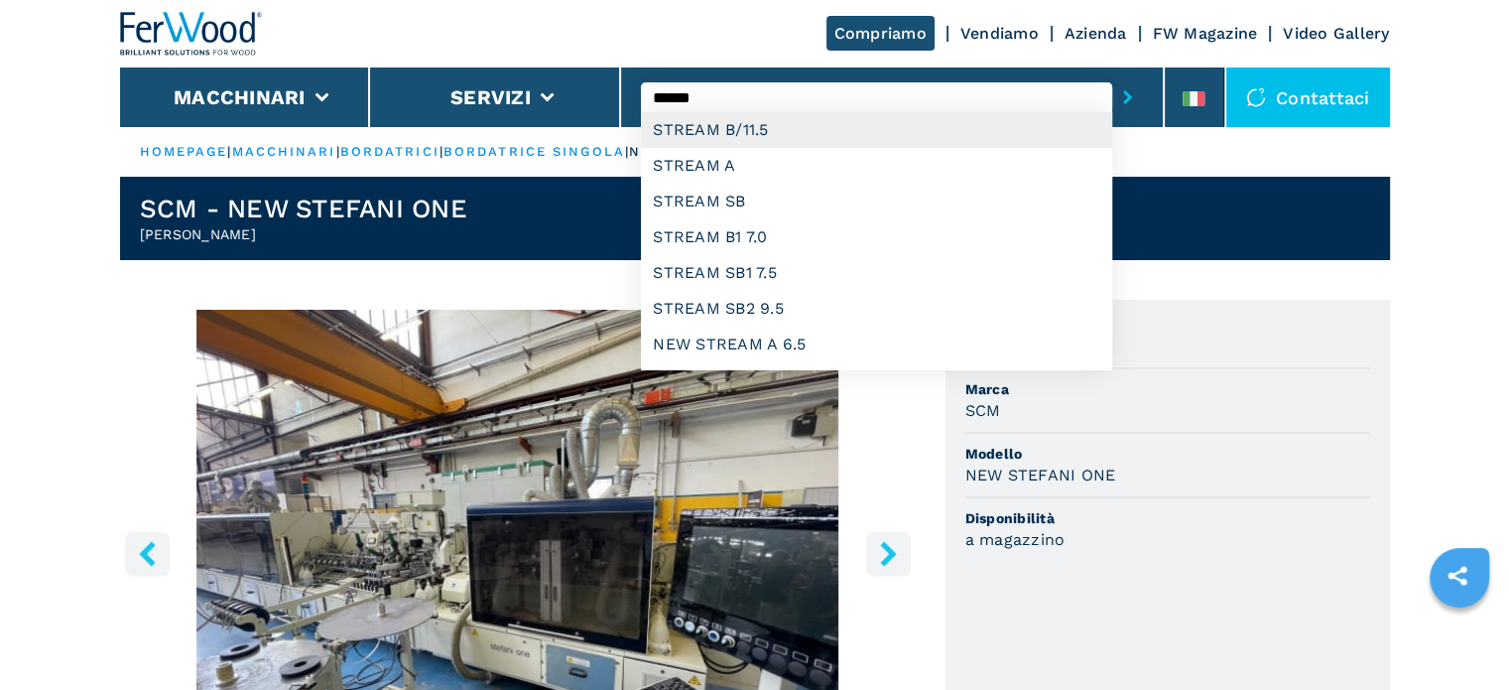
click at [703, 130] on div "STREAM B/11.5" at bounding box center [876, 130] width 471 height 36
type input "**********"
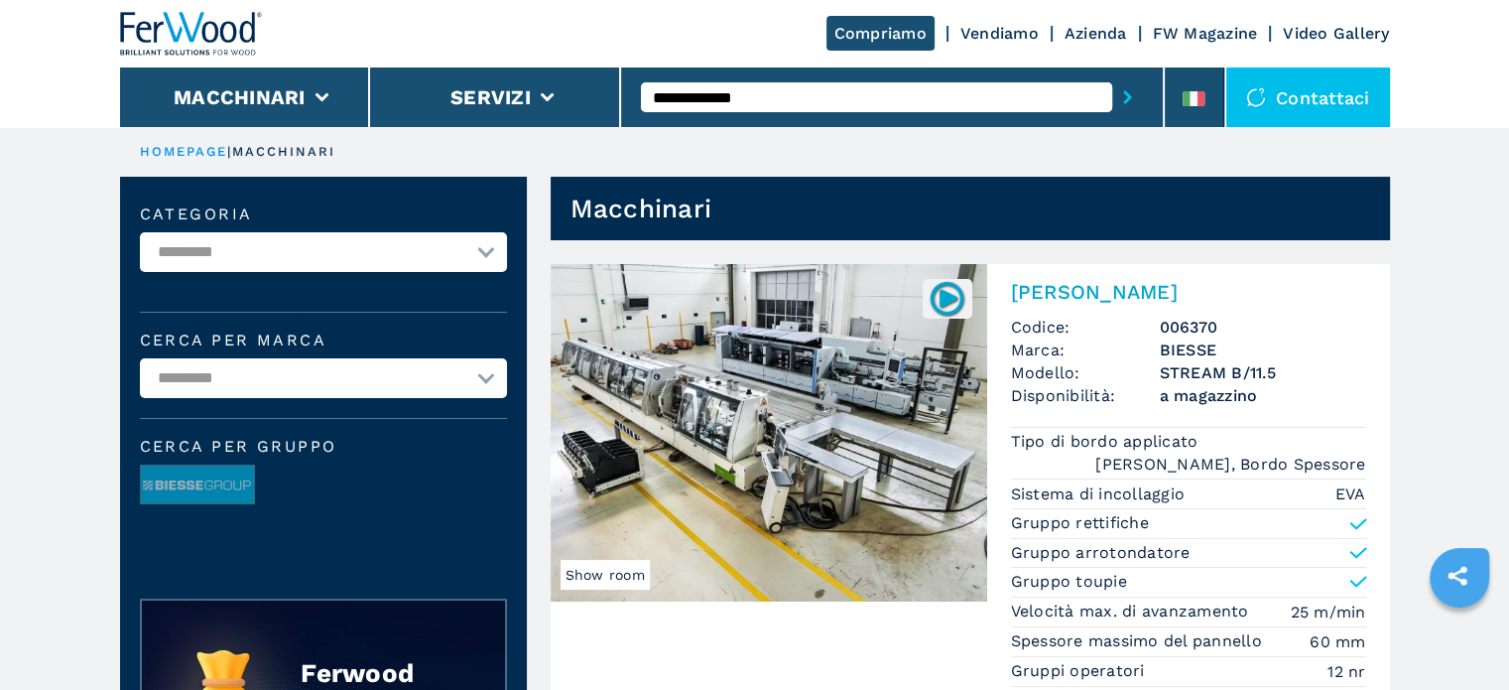
click at [798, 182] on header "Macchinari" at bounding box center [970, 209] width 839 height 64
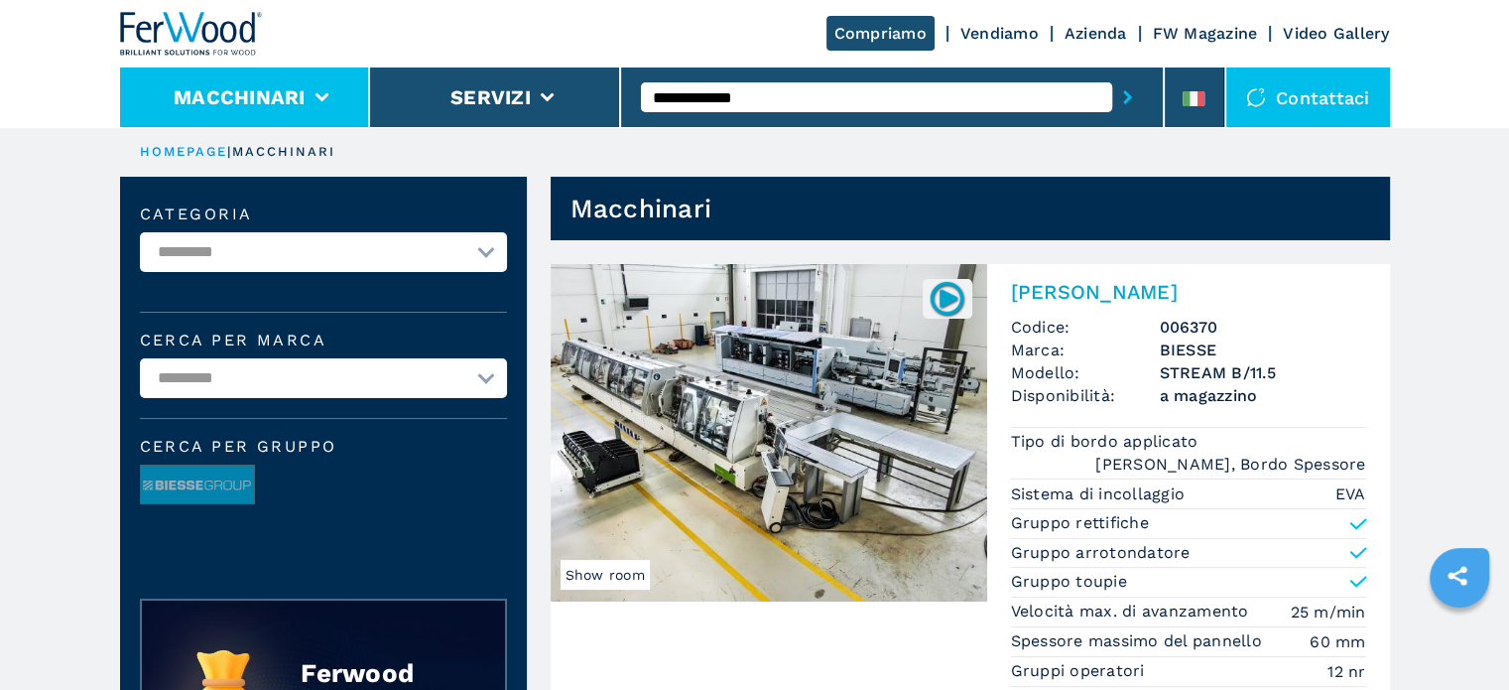
click at [301, 95] on button "Macchinari" at bounding box center [240, 97] width 132 height 24
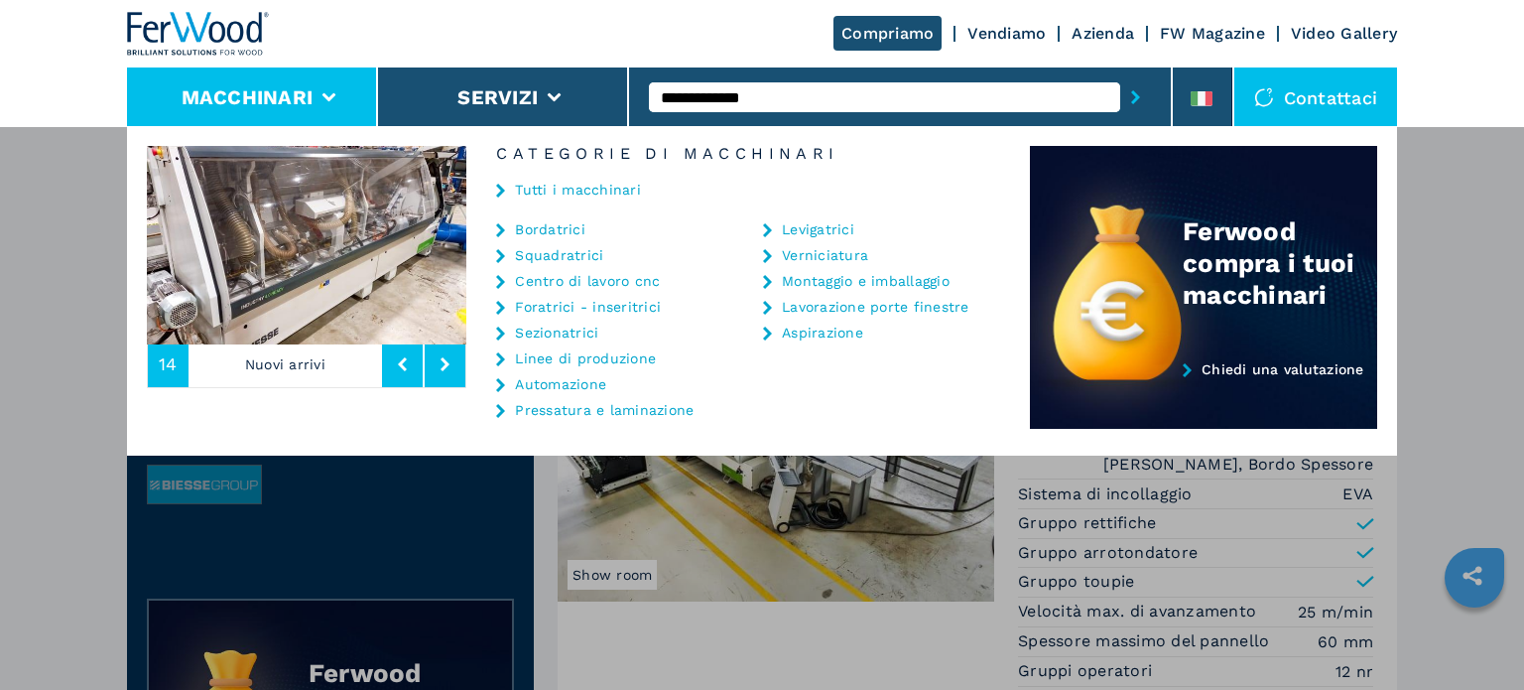
click at [568, 233] on link "Bordatrici" at bounding box center [550, 229] width 70 height 14
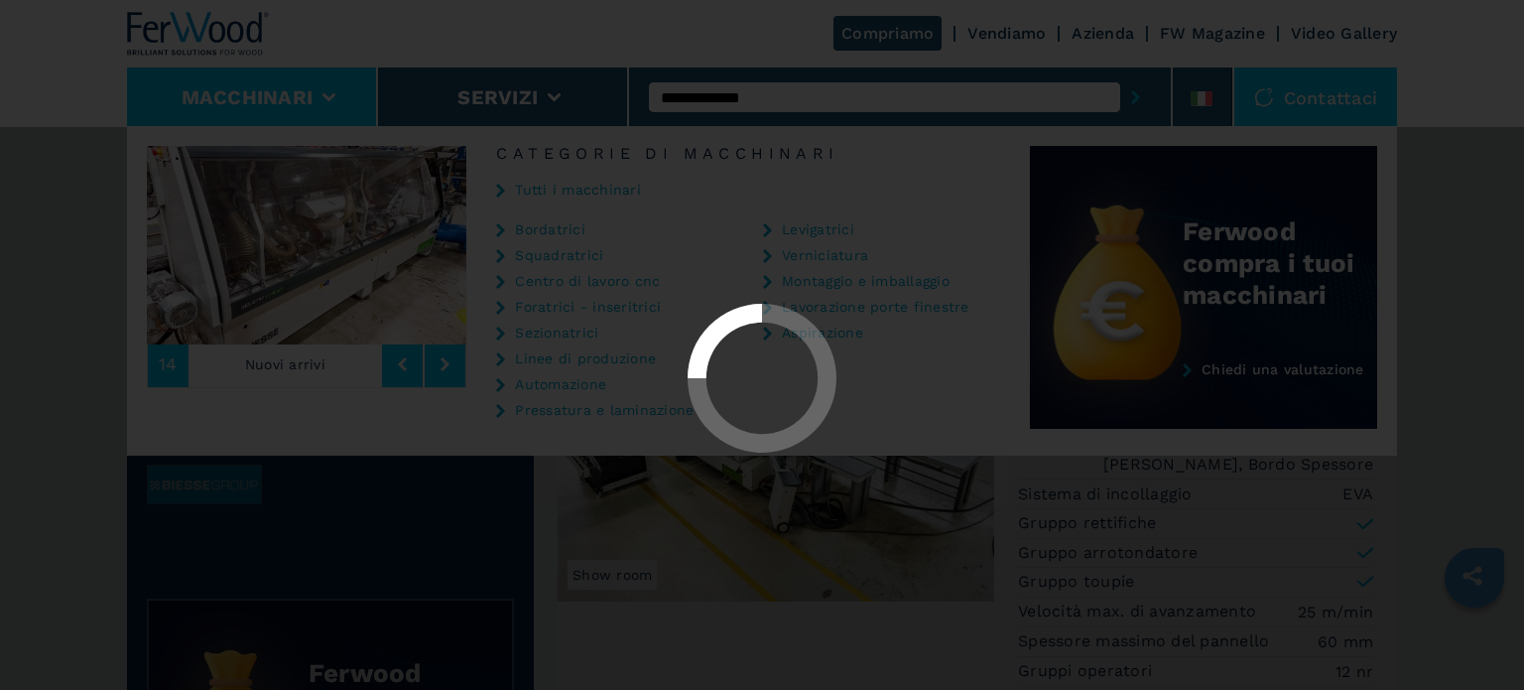
select select "**********"
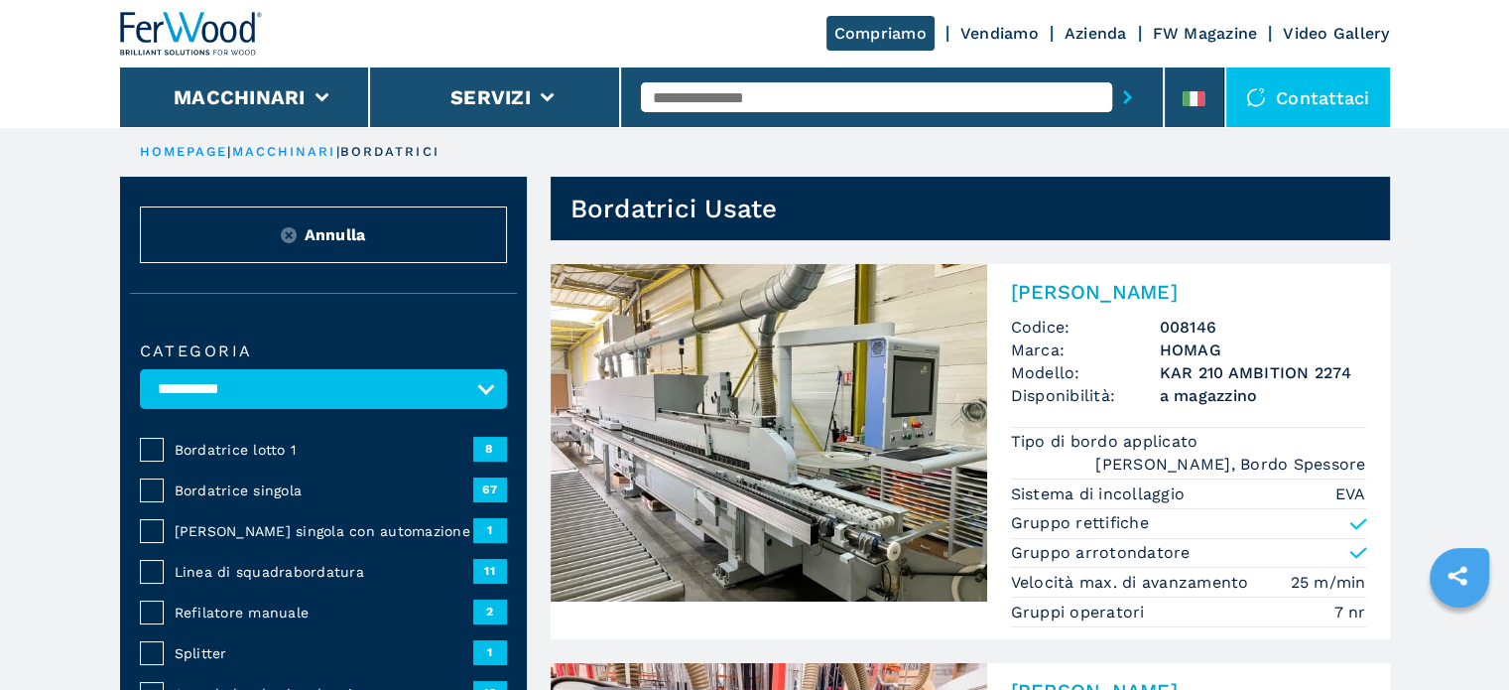
click at [227, 487] on span "Bordatrice singola" at bounding box center [324, 490] width 299 height 20
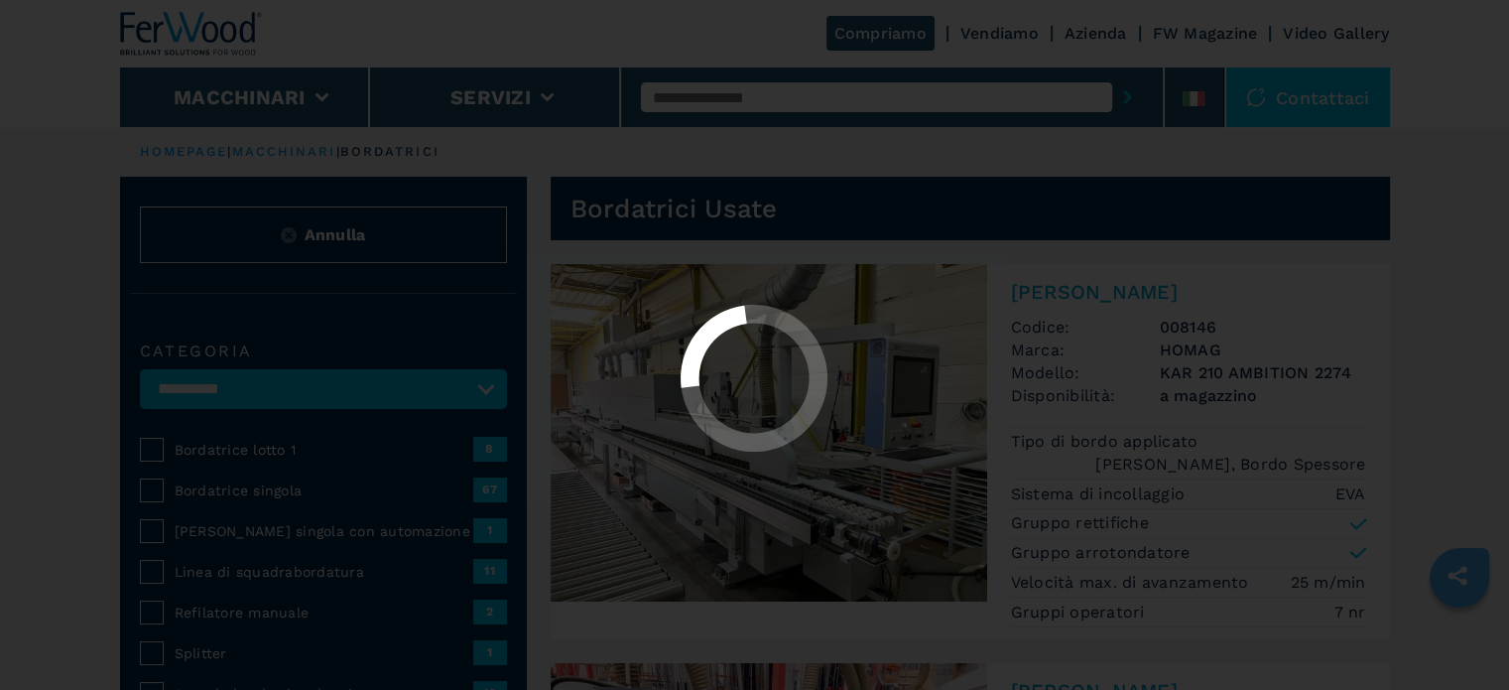
select select "**********"
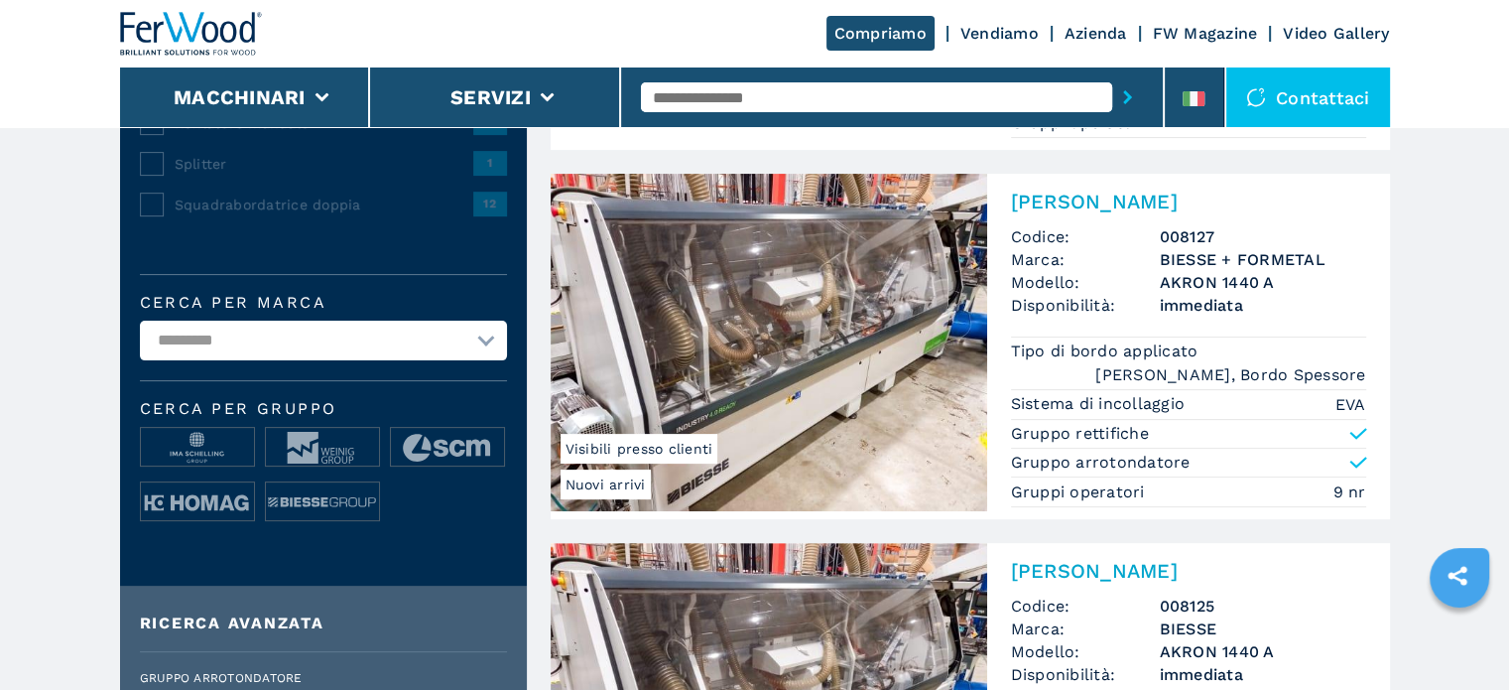
scroll to position [496, 0]
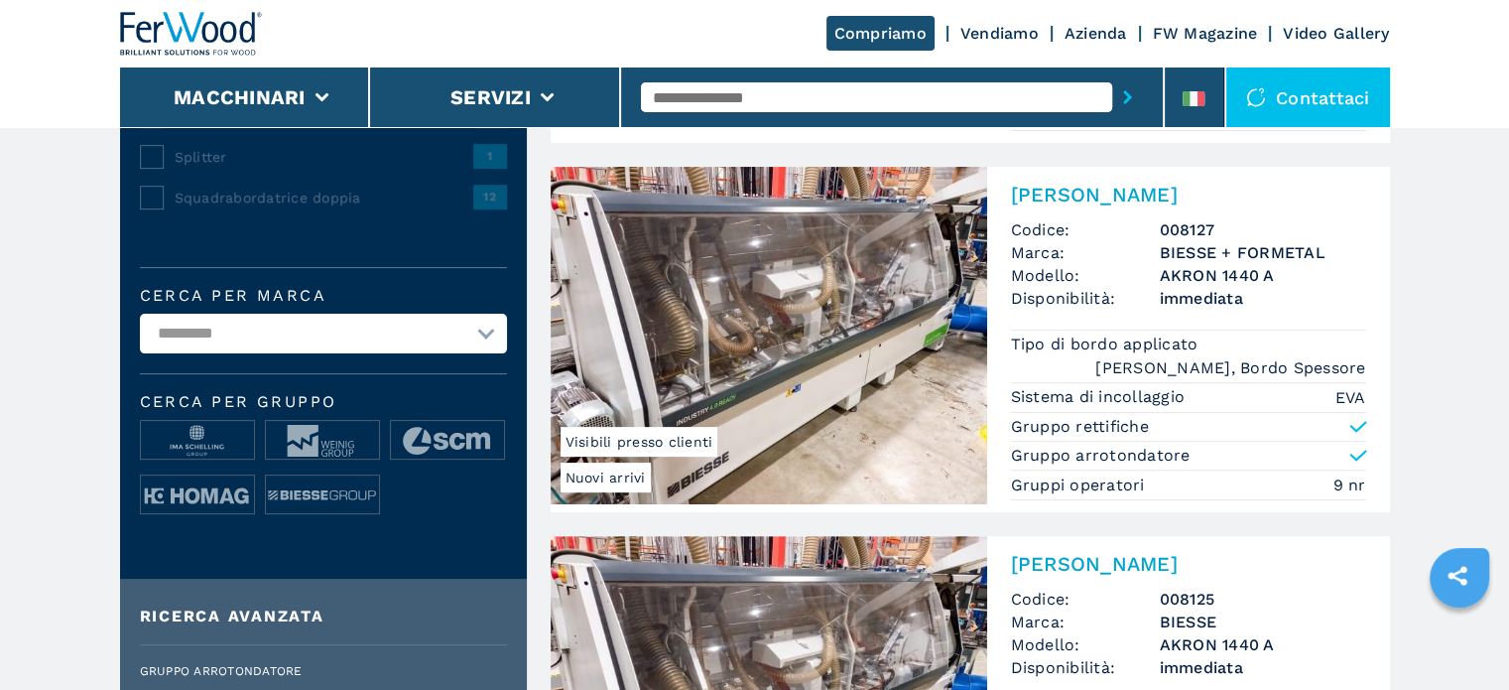
click at [479, 332] on select "**********" at bounding box center [323, 334] width 367 height 40
select select "*****"
click at [140, 314] on select "**********" at bounding box center [323, 334] width 367 height 40
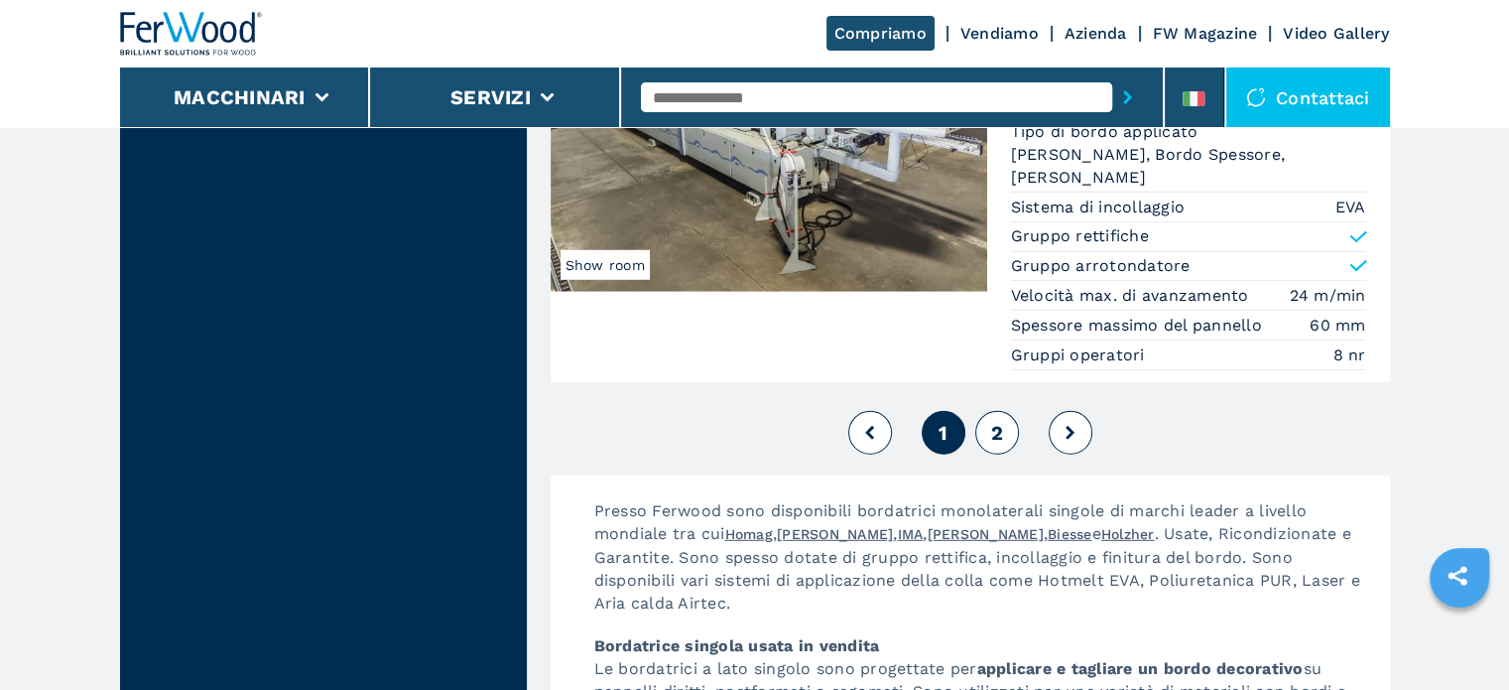
scroll to position [5458, 0]
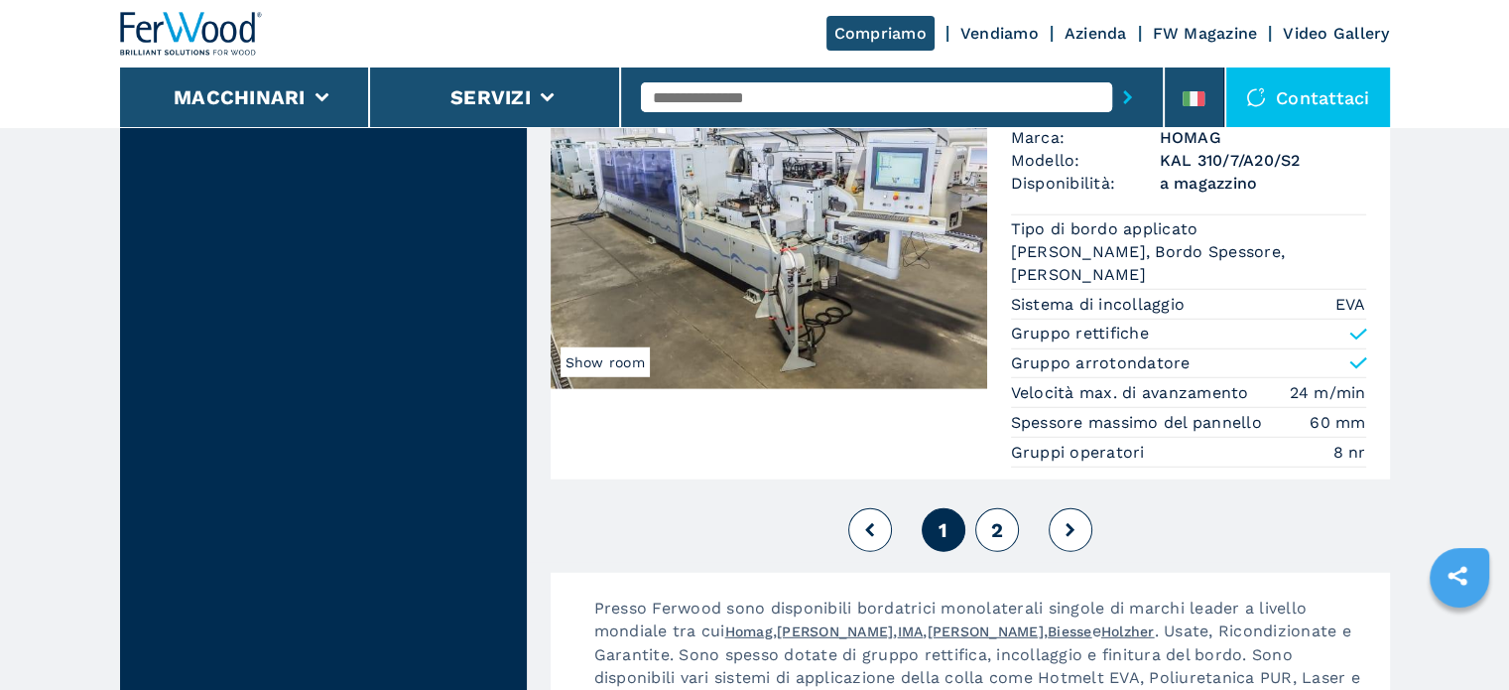
click at [992, 518] on span "2" at bounding box center [996, 530] width 12 height 24
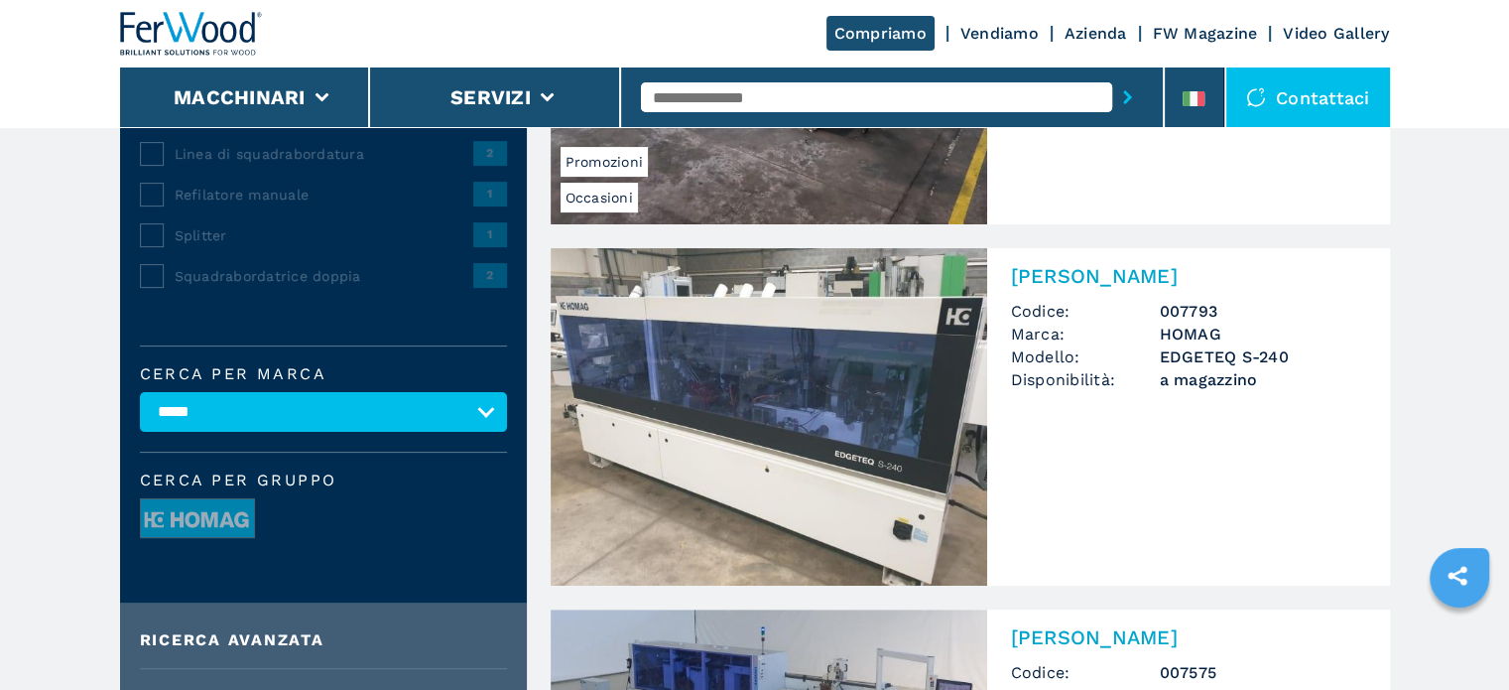
scroll to position [397, 0]
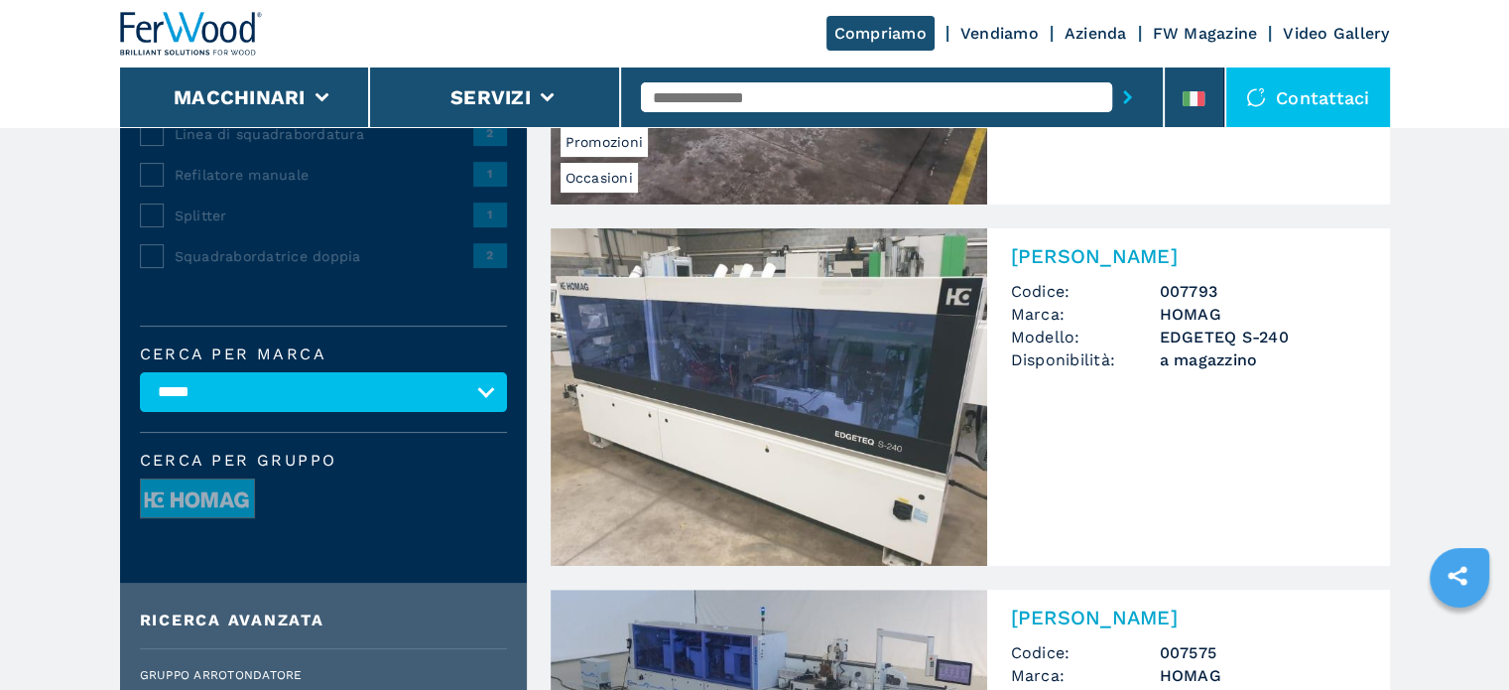
click at [470, 399] on select "**********" at bounding box center [323, 392] width 367 height 40
select select "**********"
click at [140, 372] on select "**********" at bounding box center [323, 392] width 367 height 40
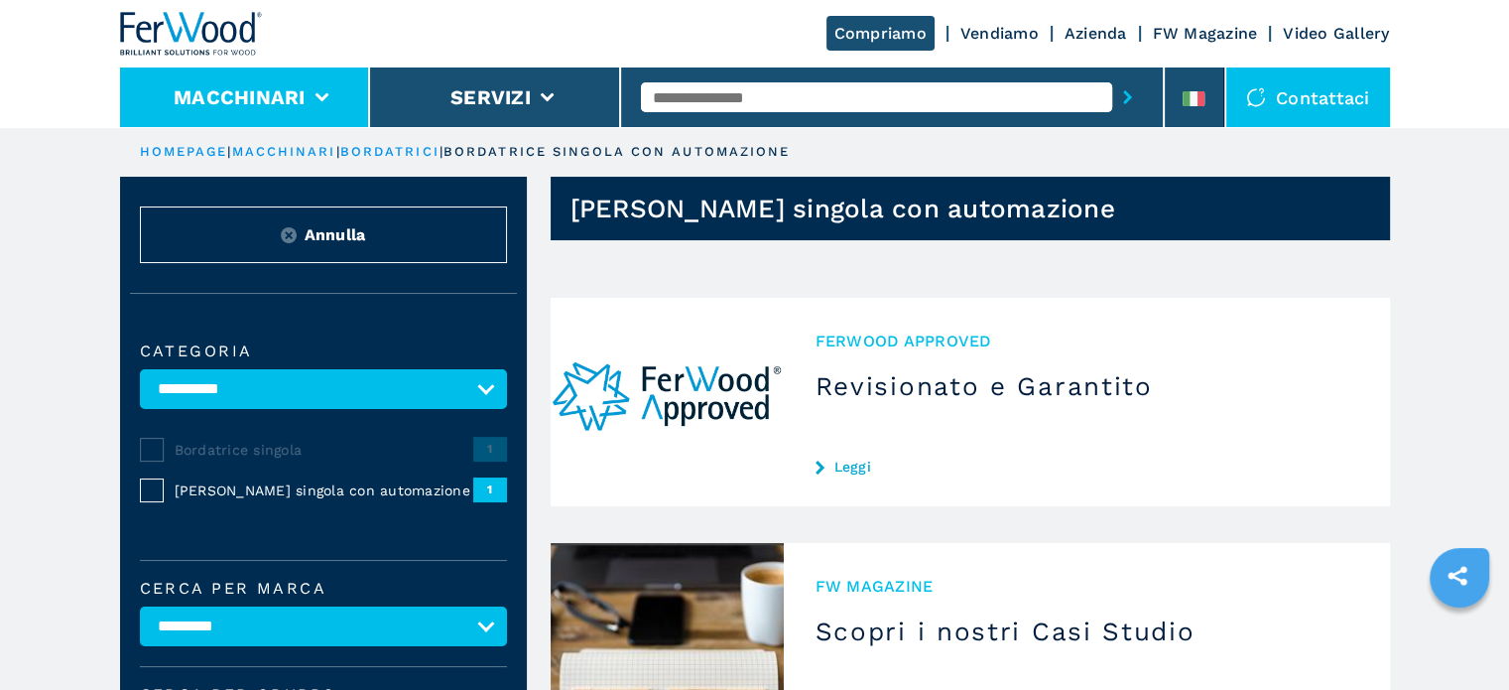
click at [312, 111] on li "Macchinari" at bounding box center [245, 97] width 251 height 60
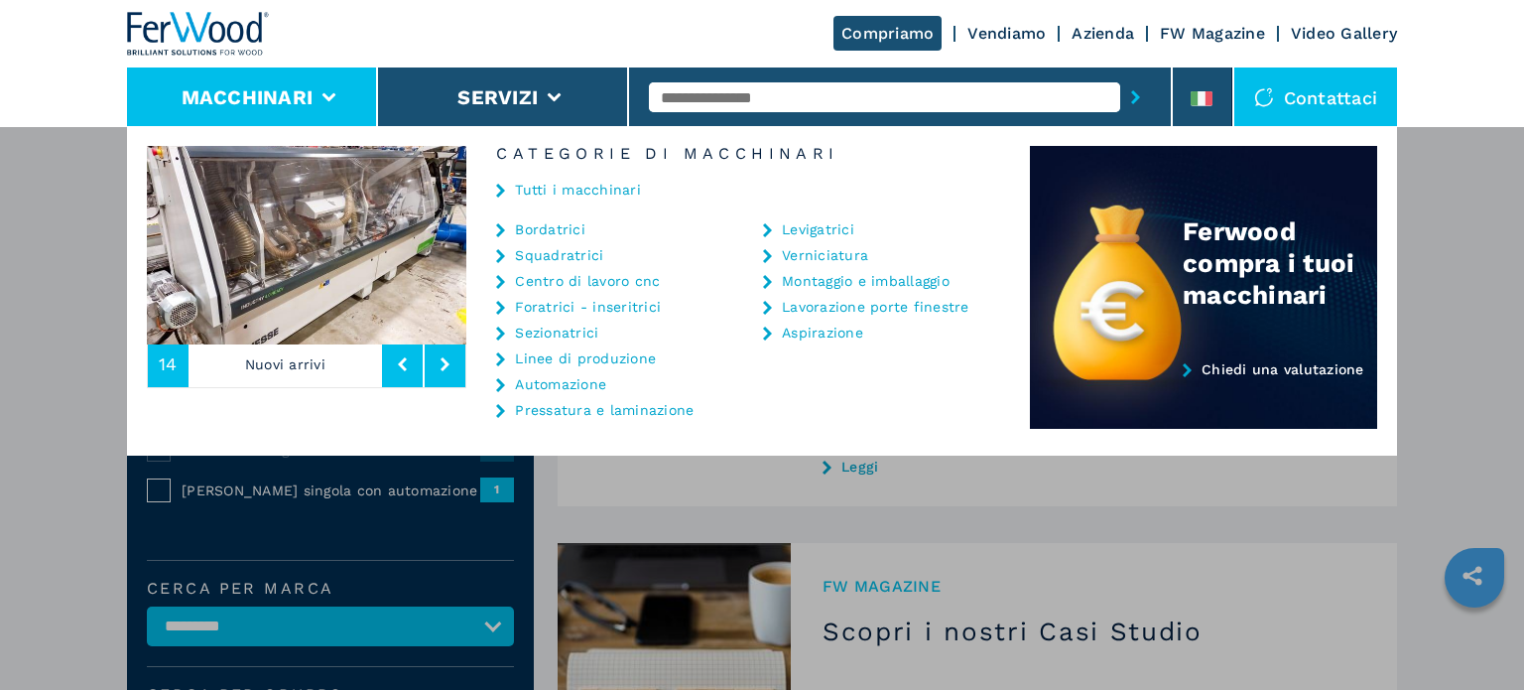
click at [552, 229] on link "Bordatrici" at bounding box center [550, 229] width 70 height 14
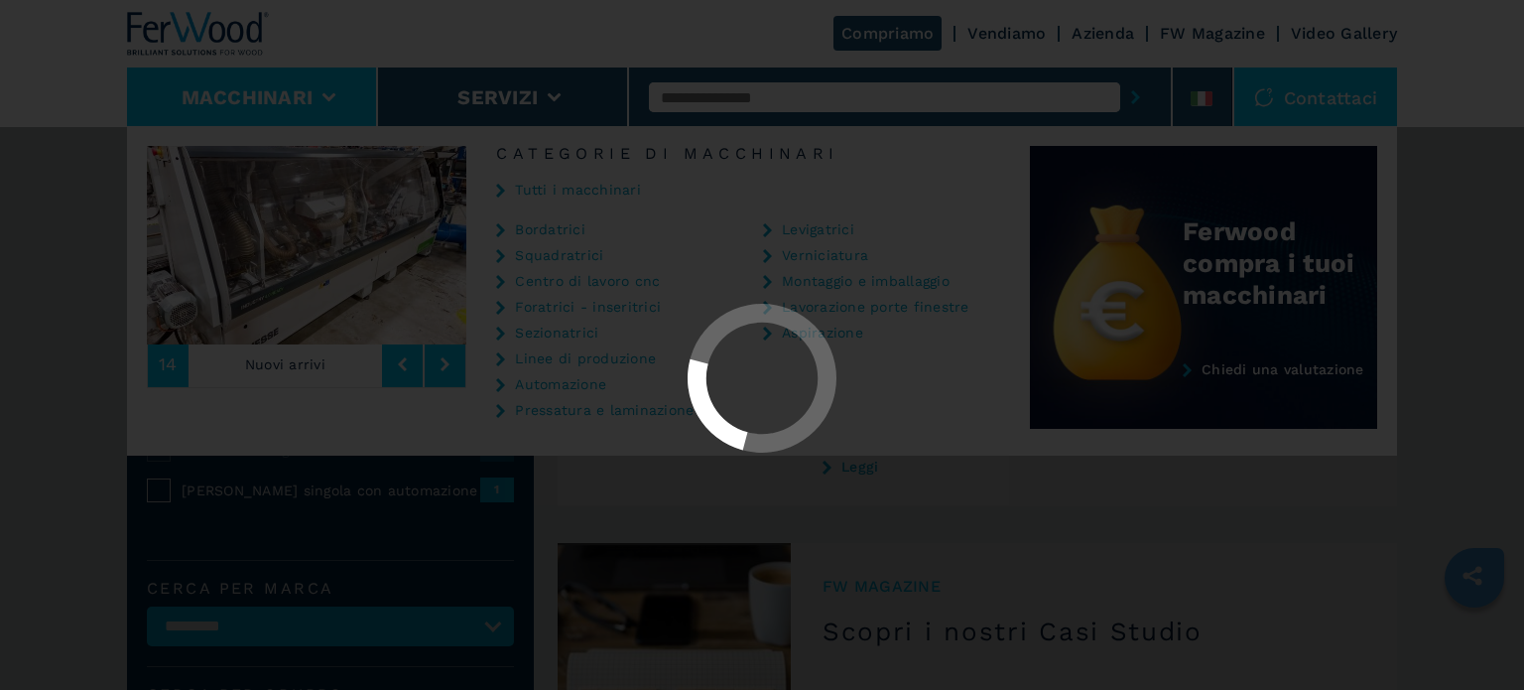
select select "**********"
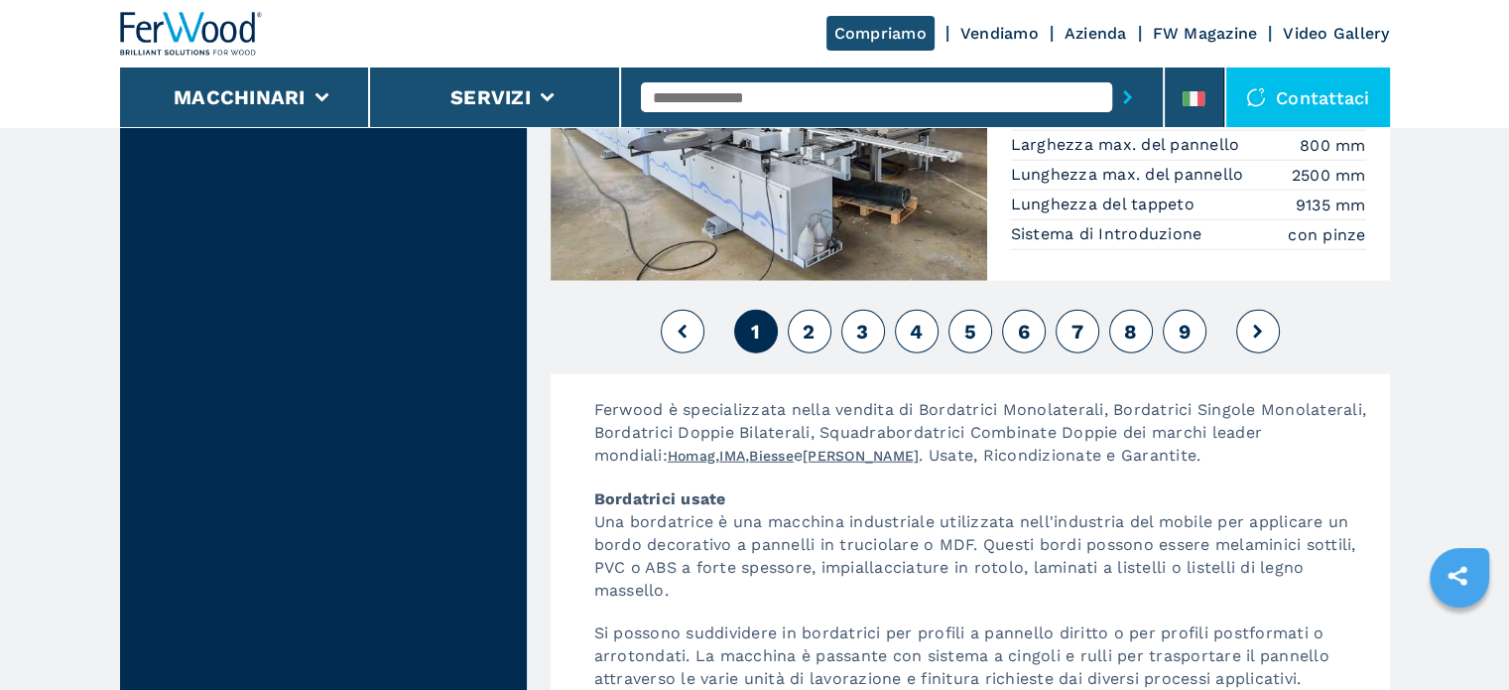
scroll to position [5259, 0]
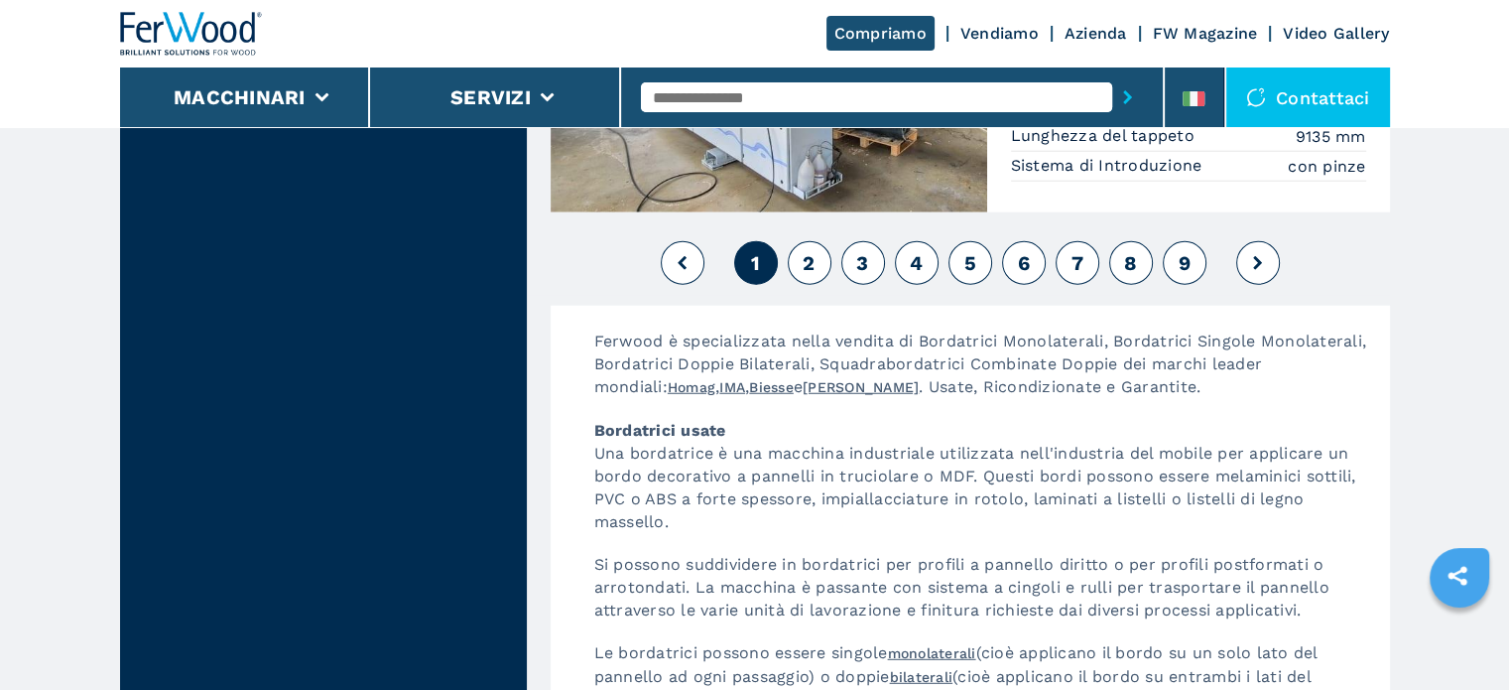
click at [803, 251] on span "2" at bounding box center [809, 263] width 12 height 24
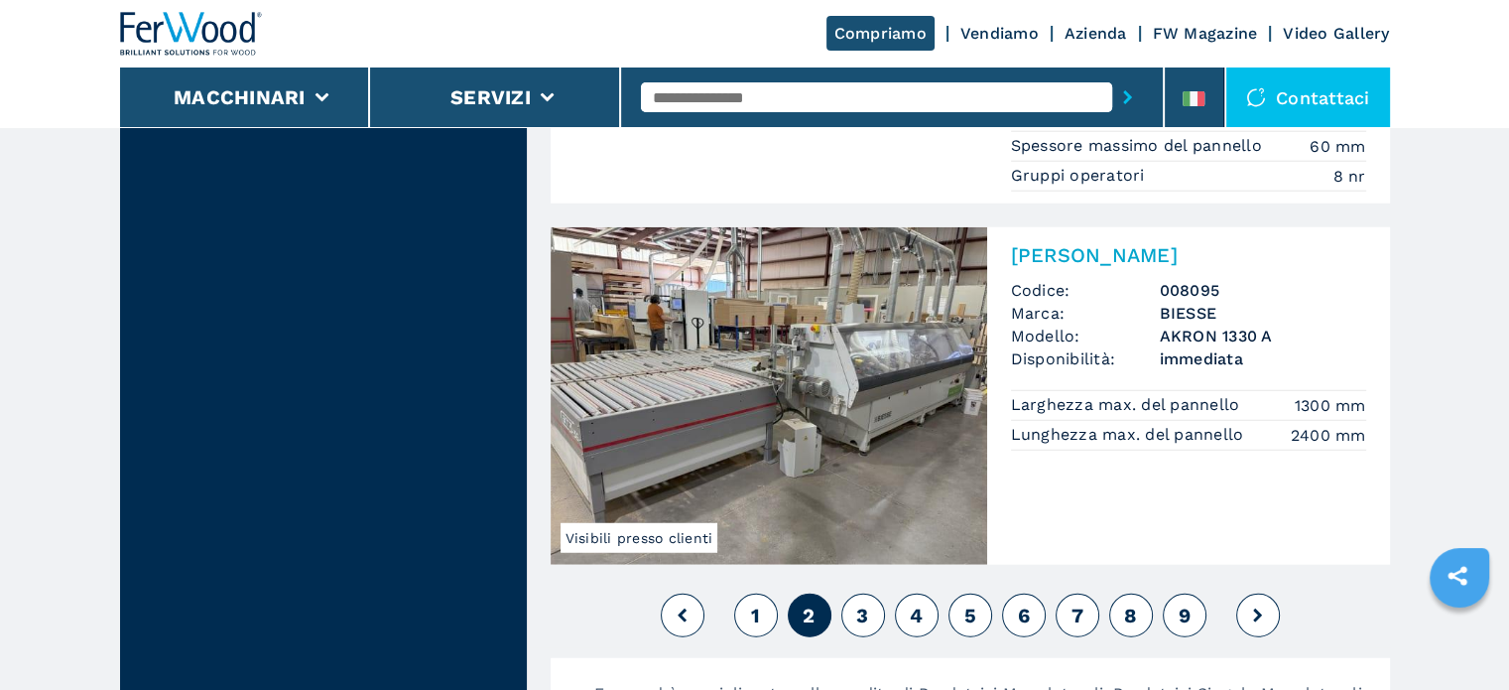
scroll to position [5259, 0]
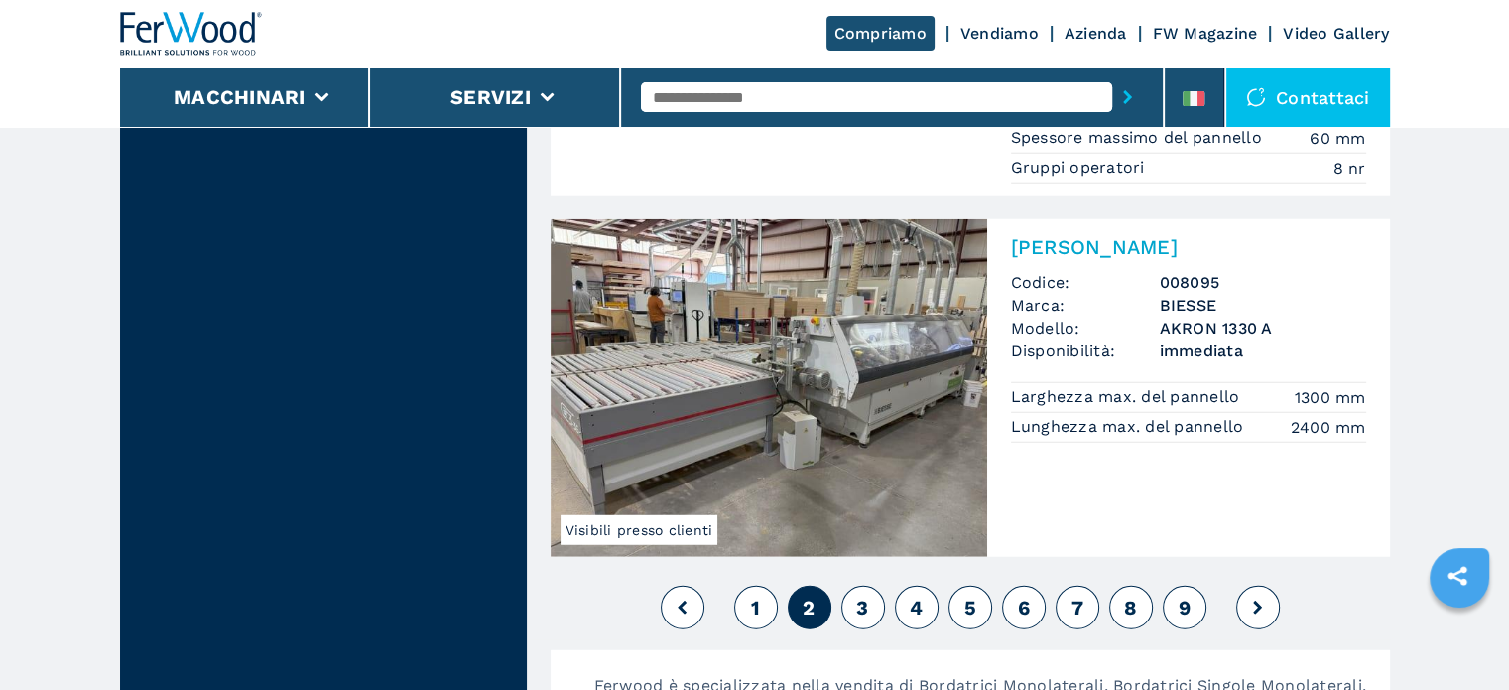
click at [868, 595] on span "3" at bounding box center [862, 607] width 12 height 24
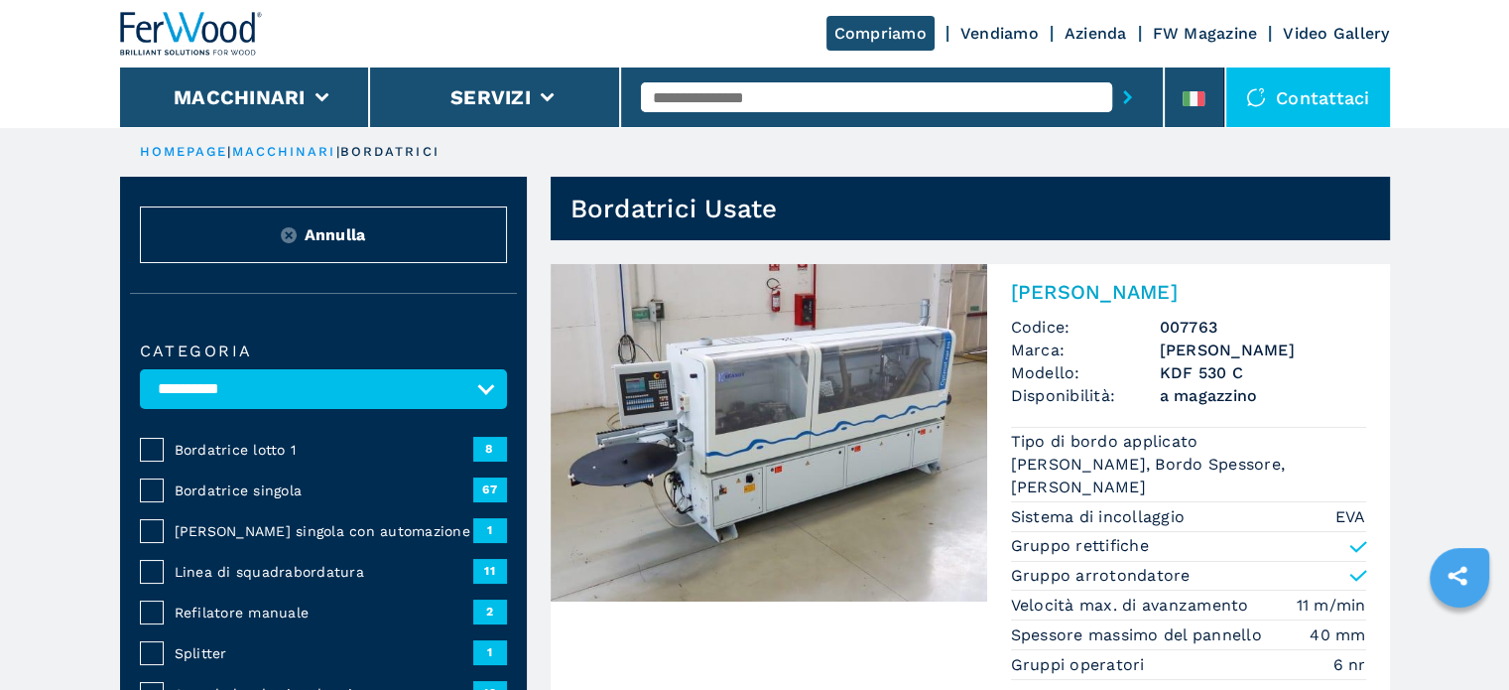
click at [683, 95] on input "text" at bounding box center [876, 97] width 471 height 30
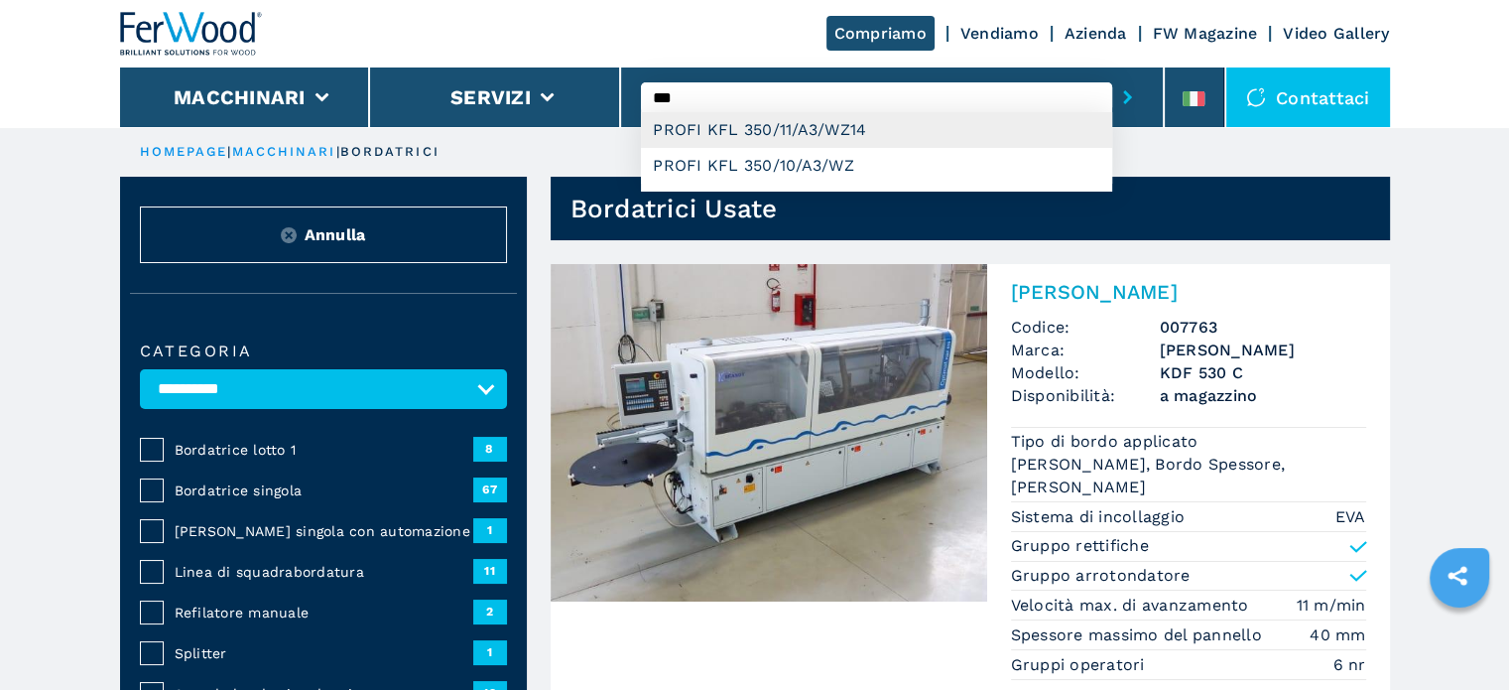
type input "**********"
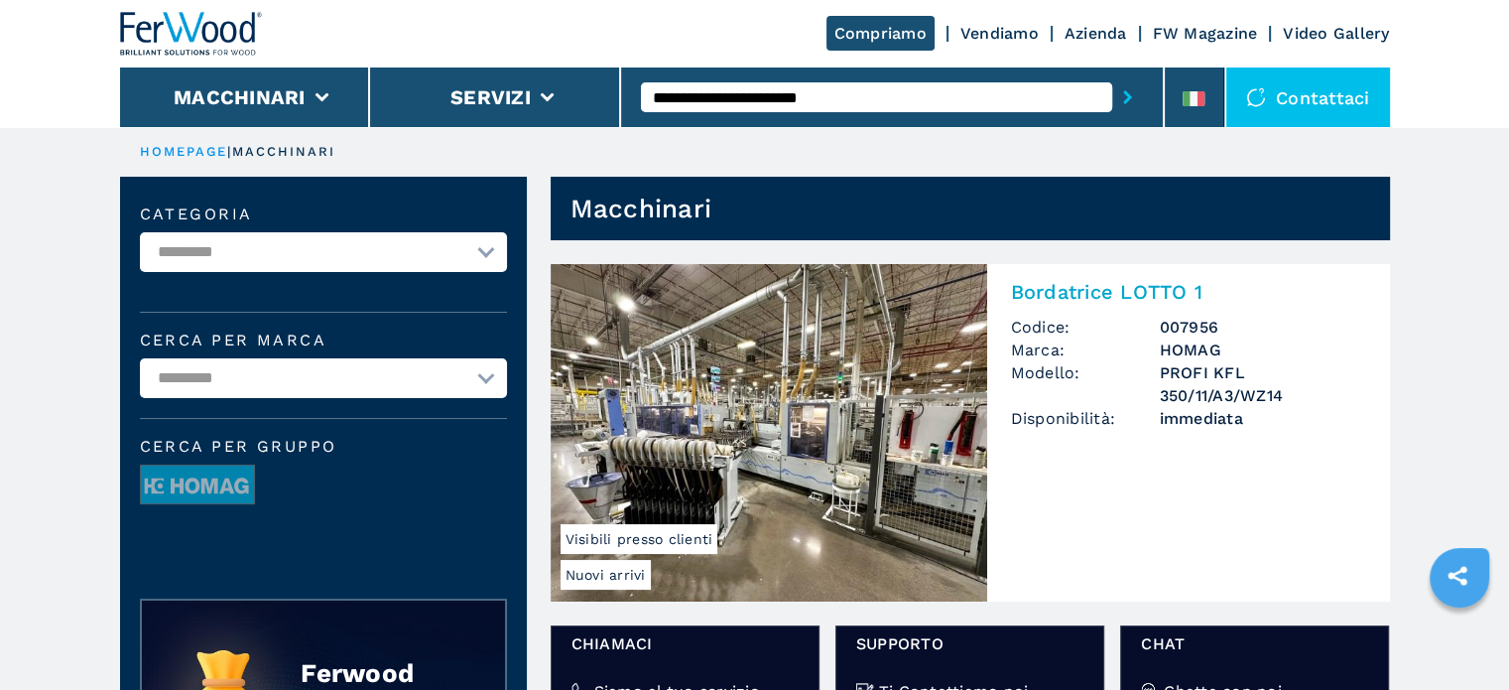
click at [880, 94] on input "**********" at bounding box center [876, 97] width 471 height 30
type input "*"
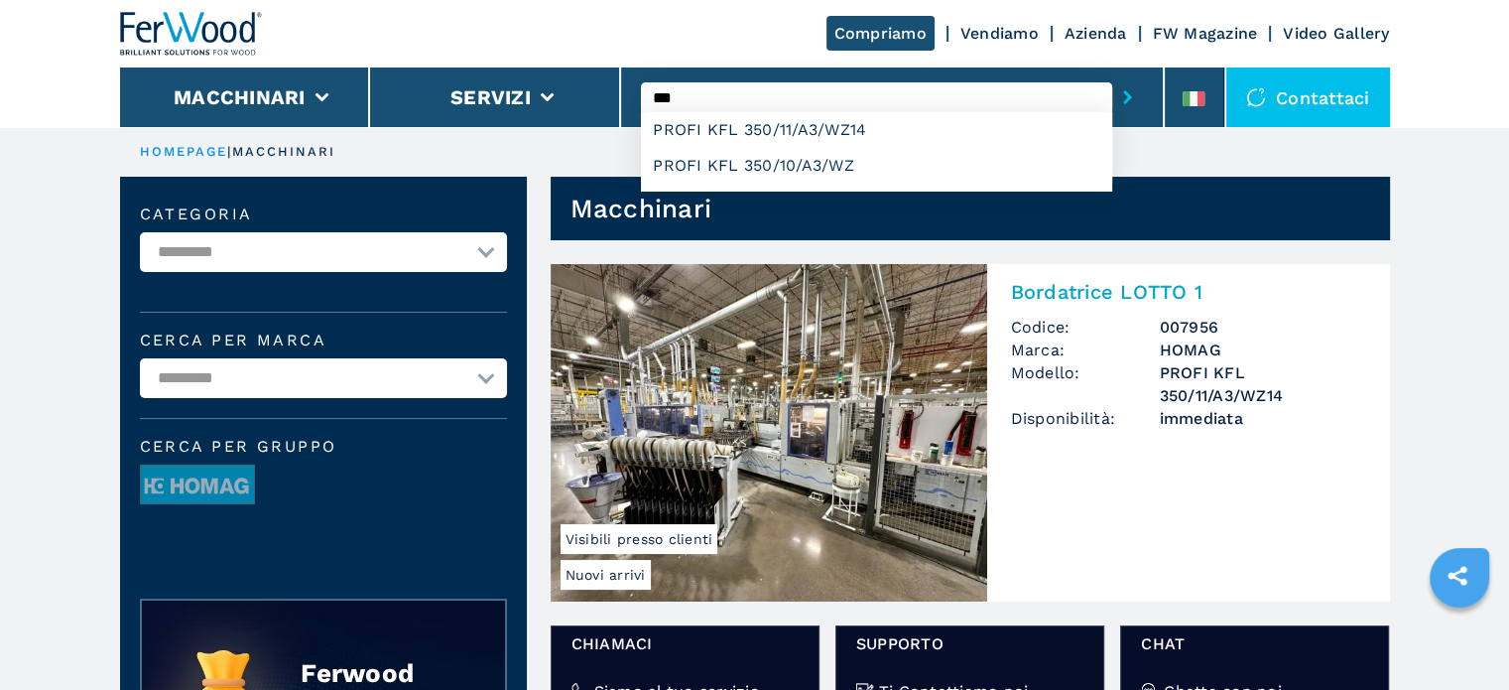
type input "***"
click at [1112, 74] on button "submit-button" at bounding box center [1127, 97] width 31 height 46
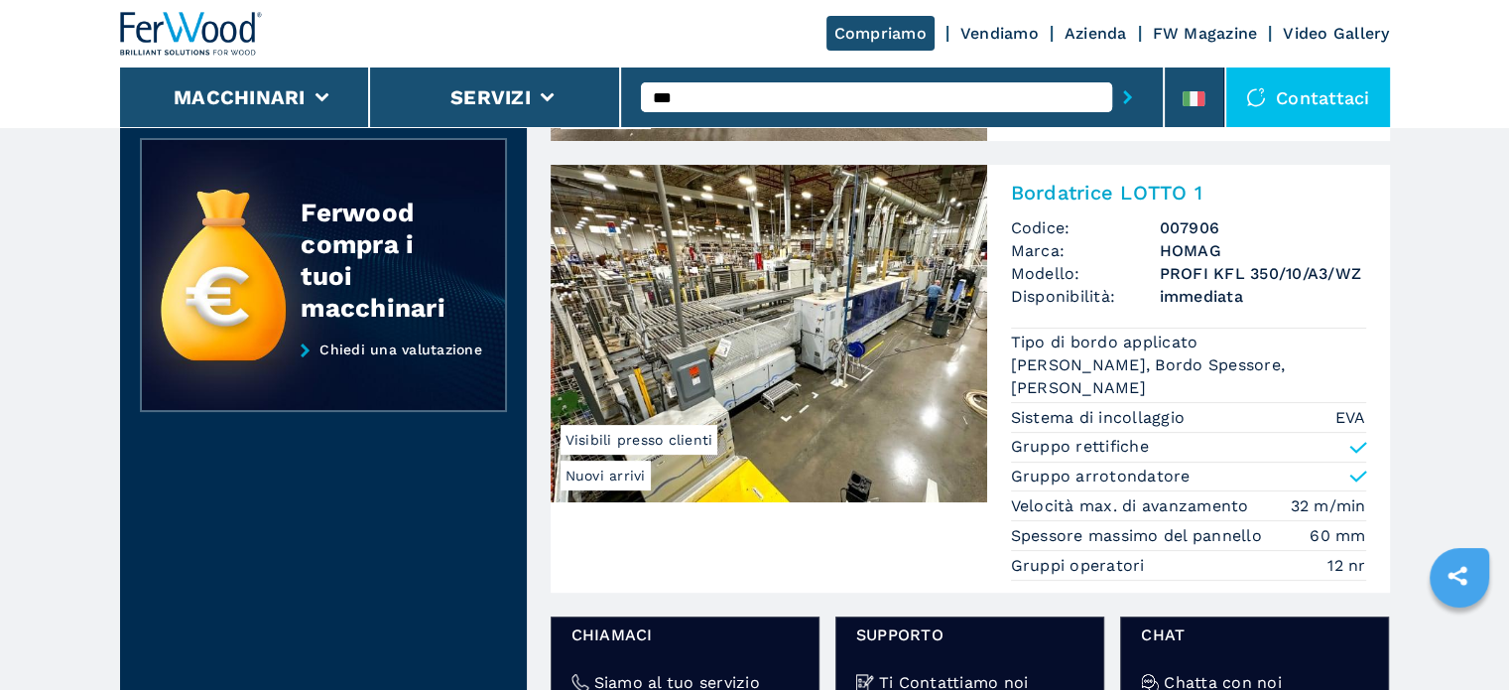
scroll to position [496, 0]
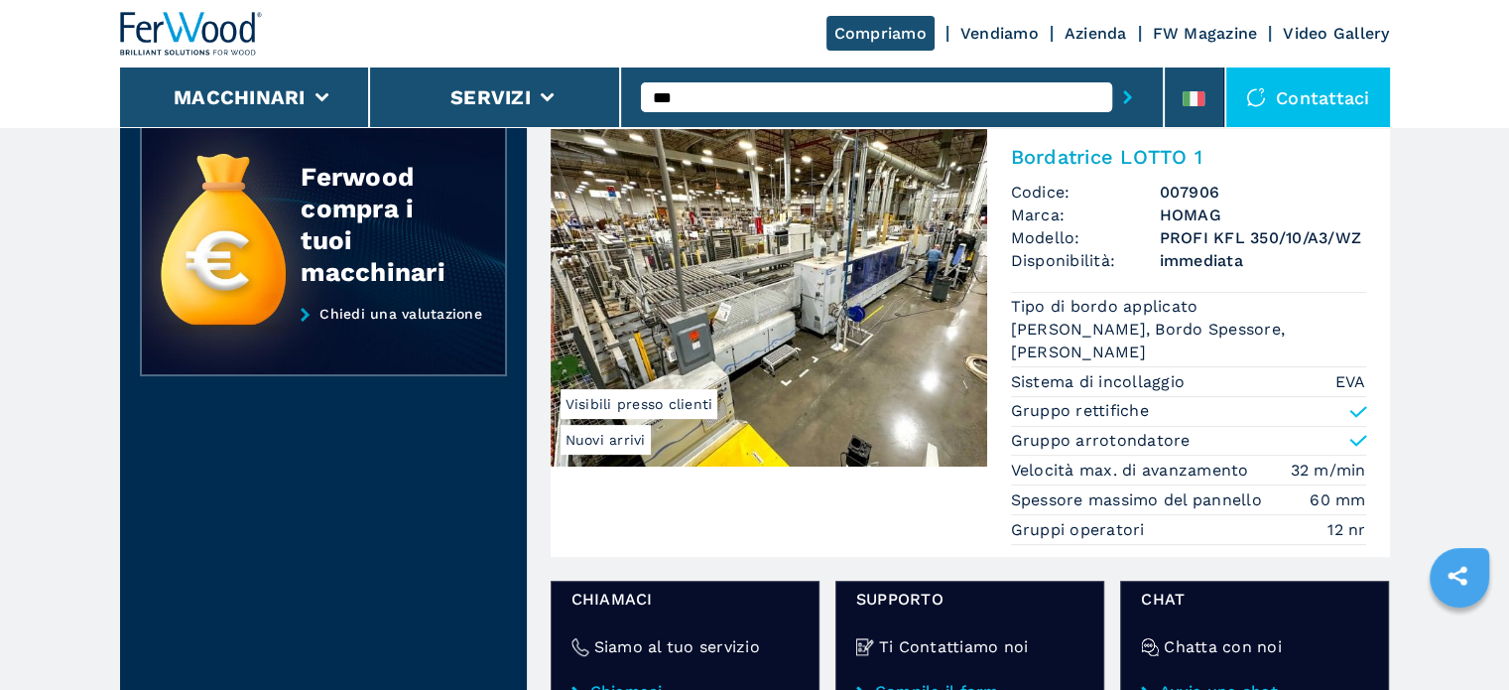
click at [1205, 245] on h3 "PROFI KFL 350/10/A3/WZ" at bounding box center [1263, 237] width 206 height 23
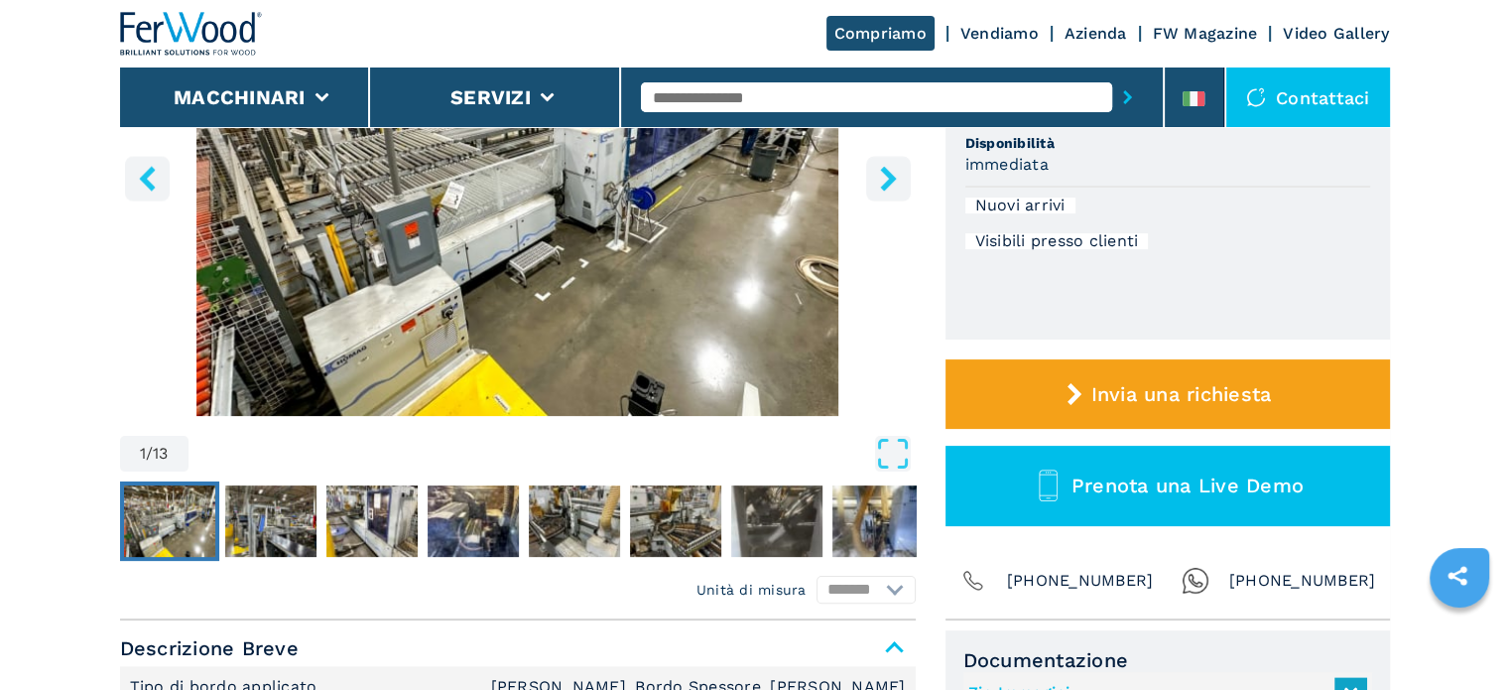
scroll to position [198, 0]
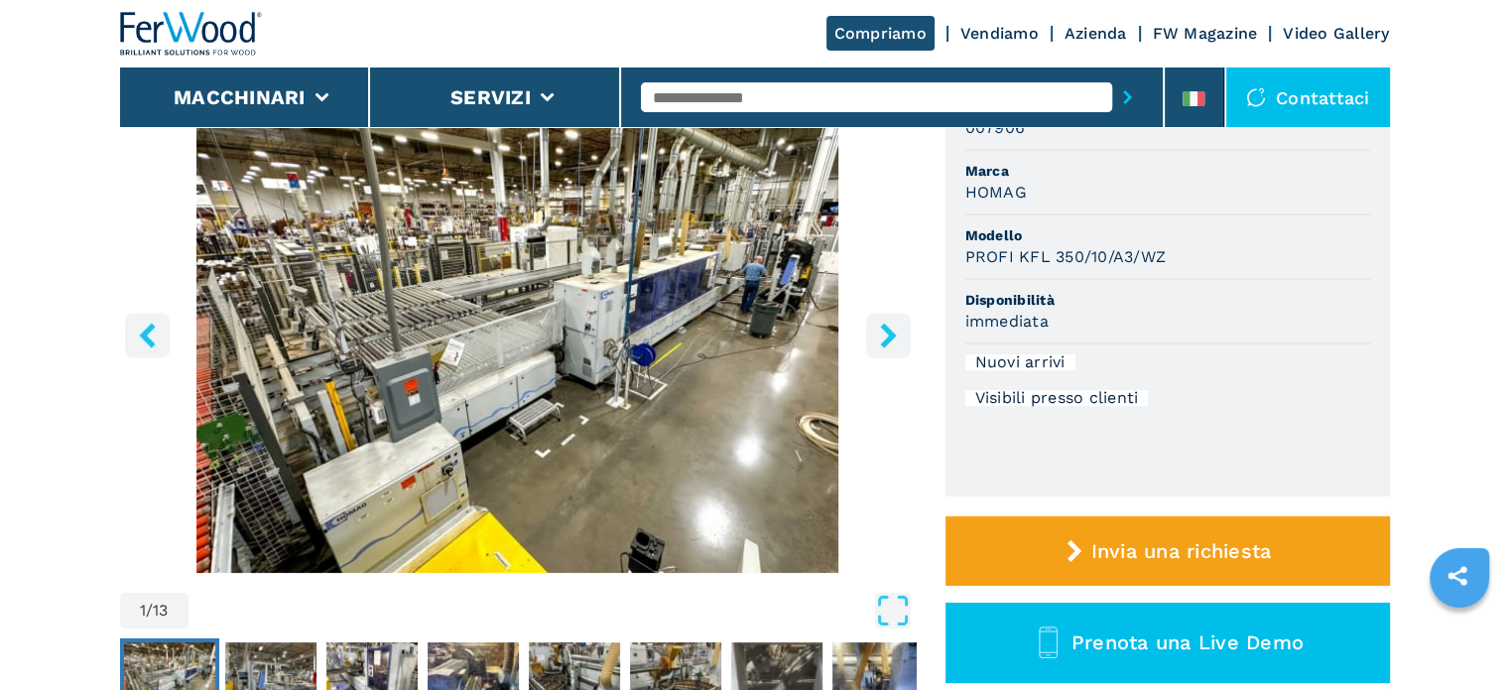
click at [883, 338] on icon "right-button" at bounding box center [888, 334] width 25 height 25
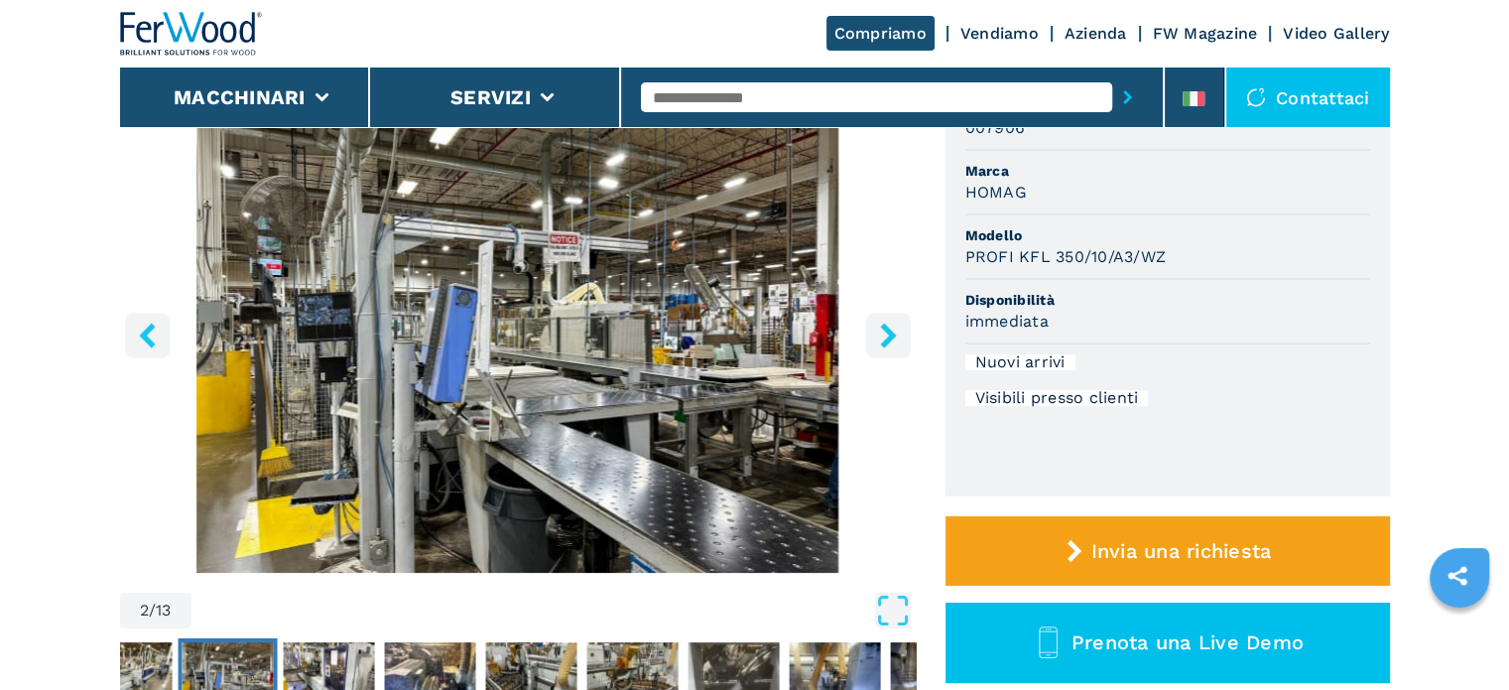
click at [883, 338] on icon "right-button" at bounding box center [888, 334] width 25 height 25
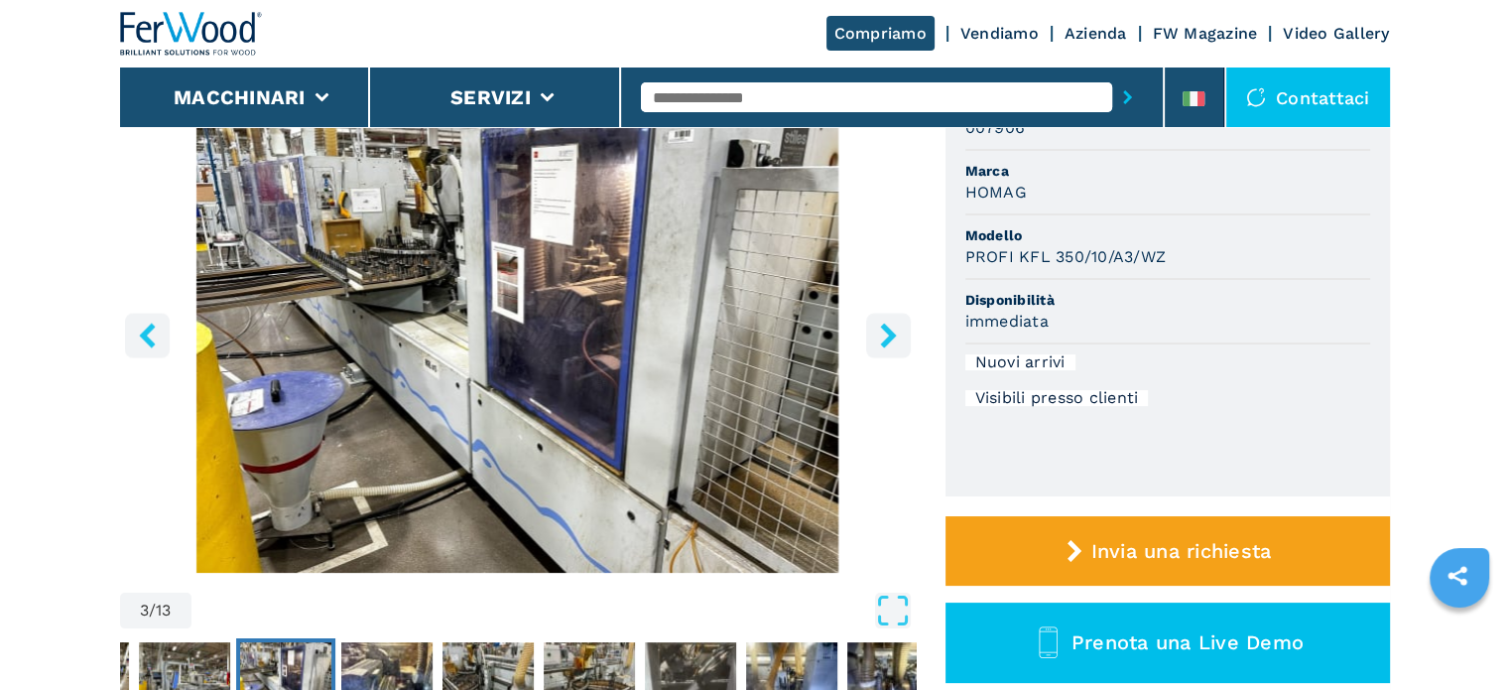
click at [882, 338] on icon "right-button" at bounding box center [888, 334] width 25 height 25
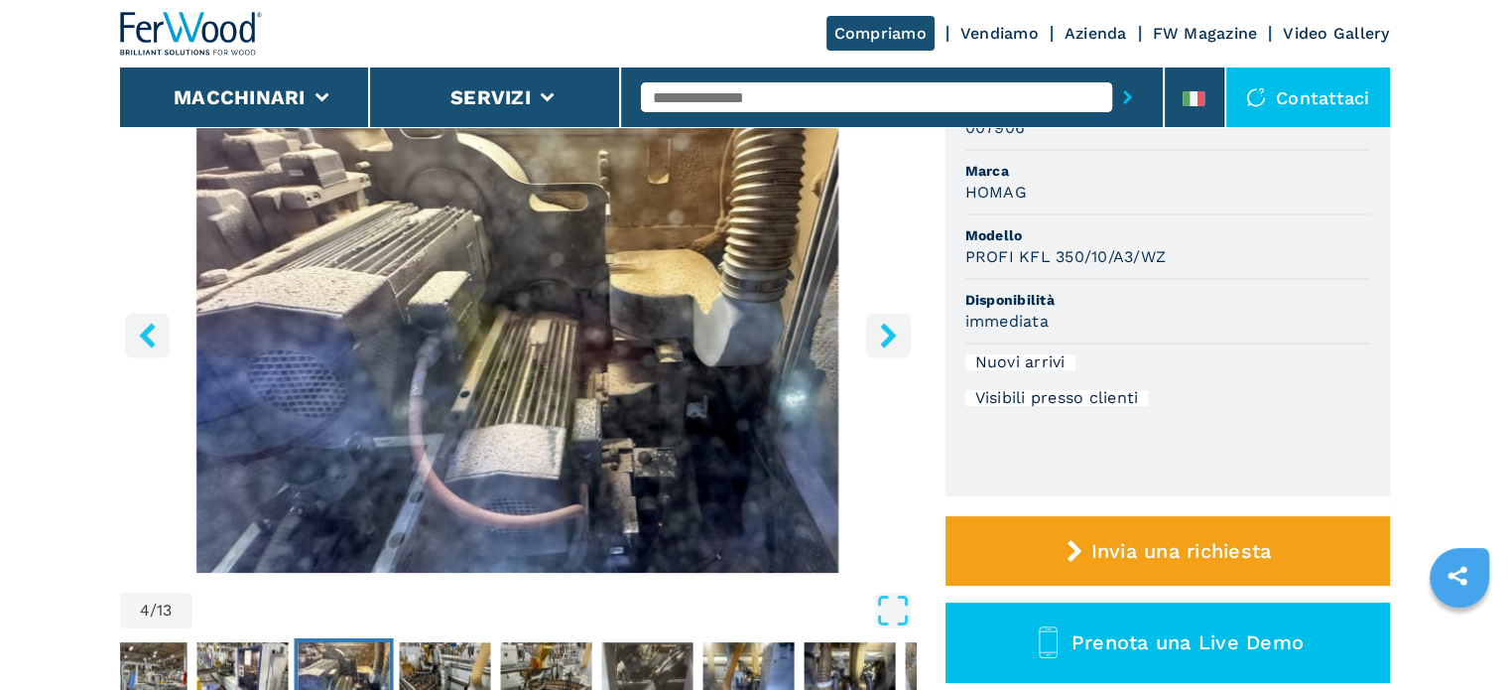
click at [881, 339] on icon "right-button" at bounding box center [888, 334] width 25 height 25
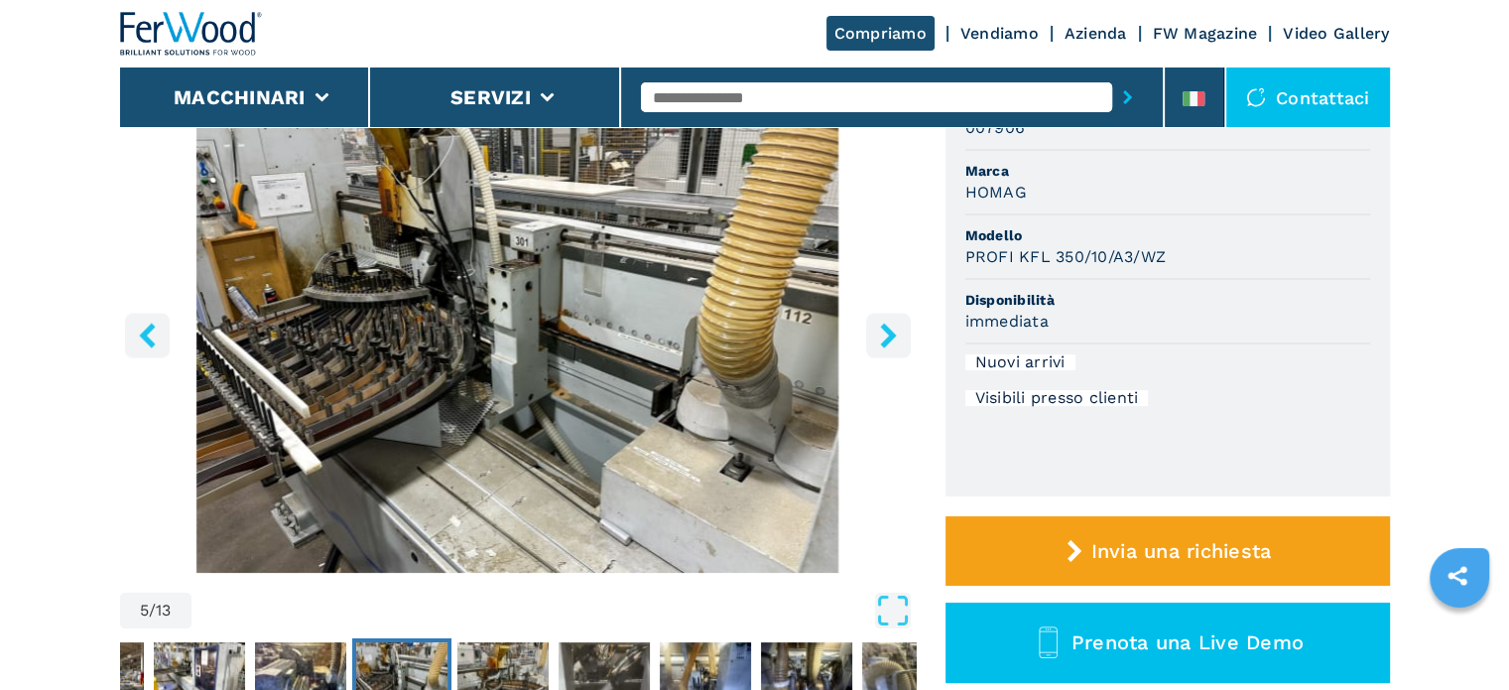
click at [881, 340] on icon "right-button" at bounding box center [888, 334] width 25 height 25
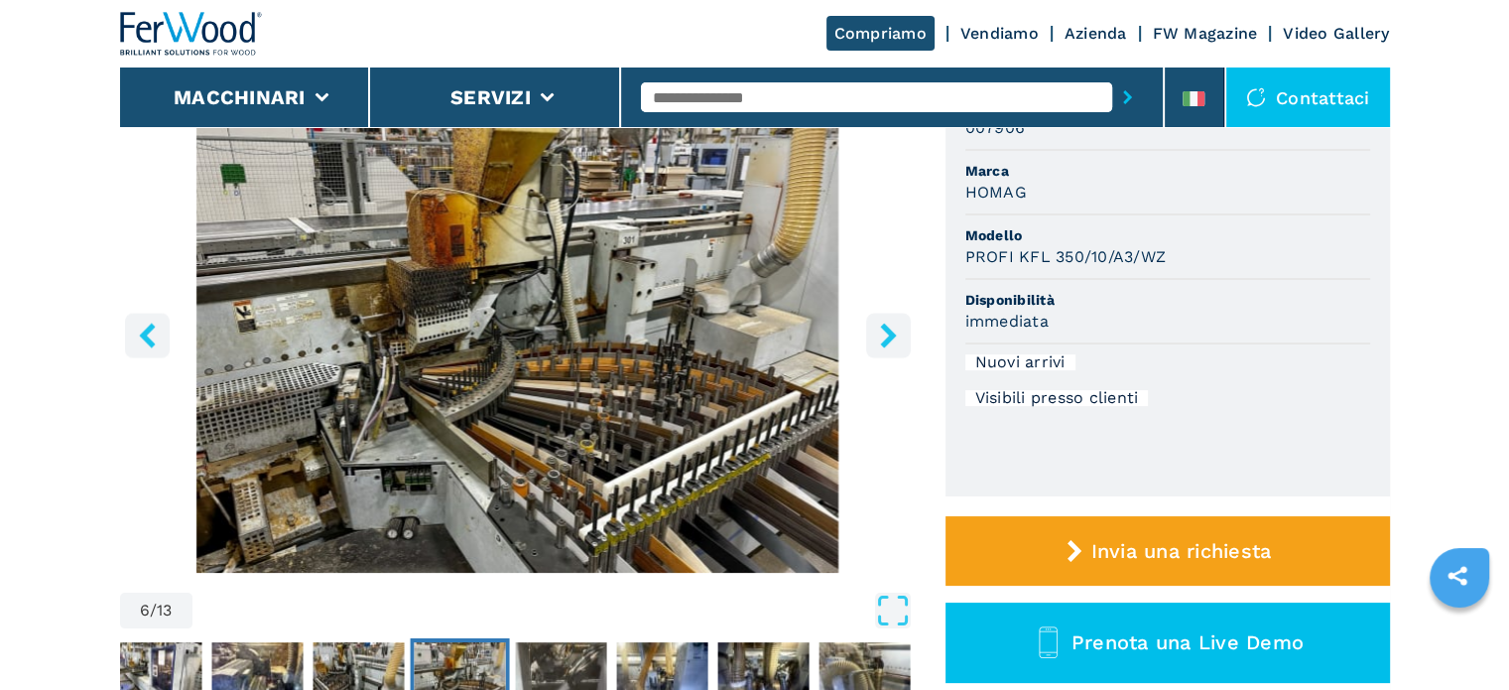
click at [881, 340] on icon "right-button" at bounding box center [888, 334] width 25 height 25
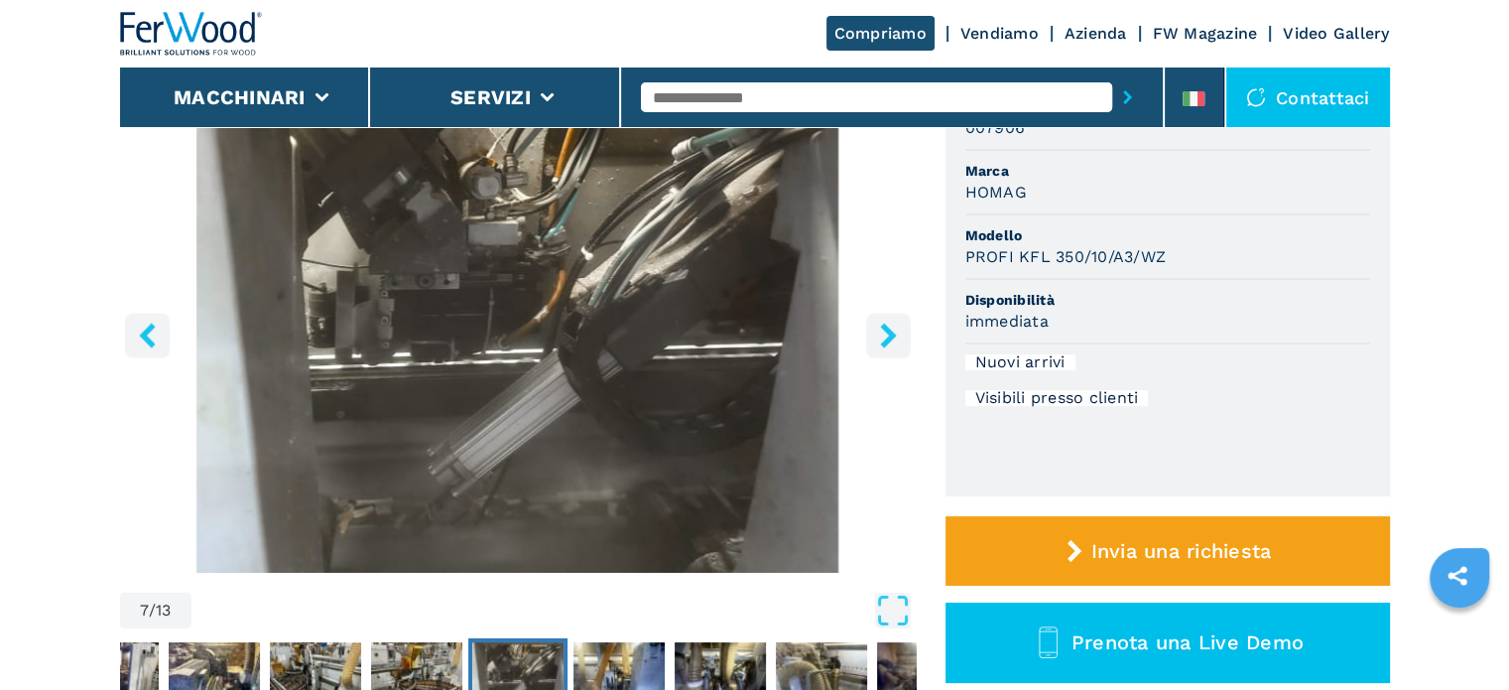
click at [892, 341] on icon "right-button" at bounding box center [888, 334] width 25 height 25
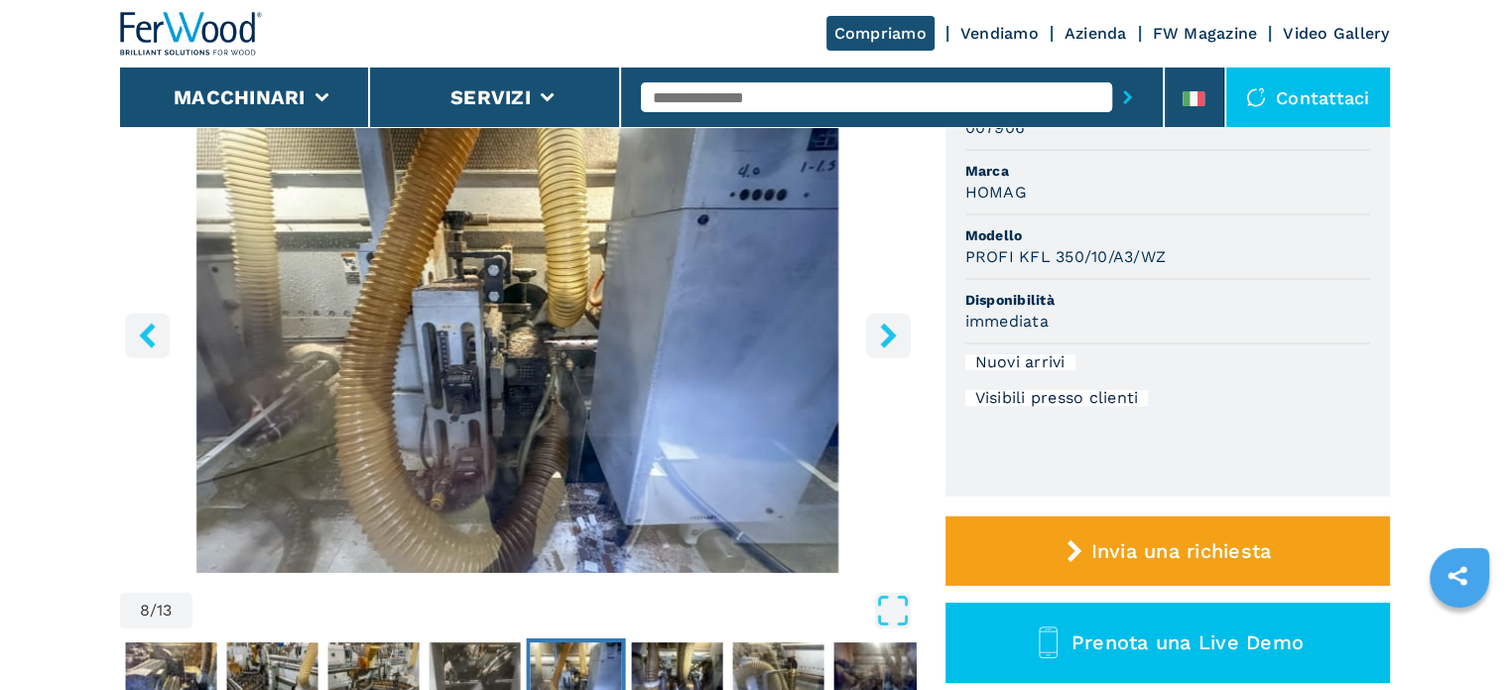
click at [885, 340] on icon "right-button" at bounding box center [888, 334] width 16 height 25
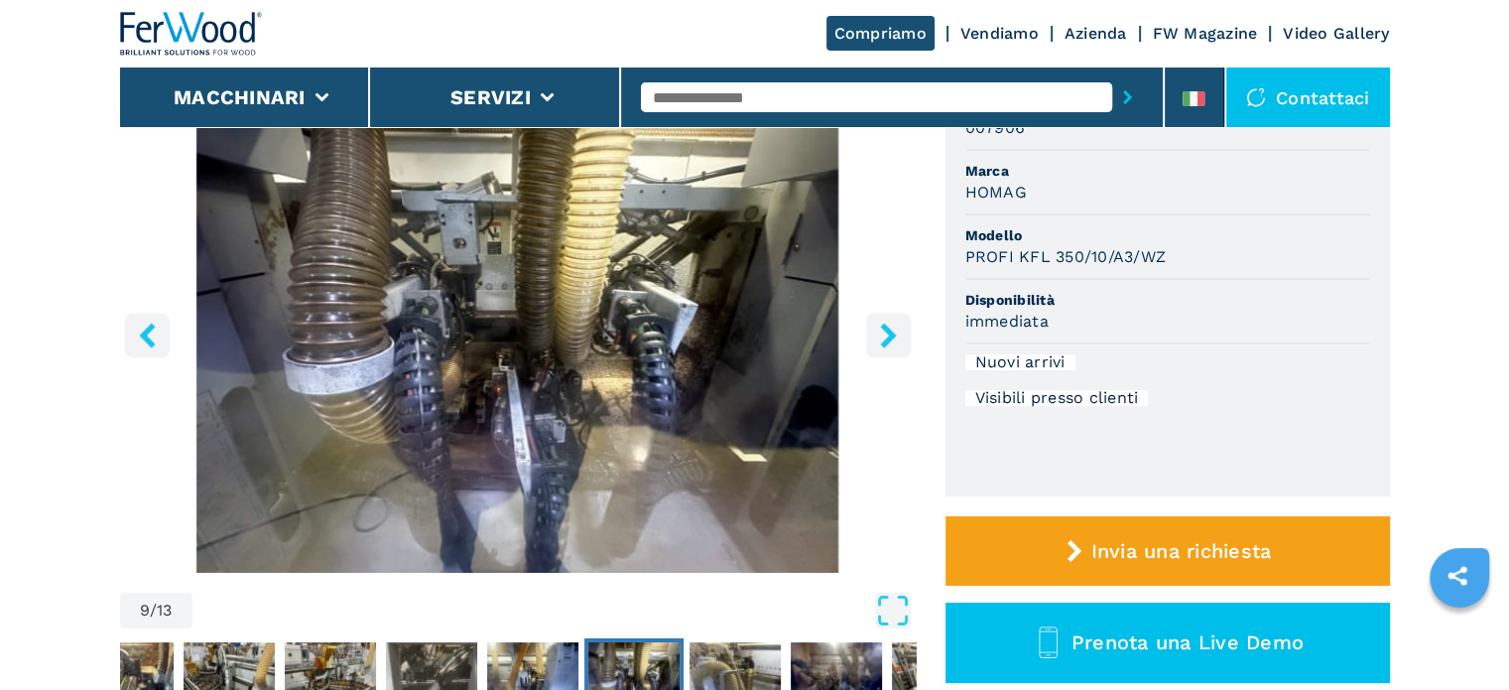
click at [149, 332] on icon "left-button" at bounding box center [147, 334] width 25 height 25
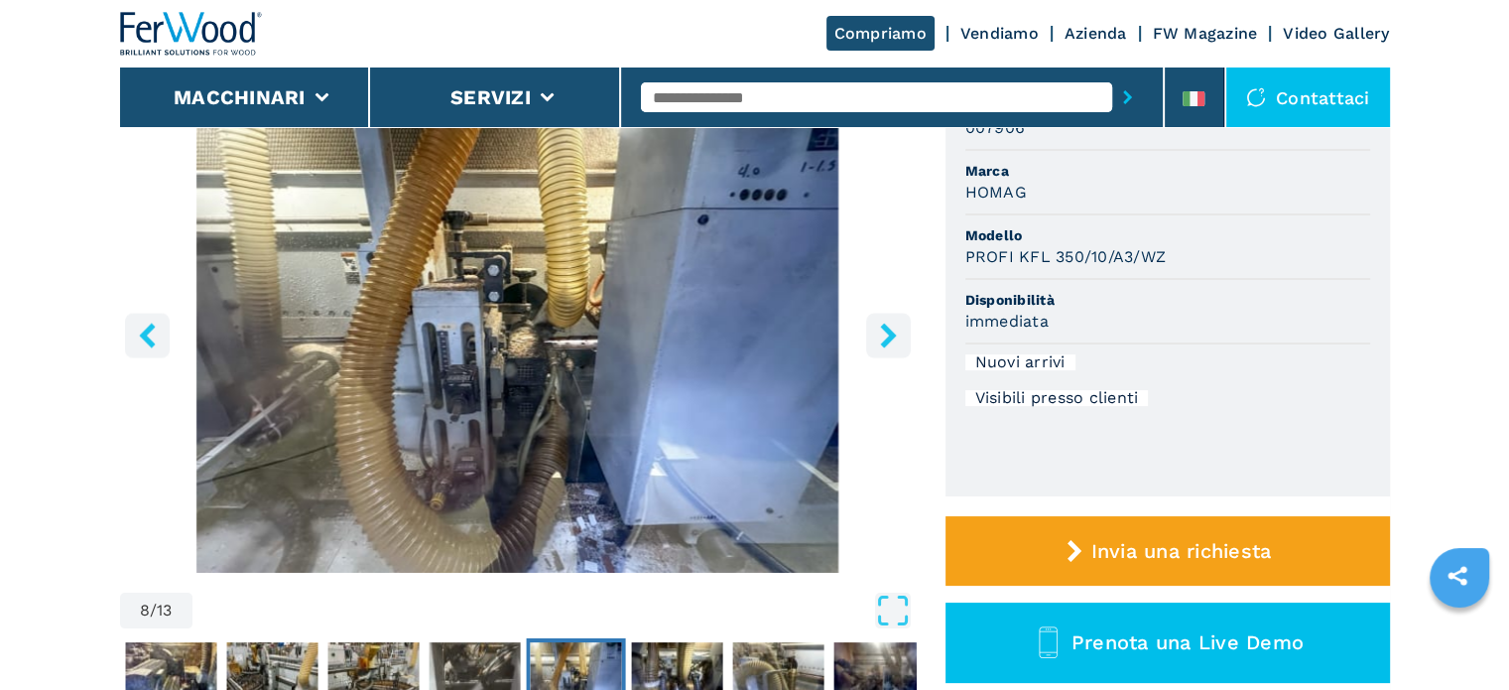
click at [897, 334] on icon "right-button" at bounding box center [888, 334] width 25 height 25
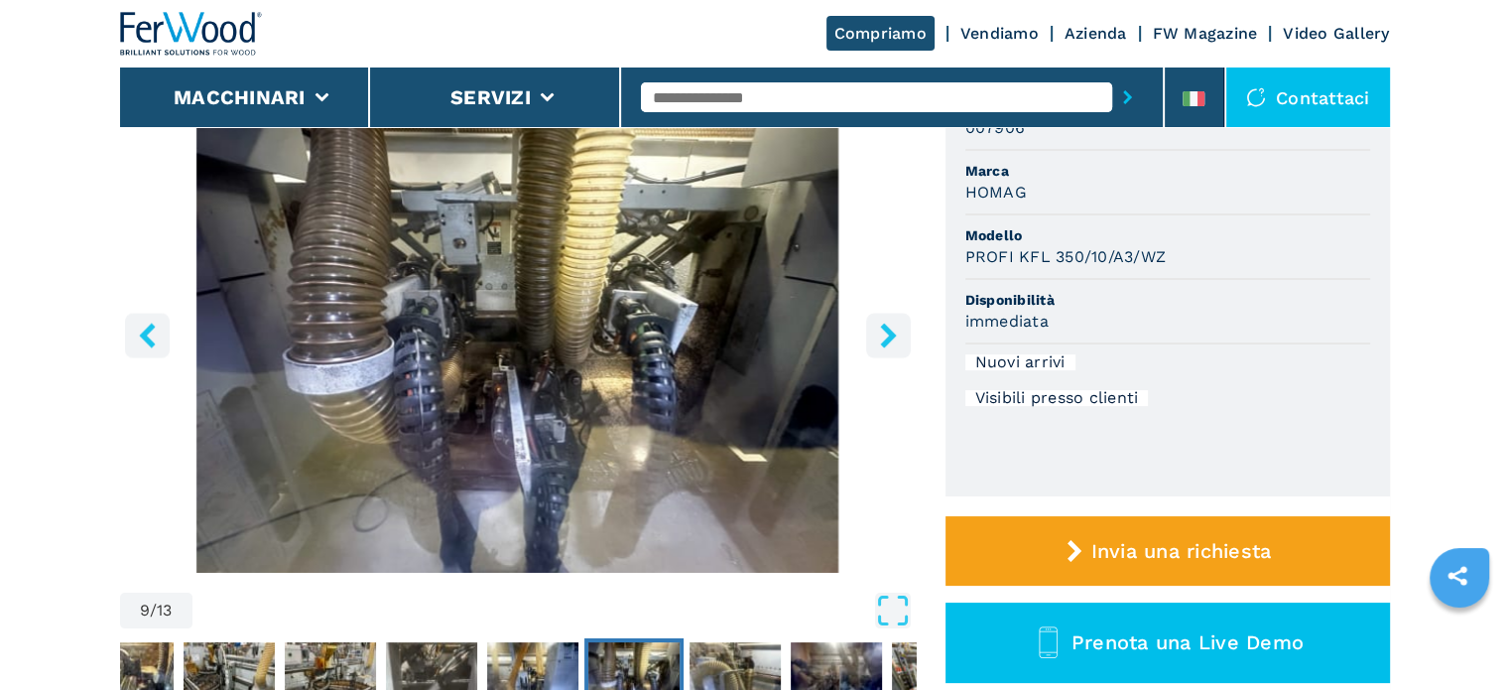
click at [891, 335] on icon "right-button" at bounding box center [888, 334] width 16 height 25
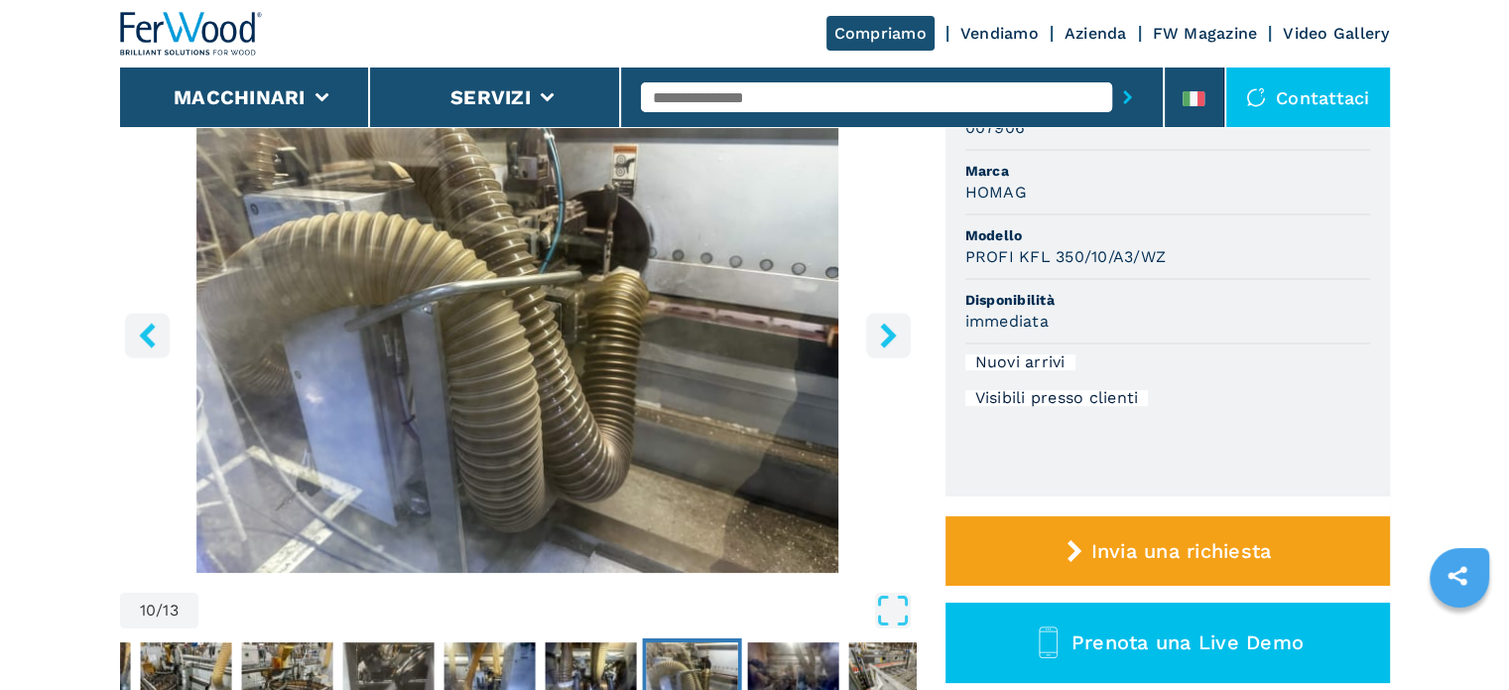
click at [890, 335] on icon "right-button" at bounding box center [888, 334] width 16 height 25
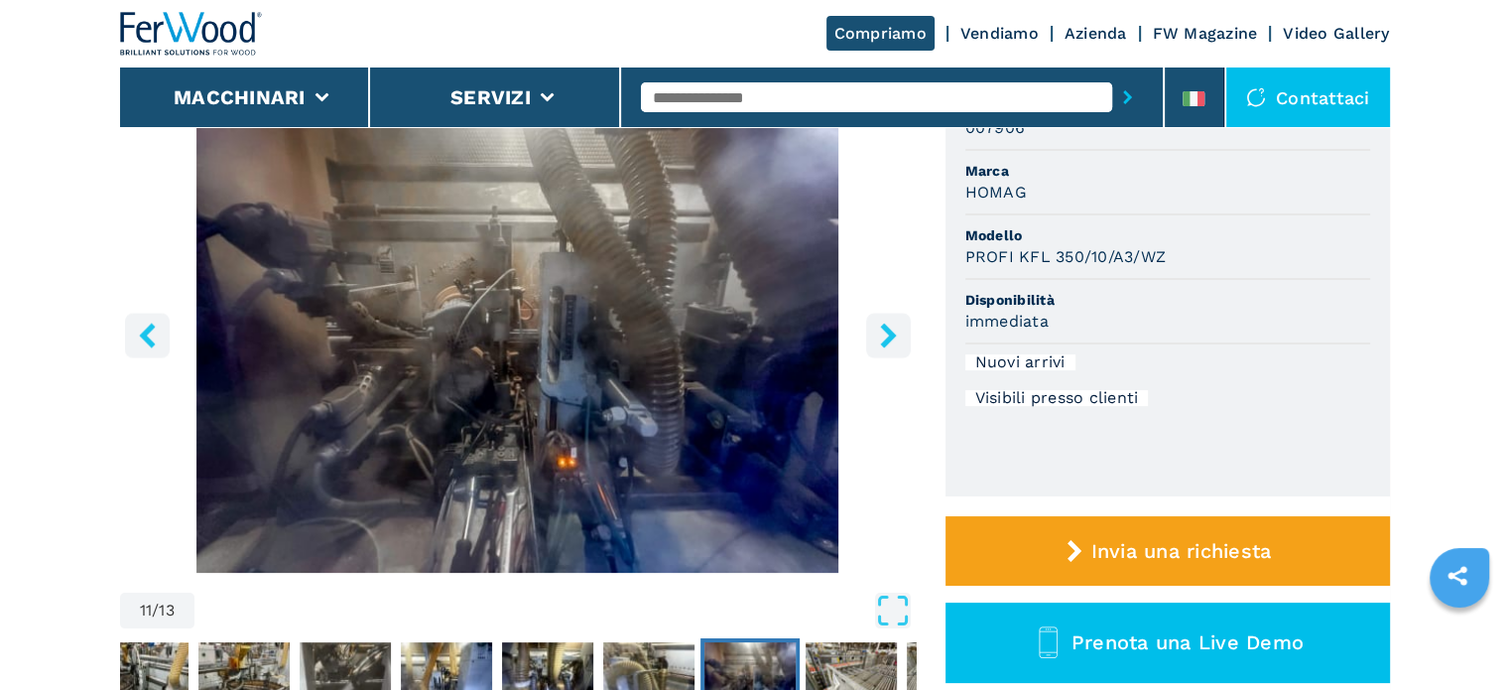
click at [890, 335] on icon "right-button" at bounding box center [888, 334] width 16 height 25
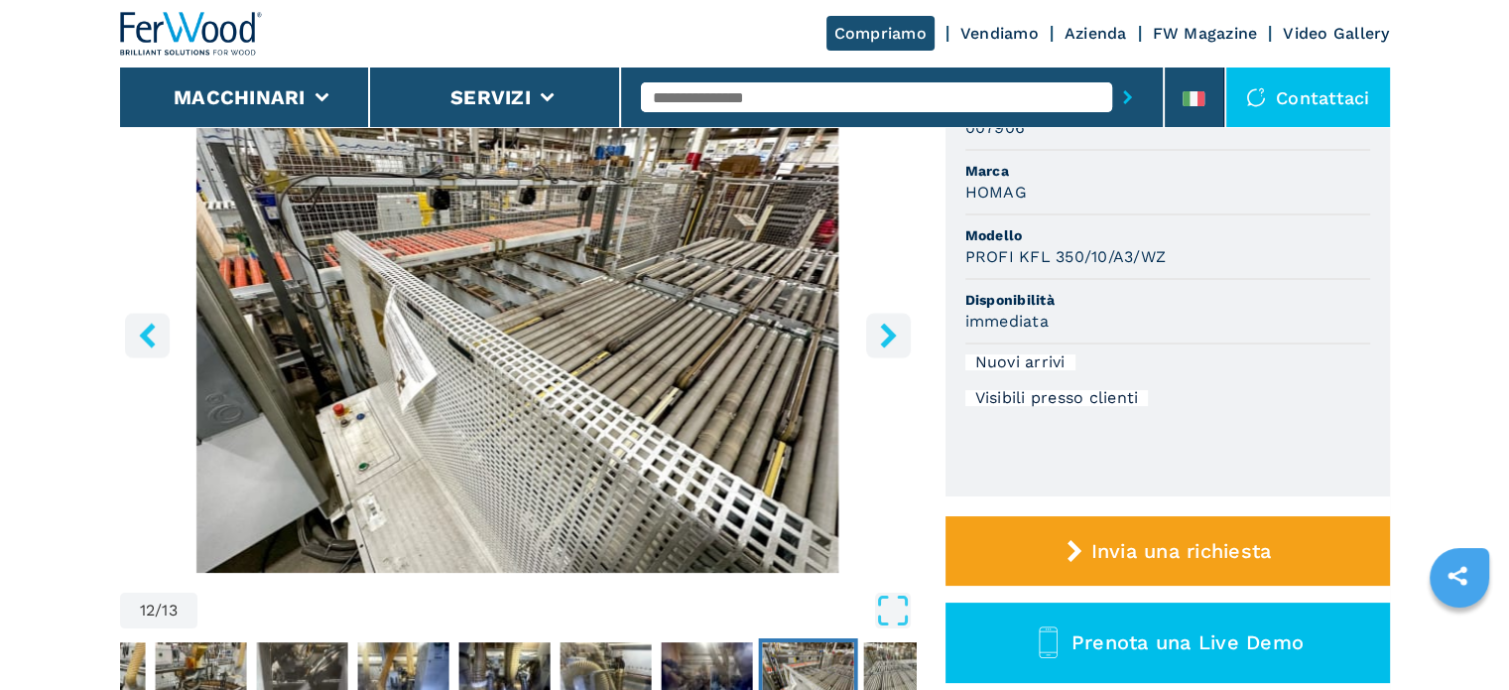
click at [887, 336] on icon "right-button" at bounding box center [888, 334] width 16 height 25
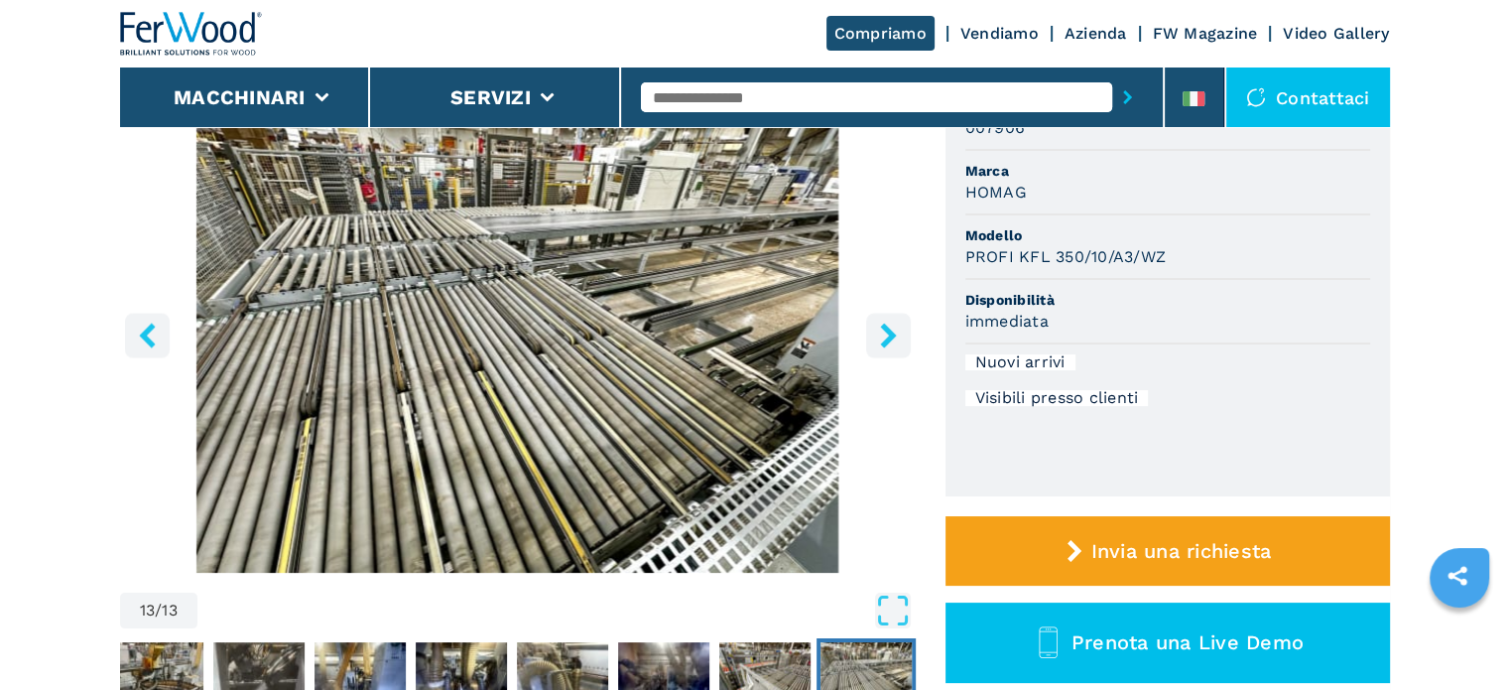
click at [887, 336] on icon "right-button" at bounding box center [888, 334] width 16 height 25
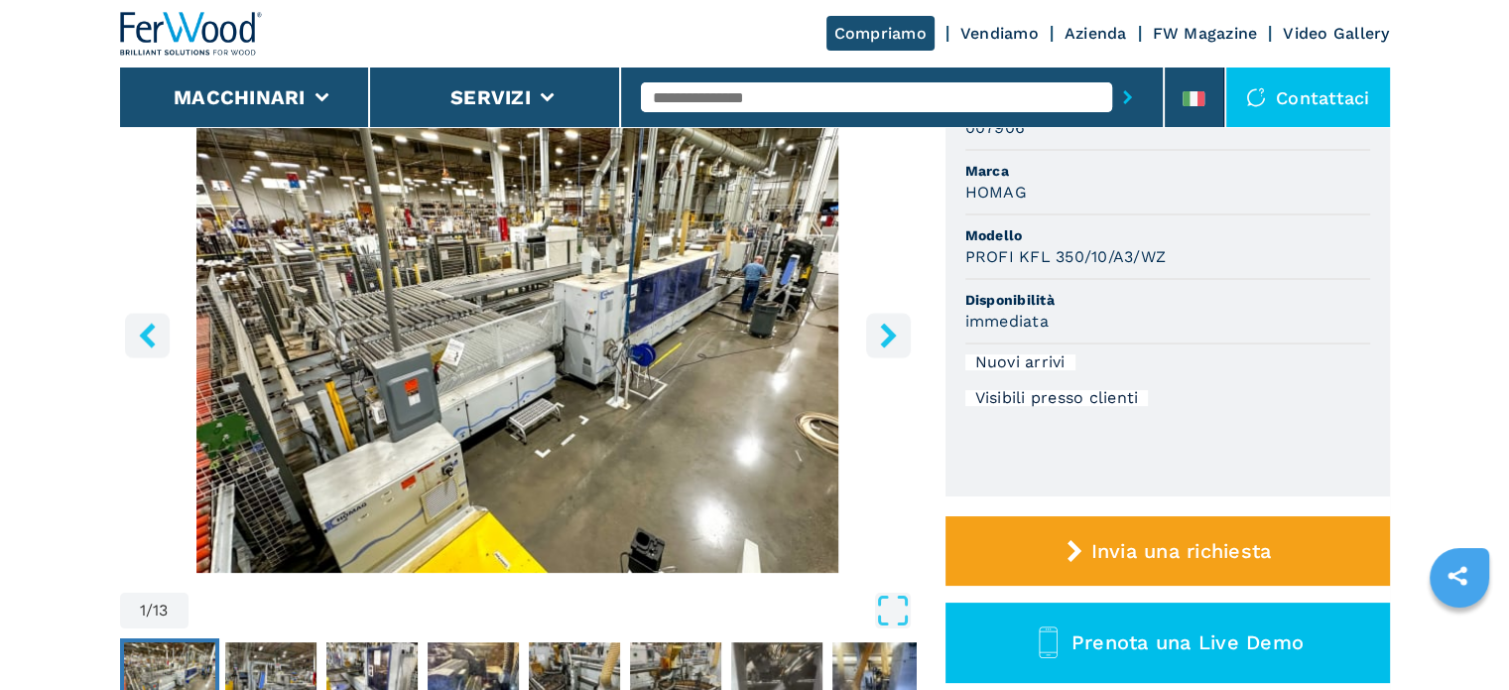
click at [887, 336] on icon "right-button" at bounding box center [888, 334] width 16 height 25
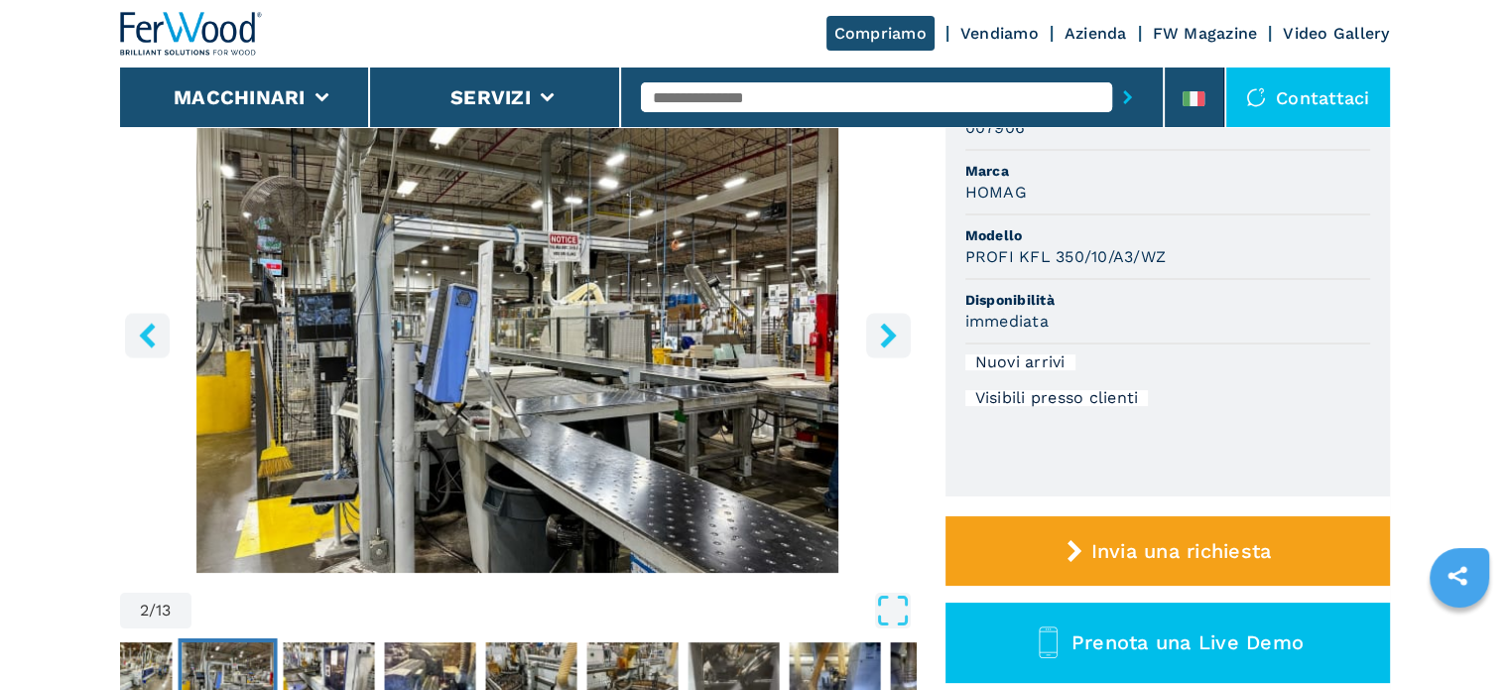
click at [889, 336] on icon "right-button" at bounding box center [888, 334] width 16 height 25
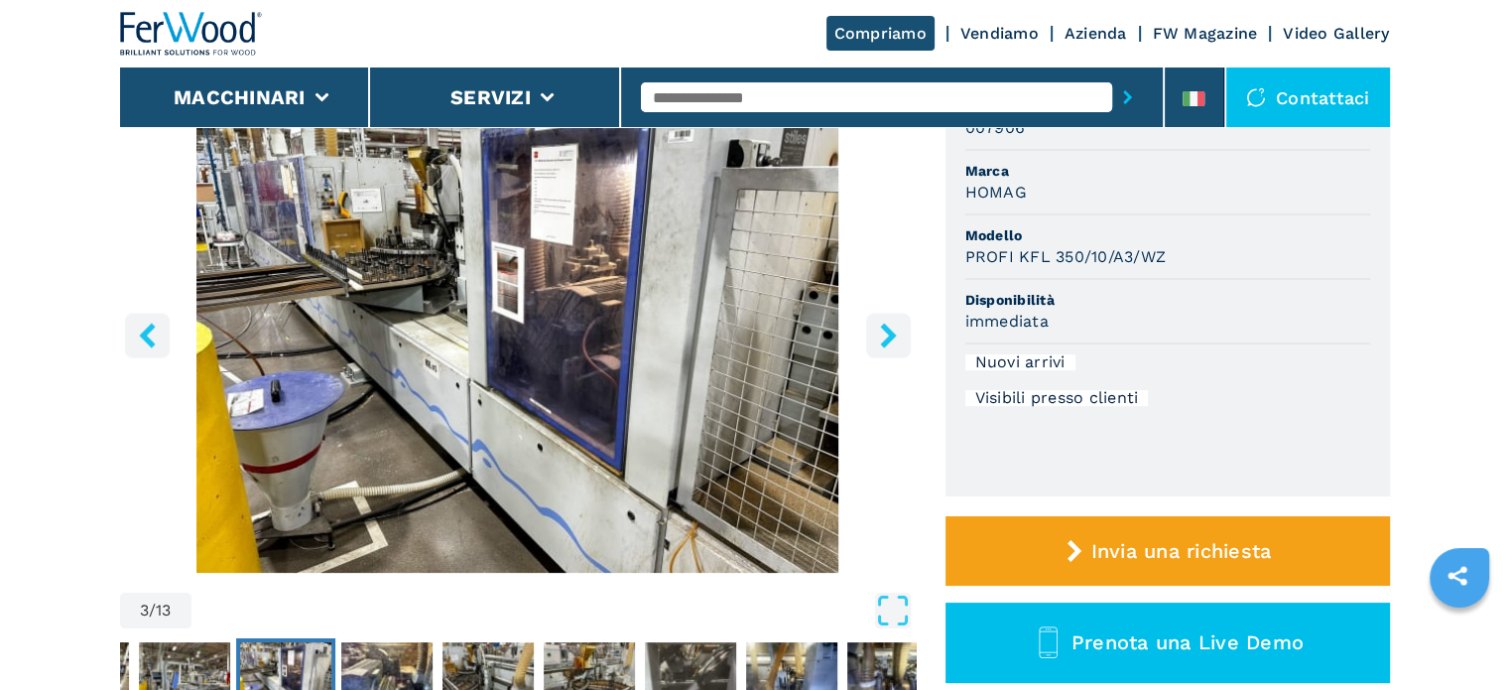
click at [889, 336] on icon "right-button" at bounding box center [888, 334] width 16 height 25
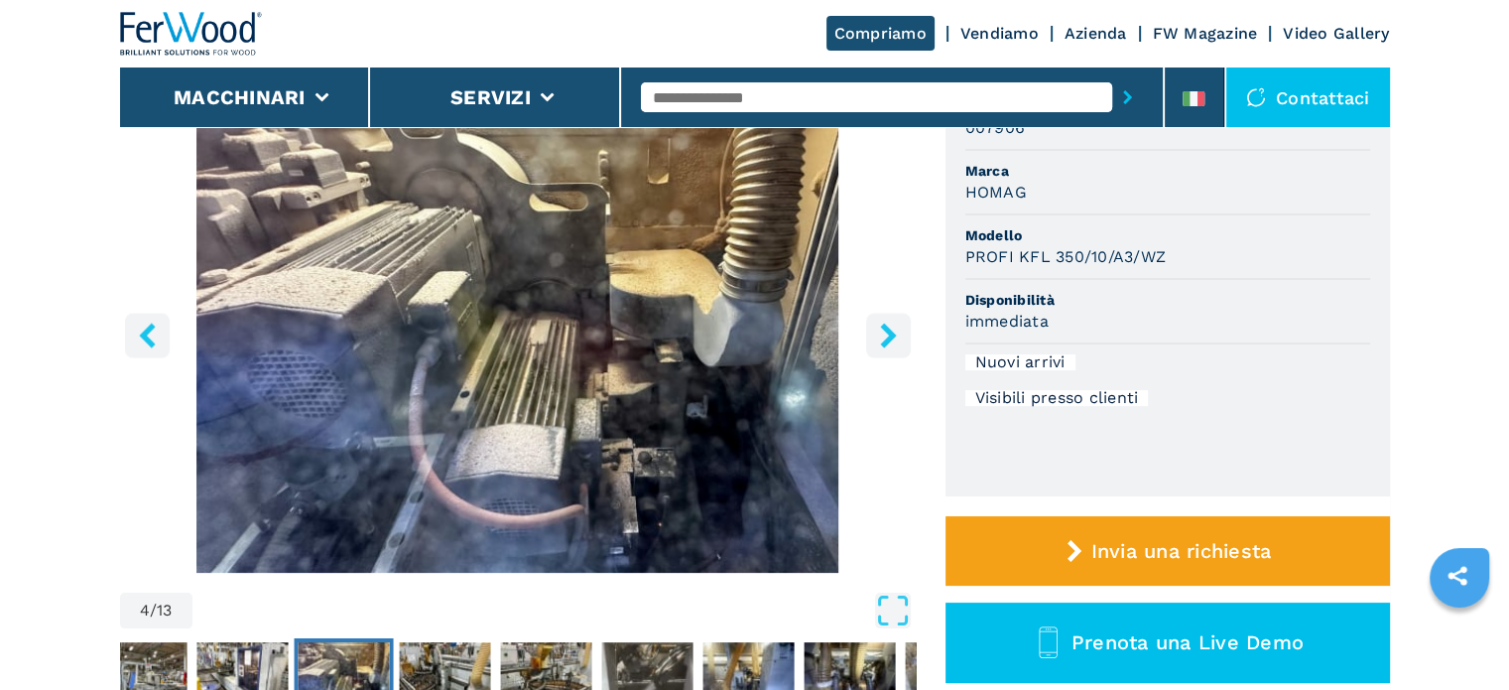
click at [886, 333] on icon "right-button" at bounding box center [888, 334] width 25 height 25
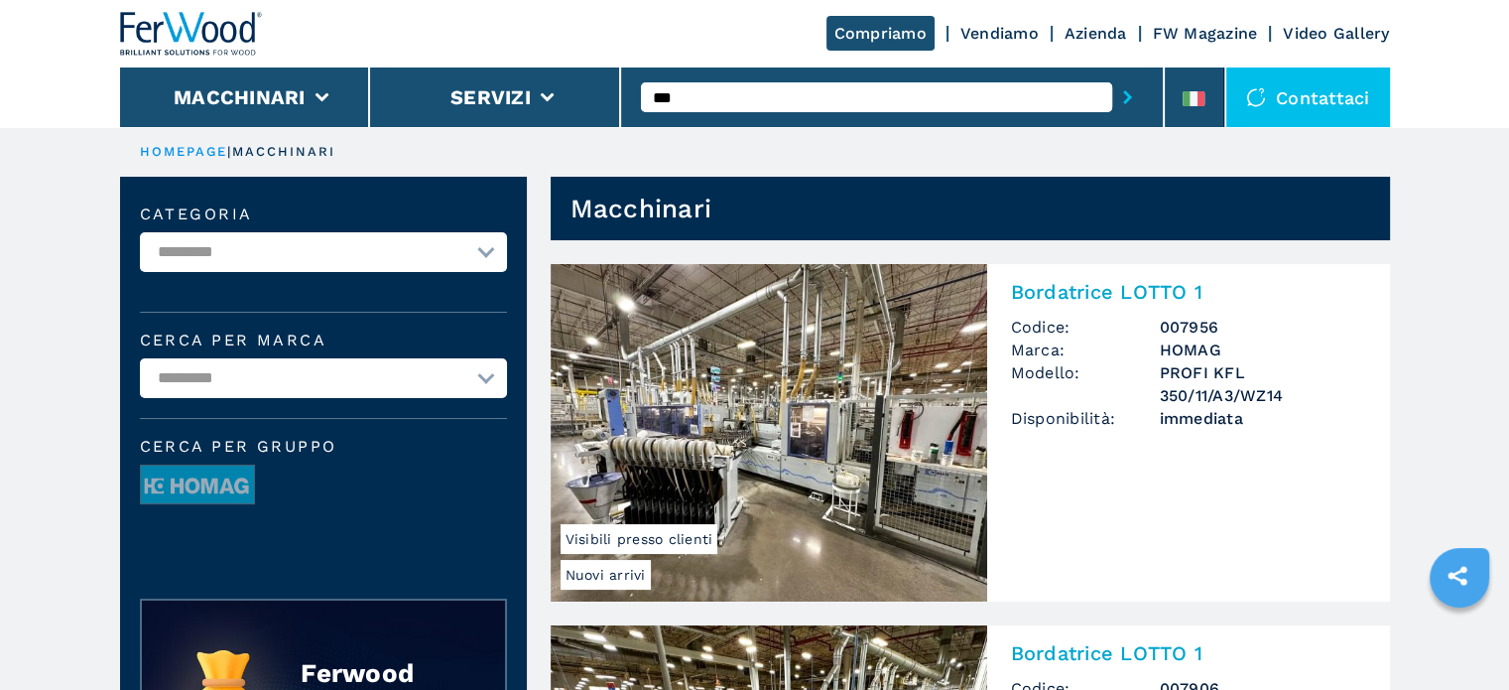
click at [1184, 379] on h3 "PROFI KFL 350/11/A3/WZ14" at bounding box center [1263, 384] width 206 height 46
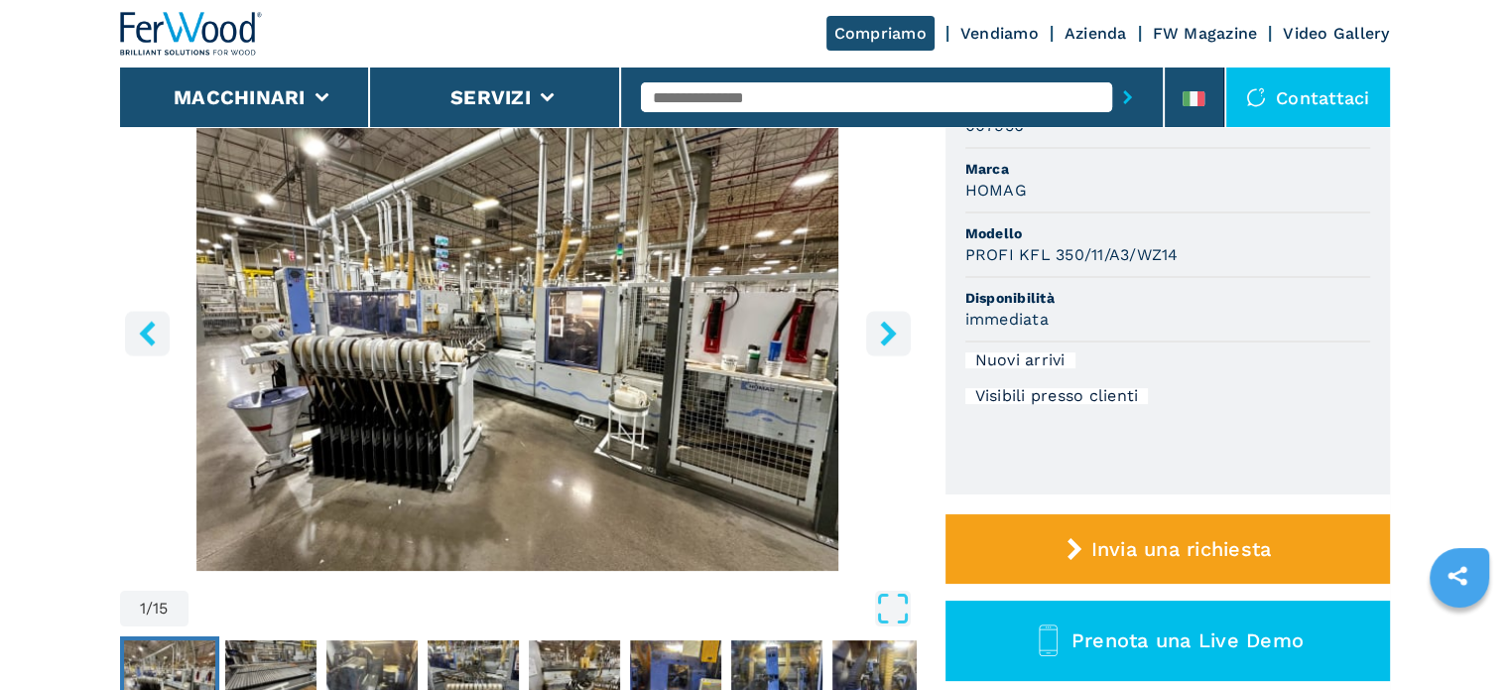
scroll to position [198, 0]
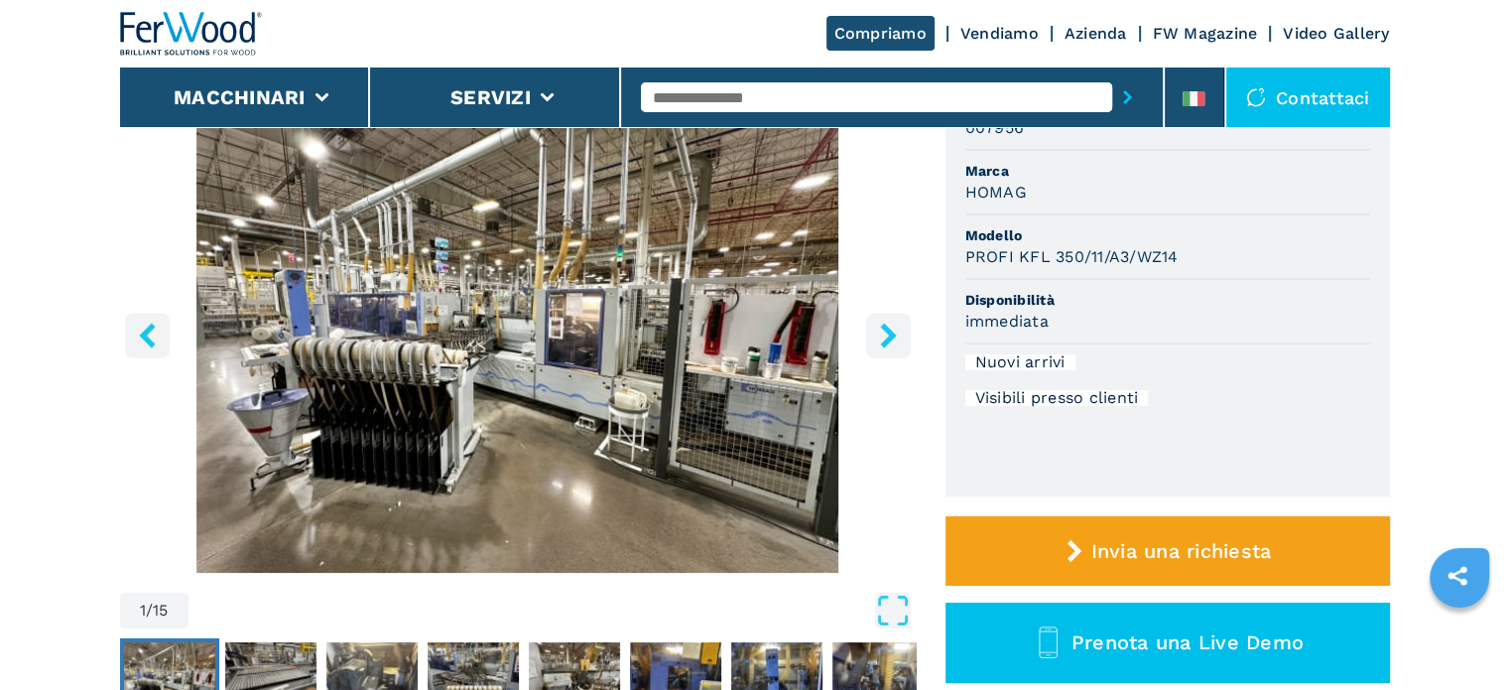
click at [888, 330] on icon "right-button" at bounding box center [888, 334] width 16 height 25
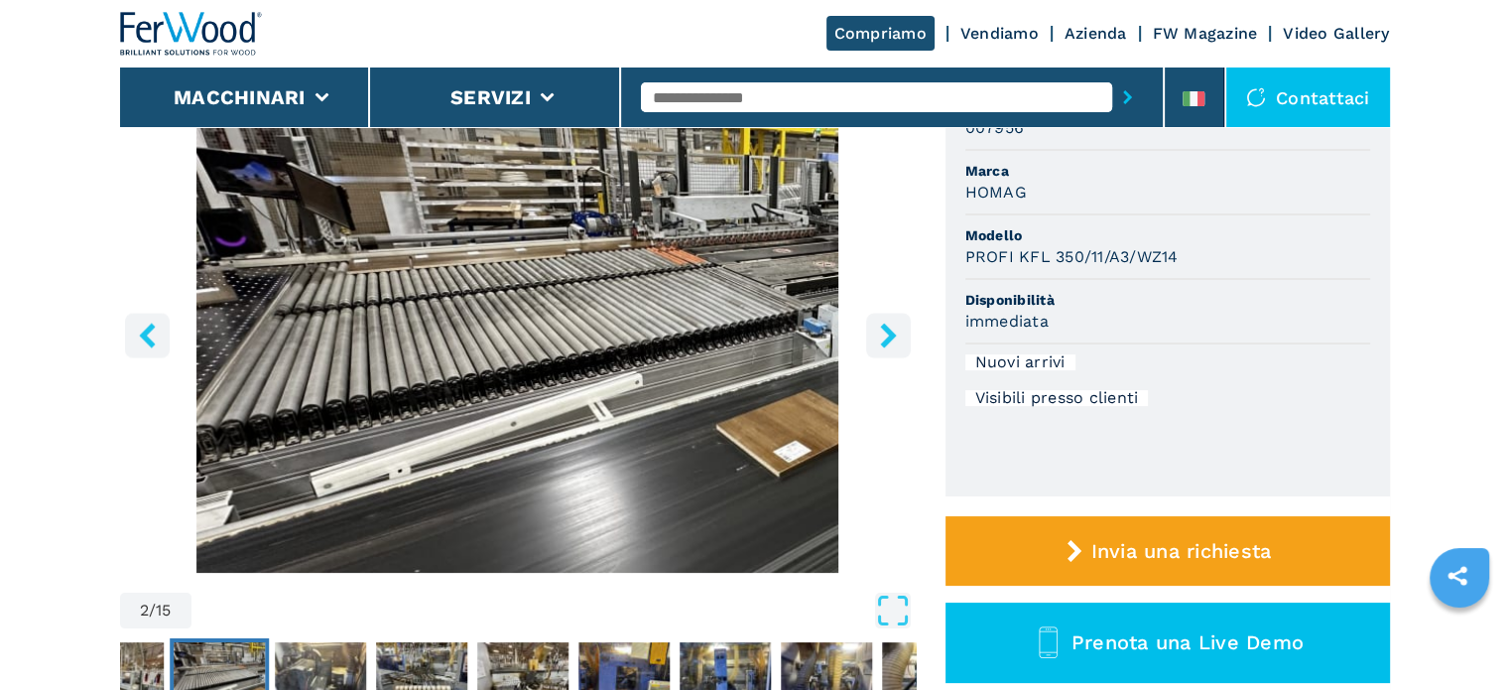
click at [888, 330] on icon "right-button" at bounding box center [888, 334] width 16 height 25
click at [888, 328] on icon "right-button" at bounding box center [888, 334] width 16 height 25
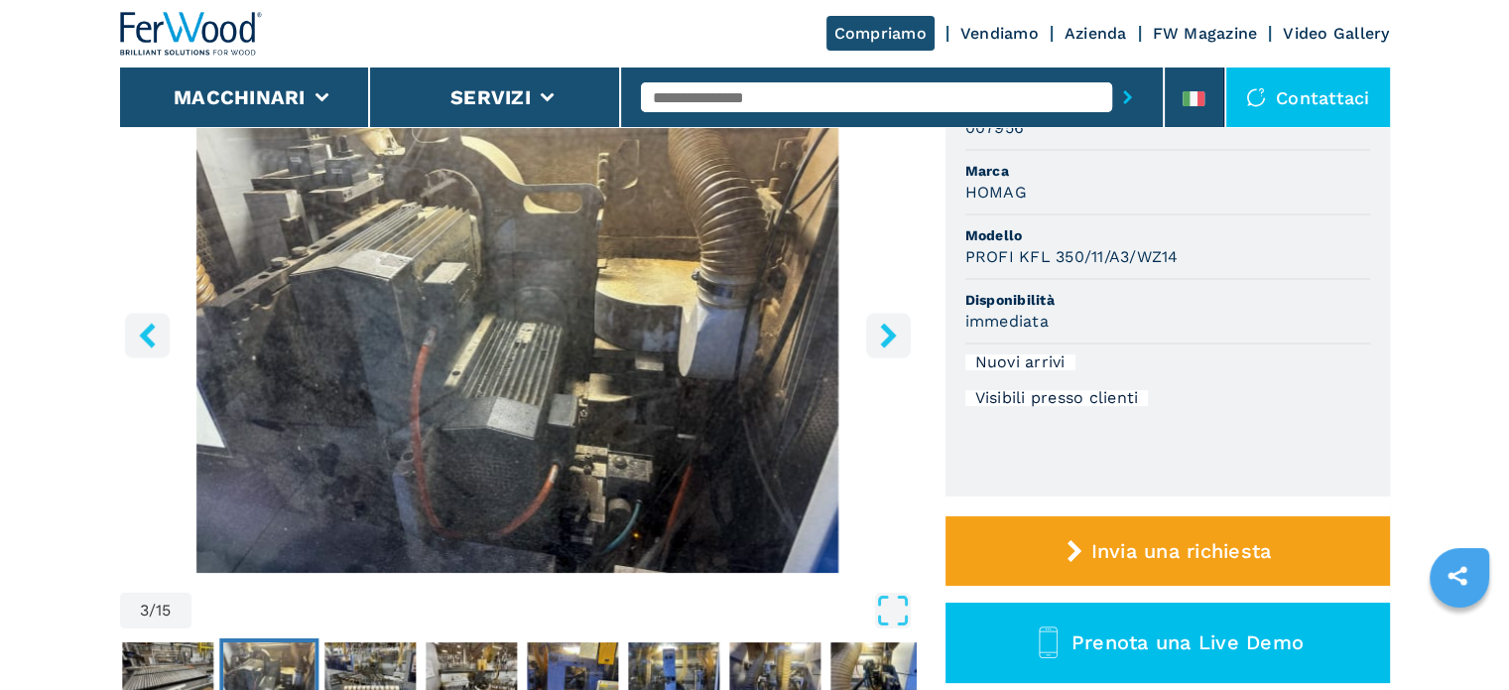
click at [882, 328] on icon "right-button" at bounding box center [888, 334] width 25 height 25
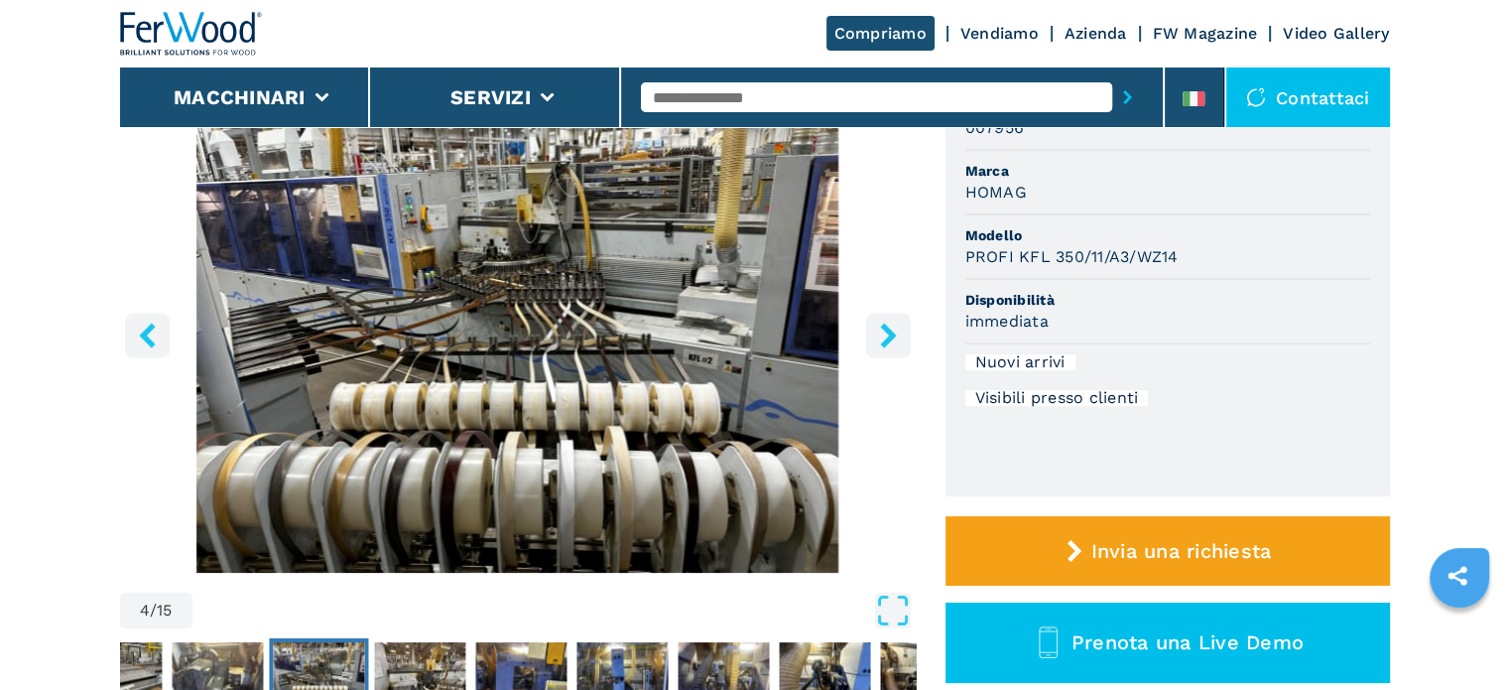
click at [882, 328] on icon "right-button" at bounding box center [888, 334] width 25 height 25
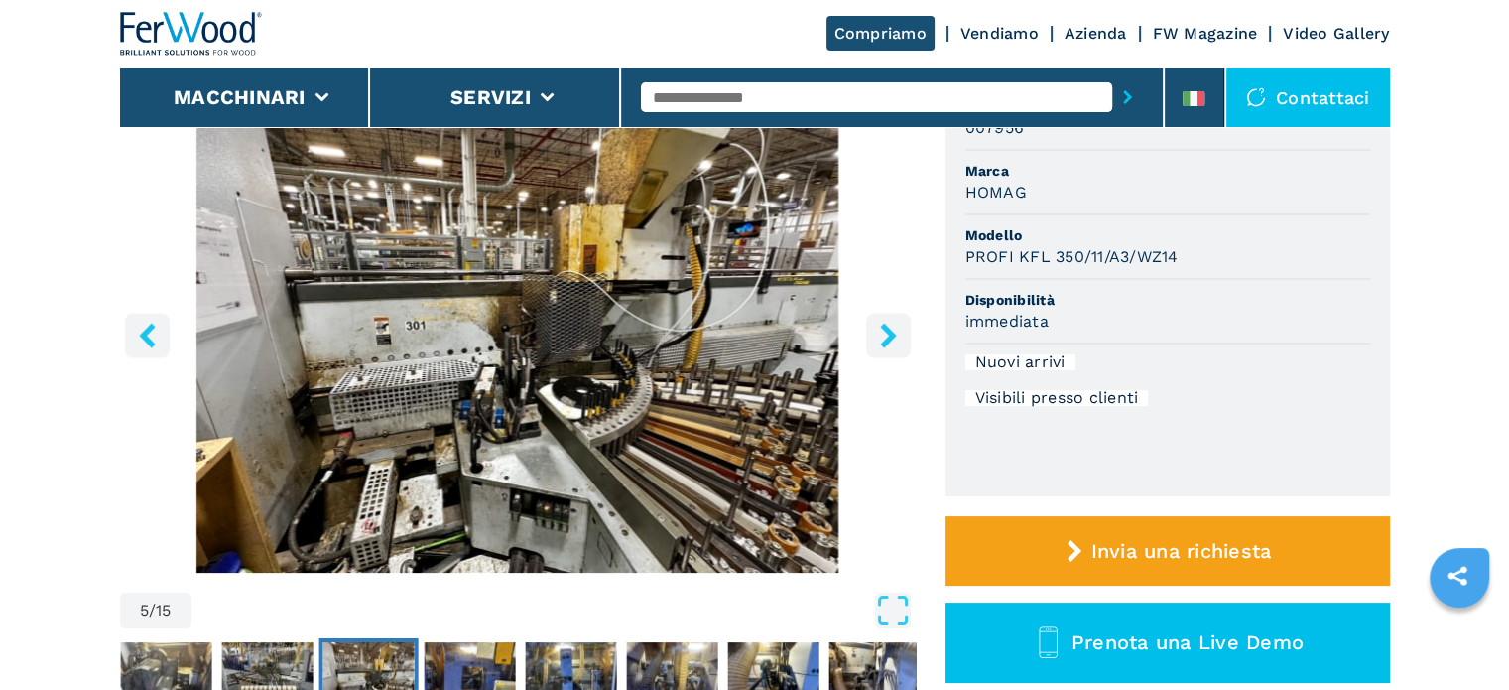
click at [882, 328] on icon "right-button" at bounding box center [888, 334] width 25 height 25
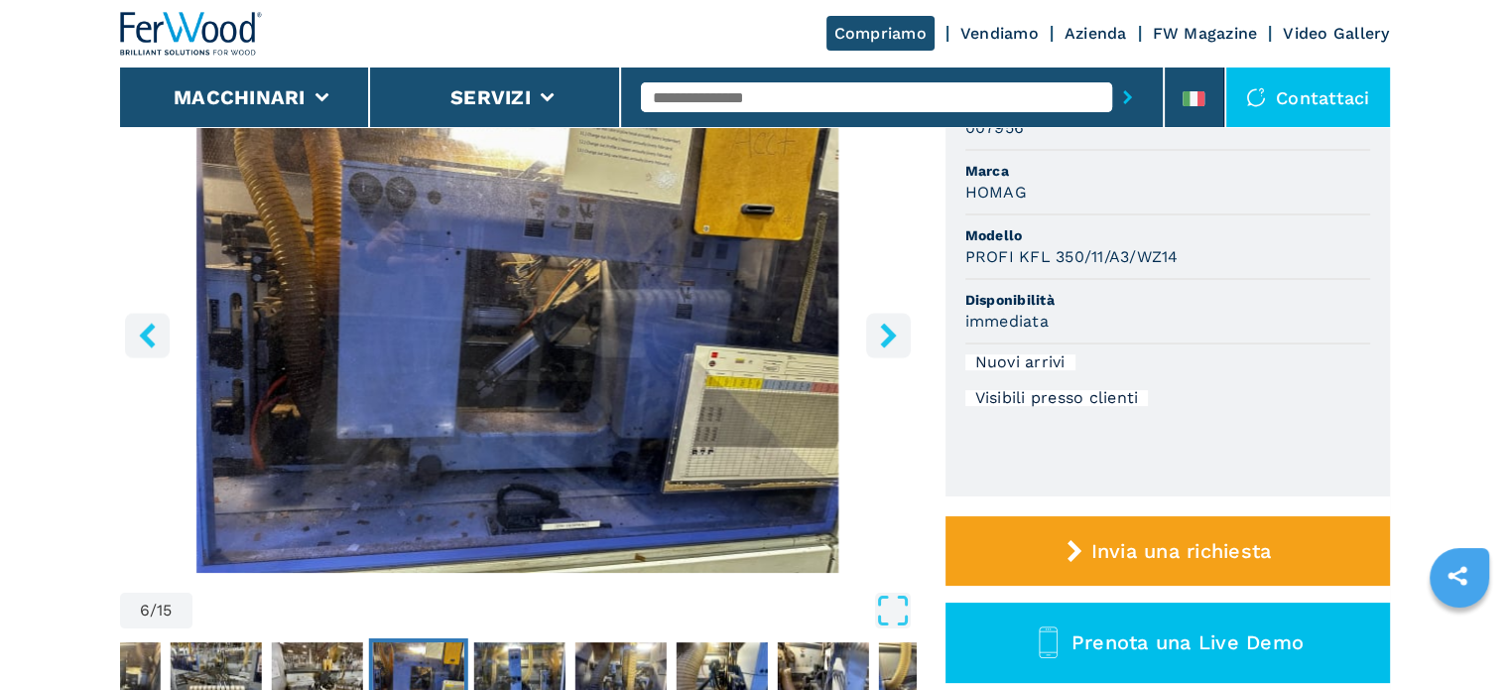
click at [882, 328] on icon "right-button" at bounding box center [888, 334] width 25 height 25
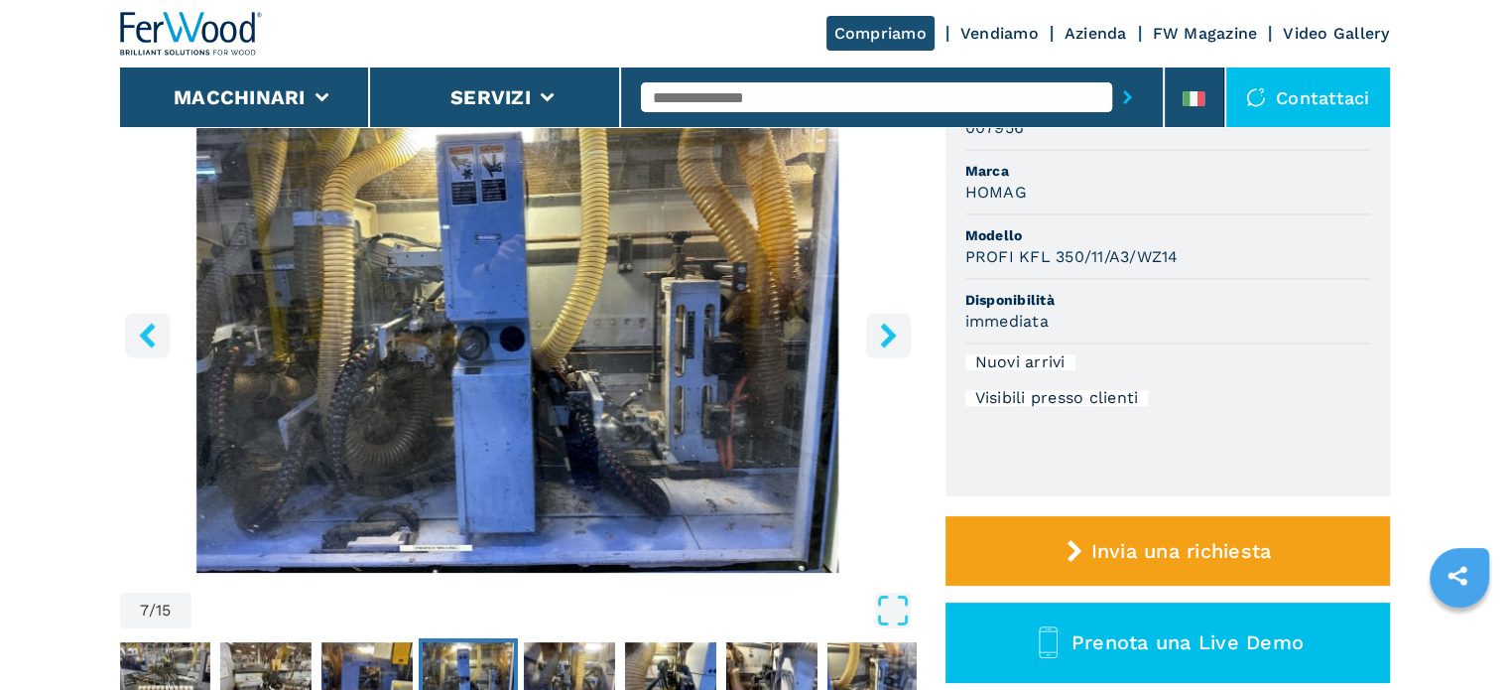
click at [881, 328] on icon "right-button" at bounding box center [888, 334] width 25 height 25
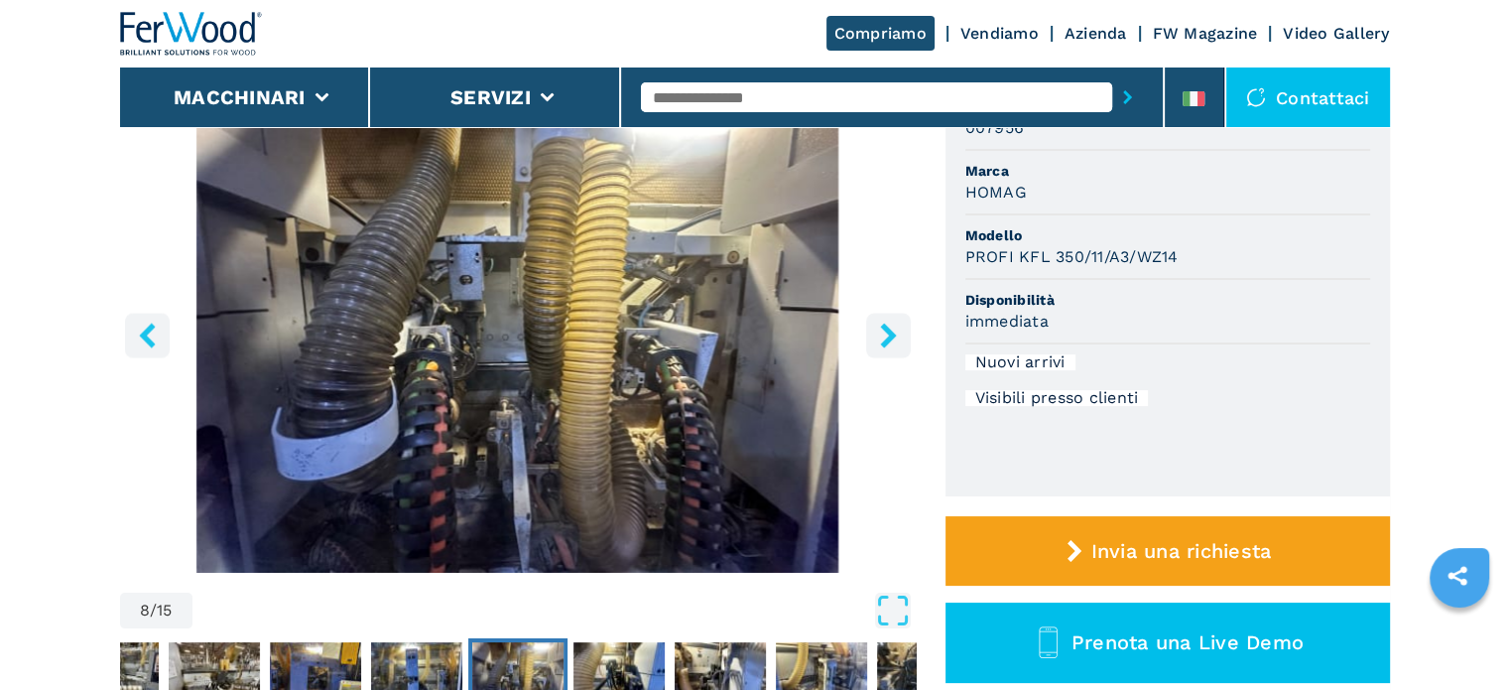
click at [881, 328] on icon "right-button" at bounding box center [888, 334] width 25 height 25
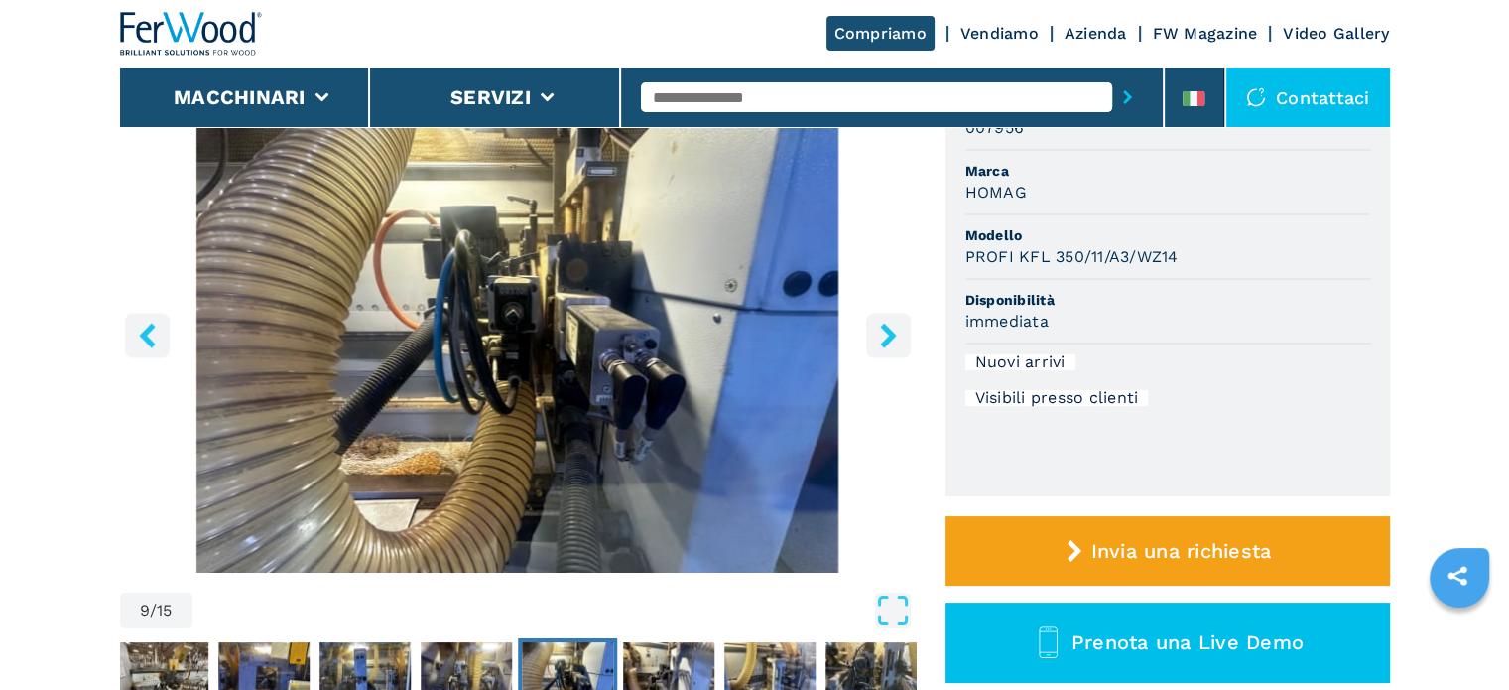
click at [881, 328] on icon "right-button" at bounding box center [888, 334] width 25 height 25
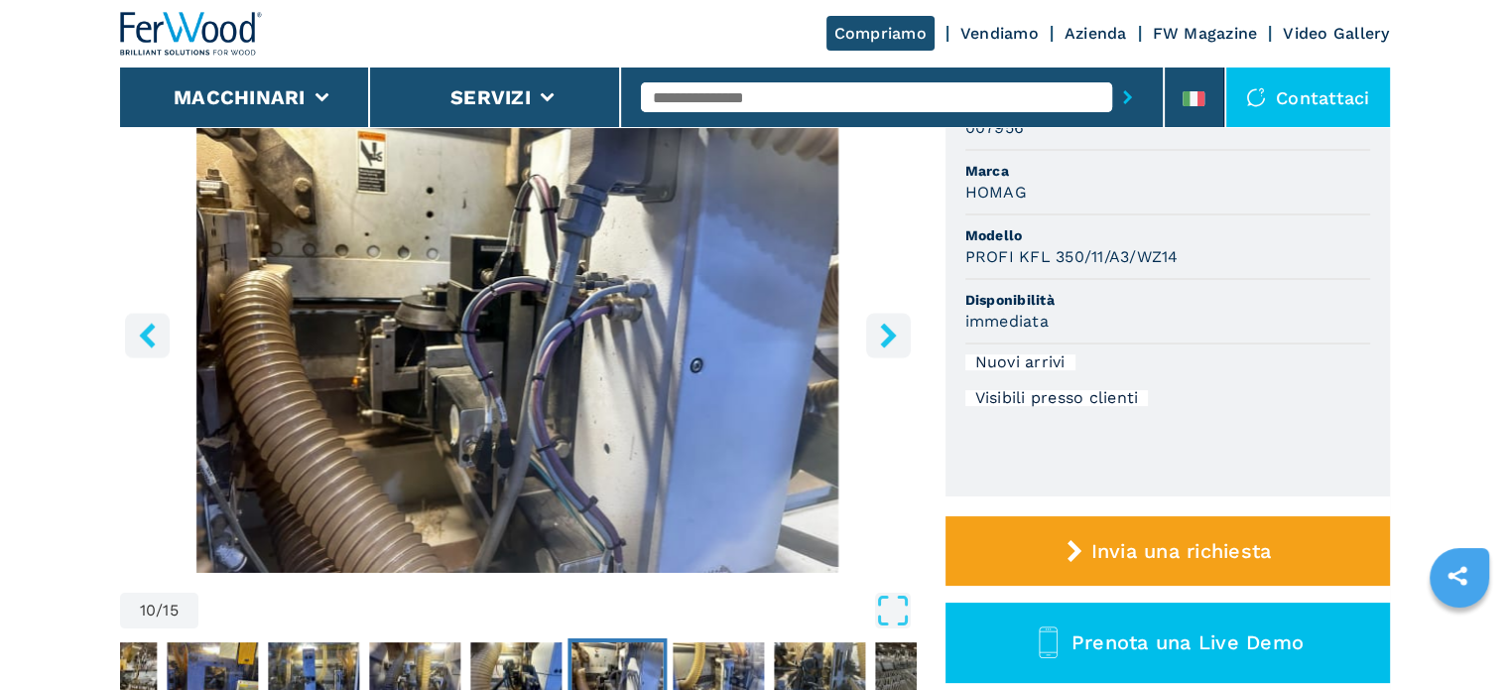
click at [881, 328] on icon "right-button" at bounding box center [888, 334] width 25 height 25
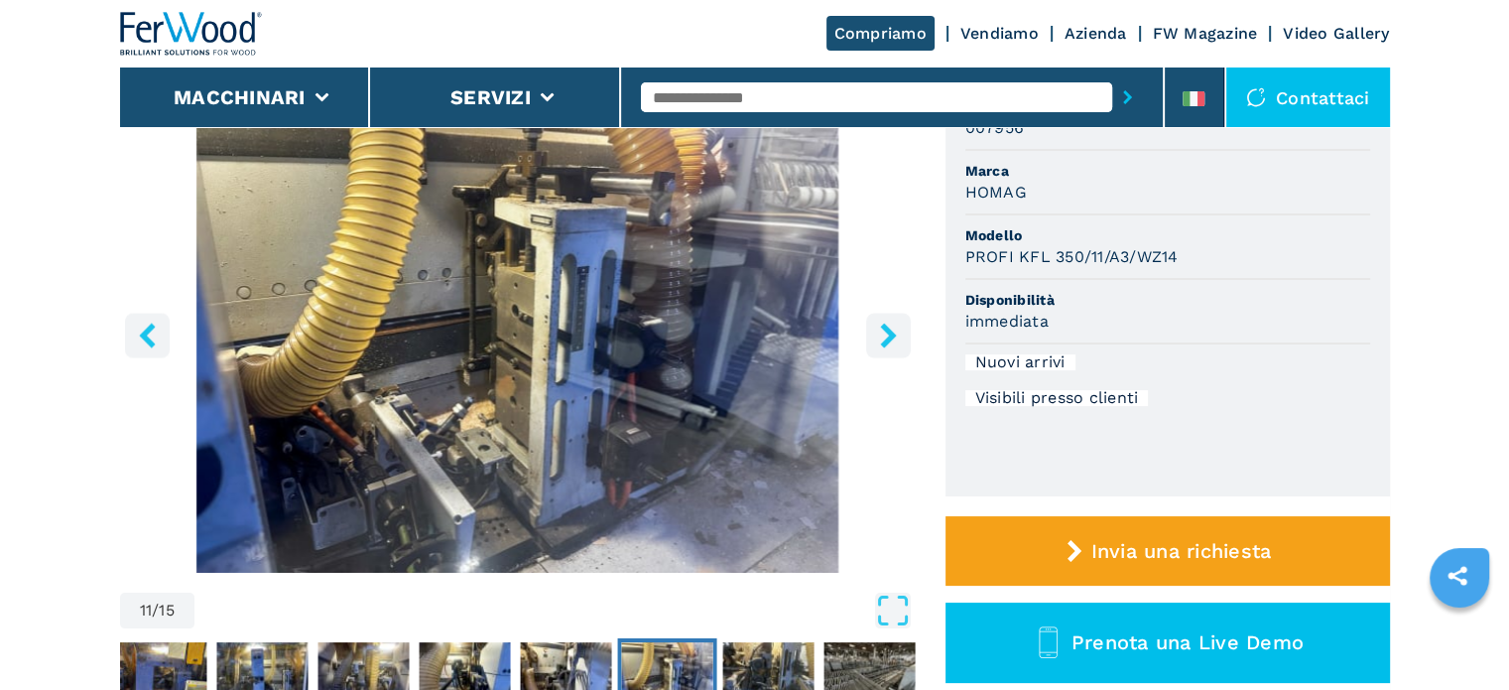
click at [881, 328] on icon "right-button" at bounding box center [888, 334] width 25 height 25
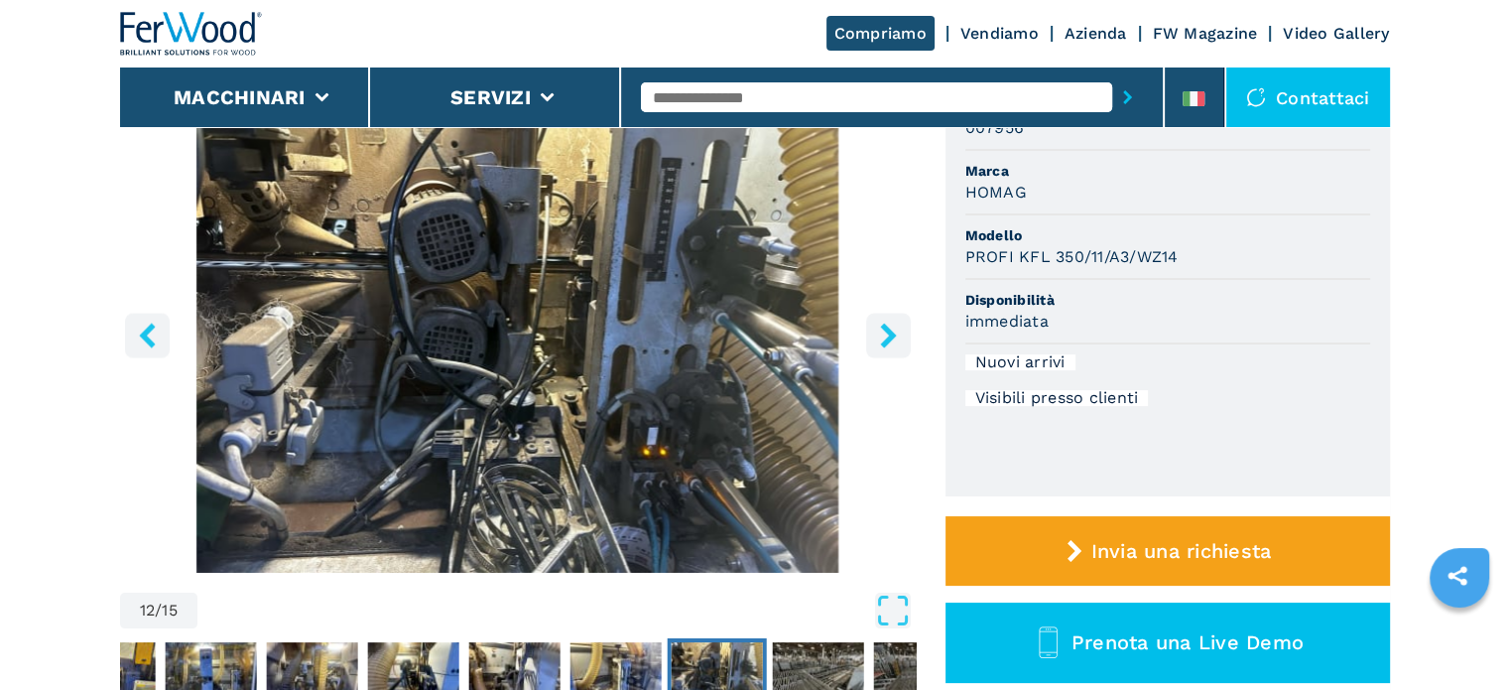
click at [881, 328] on icon "right-button" at bounding box center [888, 334] width 25 height 25
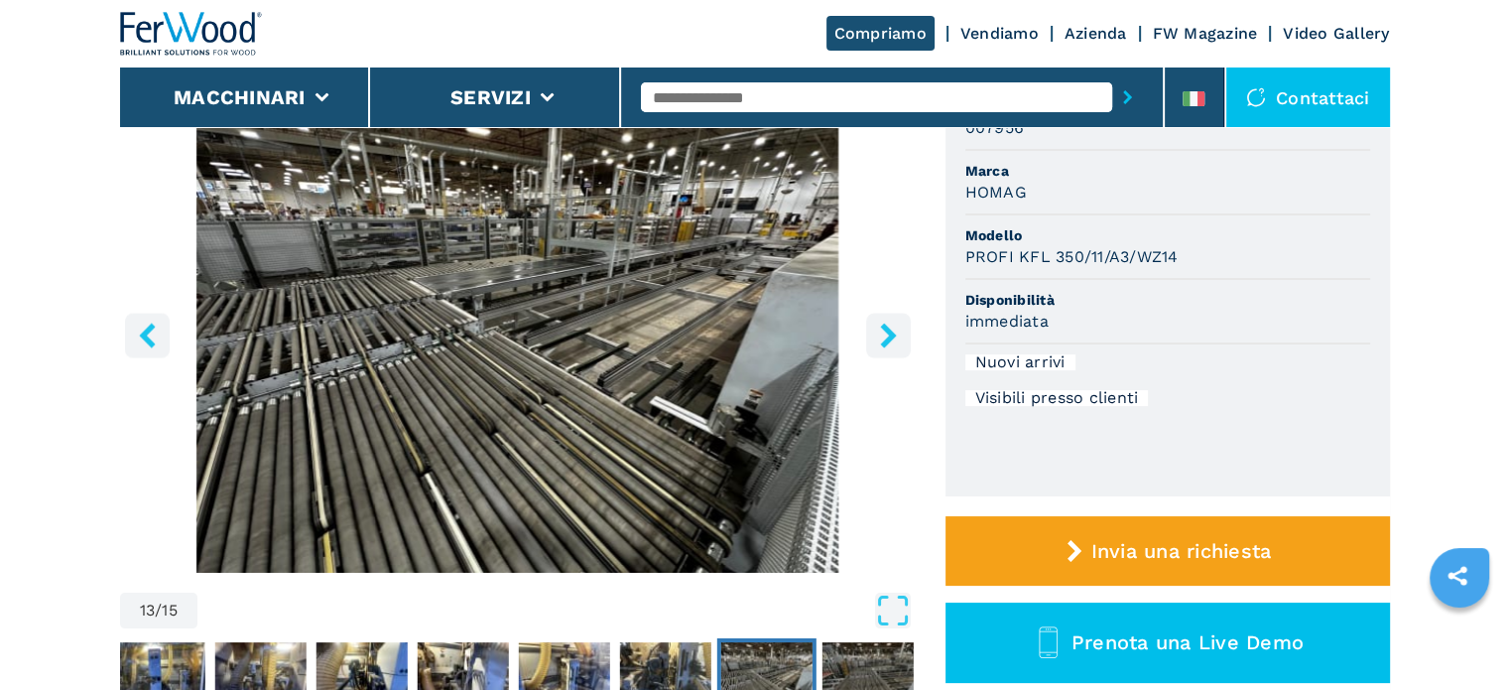
click at [881, 328] on icon "right-button" at bounding box center [888, 334] width 25 height 25
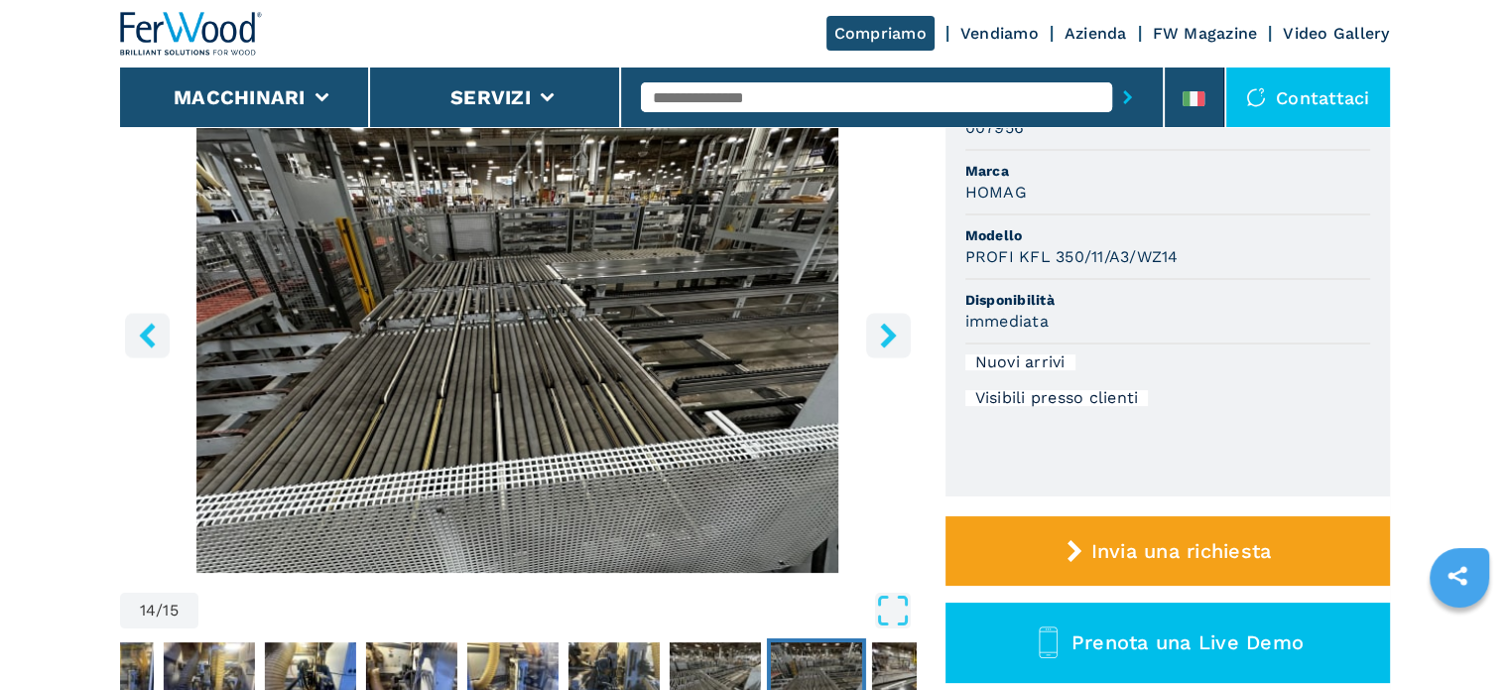
click at [143, 335] on icon "left-button" at bounding box center [147, 334] width 16 height 25
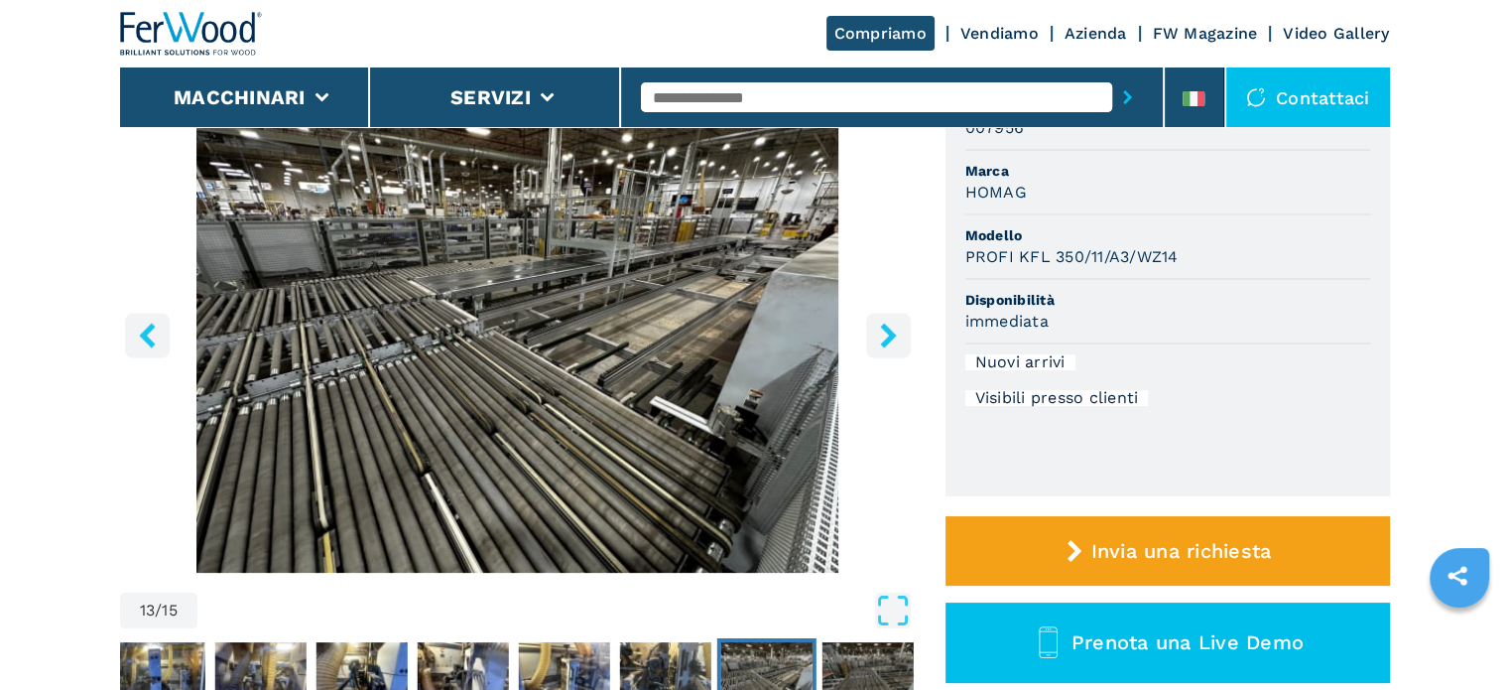
click at [879, 324] on icon "right-button" at bounding box center [888, 334] width 25 height 25
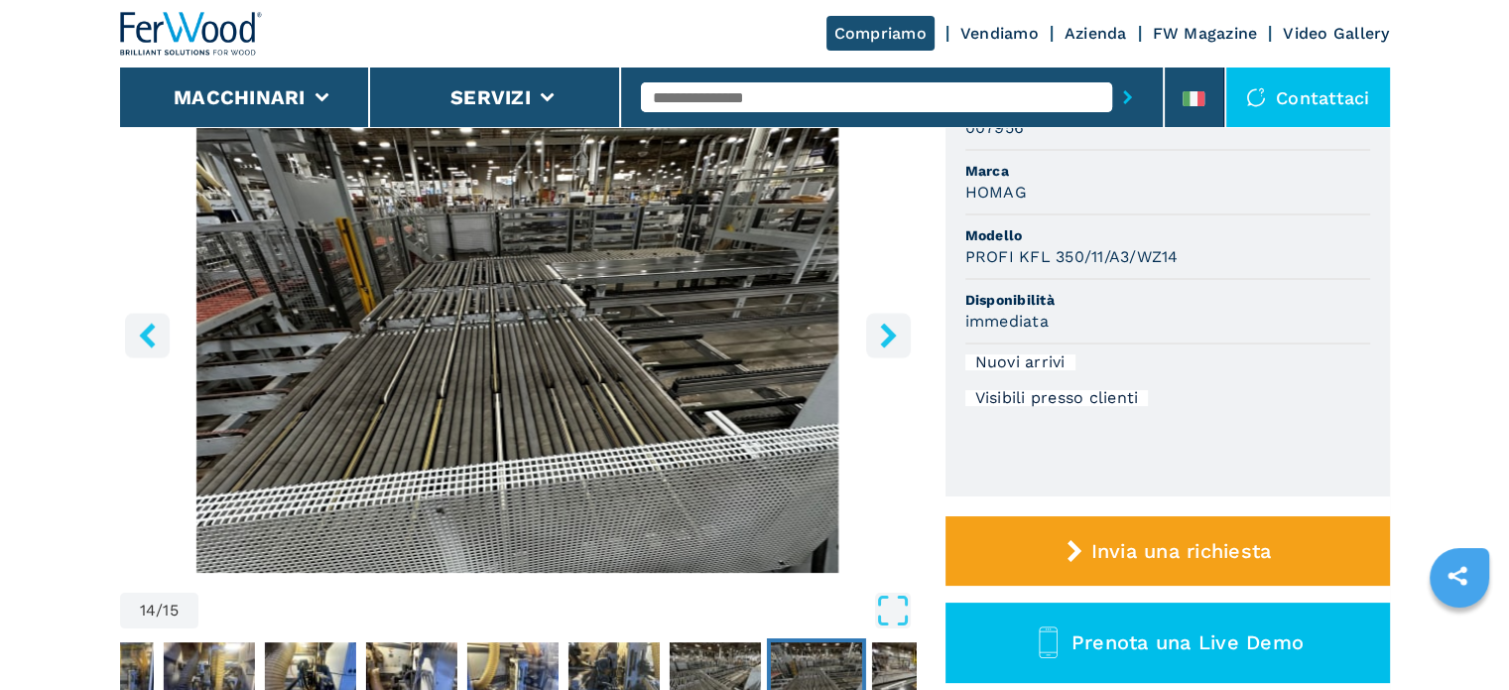
click at [878, 328] on icon "right-button" at bounding box center [888, 334] width 25 height 25
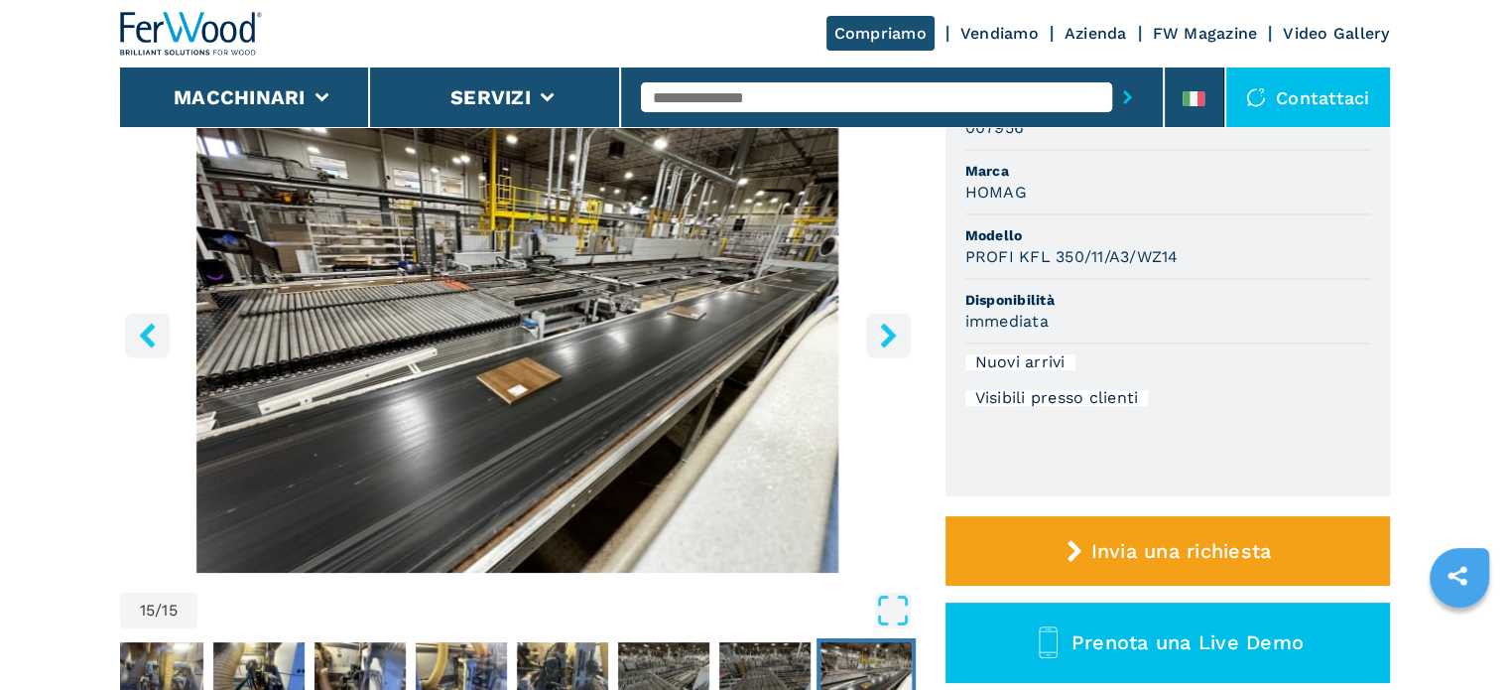
click at [872, 329] on button "right-button" at bounding box center [888, 335] width 45 height 45
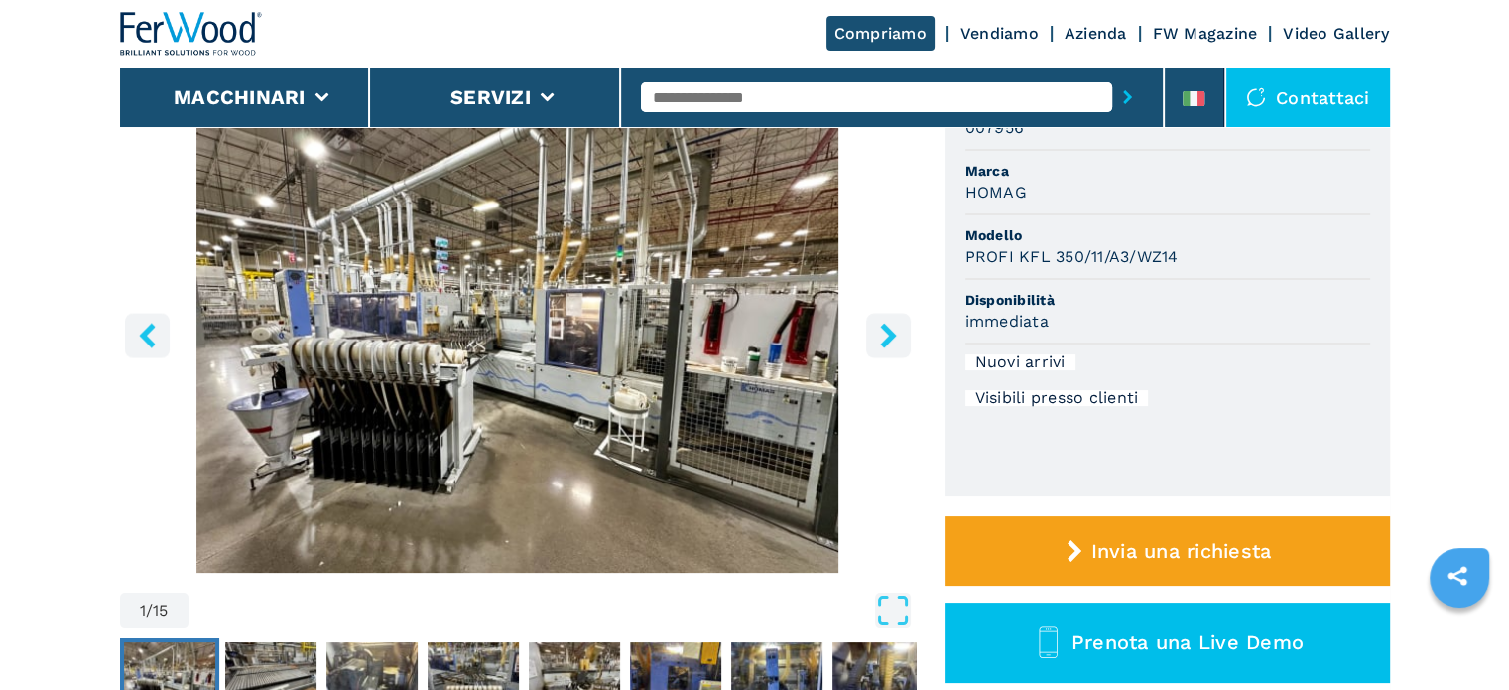
click at [154, 339] on icon "left-button" at bounding box center [147, 334] width 25 height 25
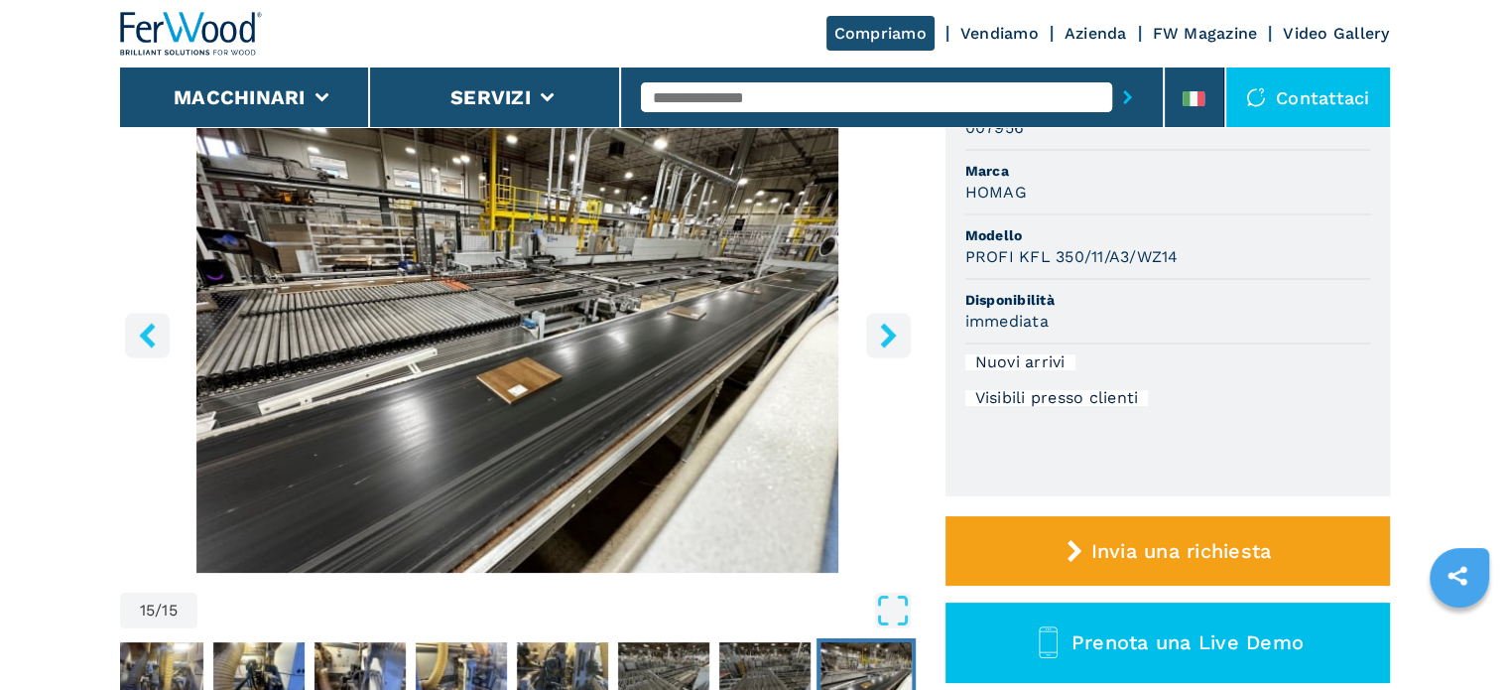
click at [883, 331] on icon "right-button" at bounding box center [888, 334] width 25 height 25
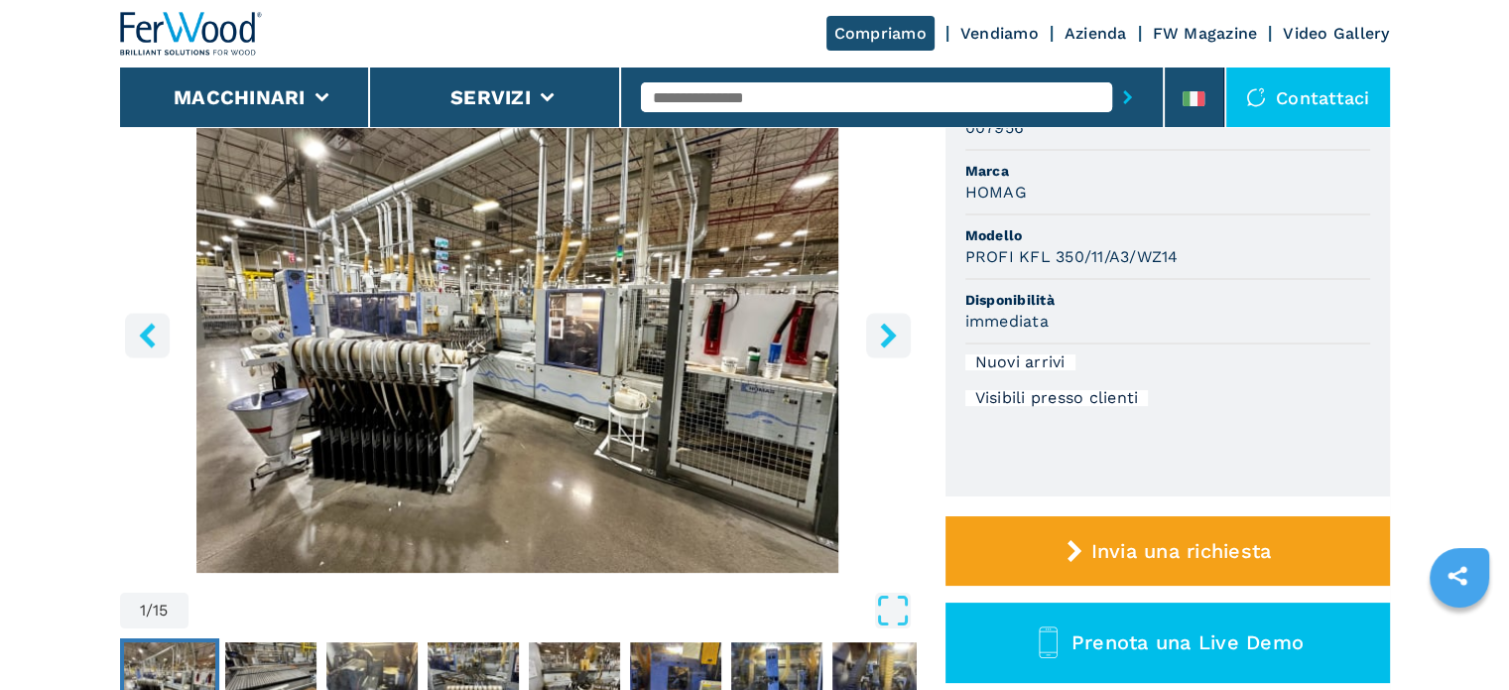
click at [881, 332] on icon "right-button" at bounding box center [888, 334] width 25 height 25
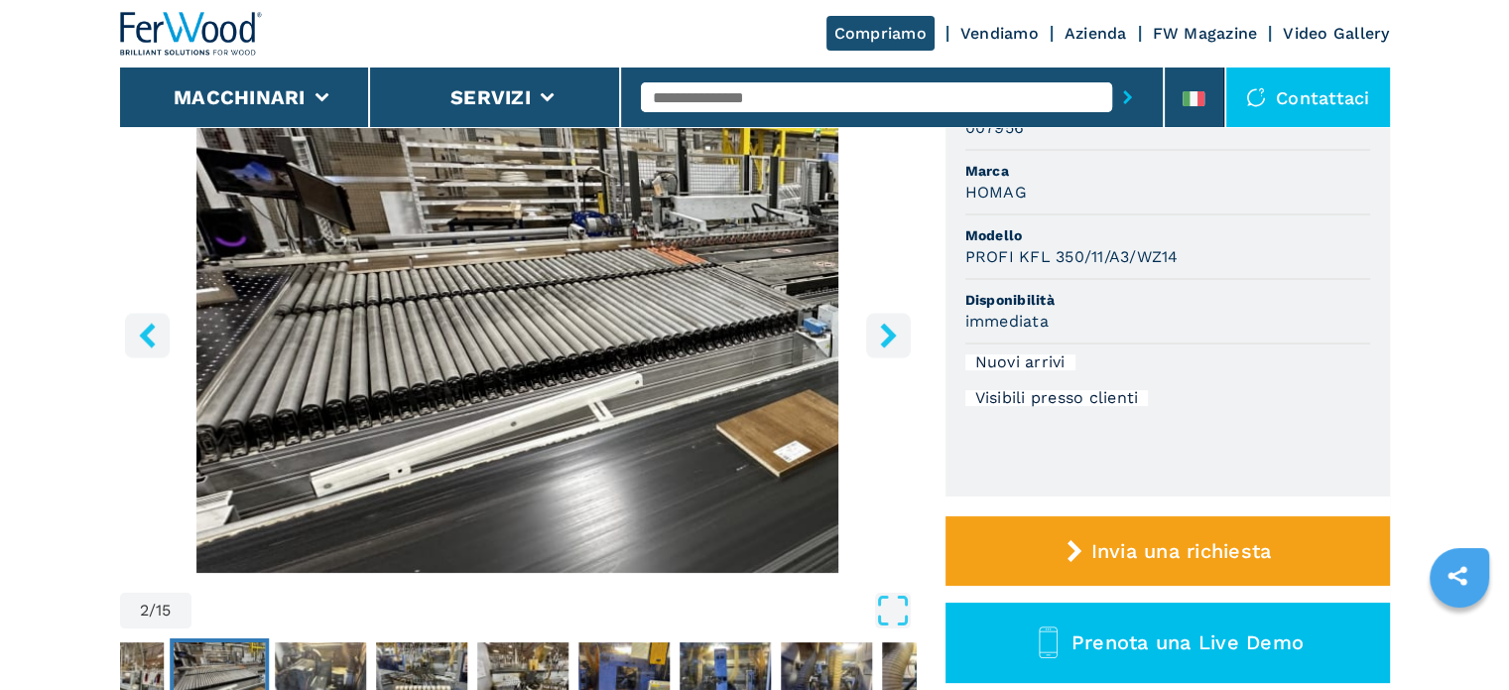
click at [881, 332] on icon "right-button" at bounding box center [888, 334] width 25 height 25
click at [889, 325] on icon "right-button" at bounding box center [888, 334] width 25 height 25
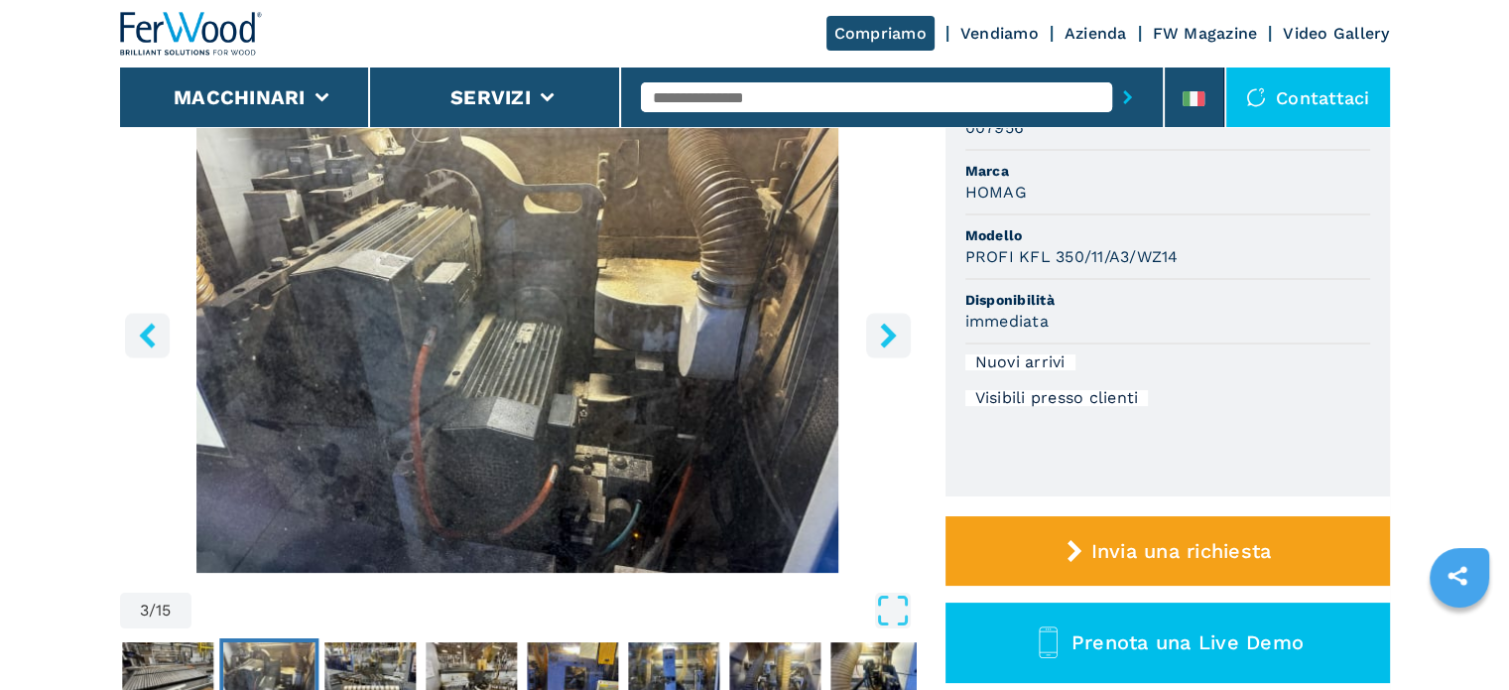
click at [889, 325] on icon "right-button" at bounding box center [888, 334] width 25 height 25
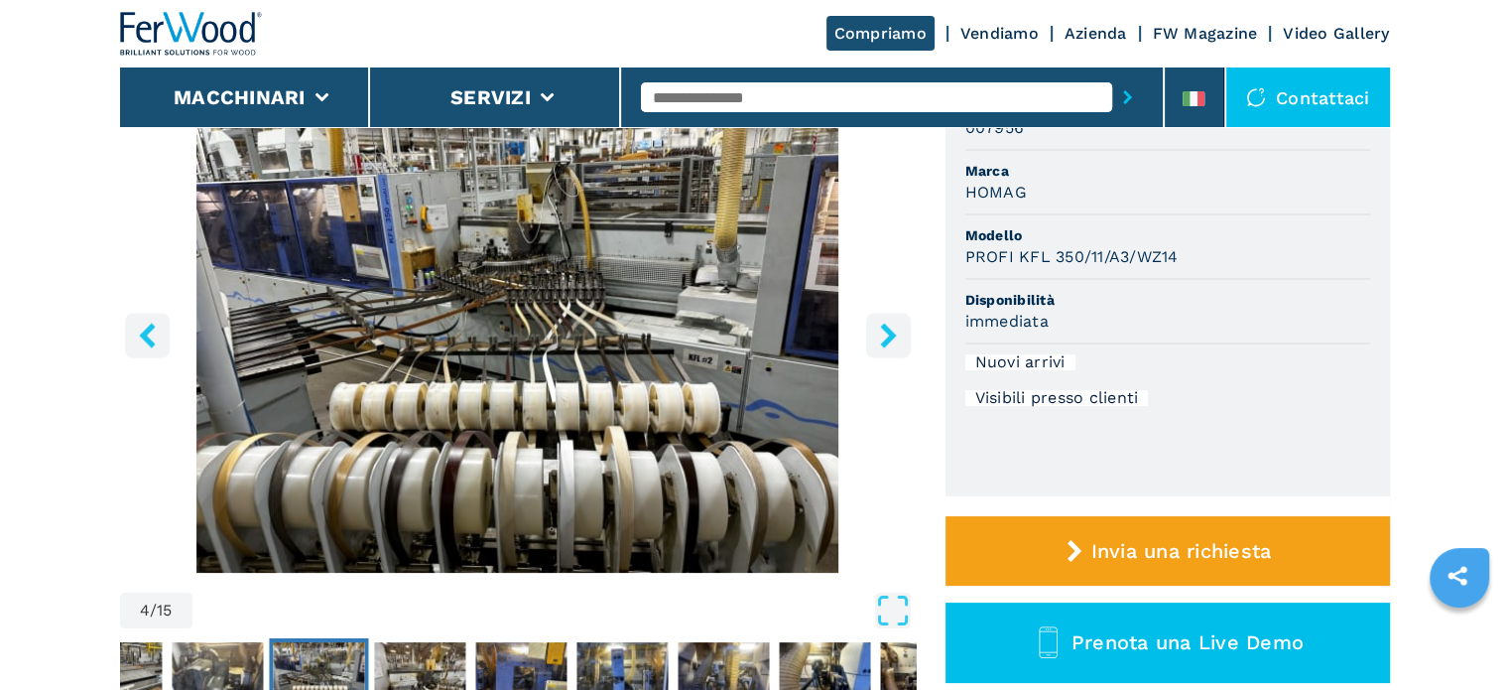
click at [889, 325] on icon "right-button" at bounding box center [888, 334] width 25 height 25
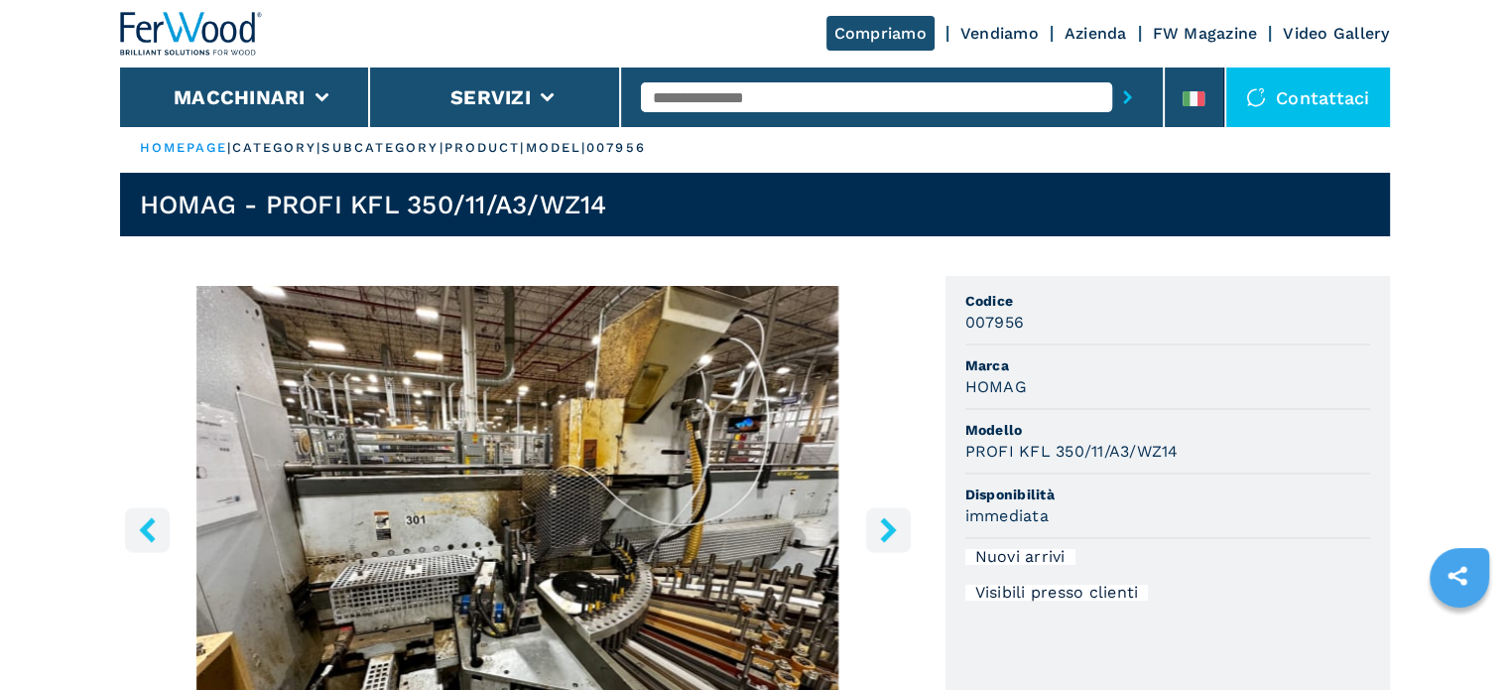
scroll to position [0, 0]
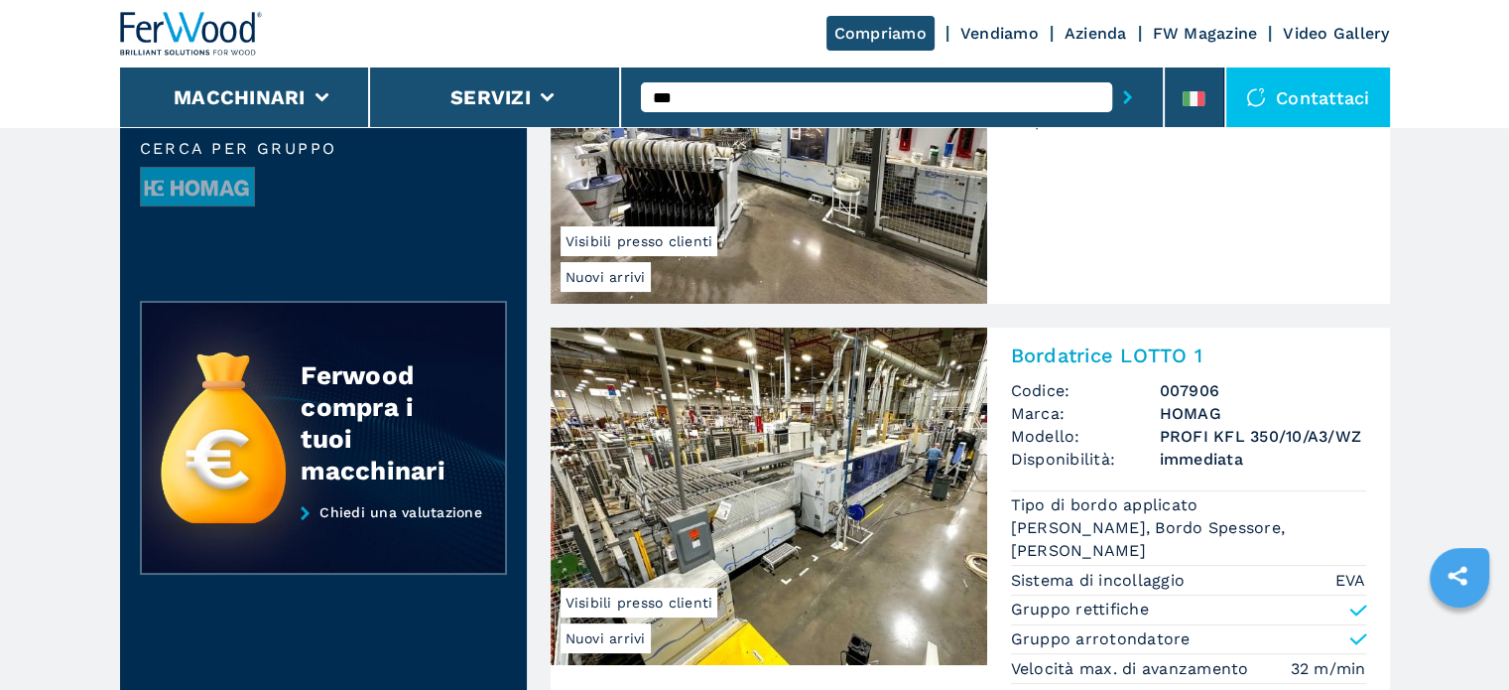
scroll to position [397, 0]
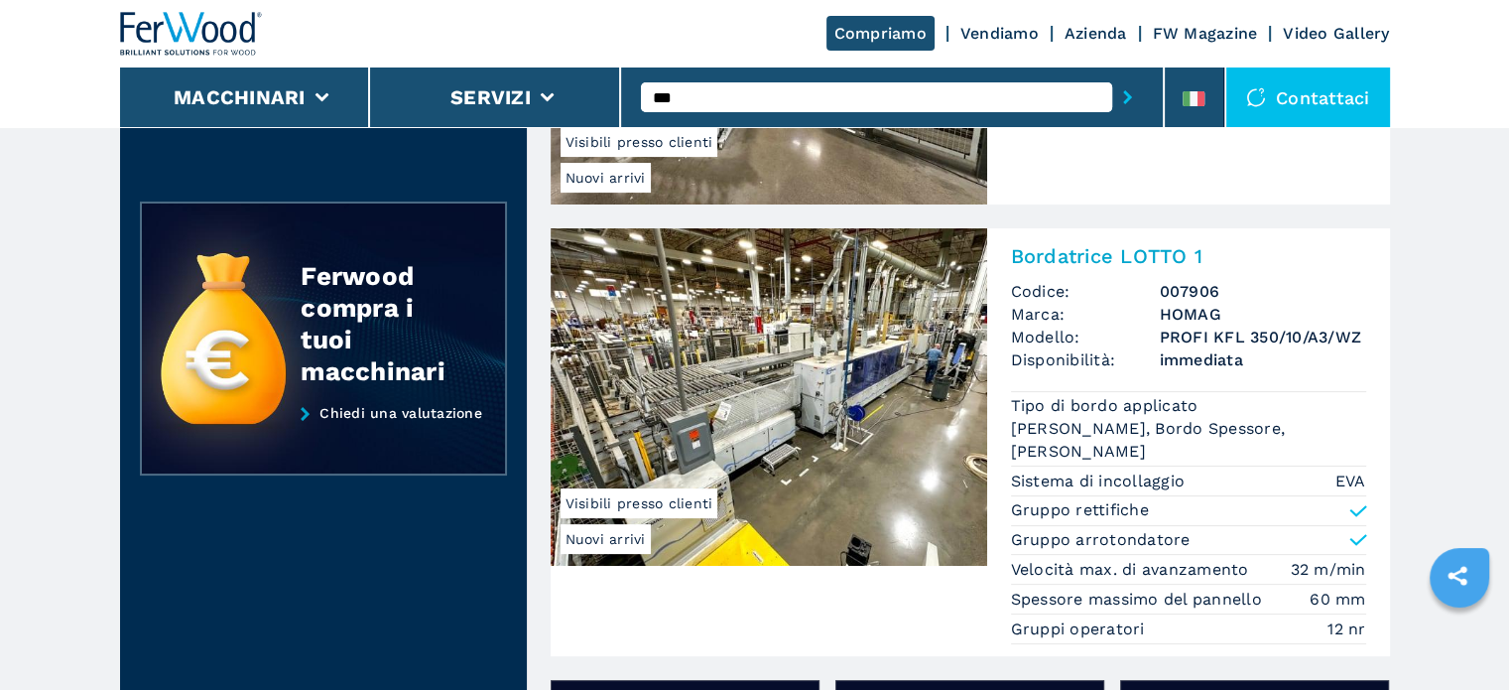
click at [1195, 325] on h3 "PROFI KFL 350/10/A3/WZ" at bounding box center [1263, 336] width 206 height 23
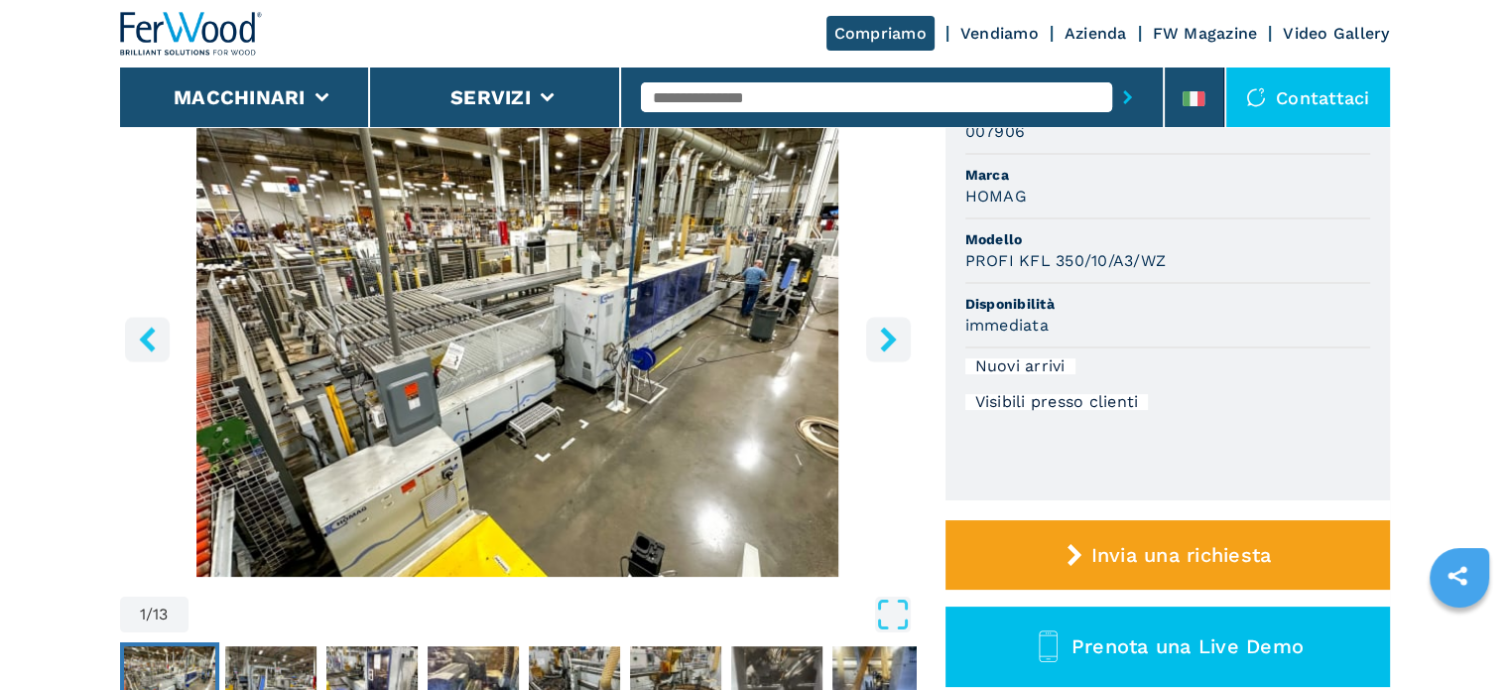
scroll to position [198, 0]
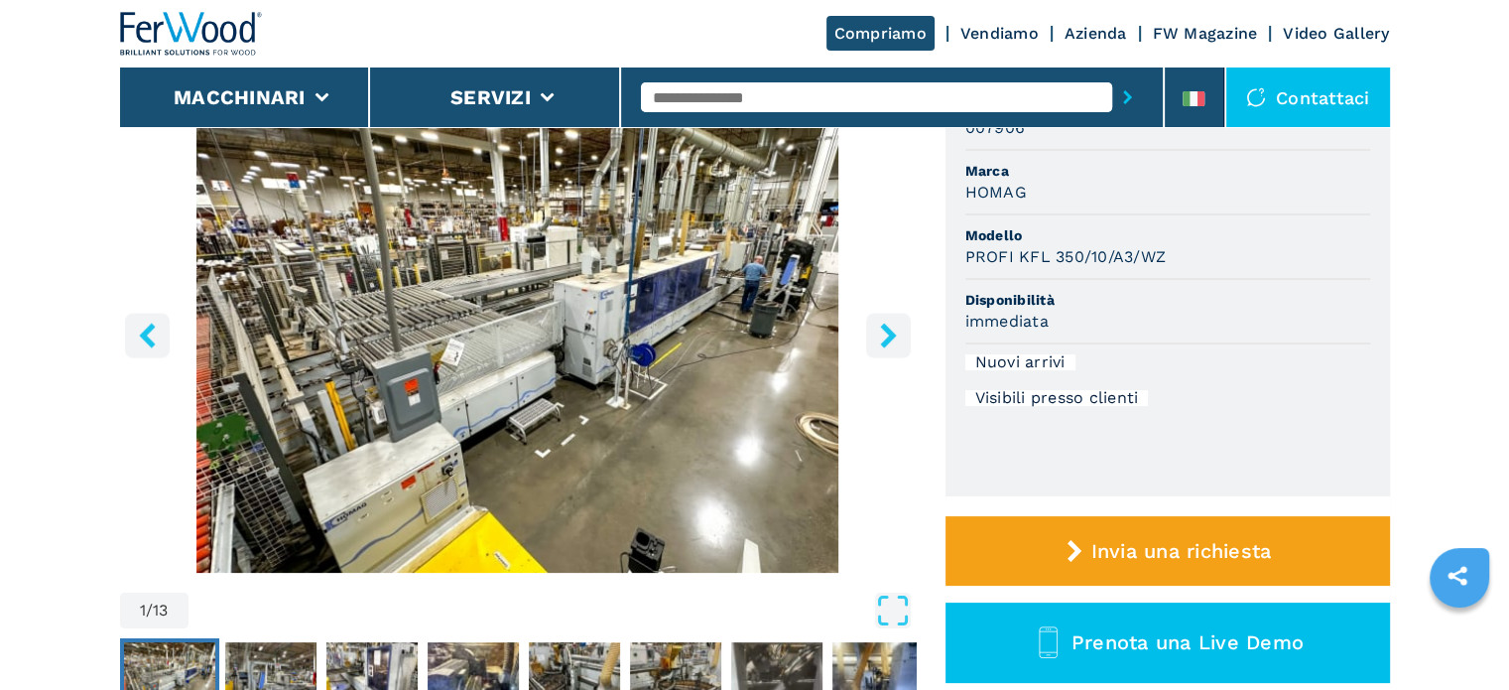
click at [888, 356] on button "right-button" at bounding box center [888, 335] width 45 height 45
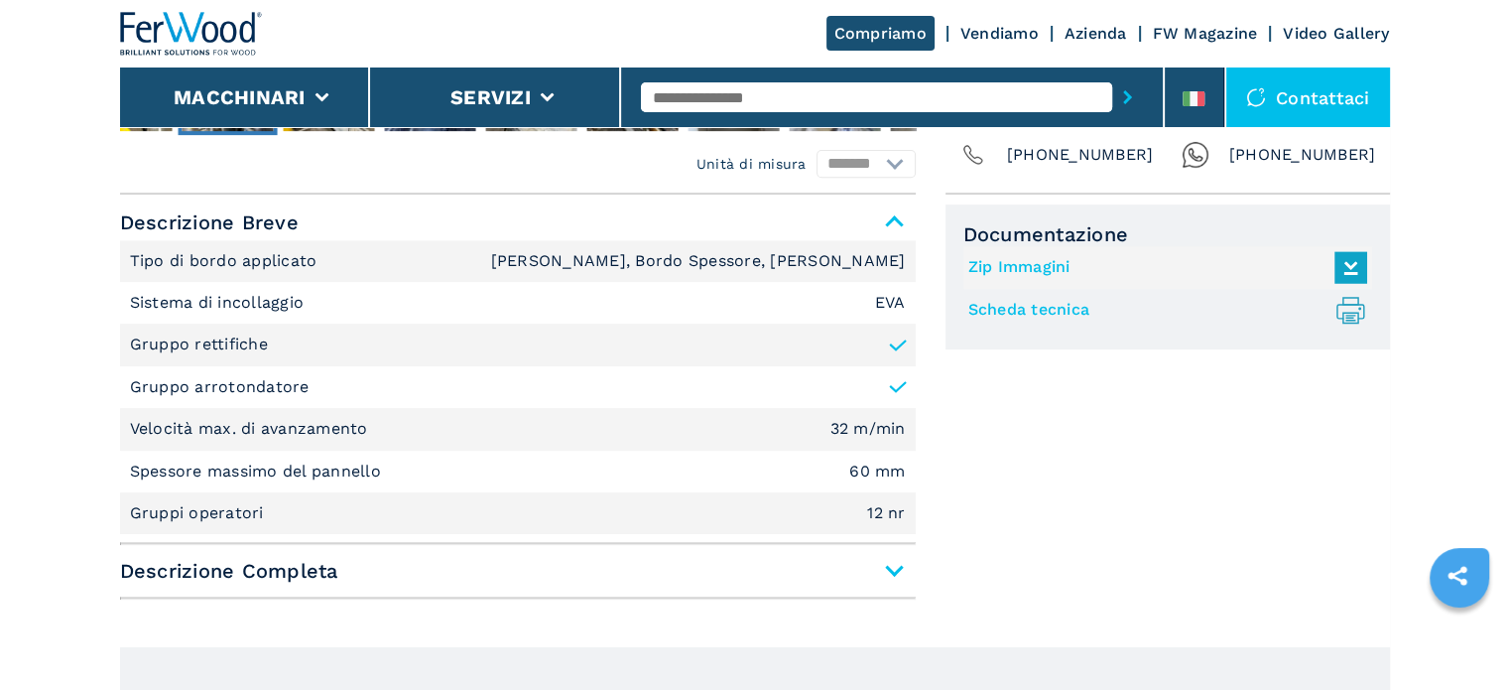
scroll to position [794, 0]
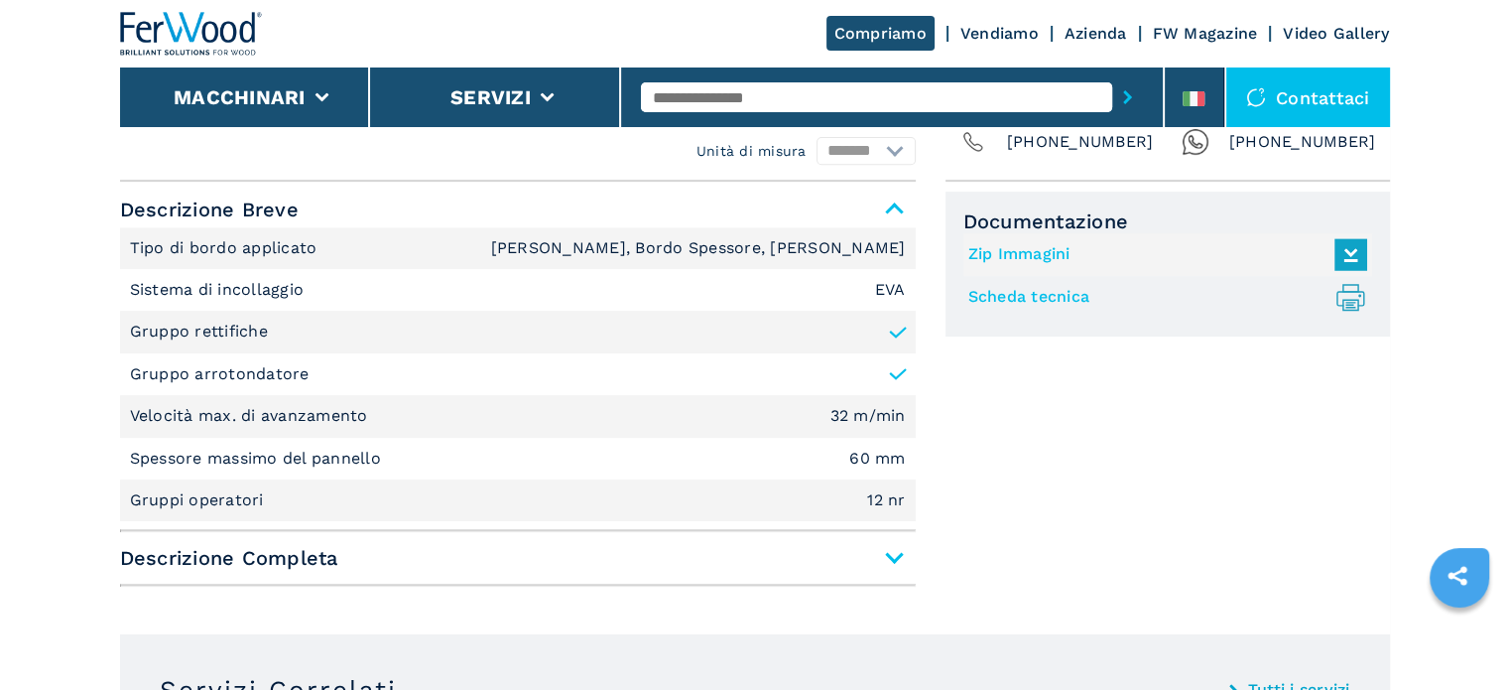
click at [887, 557] on span "Descrizione Completa" at bounding box center [518, 558] width 796 height 36
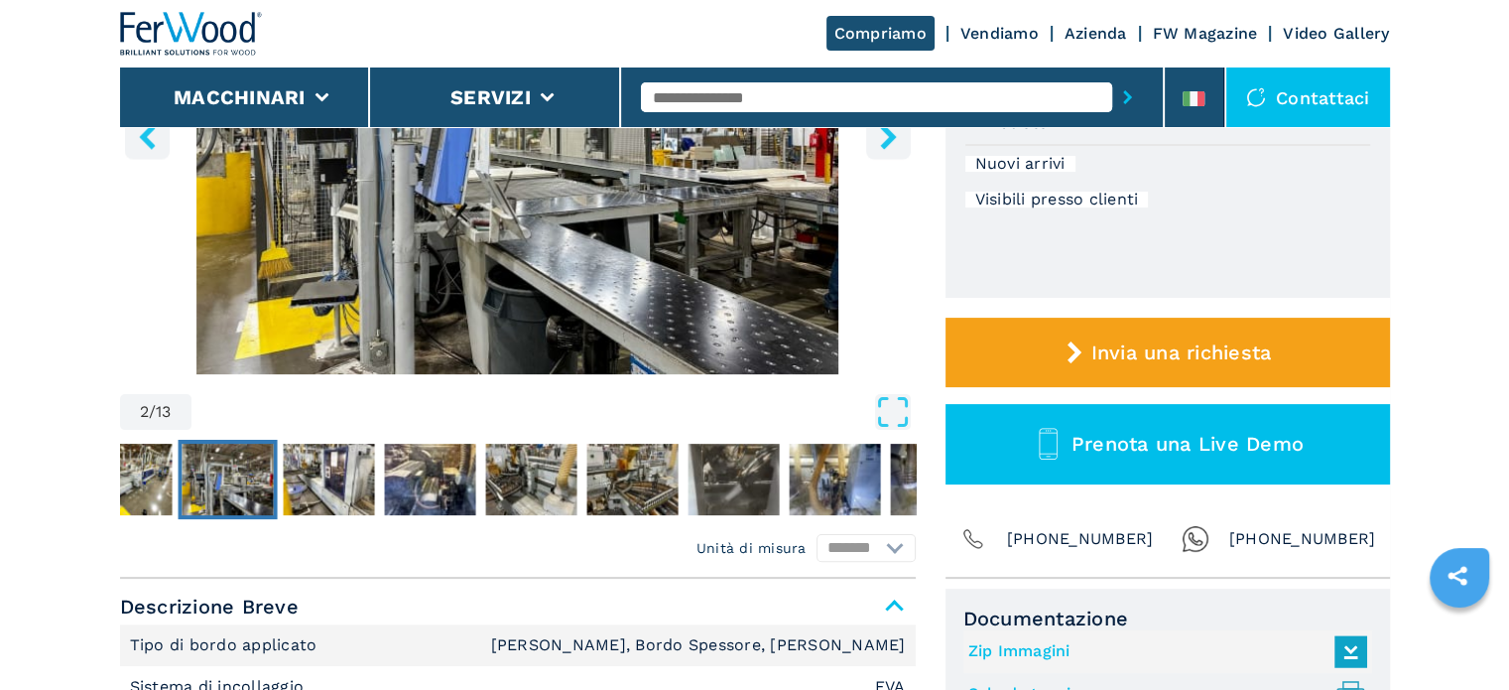
scroll to position [298, 0]
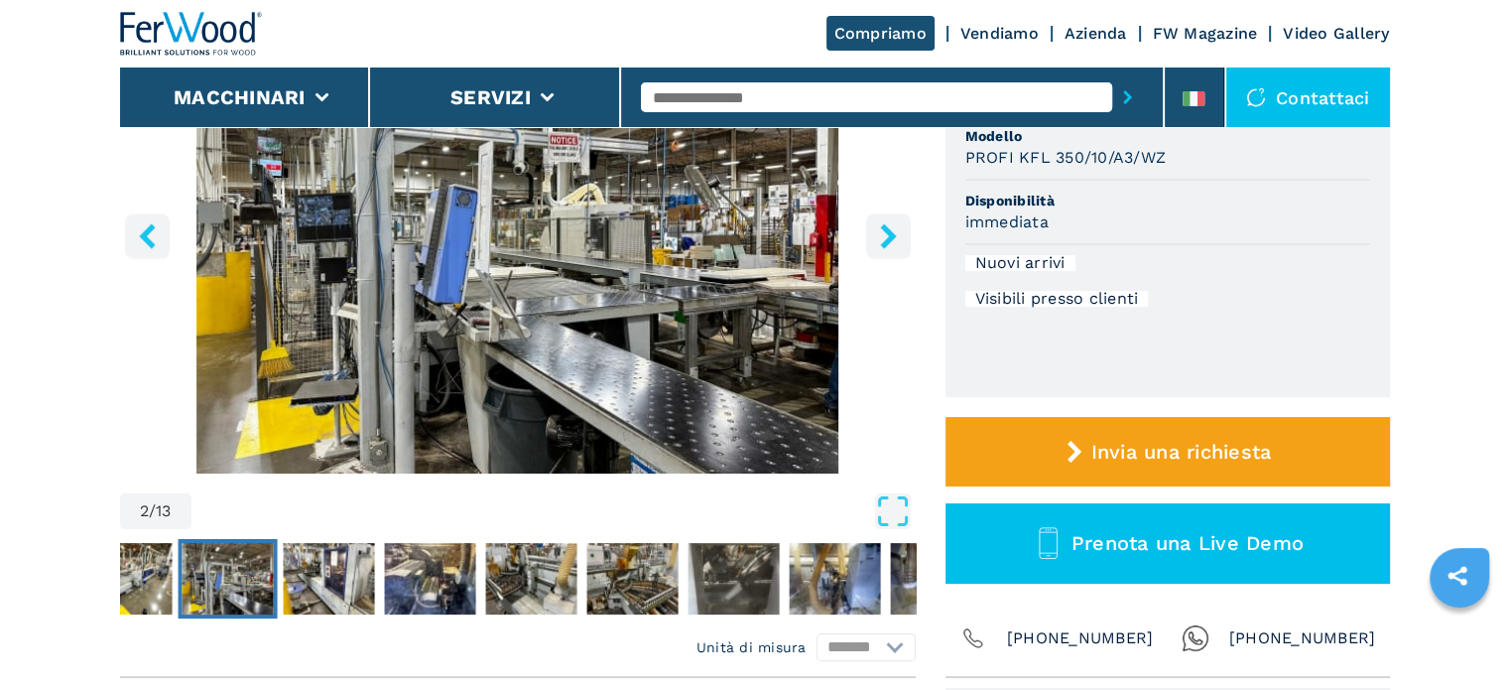
click at [881, 230] on icon "right-button" at bounding box center [888, 235] width 25 height 25
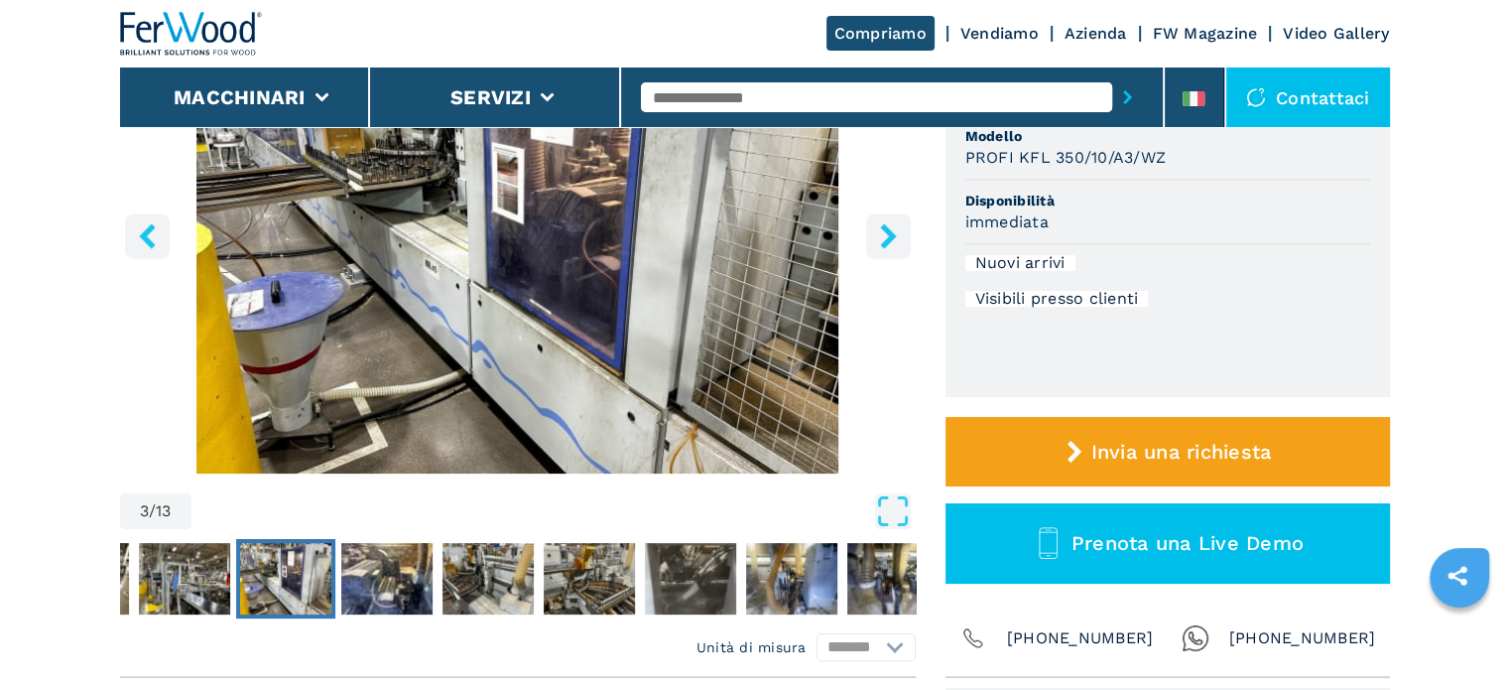
click at [881, 233] on icon "right-button" at bounding box center [888, 235] width 25 height 25
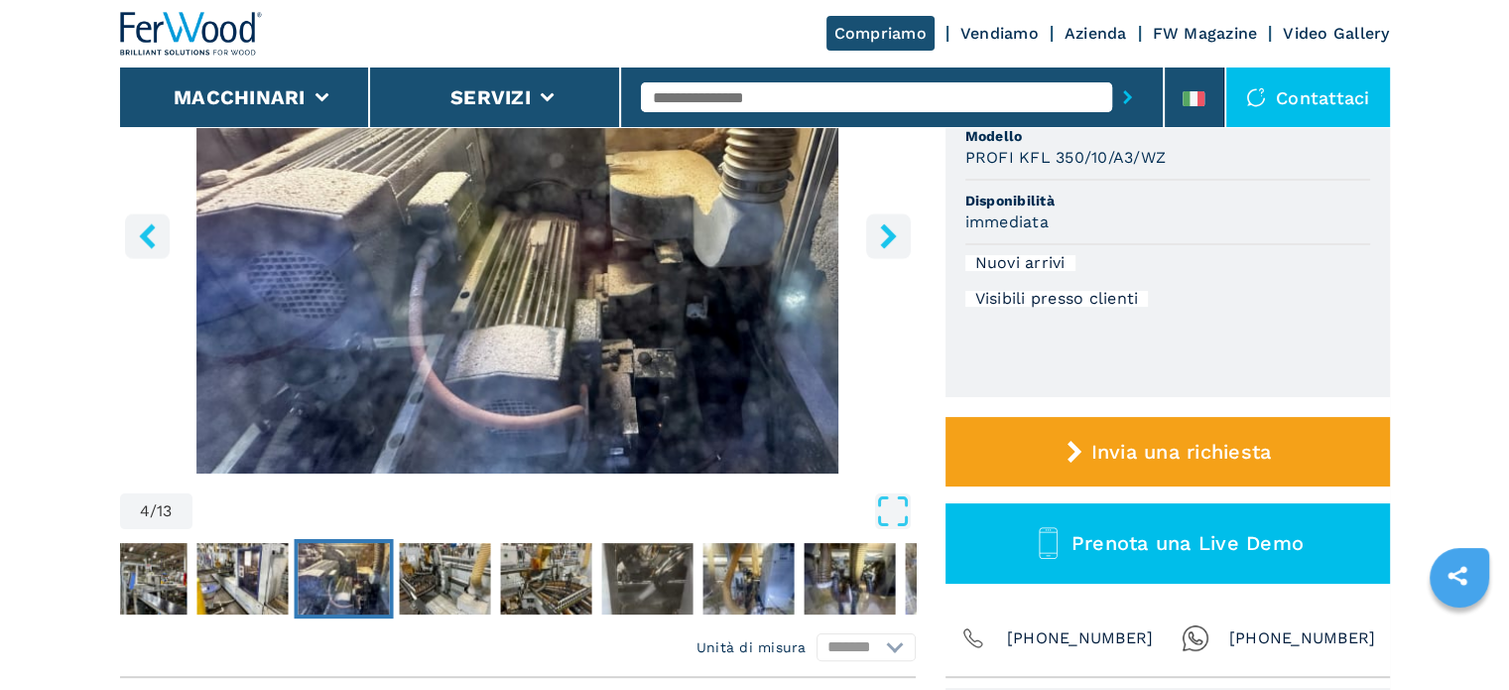
click at [881, 233] on icon "right-button" at bounding box center [888, 235] width 25 height 25
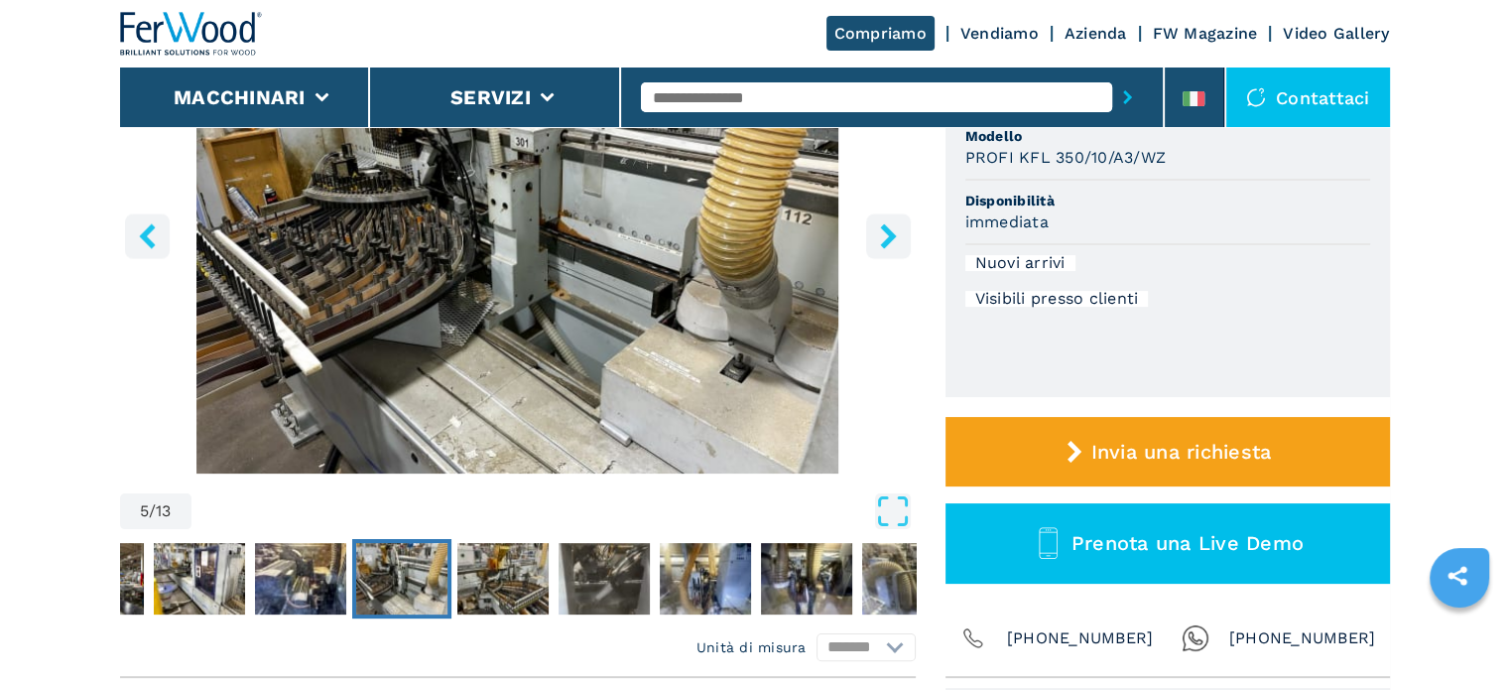
click at [881, 233] on icon "right-button" at bounding box center [888, 235] width 25 height 25
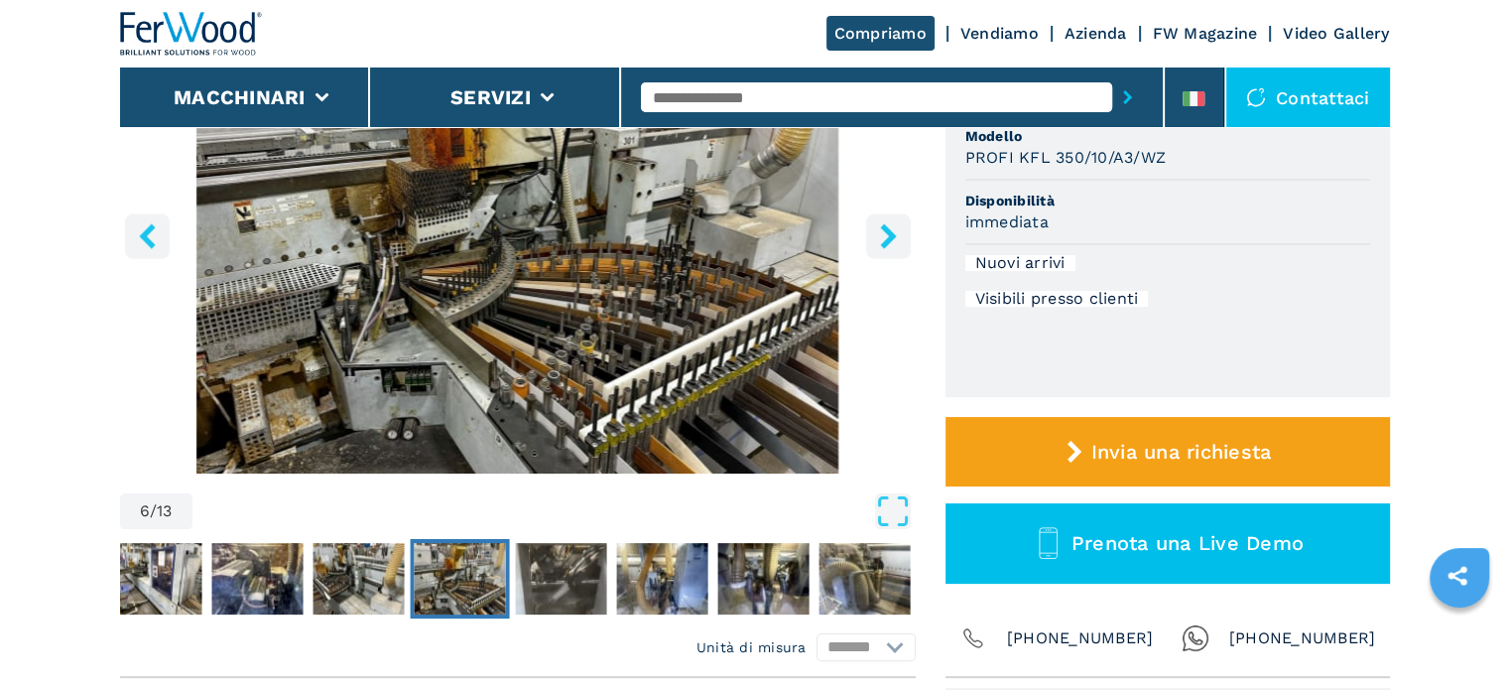
click at [889, 242] on icon "right-button" at bounding box center [888, 235] width 16 height 25
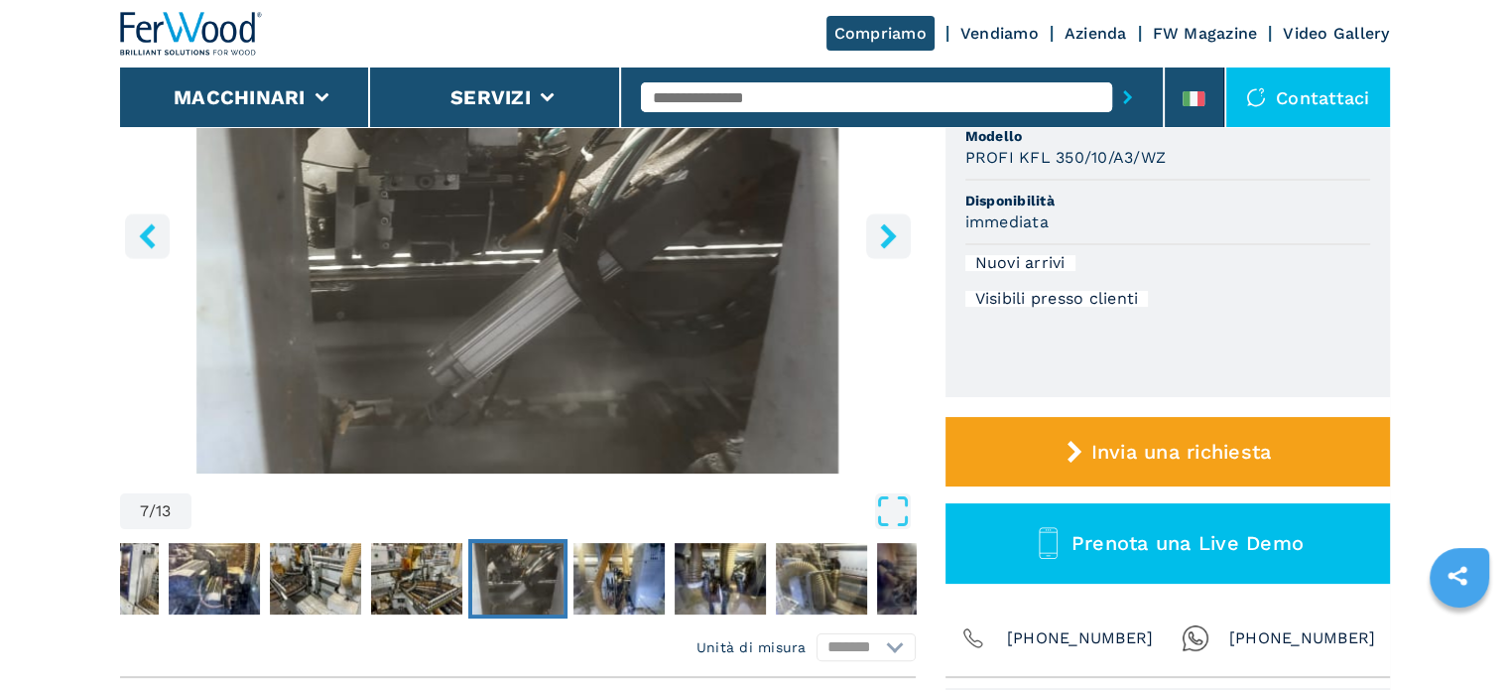
click at [889, 242] on icon "right-button" at bounding box center [888, 235] width 16 height 25
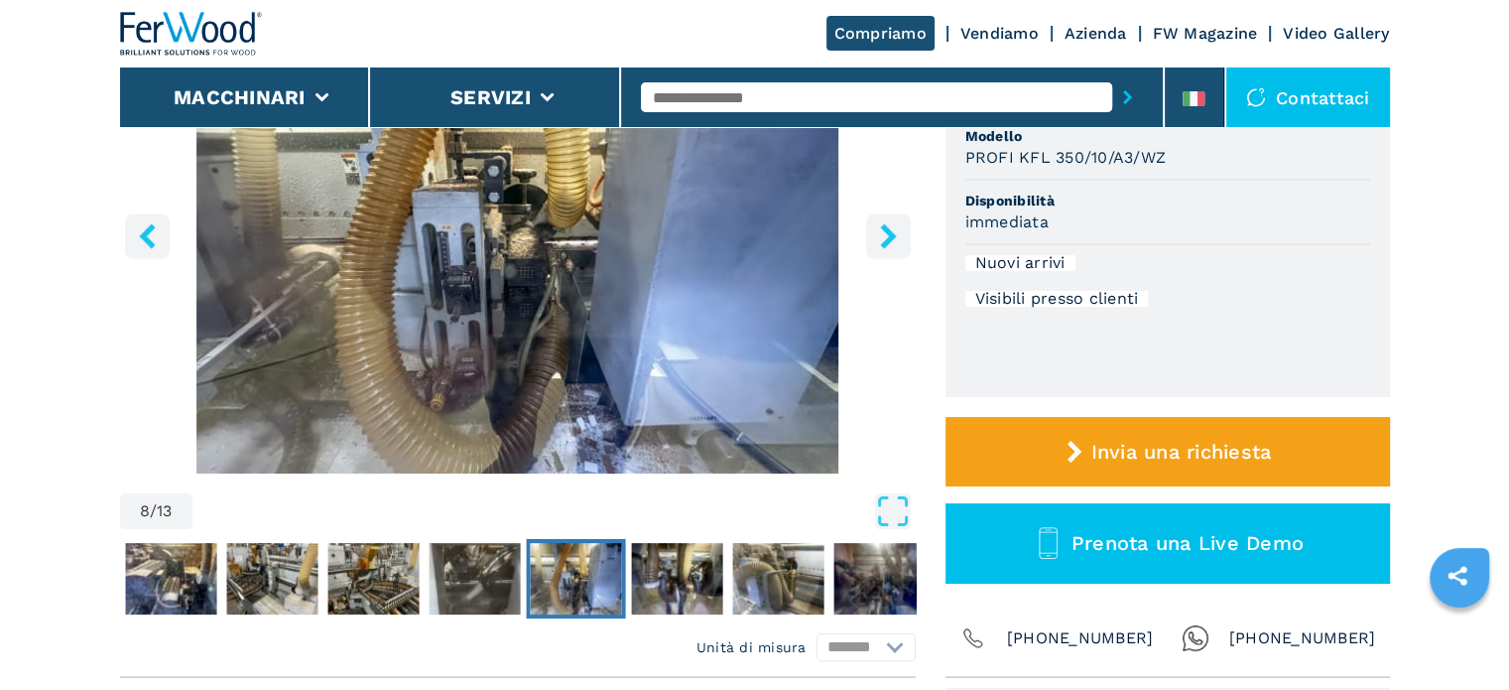
click at [889, 242] on icon "right-button" at bounding box center [888, 235] width 16 height 25
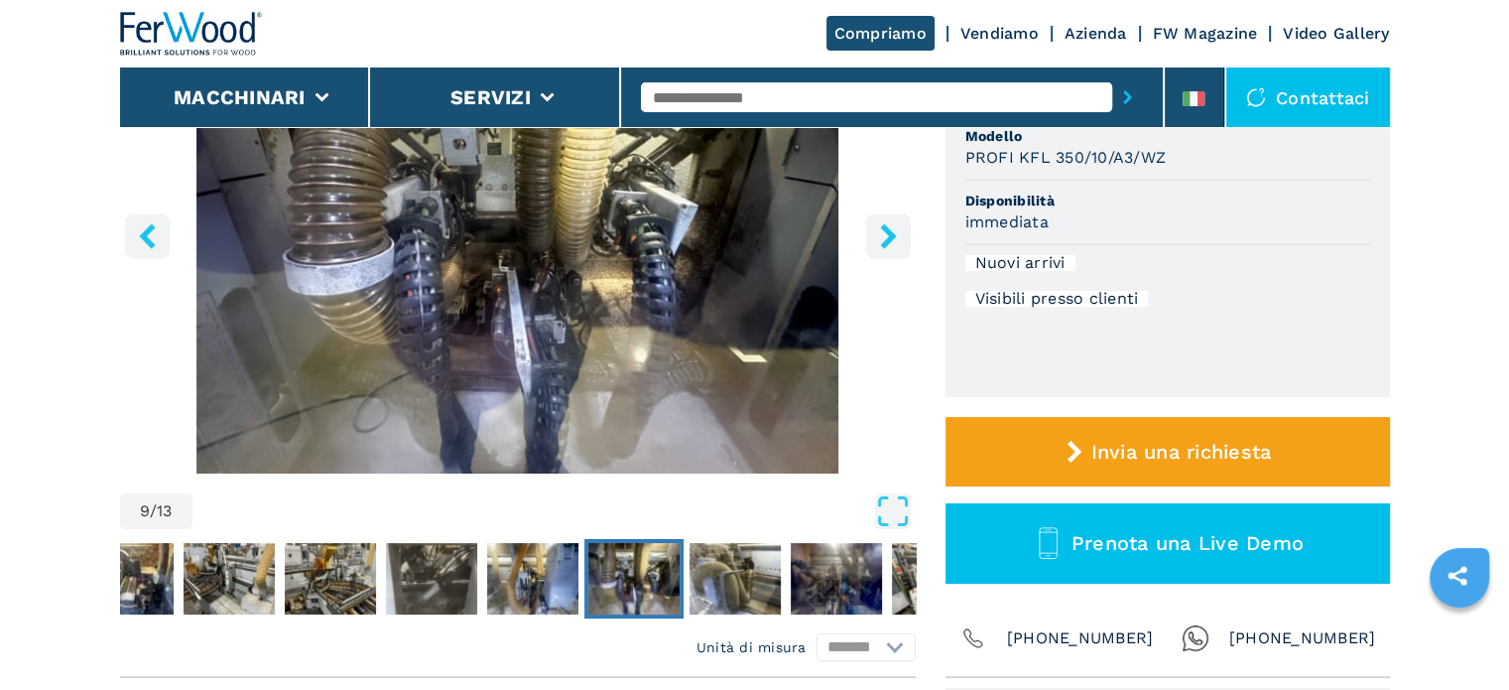
click at [889, 242] on icon "right-button" at bounding box center [888, 235] width 16 height 25
click at [887, 244] on icon "right-button" at bounding box center [888, 235] width 16 height 25
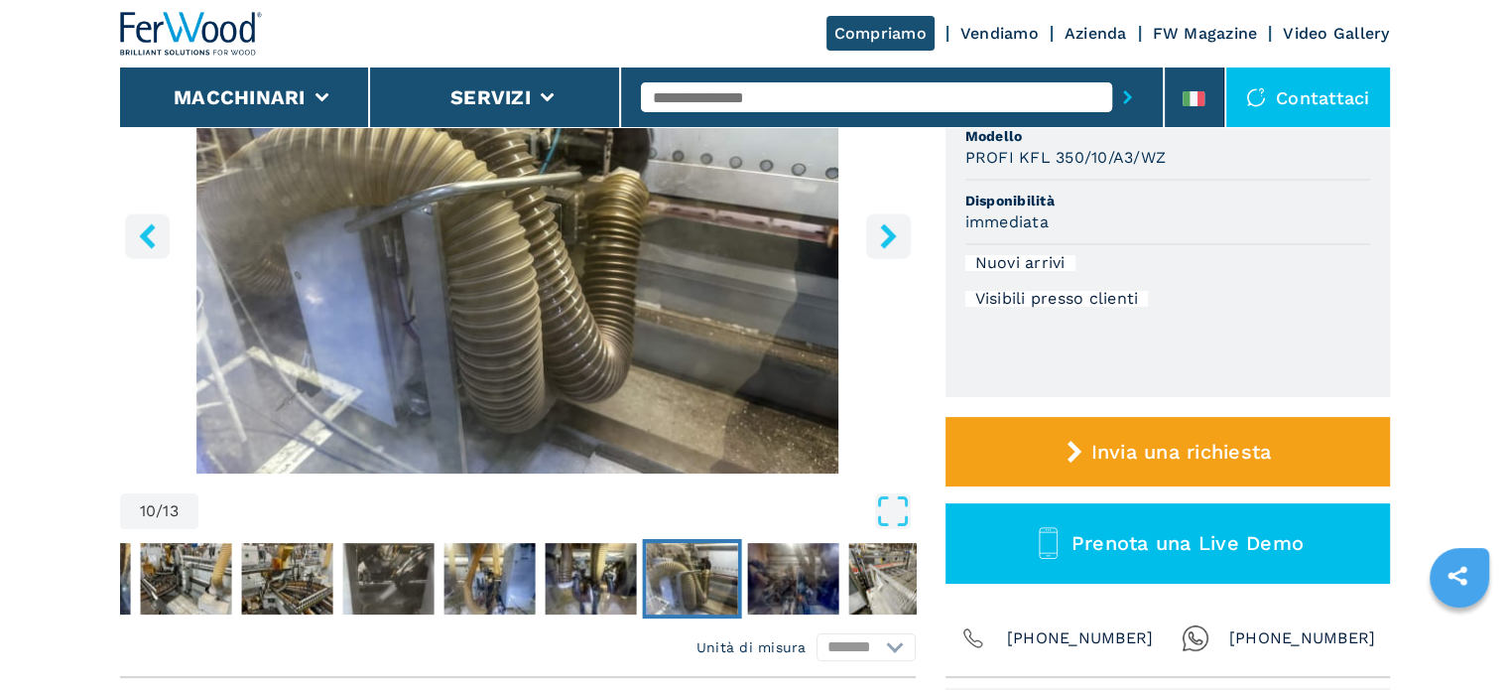
click at [887, 244] on icon "right-button" at bounding box center [888, 235] width 16 height 25
click at [886, 245] on icon "right-button" at bounding box center [888, 235] width 16 height 25
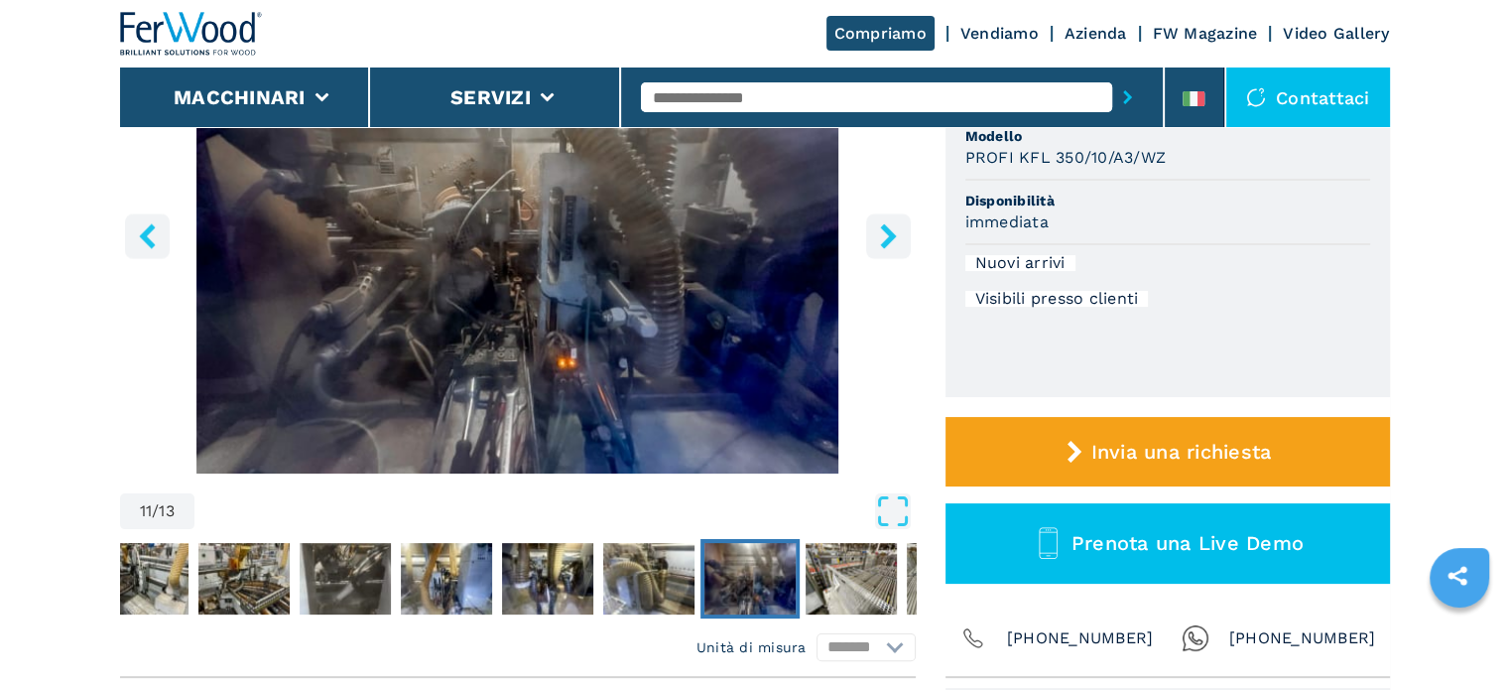
click at [886, 245] on icon "right-button" at bounding box center [888, 235] width 16 height 25
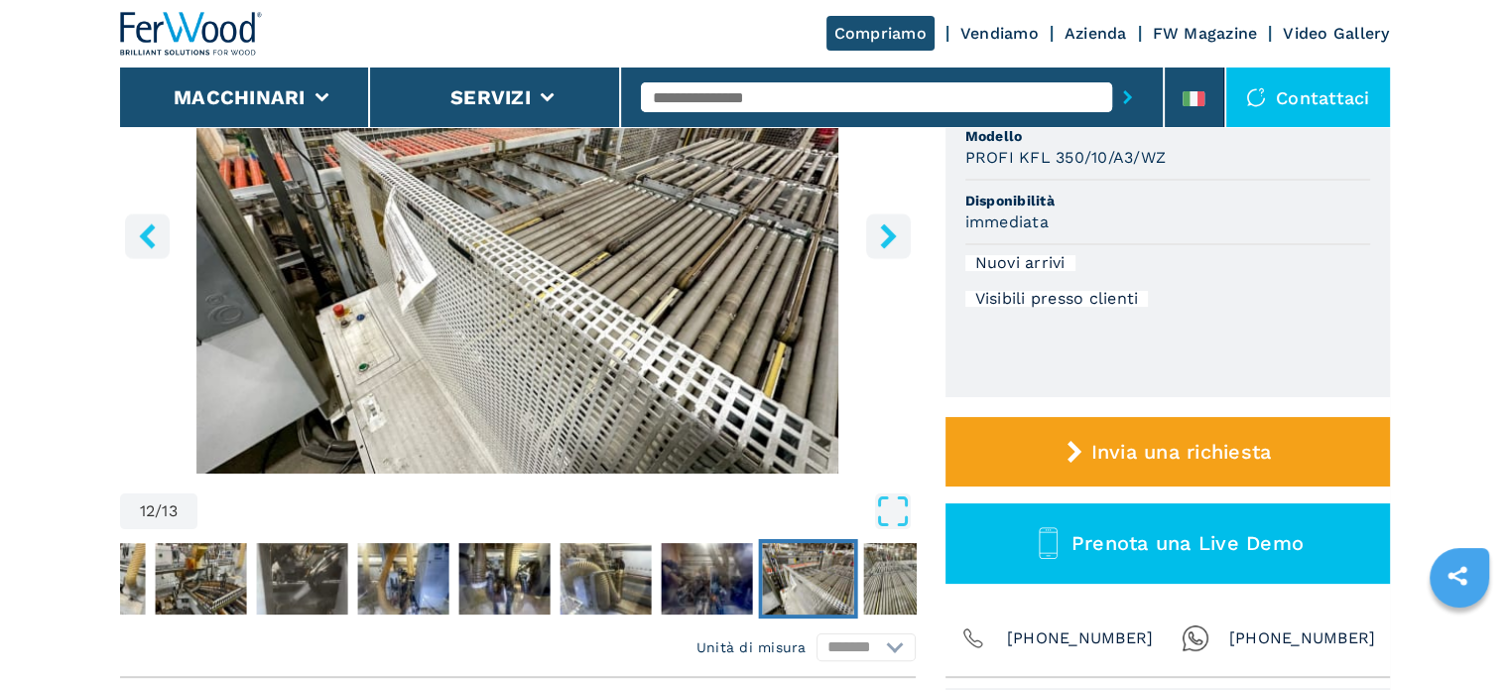
click at [886, 245] on icon "right-button" at bounding box center [888, 235] width 16 height 25
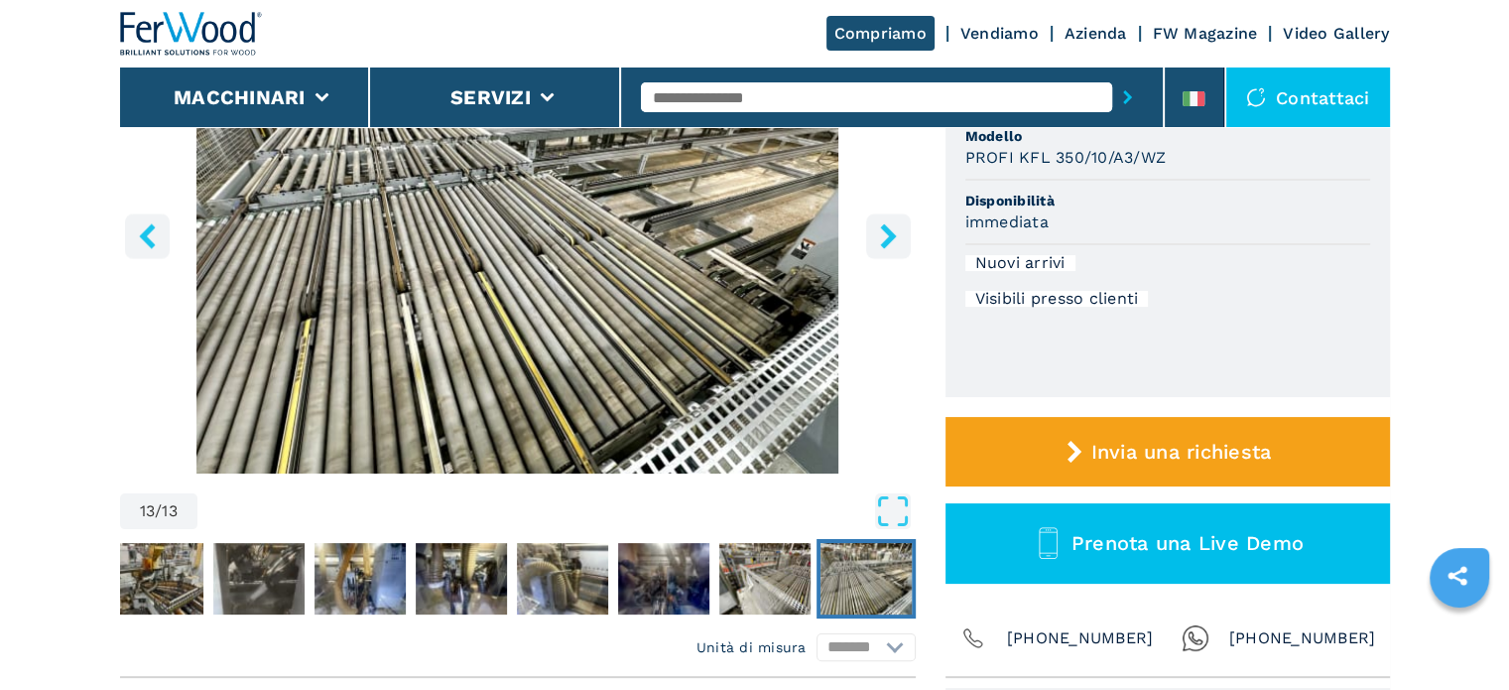
click at [886, 245] on icon "right-button" at bounding box center [888, 235] width 16 height 25
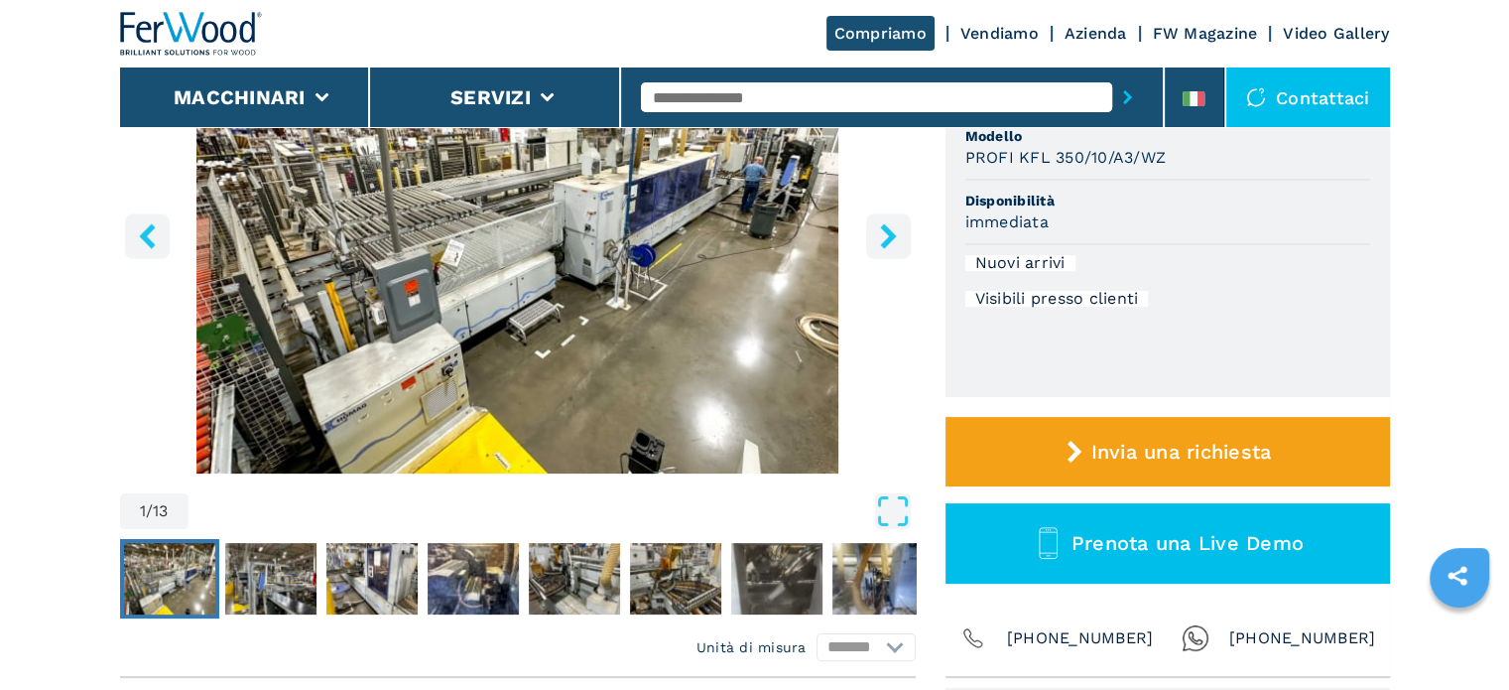
click at [886, 245] on icon "right-button" at bounding box center [888, 235] width 16 height 25
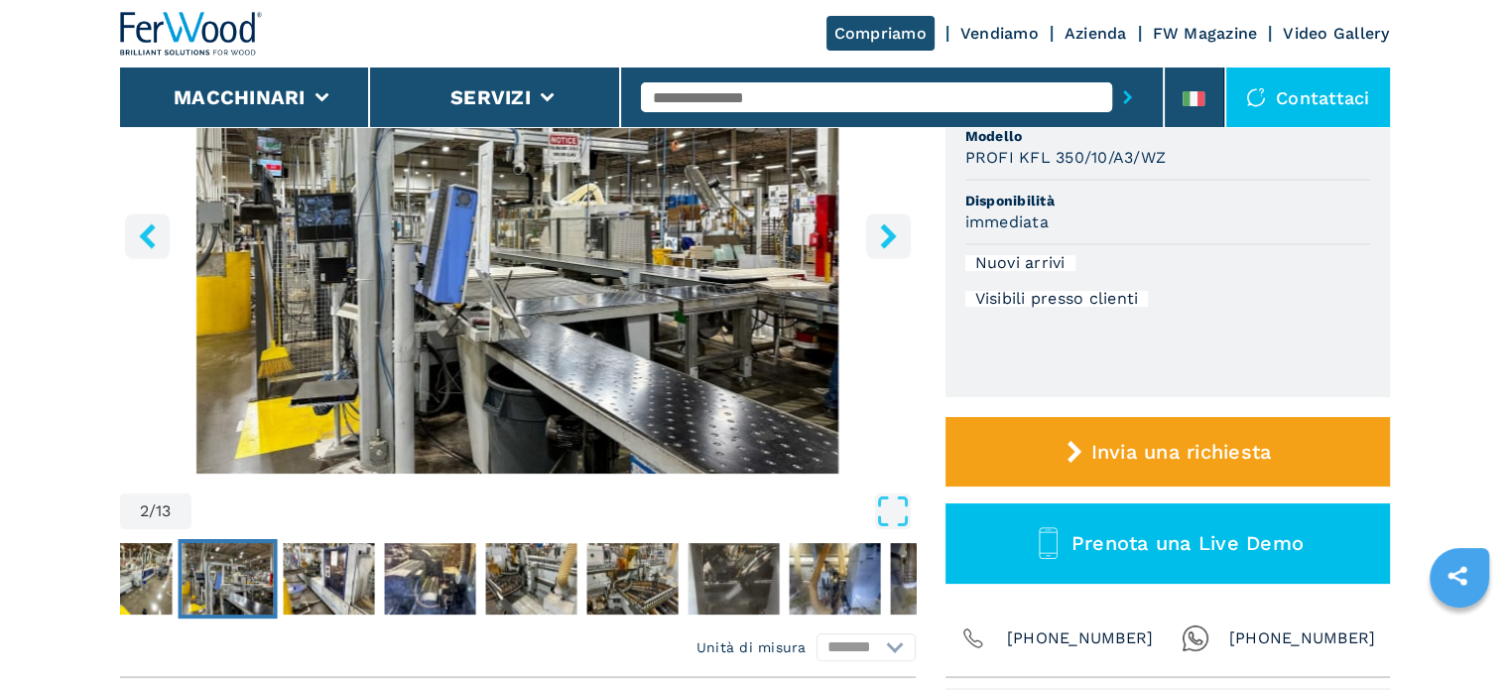
click at [873, 236] on button "right-button" at bounding box center [888, 235] width 45 height 45
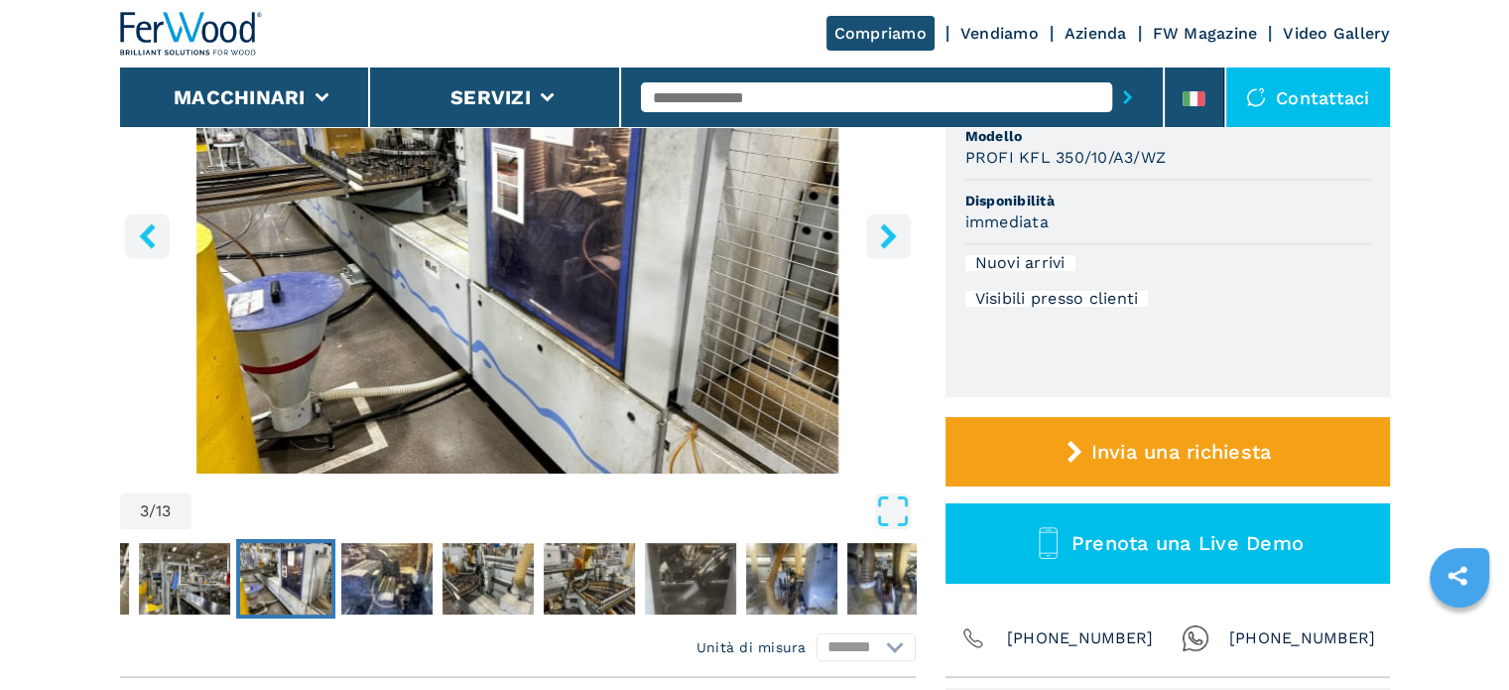
click at [873, 236] on button "right-button" at bounding box center [888, 235] width 45 height 45
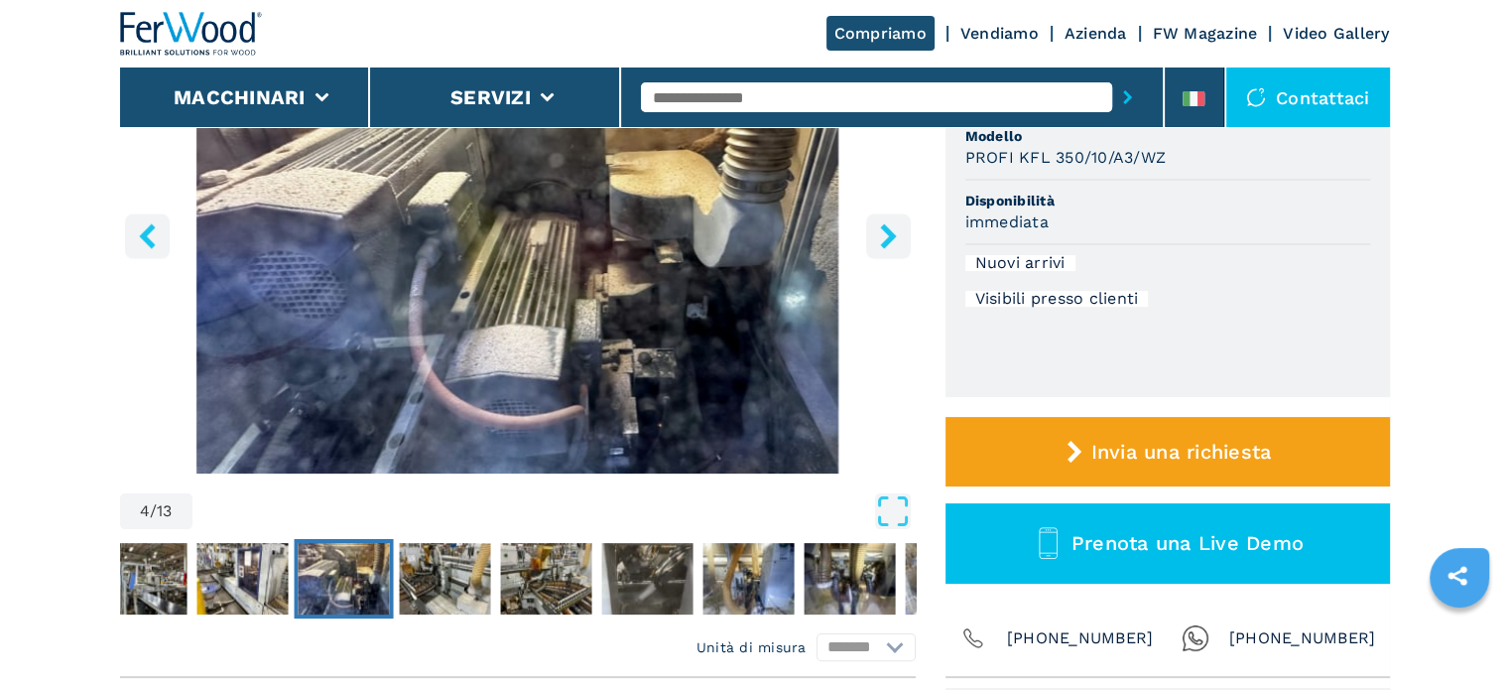
click at [873, 236] on button "right-button" at bounding box center [888, 235] width 45 height 45
click at [873, 237] on button "right-button" at bounding box center [888, 235] width 45 height 45
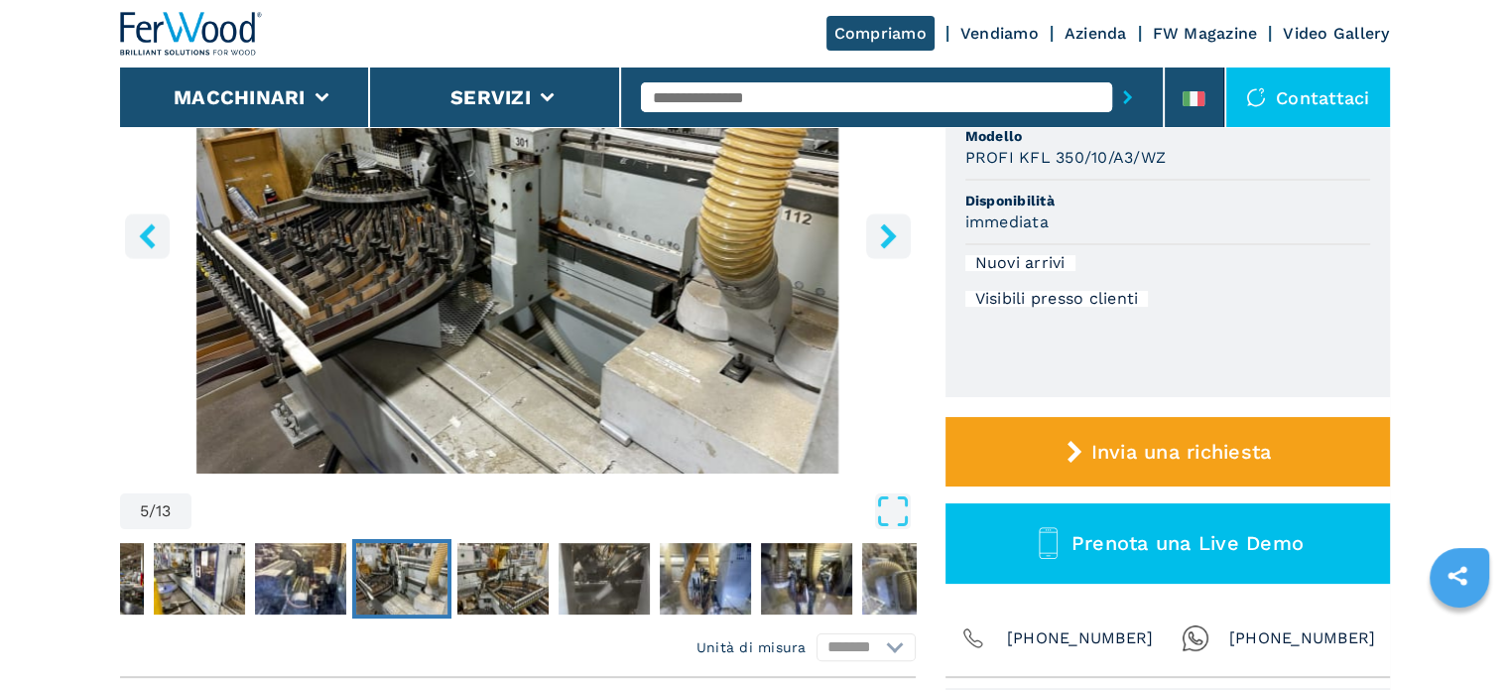
click at [873, 237] on button "right-button" at bounding box center [888, 235] width 45 height 45
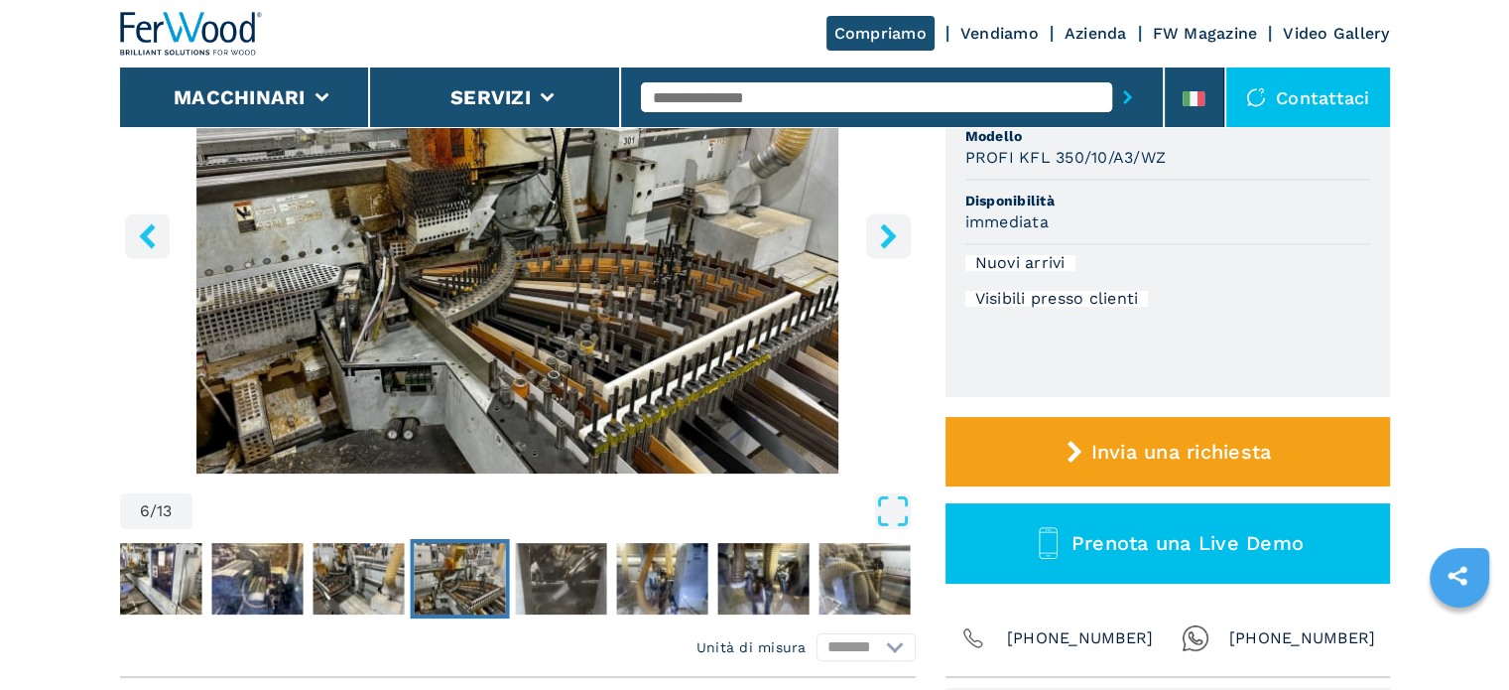
click at [872, 238] on button "right-button" at bounding box center [888, 235] width 45 height 45
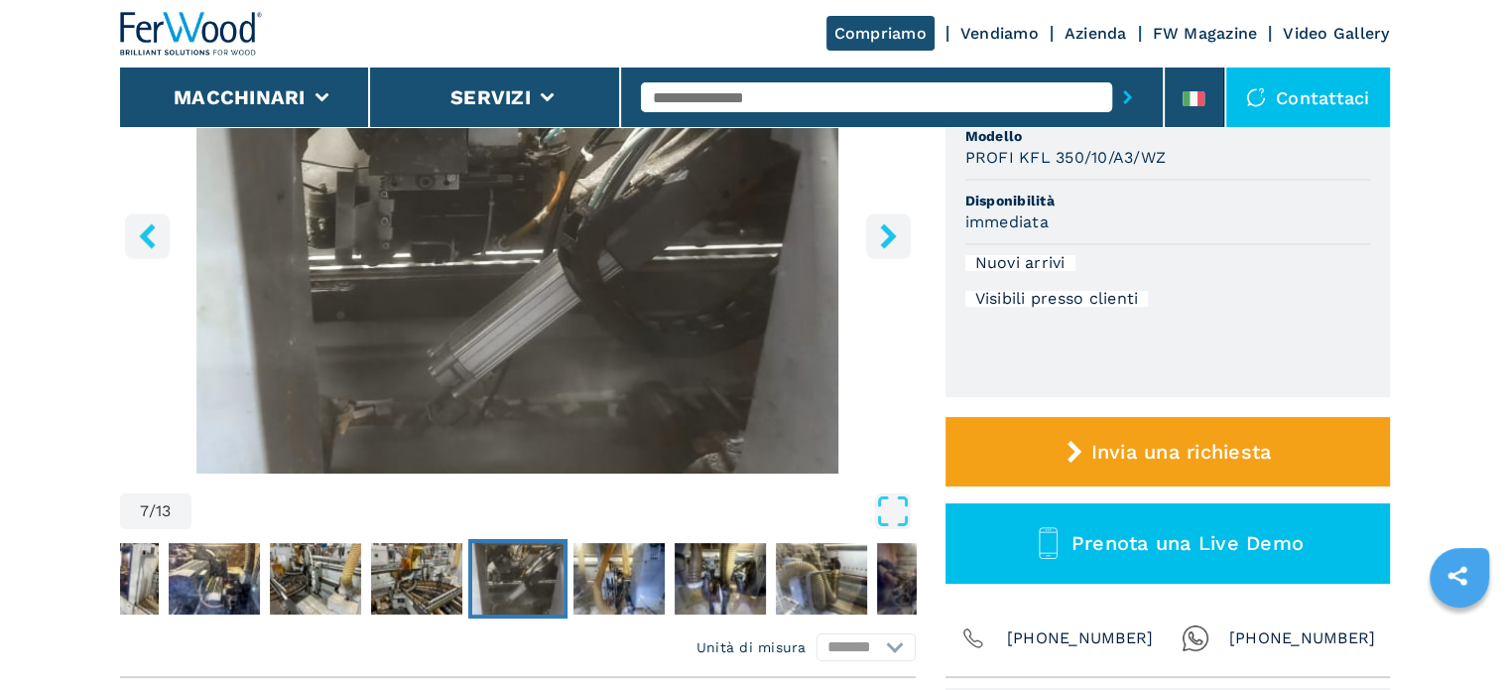
click at [872, 238] on button "right-button" at bounding box center [888, 235] width 45 height 45
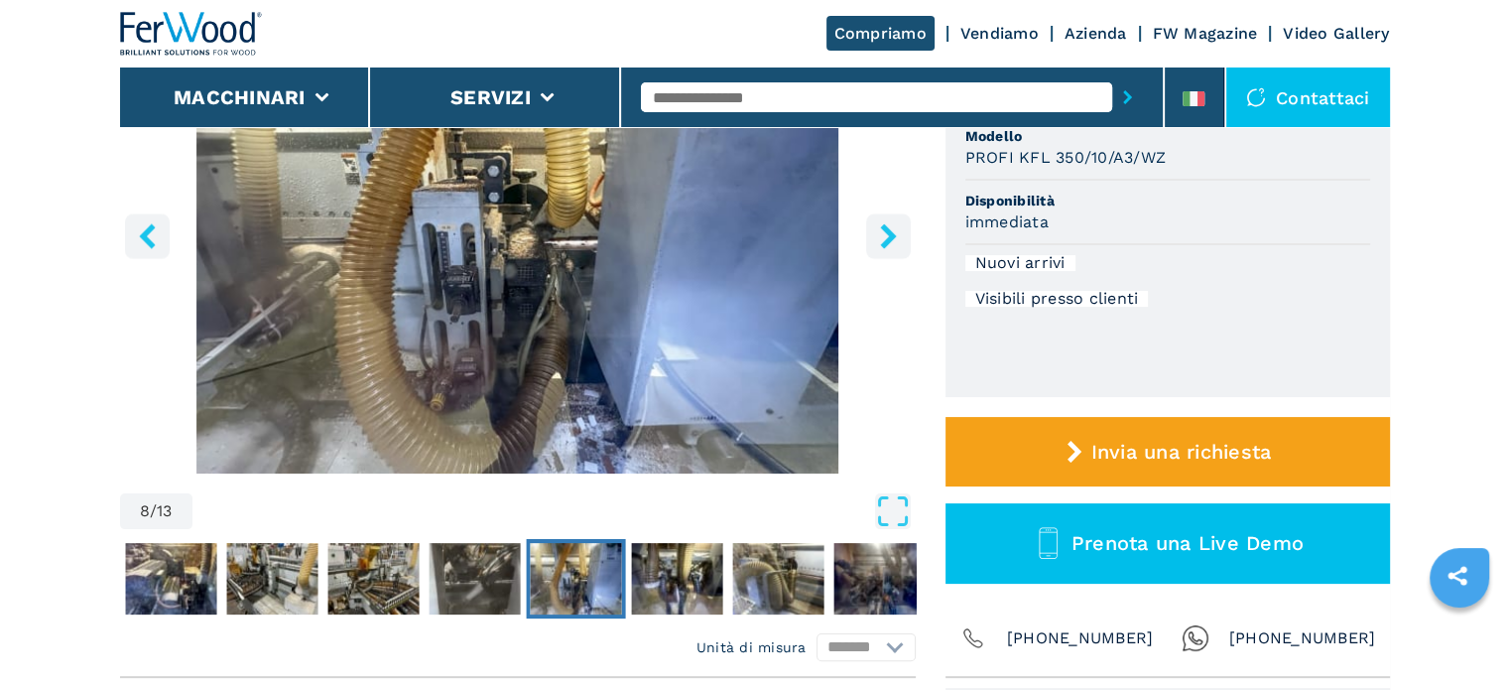
click at [872, 238] on button "right-button" at bounding box center [888, 235] width 45 height 45
click at [869, 239] on button "right-button" at bounding box center [888, 235] width 45 height 45
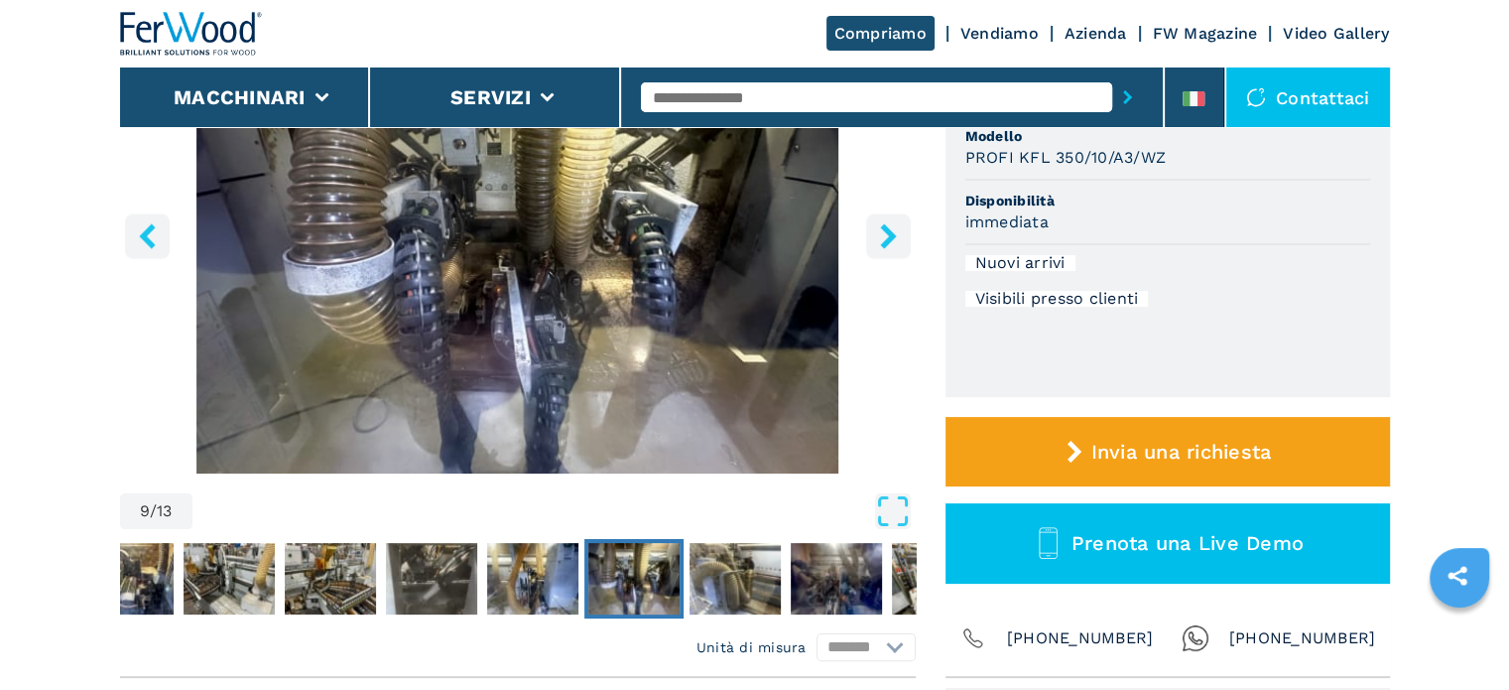
click at [869, 239] on button "right-button" at bounding box center [888, 235] width 45 height 45
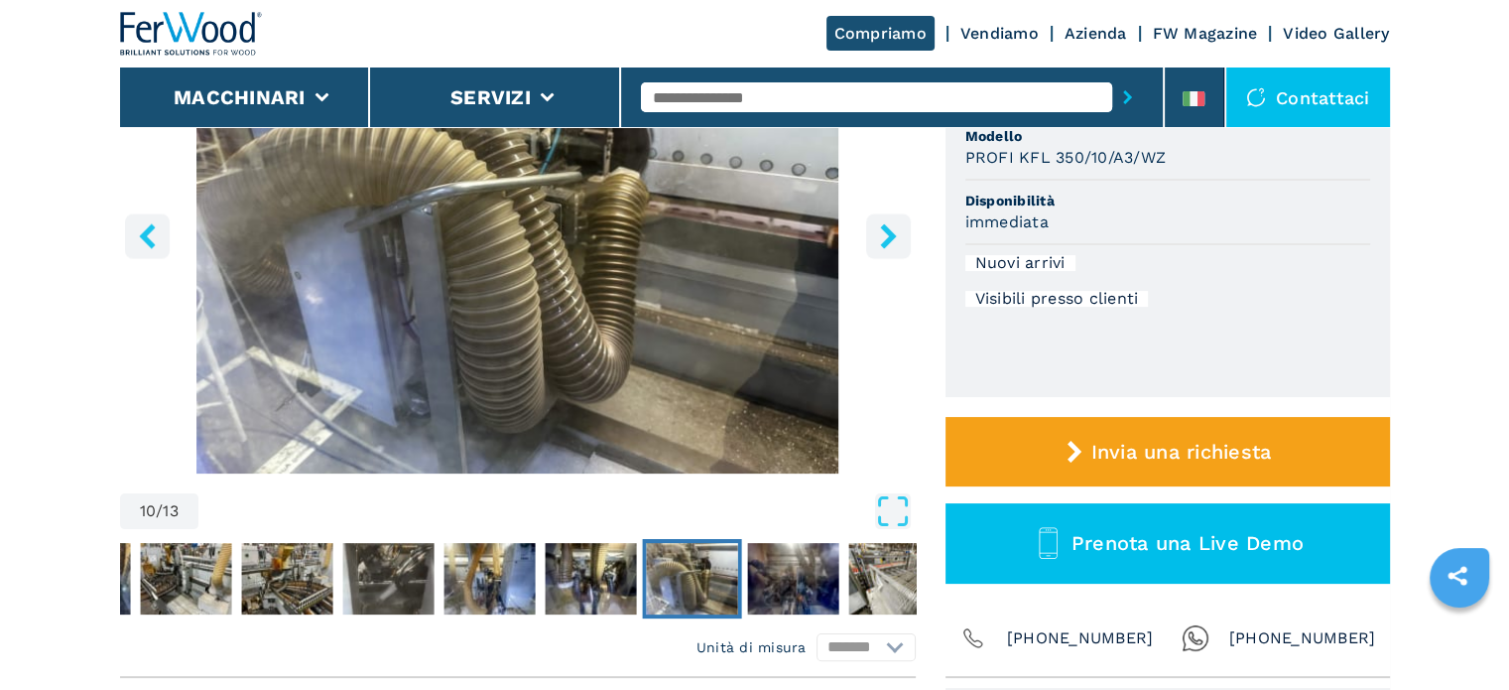
click at [869, 239] on button "right-button" at bounding box center [888, 235] width 45 height 45
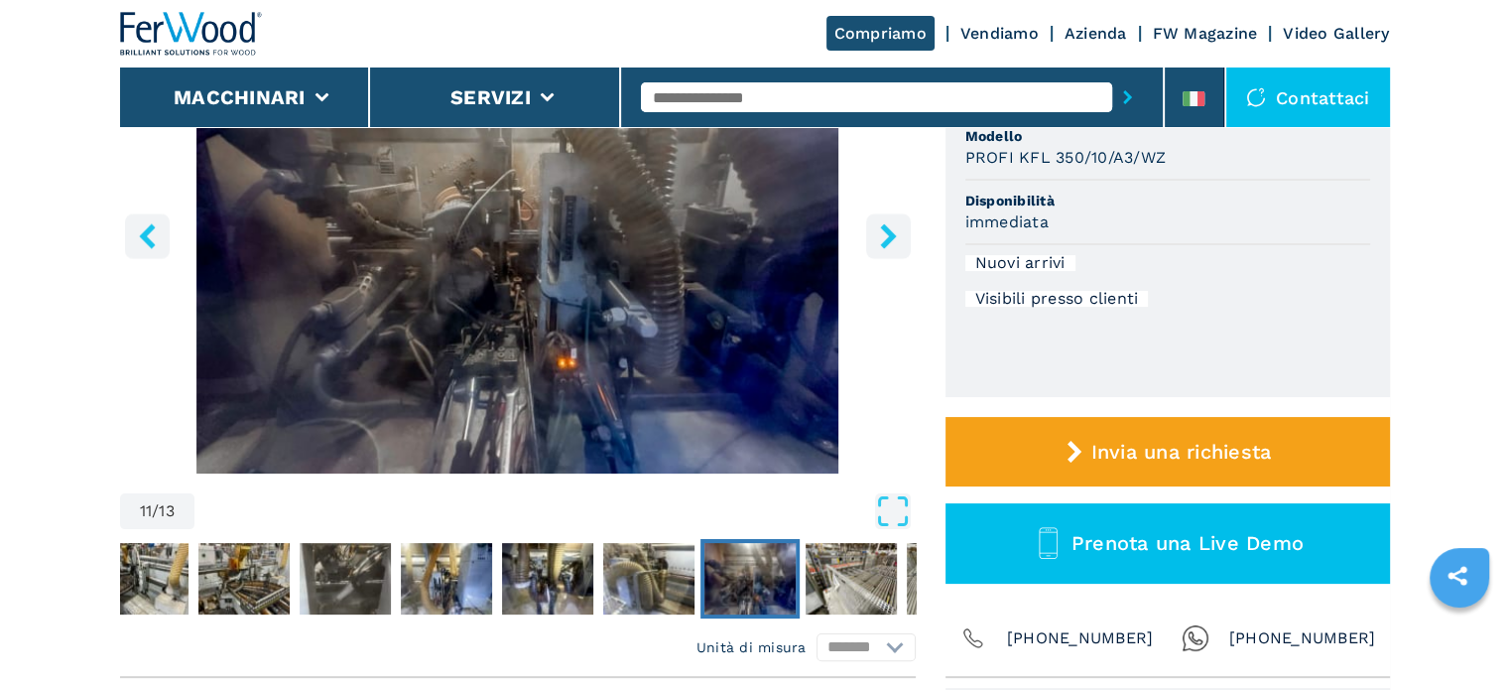
click at [869, 239] on button "right-button" at bounding box center [888, 235] width 45 height 45
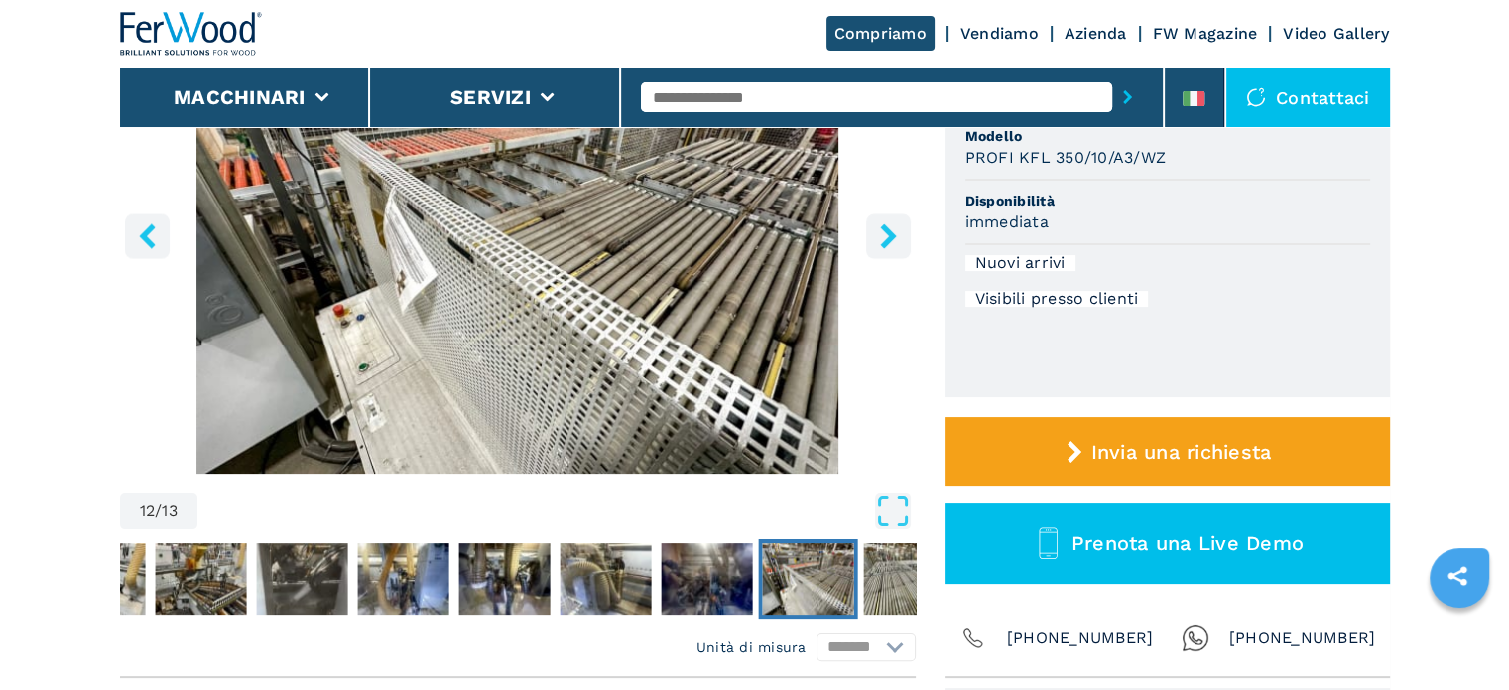
click at [869, 239] on button "right-button" at bounding box center [888, 235] width 45 height 45
click at [869, 240] on button "right-button" at bounding box center [888, 235] width 45 height 45
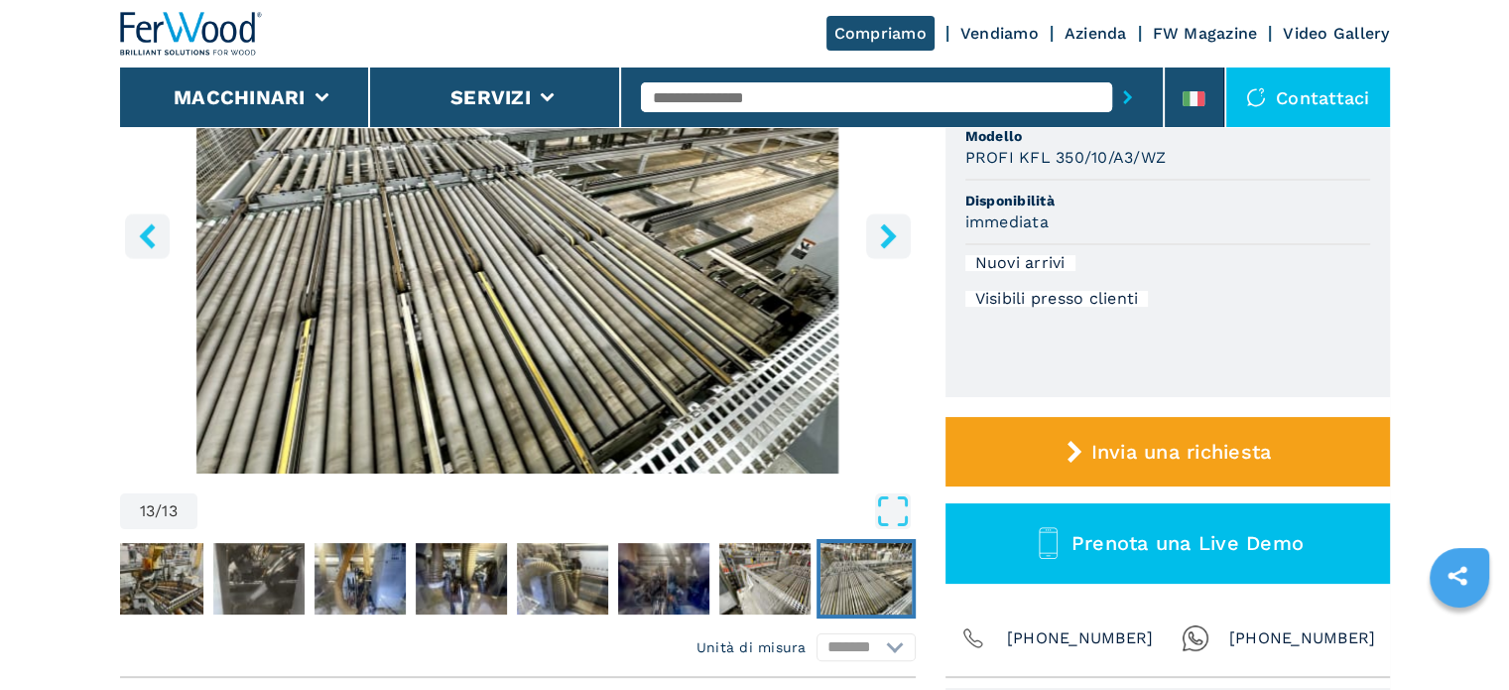
click at [869, 240] on button "right-button" at bounding box center [888, 235] width 45 height 45
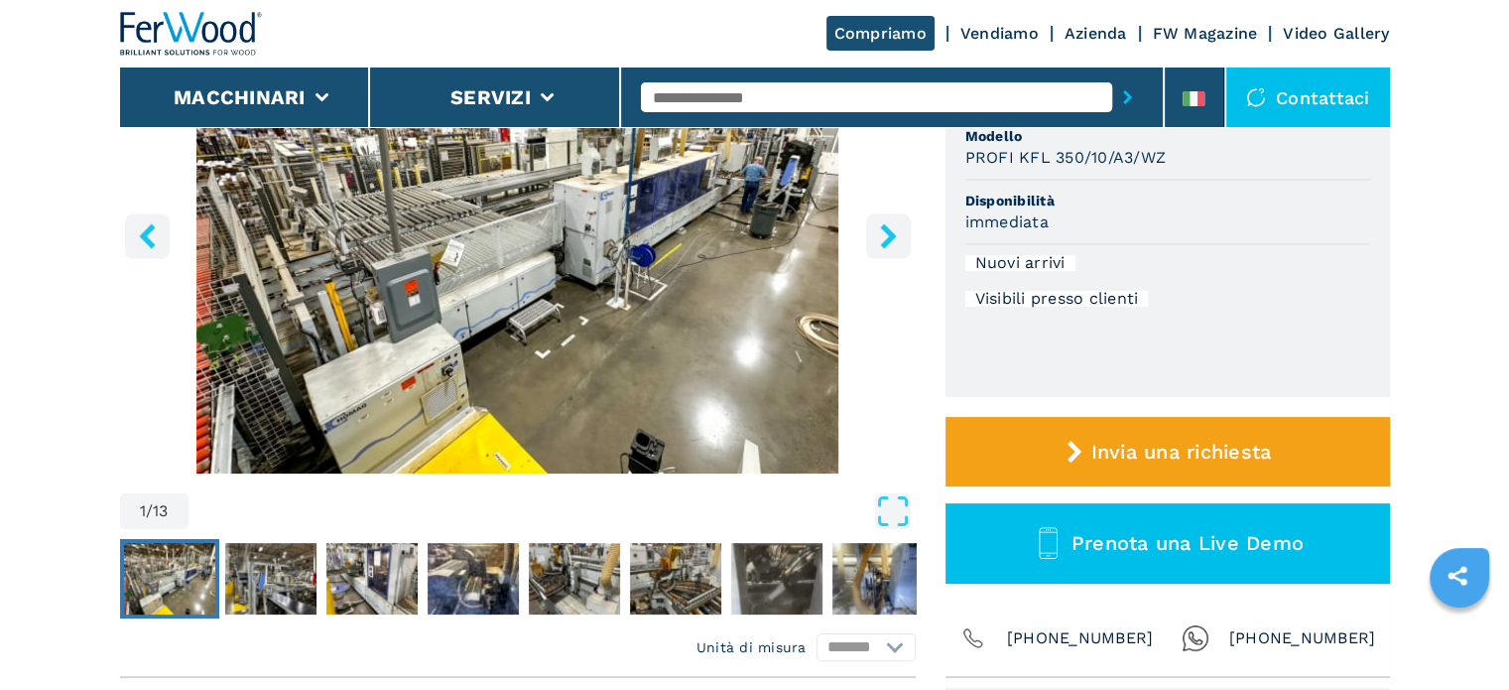
click at [868, 234] on button "right-button" at bounding box center [888, 235] width 45 height 45
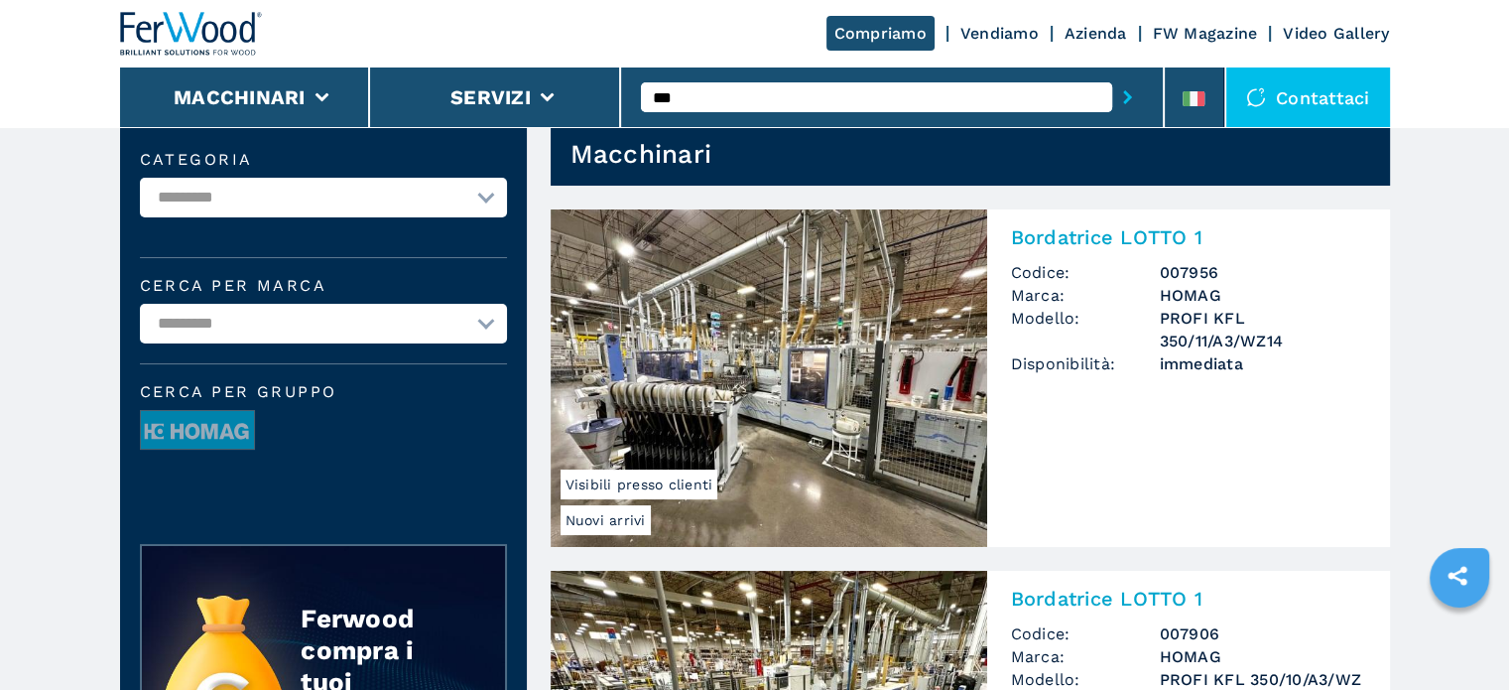
scroll to position [198, 0]
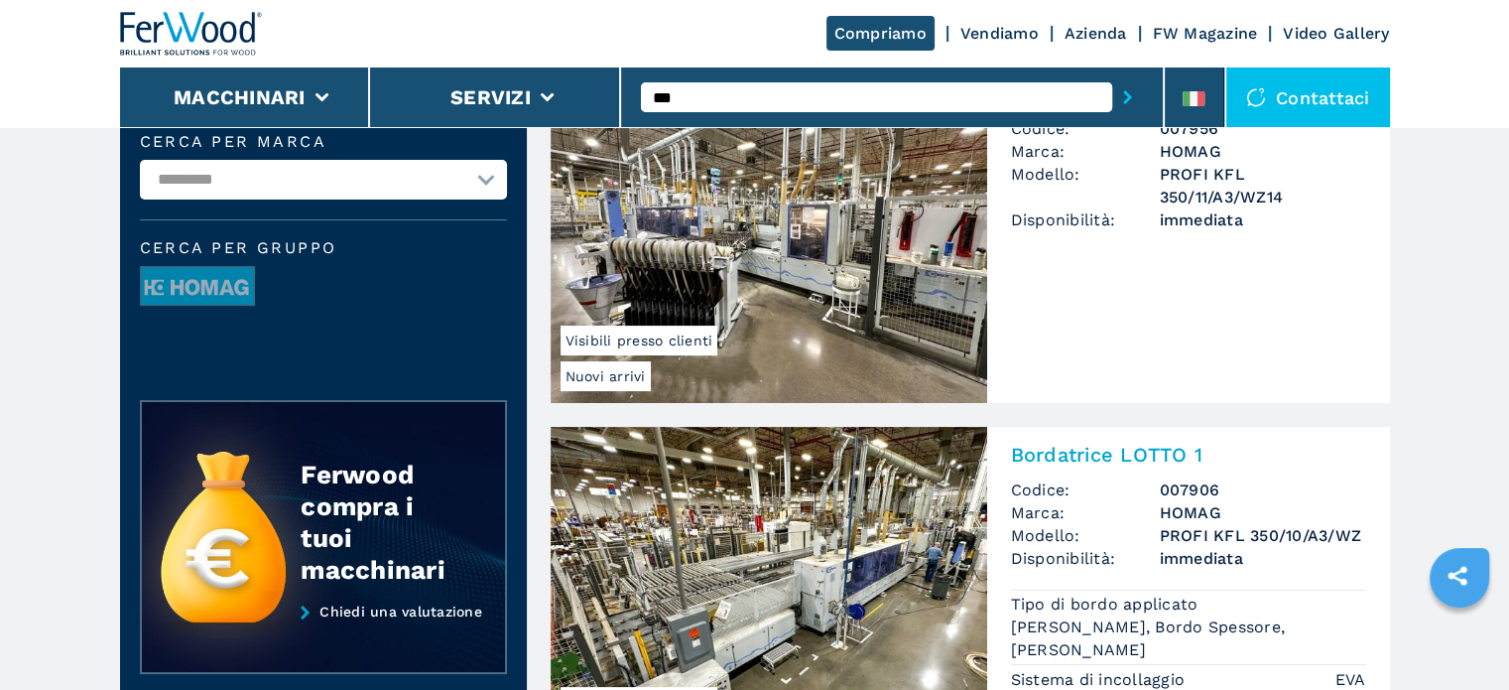
click at [1201, 152] on h3 "HOMAG" at bounding box center [1263, 151] width 206 height 23
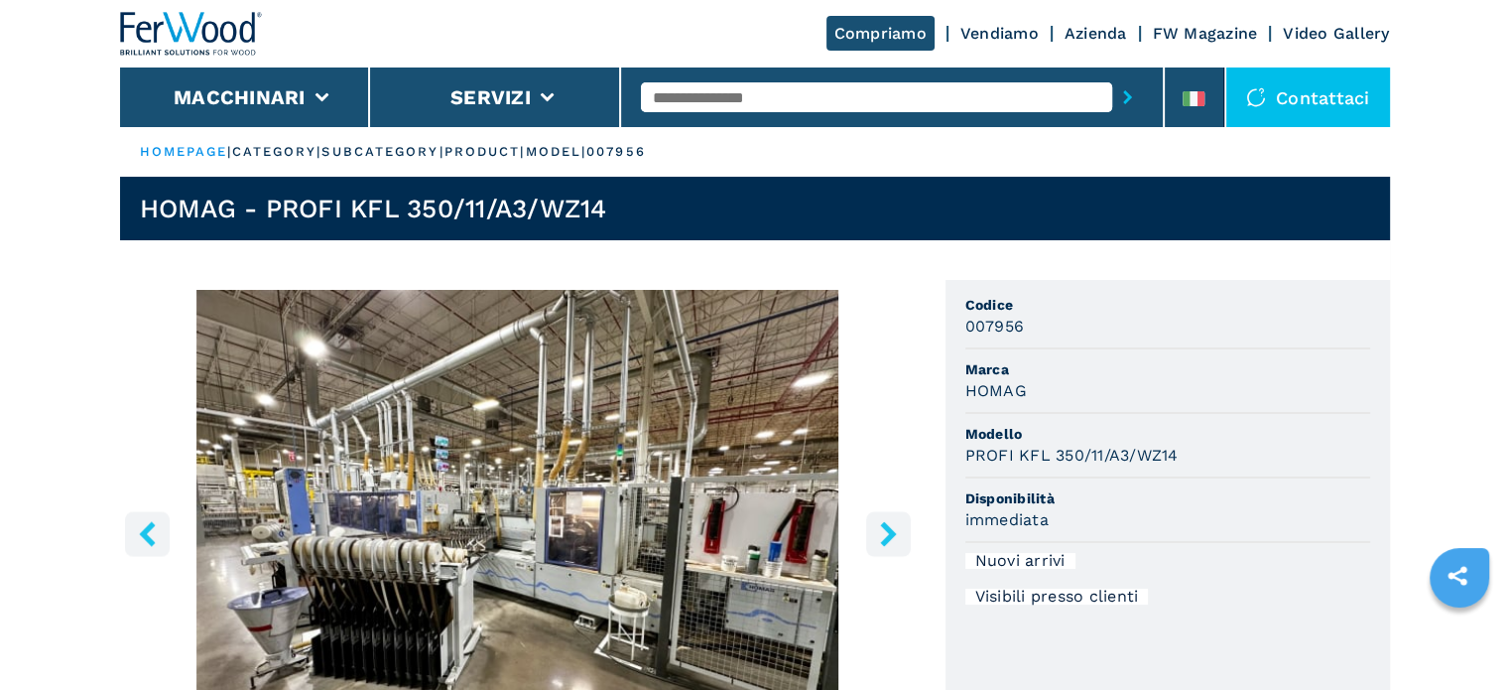
click at [898, 528] on icon "right-button" at bounding box center [888, 533] width 25 height 25
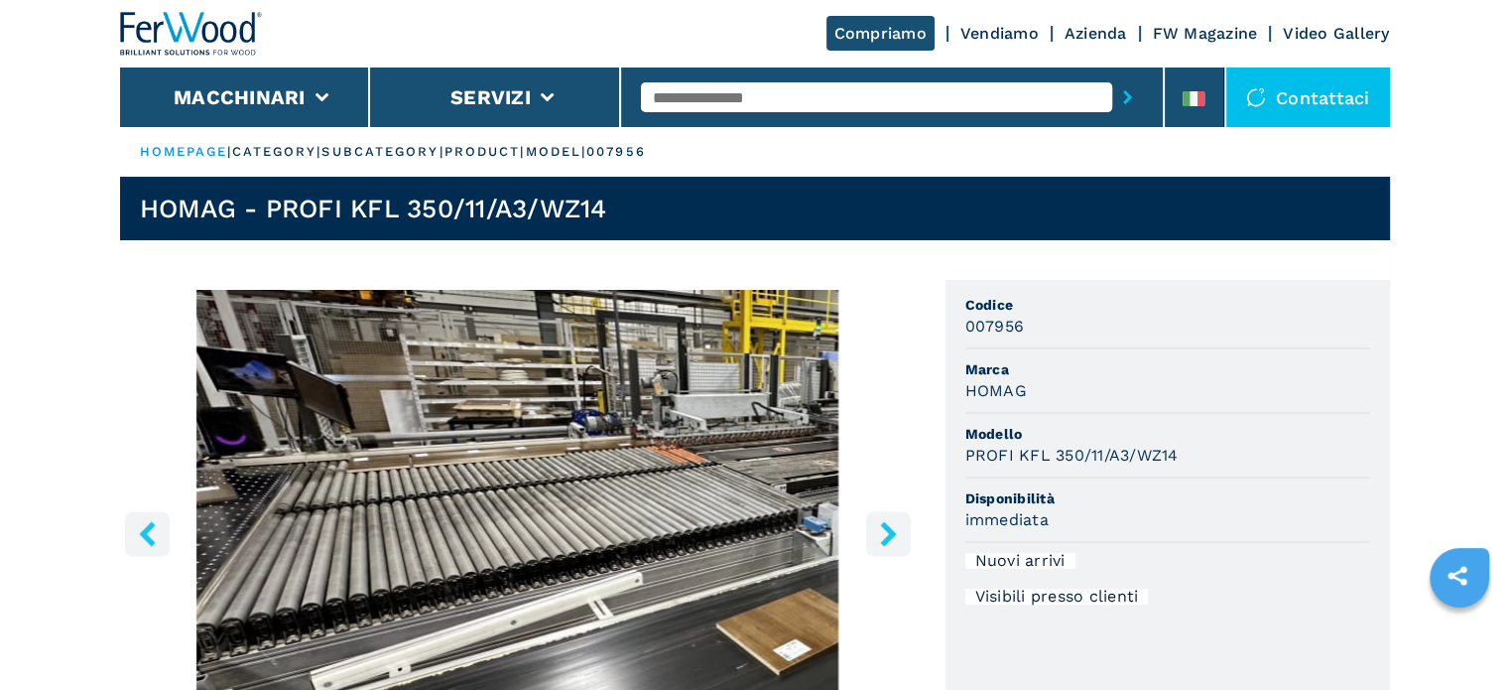
click at [895, 527] on icon "right-button" at bounding box center [888, 533] width 25 height 25
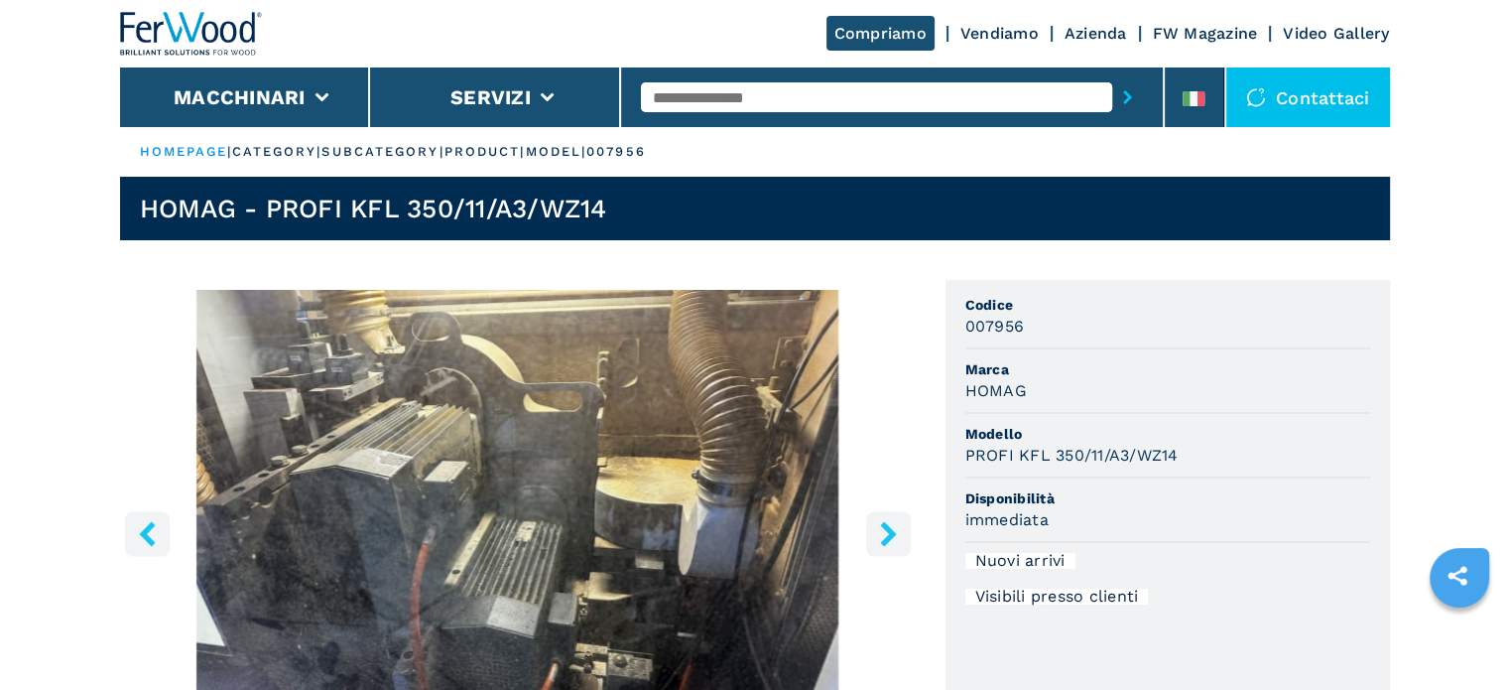
click at [895, 527] on icon "right-button" at bounding box center [888, 533] width 25 height 25
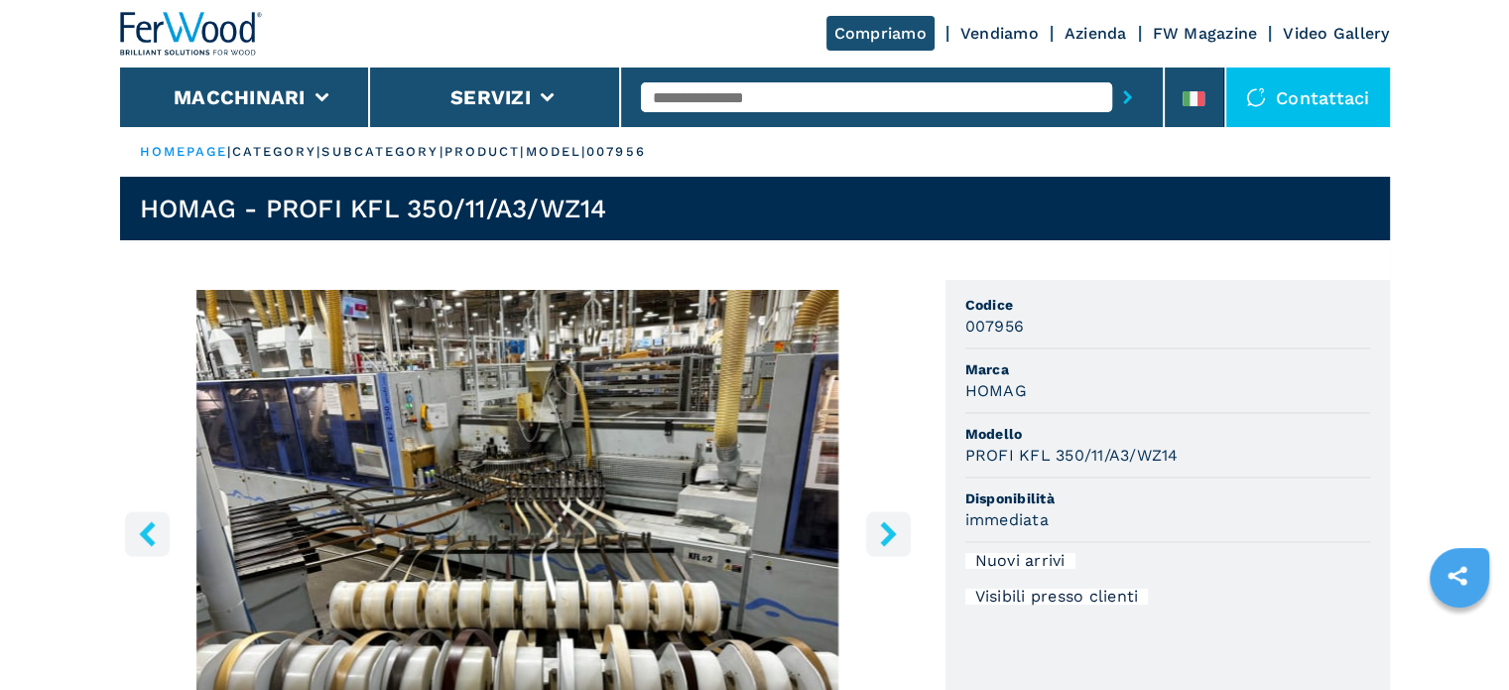
click at [895, 527] on icon "right-button" at bounding box center [888, 533] width 25 height 25
click at [896, 527] on icon "right-button" at bounding box center [888, 533] width 25 height 25
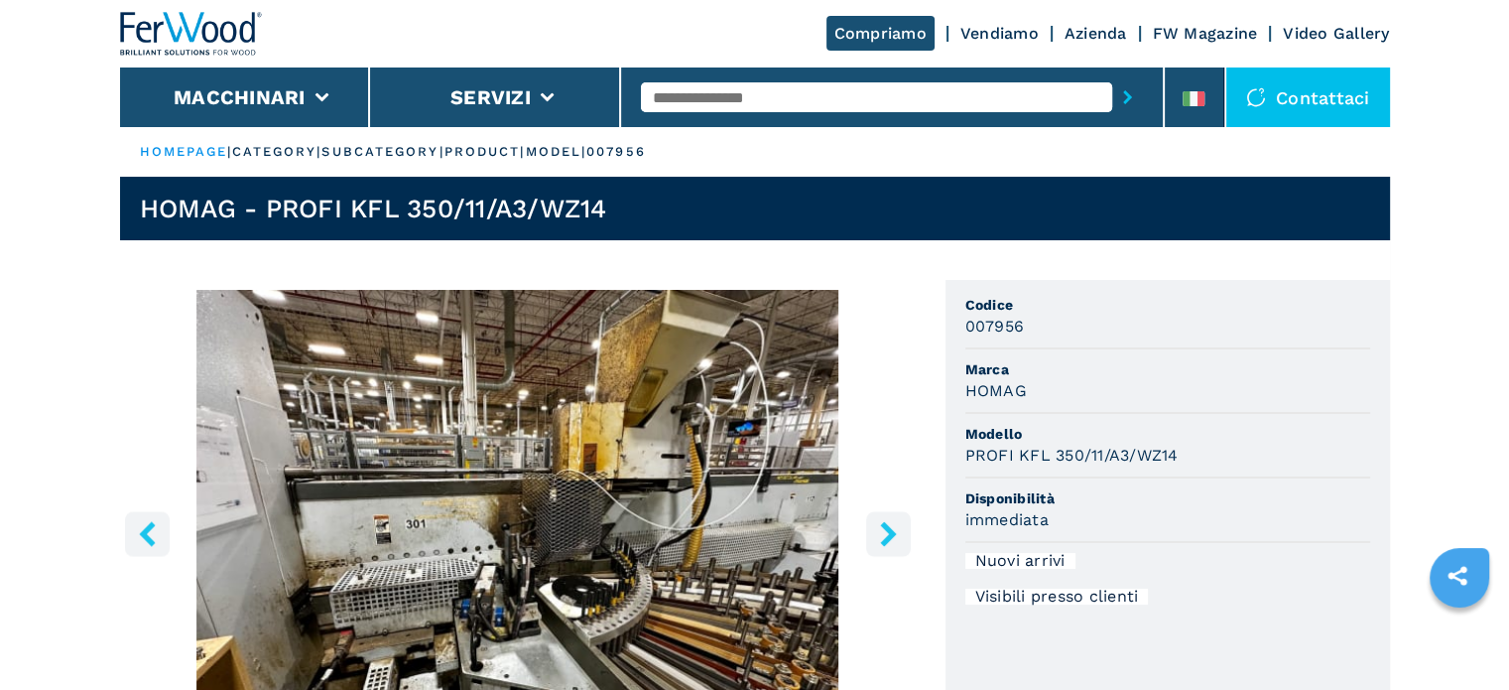
click at [896, 527] on icon "right-button" at bounding box center [888, 533] width 25 height 25
click at [890, 528] on icon "right-button" at bounding box center [888, 533] width 16 height 25
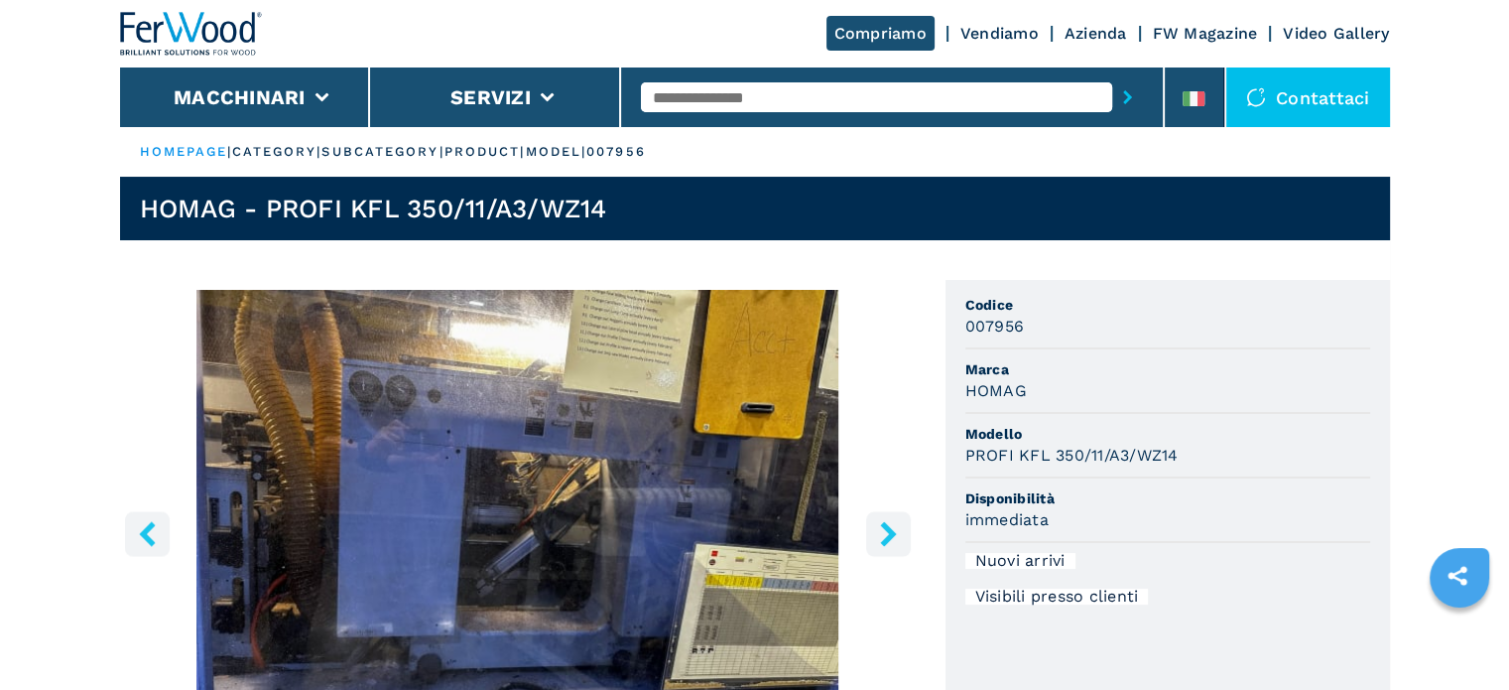
click at [889, 528] on icon "right-button" at bounding box center [888, 533] width 16 height 25
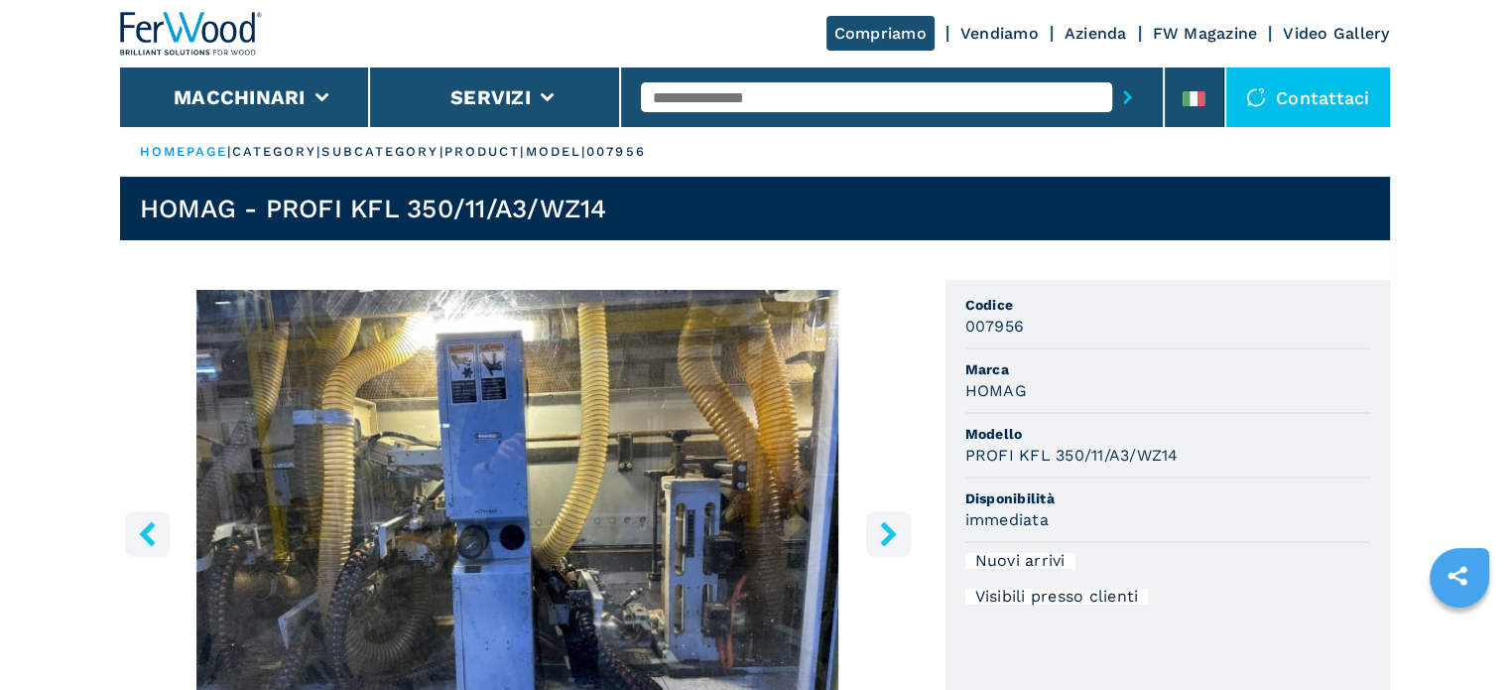
click at [889, 528] on icon "right-button" at bounding box center [888, 533] width 16 height 25
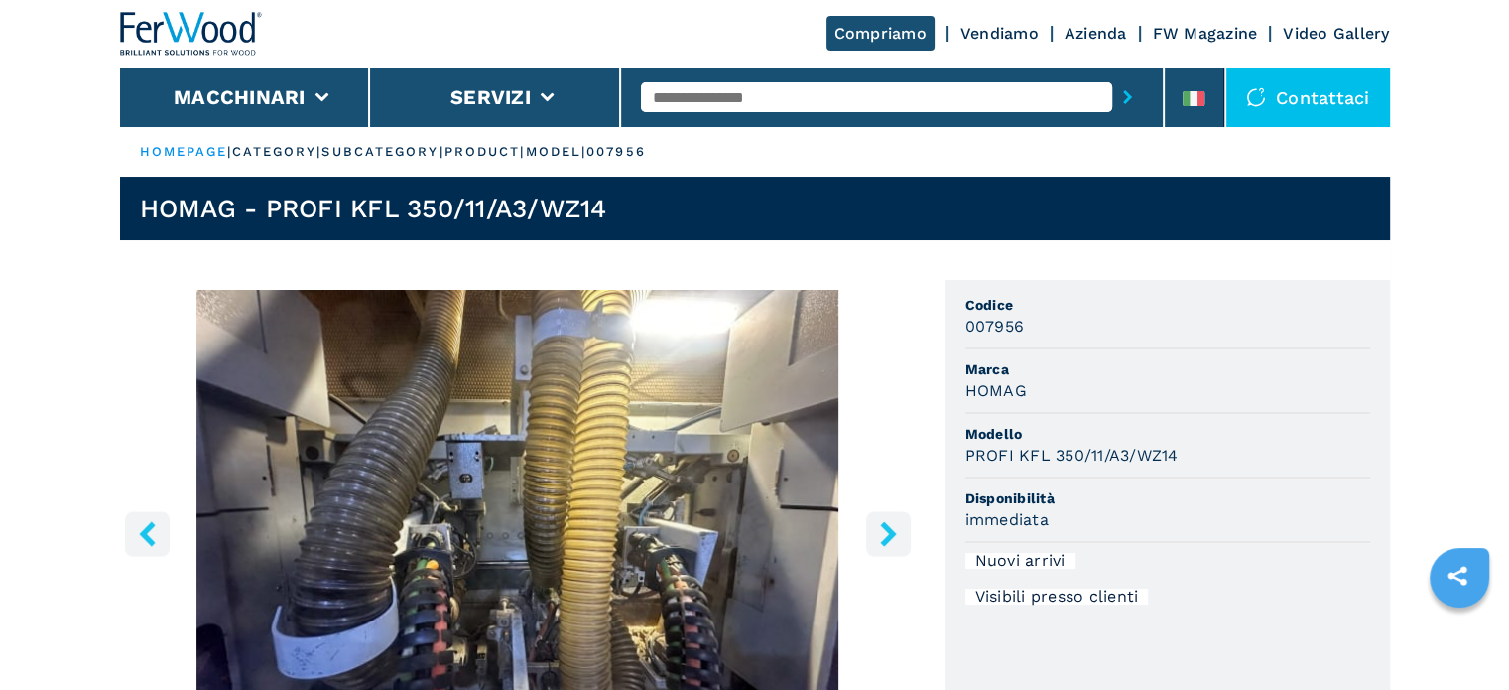
click at [889, 528] on icon "right-button" at bounding box center [888, 533] width 16 height 25
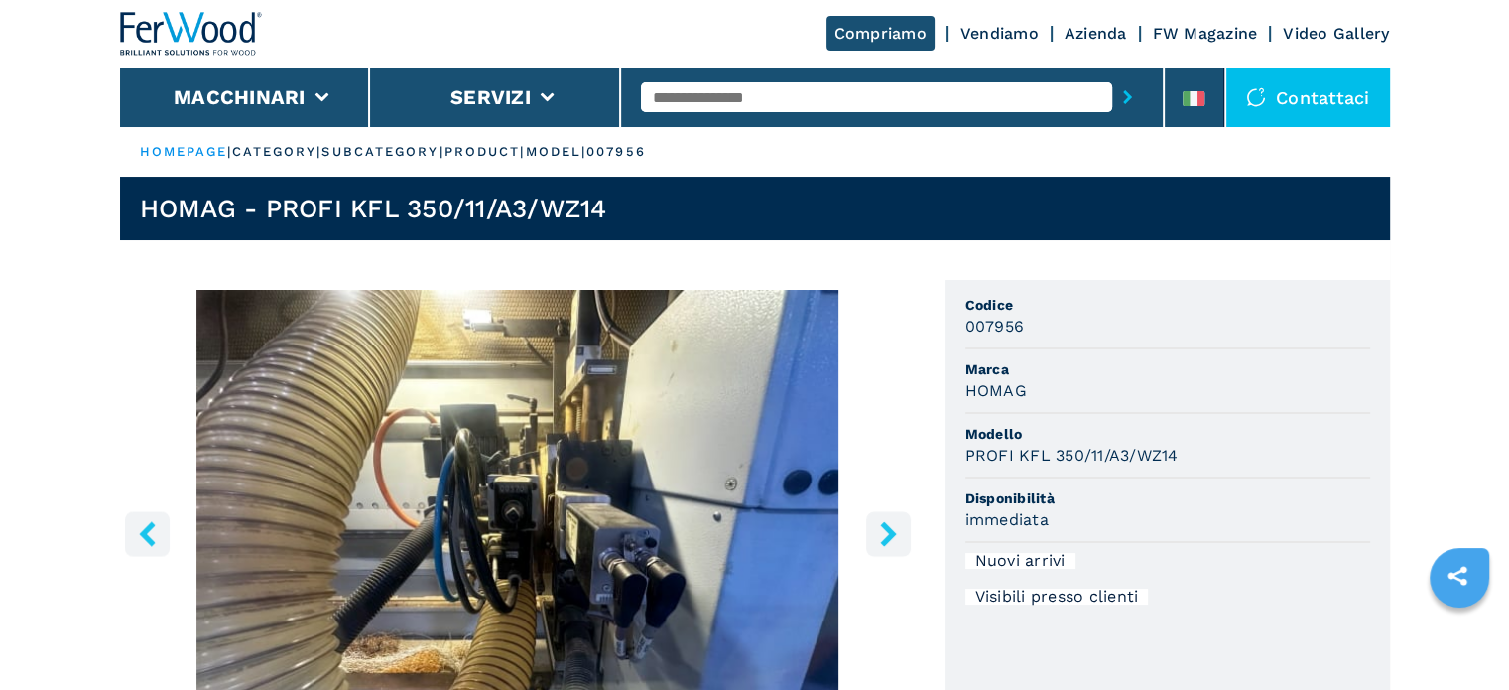
click at [889, 528] on icon "right-button" at bounding box center [888, 533] width 16 height 25
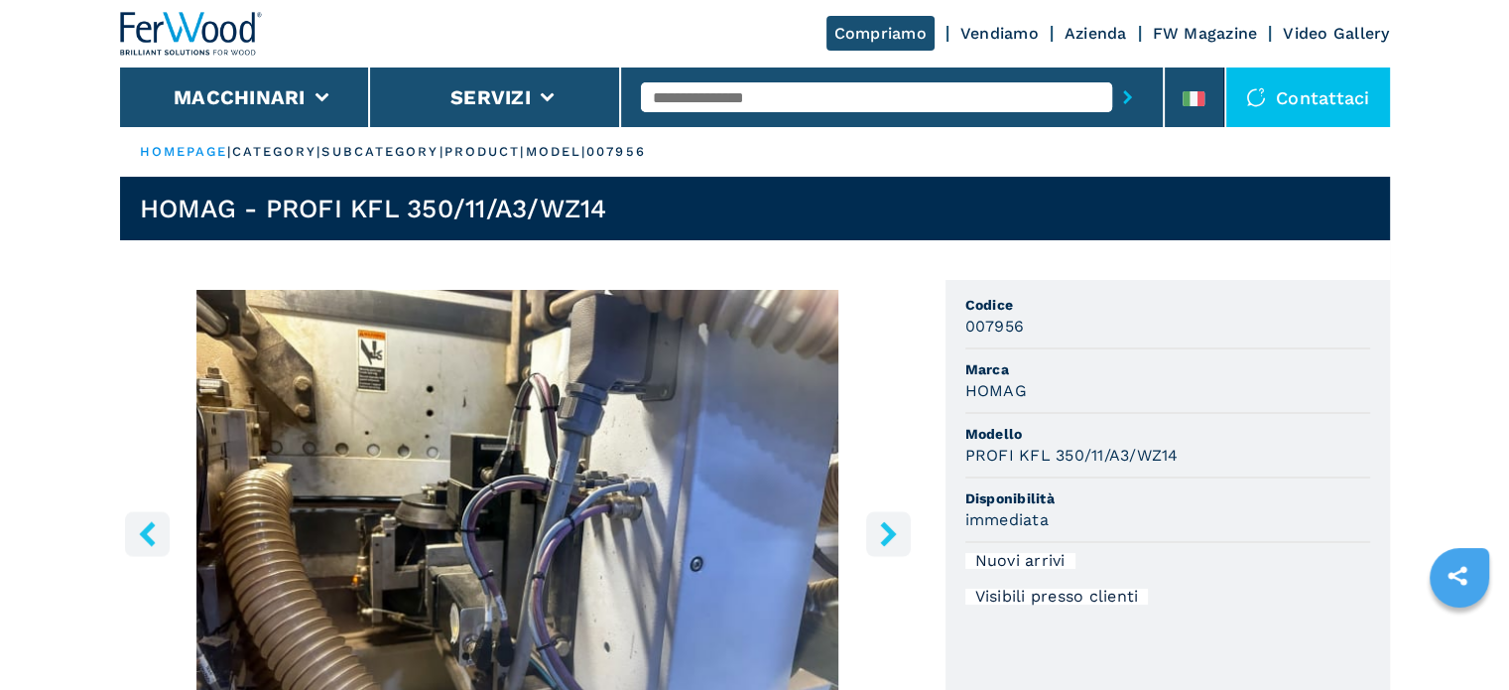
click at [889, 528] on icon "right-button" at bounding box center [888, 533] width 16 height 25
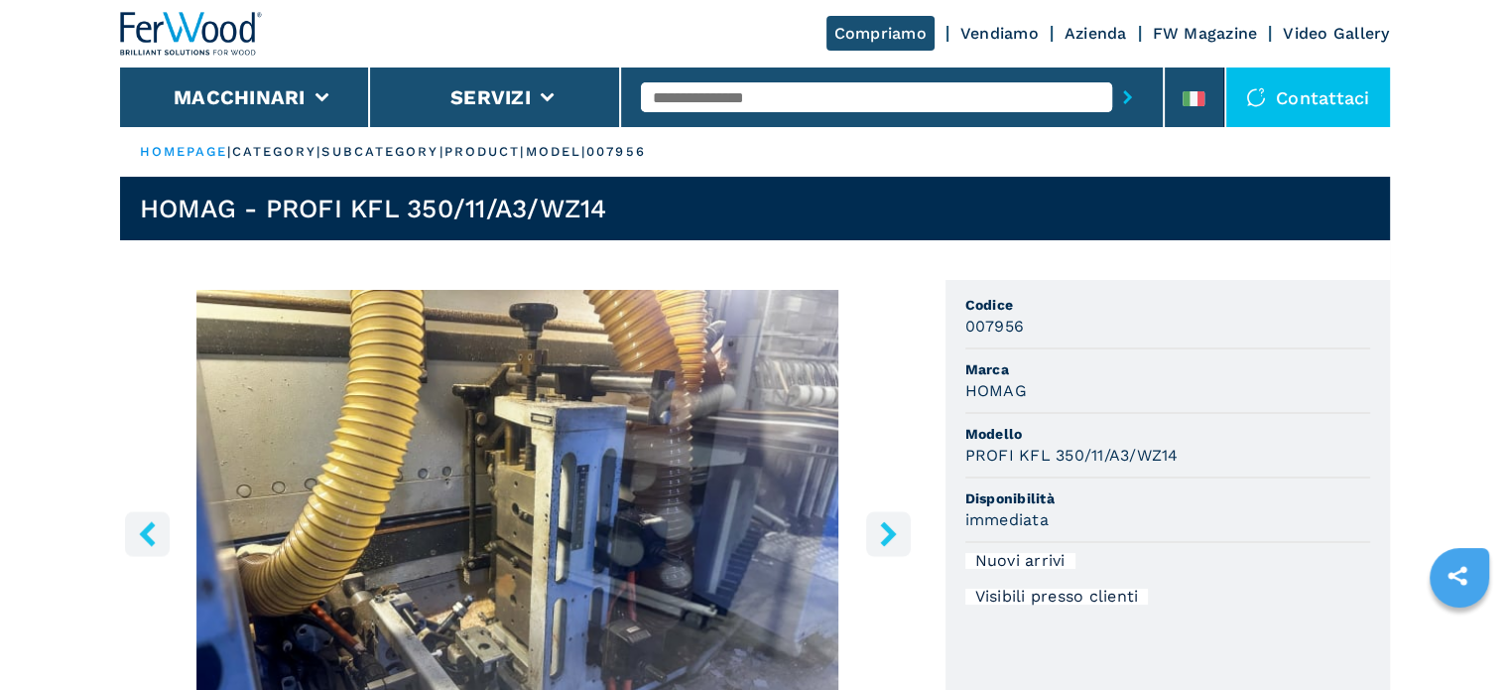
click at [889, 528] on icon "right-button" at bounding box center [888, 533] width 16 height 25
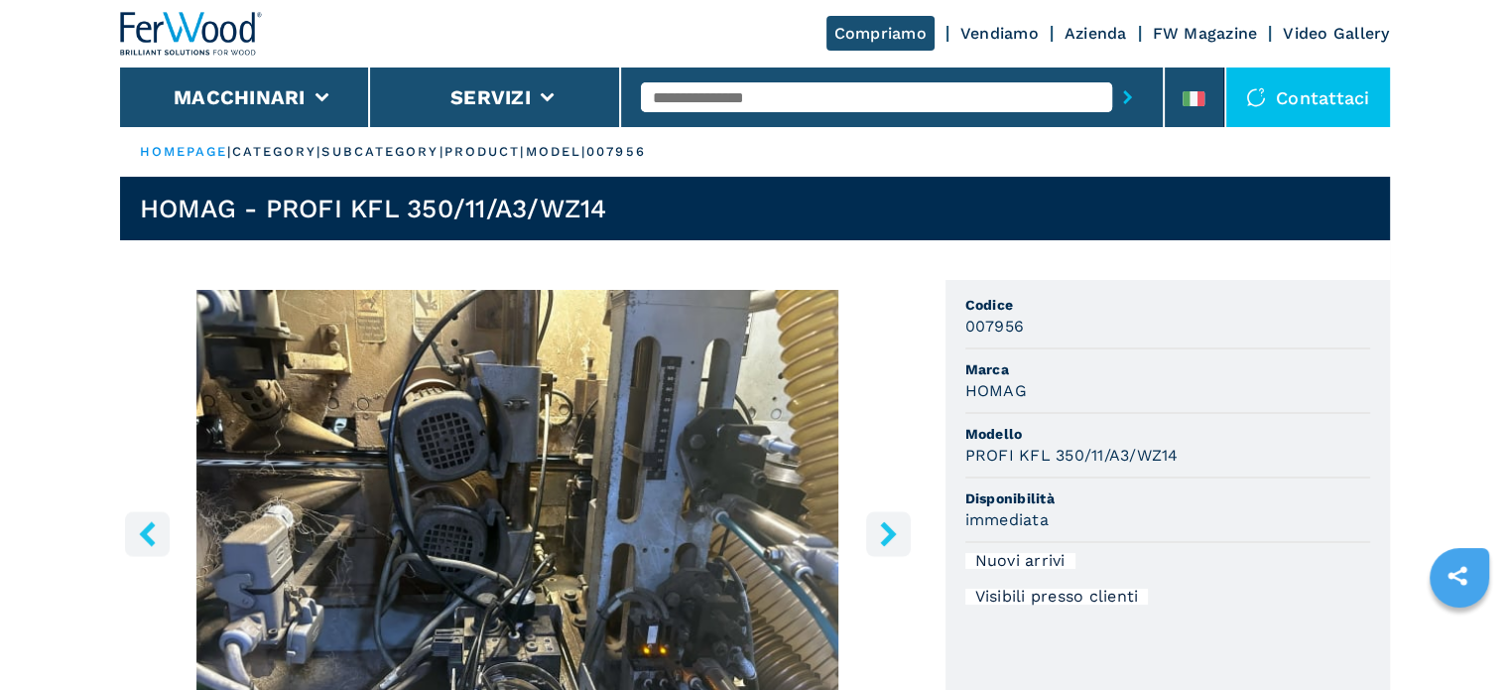
click at [889, 528] on icon "right-button" at bounding box center [888, 533] width 16 height 25
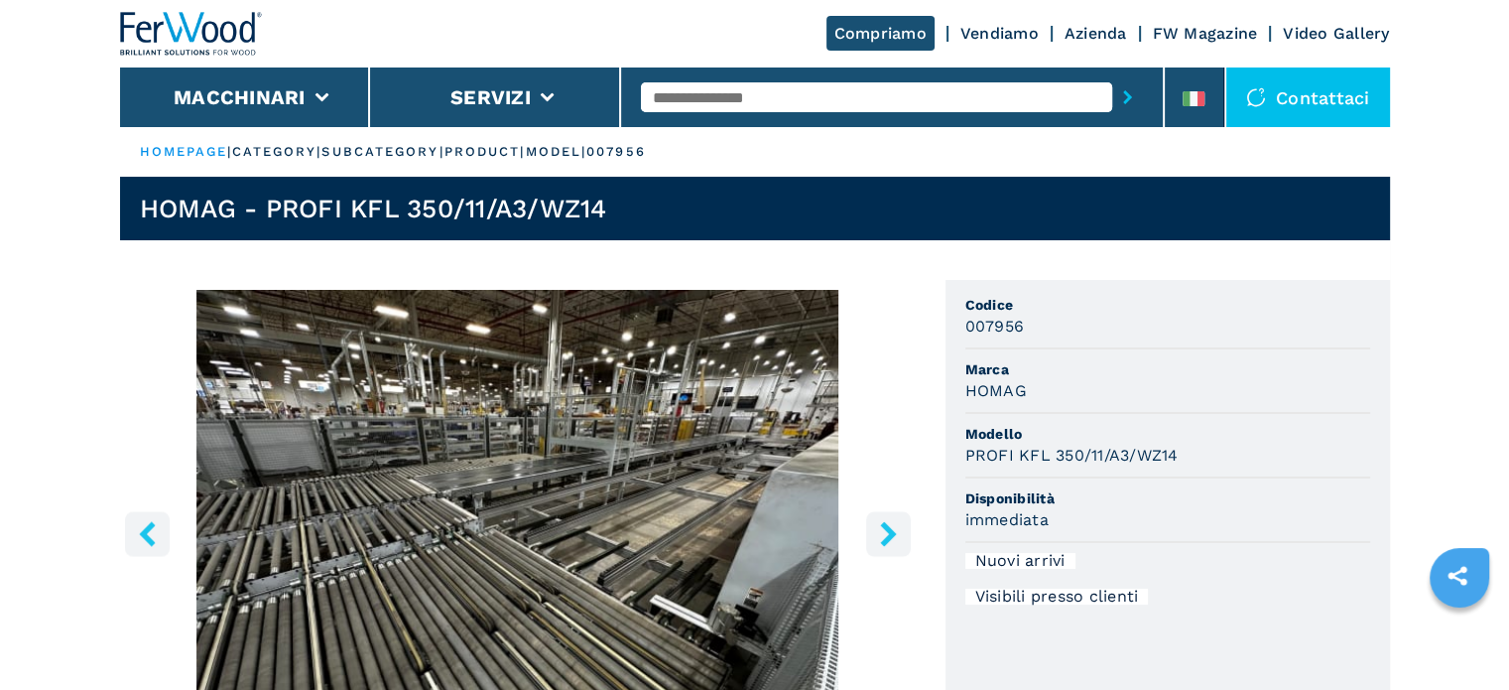
click at [889, 528] on icon "right-button" at bounding box center [888, 533] width 16 height 25
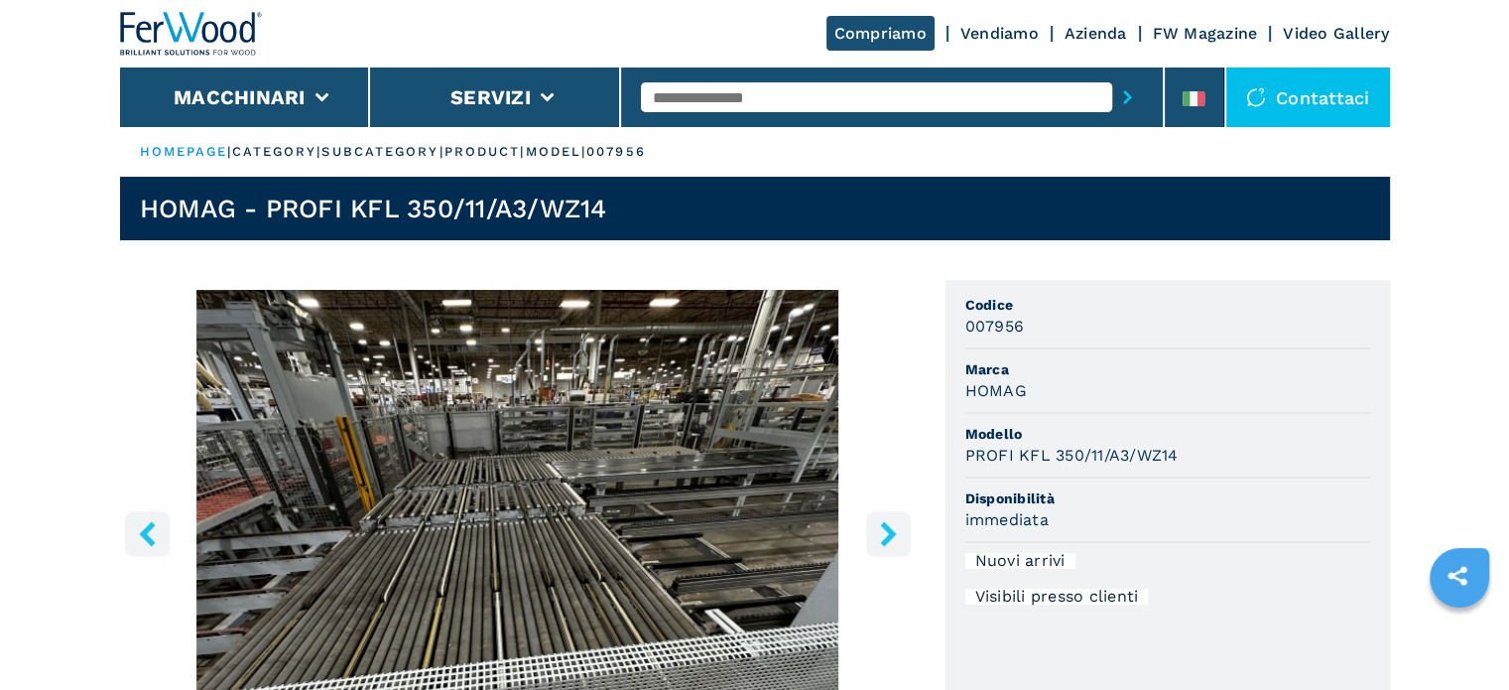
click at [140, 532] on icon "left-button" at bounding box center [147, 533] width 16 height 25
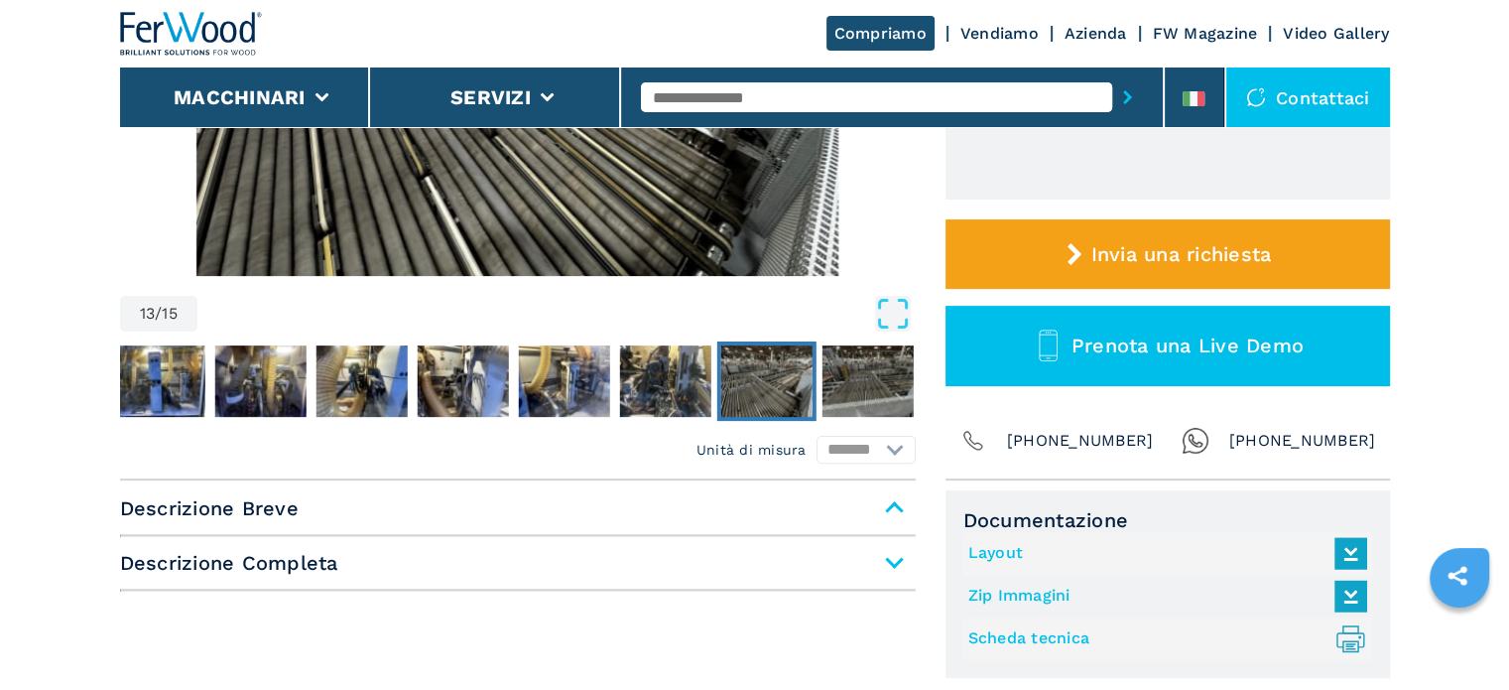
scroll to position [695, 0]
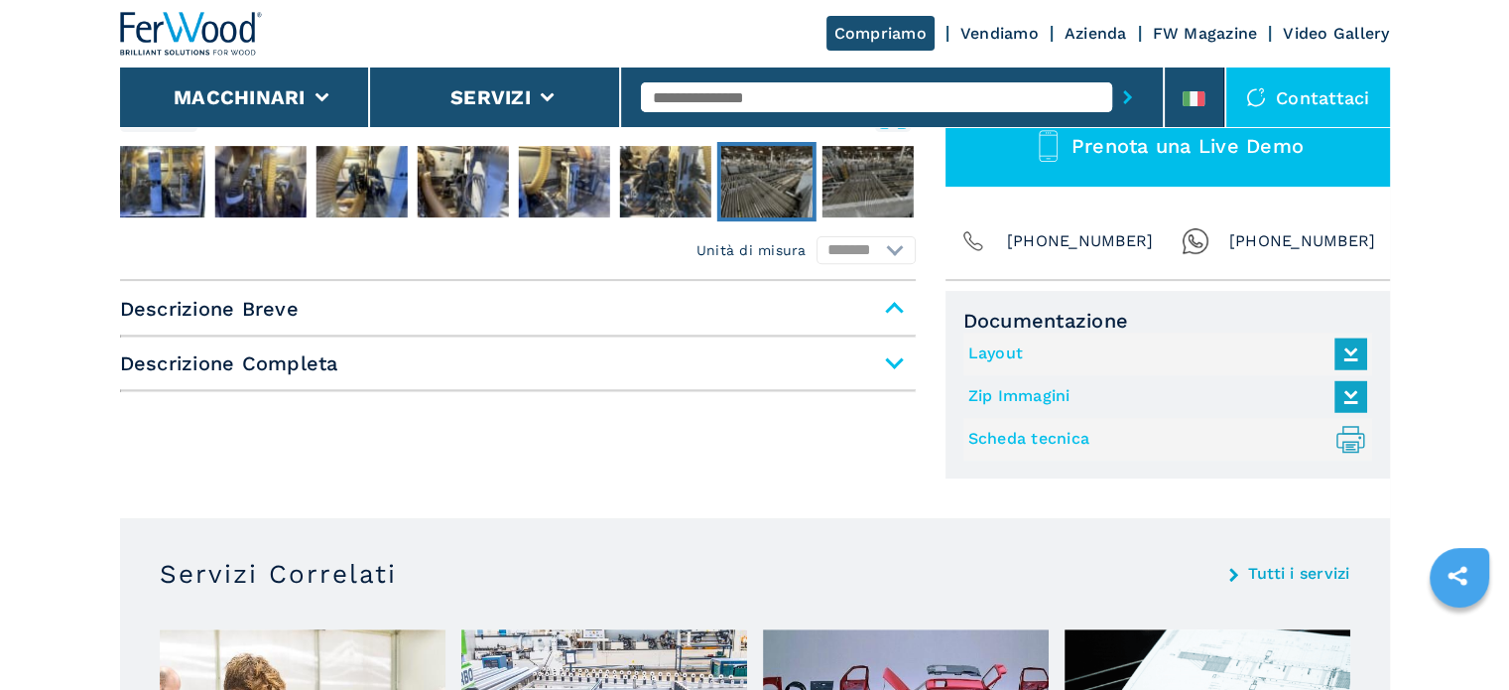
click at [996, 349] on link "Layout" at bounding box center [1162, 353] width 389 height 33
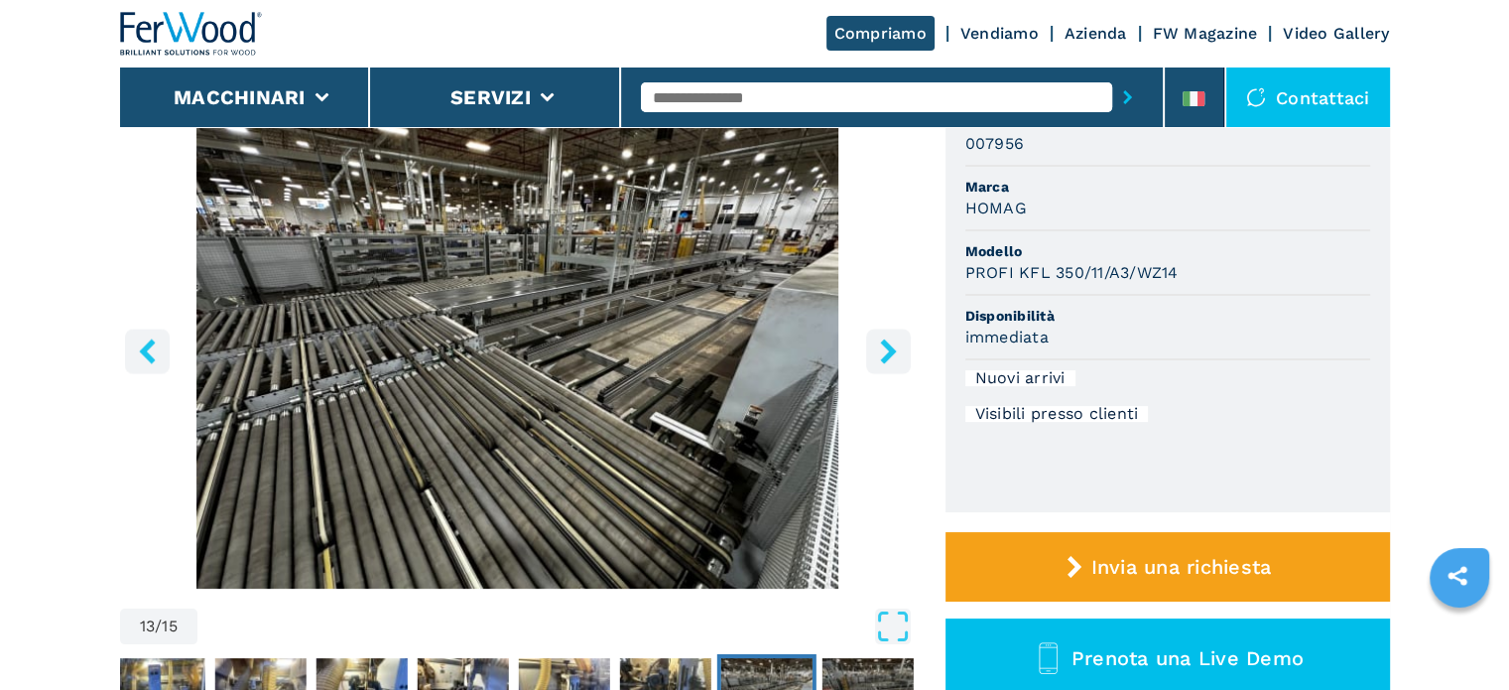
scroll to position [496, 0]
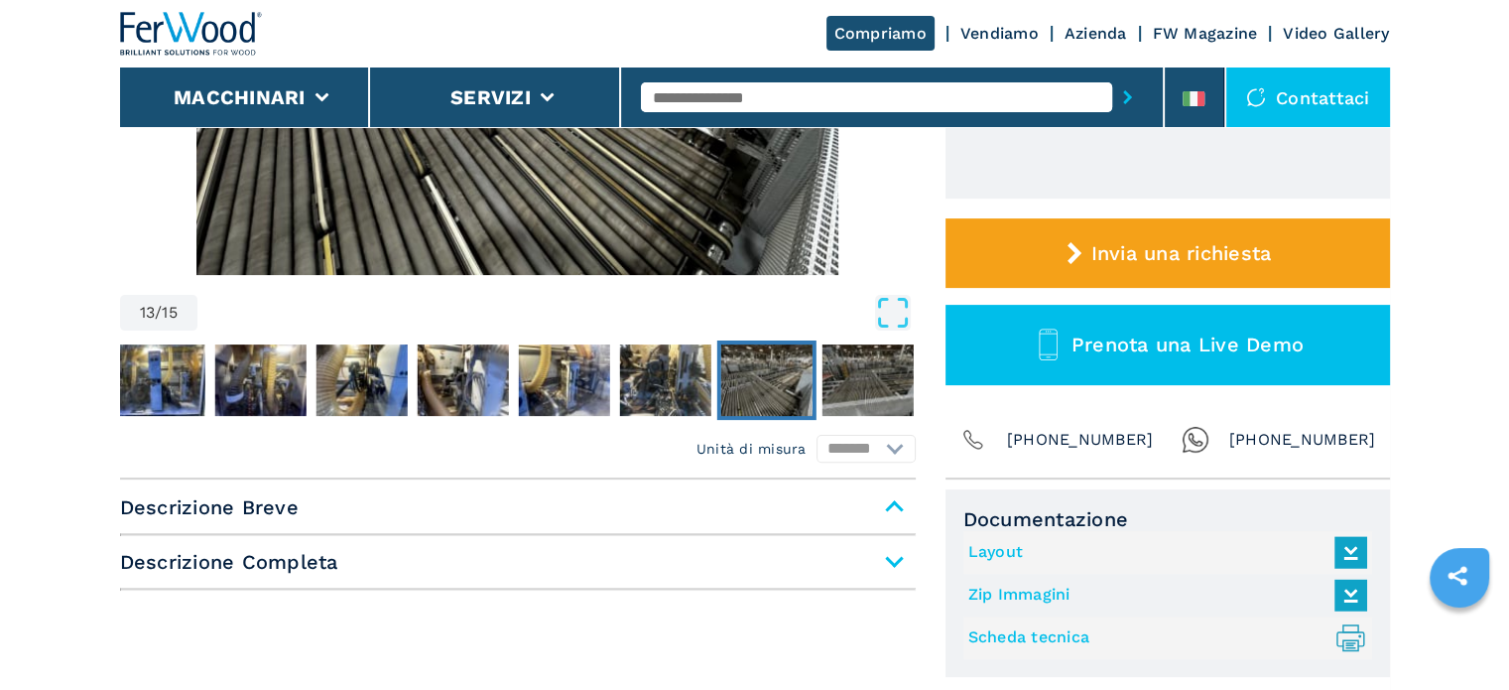
click at [983, 555] on link "Layout" at bounding box center [1162, 552] width 389 height 33
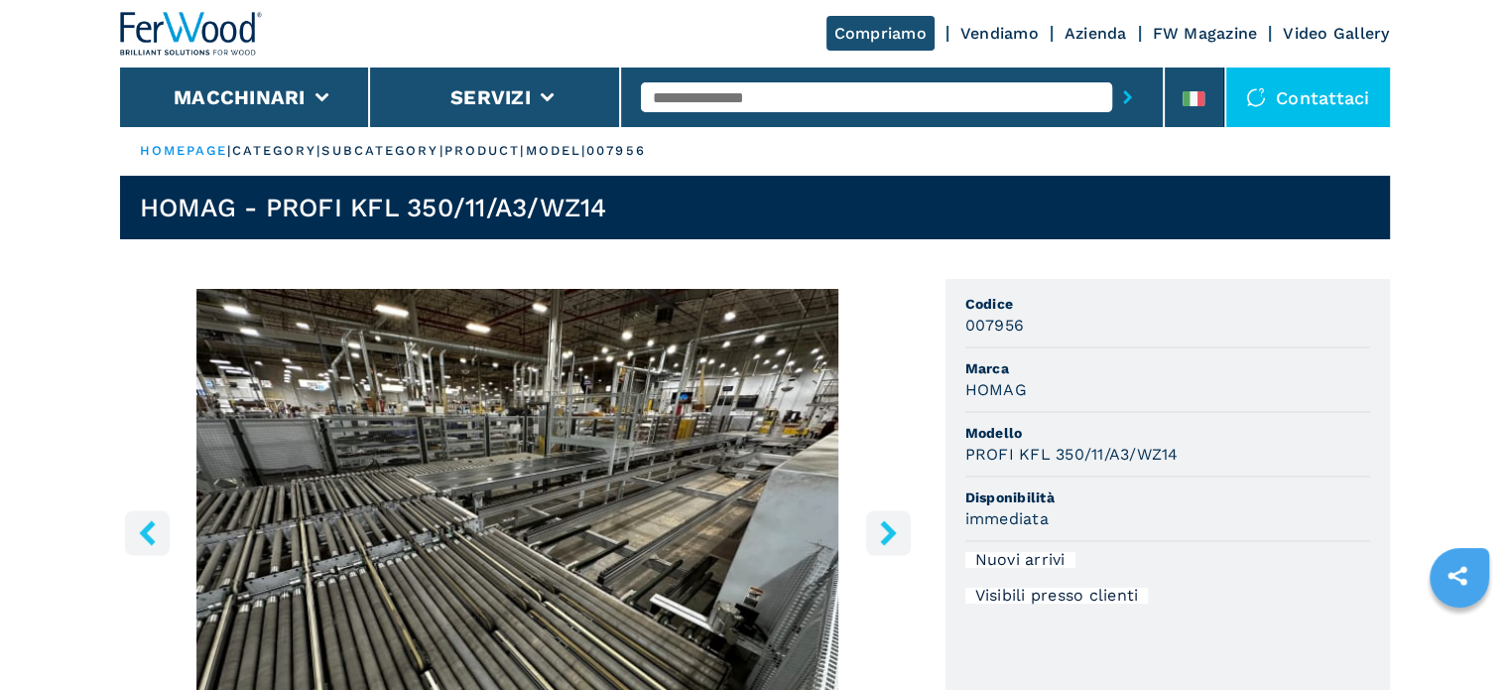
scroll to position [0, 0]
